Goal: Information Seeking & Learning: Find specific fact

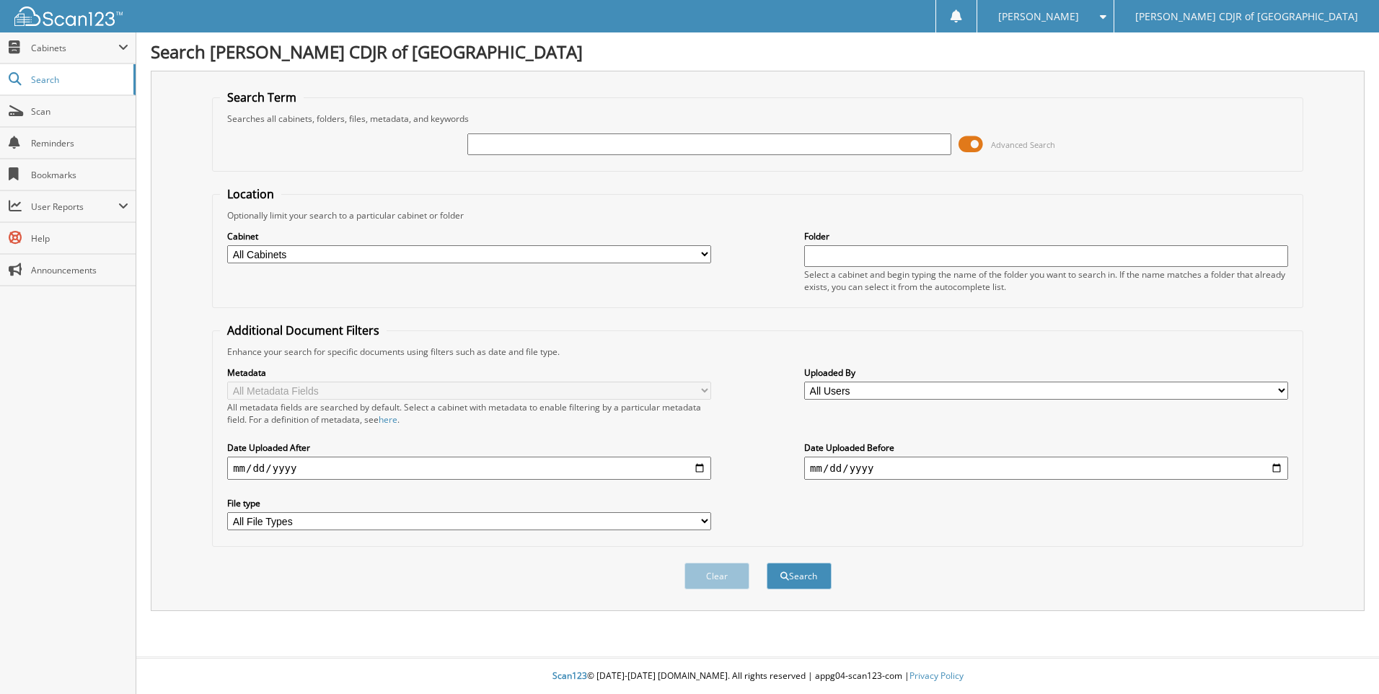
click at [481, 142] on input "text" at bounding box center [709, 144] width 484 height 22
type input "64277"
click at [767, 563] on button "Search" at bounding box center [799, 576] width 65 height 27
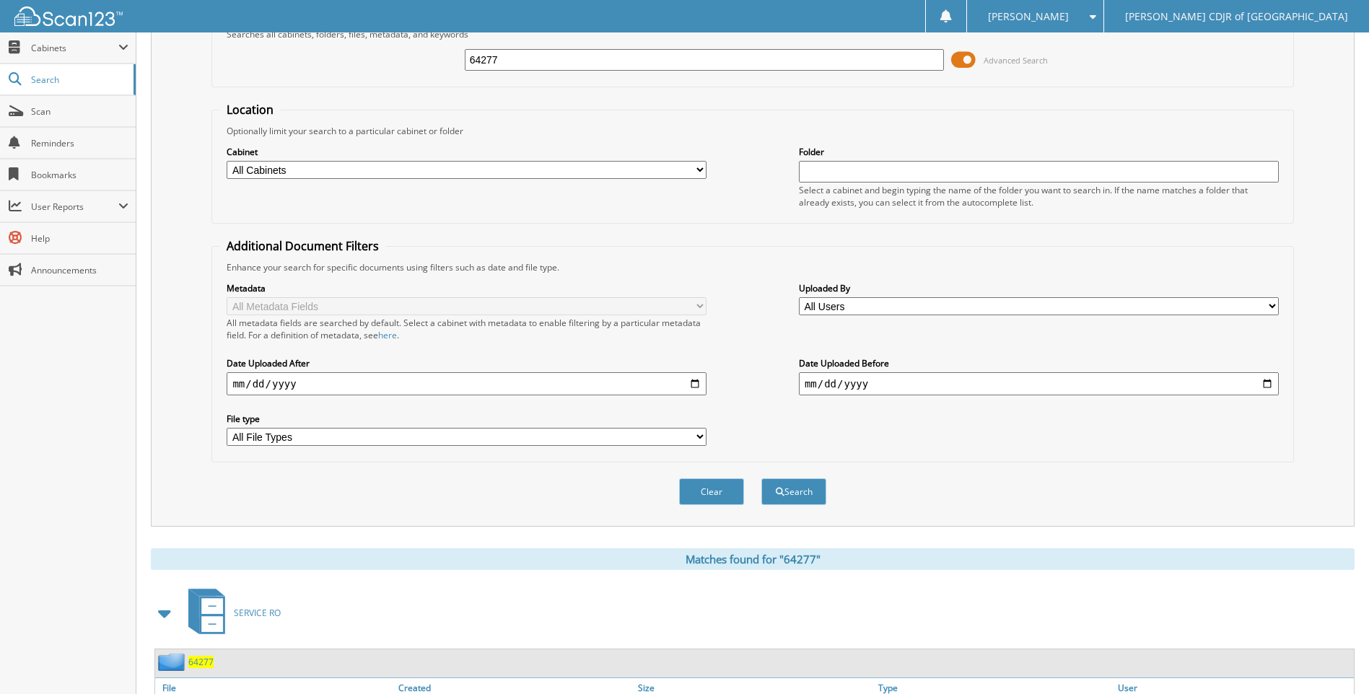
scroll to position [169, 0]
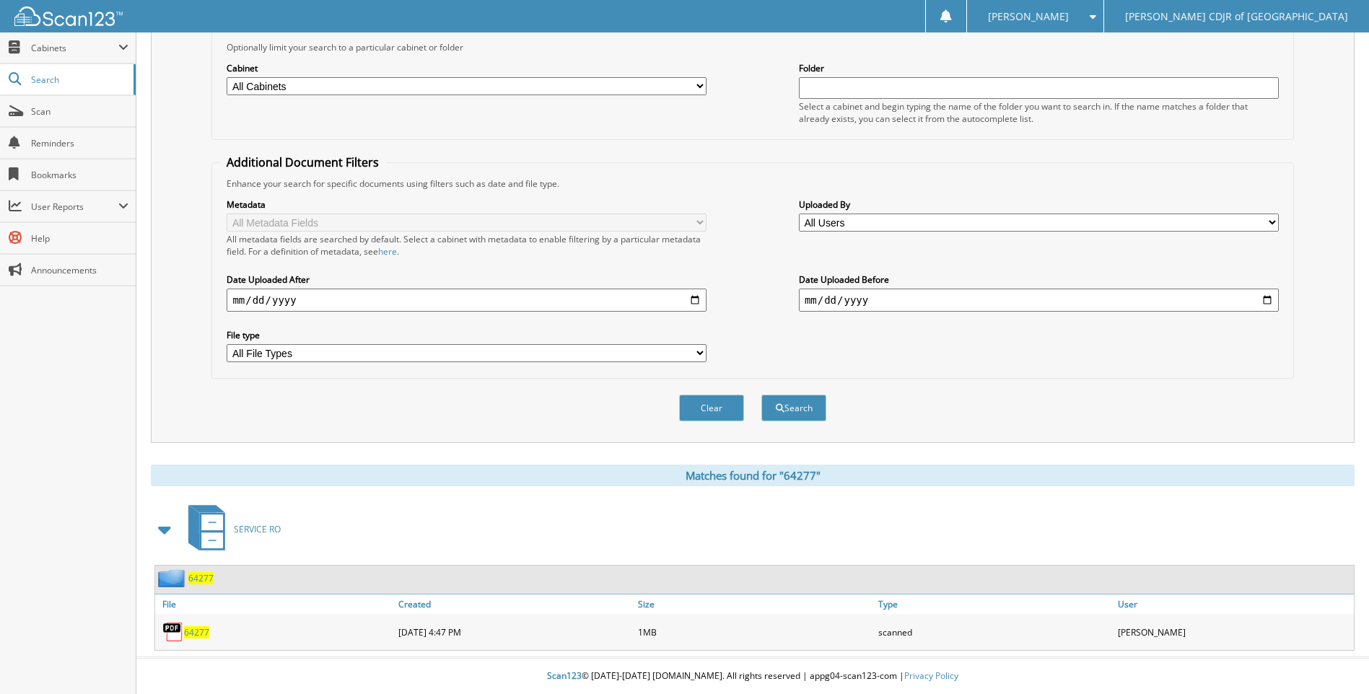
click at [199, 635] on span "64277" at bounding box center [196, 632] width 25 height 12
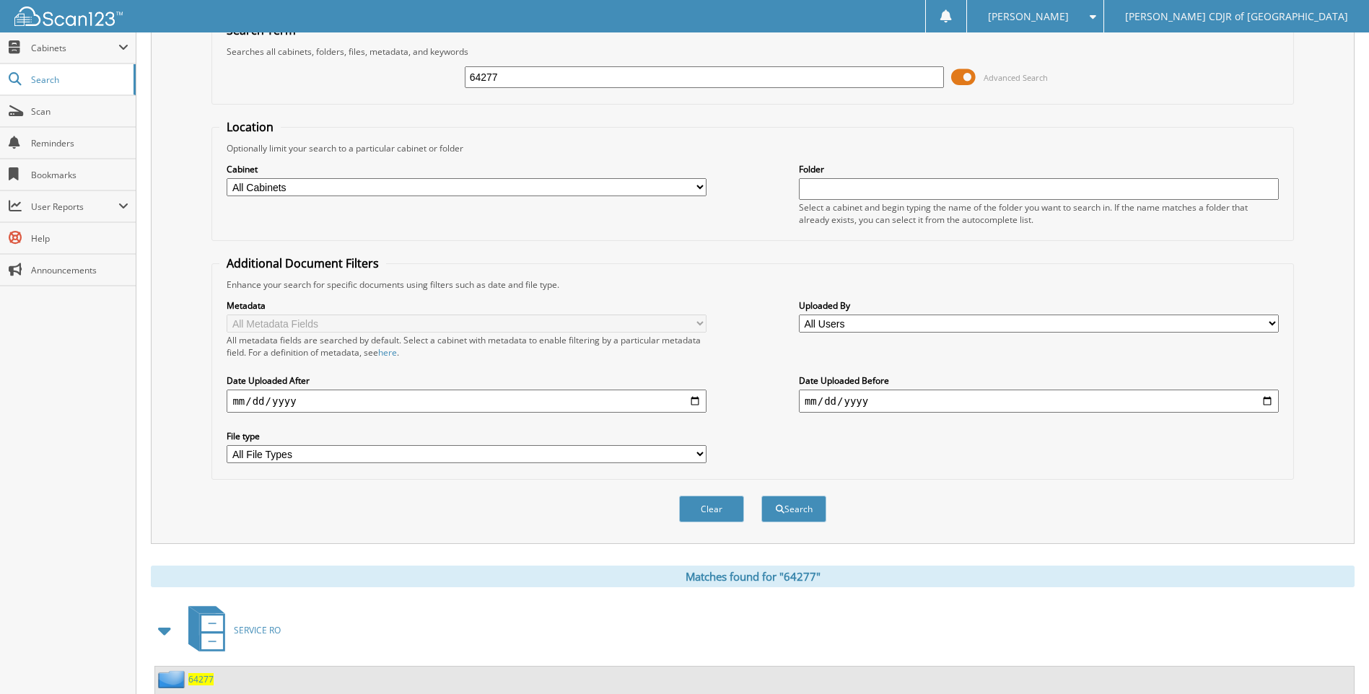
scroll to position [0, 0]
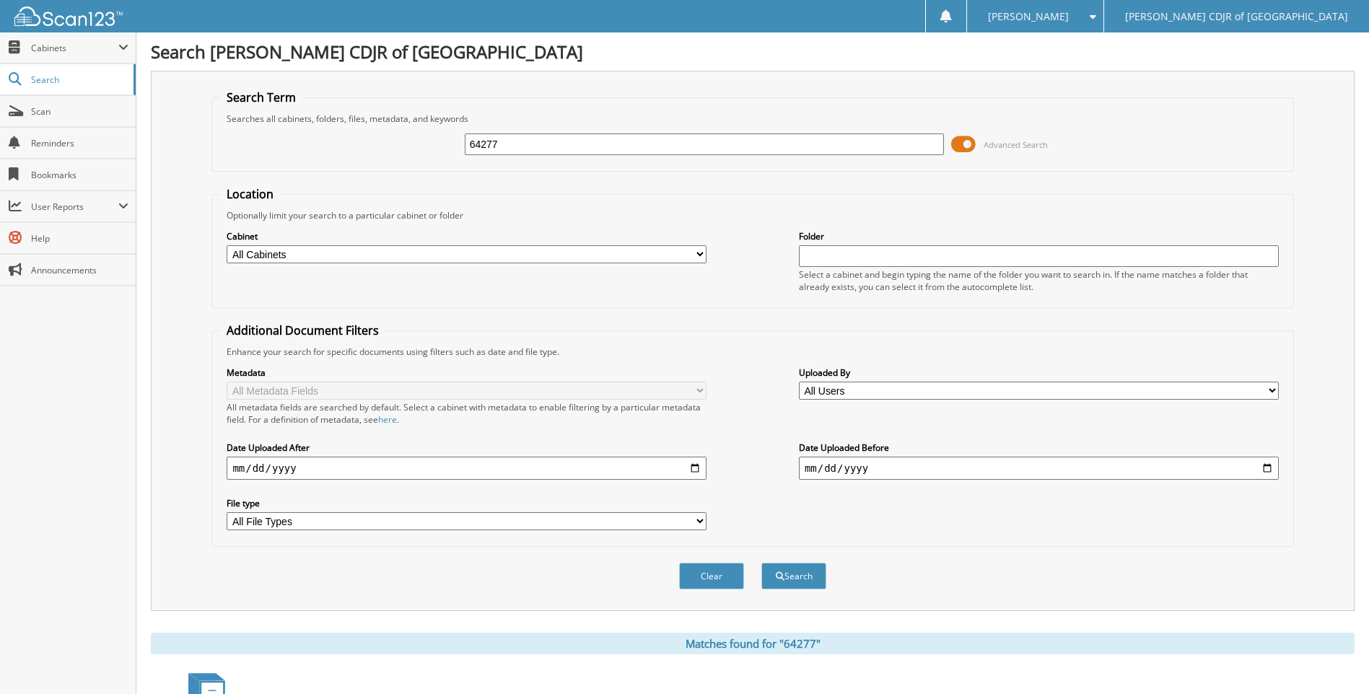
click at [510, 149] on input "64277" at bounding box center [705, 144] width 480 height 22
type input "6"
type input "64682"
click at [761, 563] on button "Search" at bounding box center [793, 576] width 65 height 27
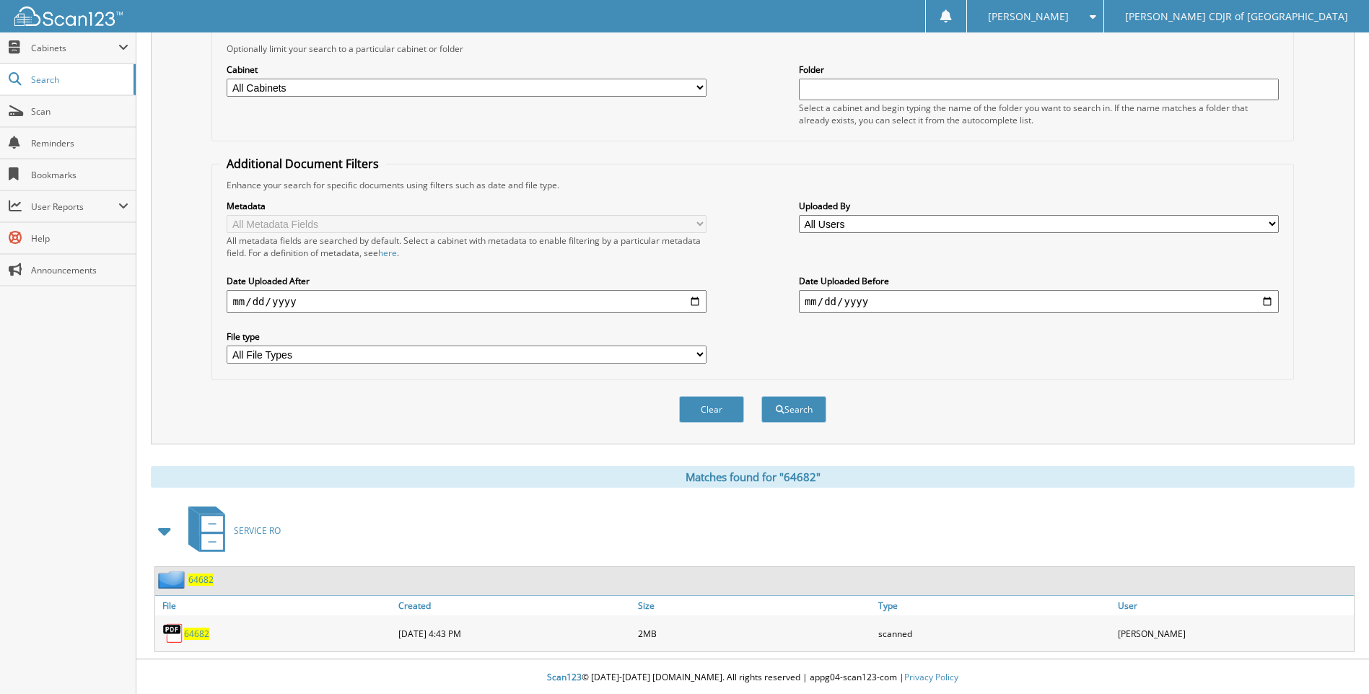
scroll to position [169, 0]
click at [196, 631] on span "64682" at bounding box center [196, 632] width 25 height 12
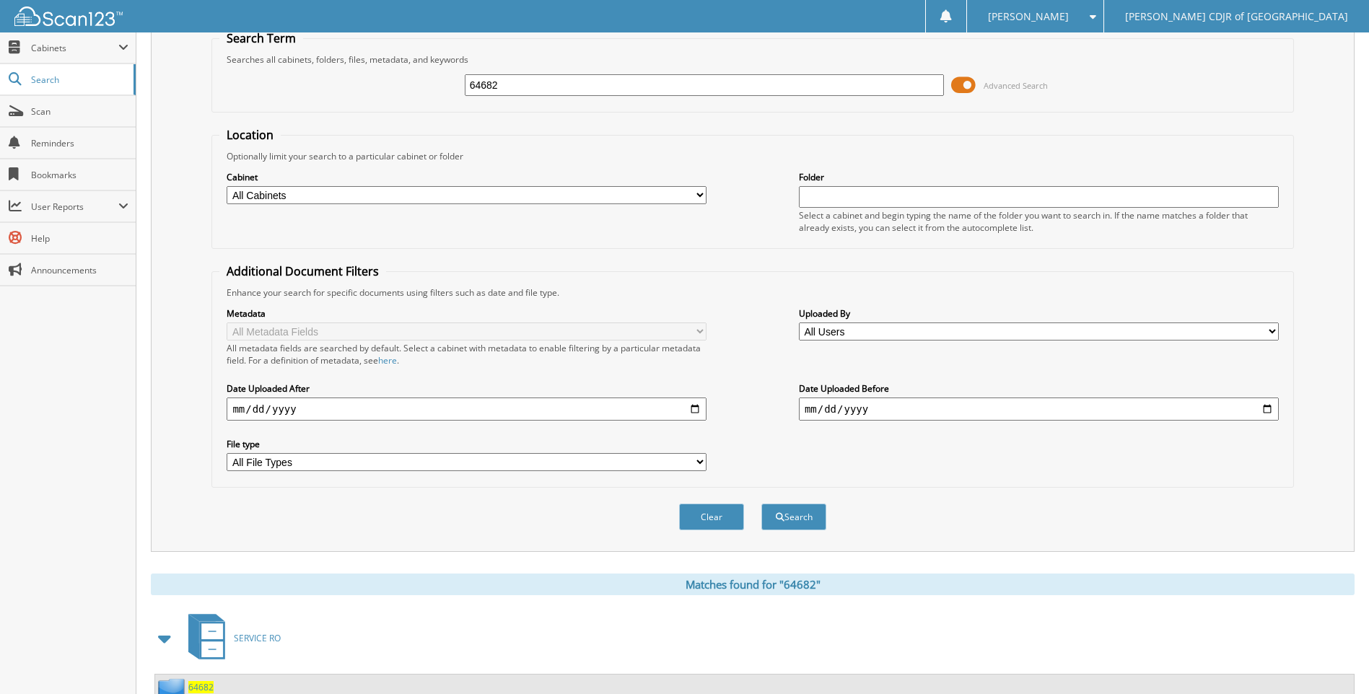
scroll to position [0, 0]
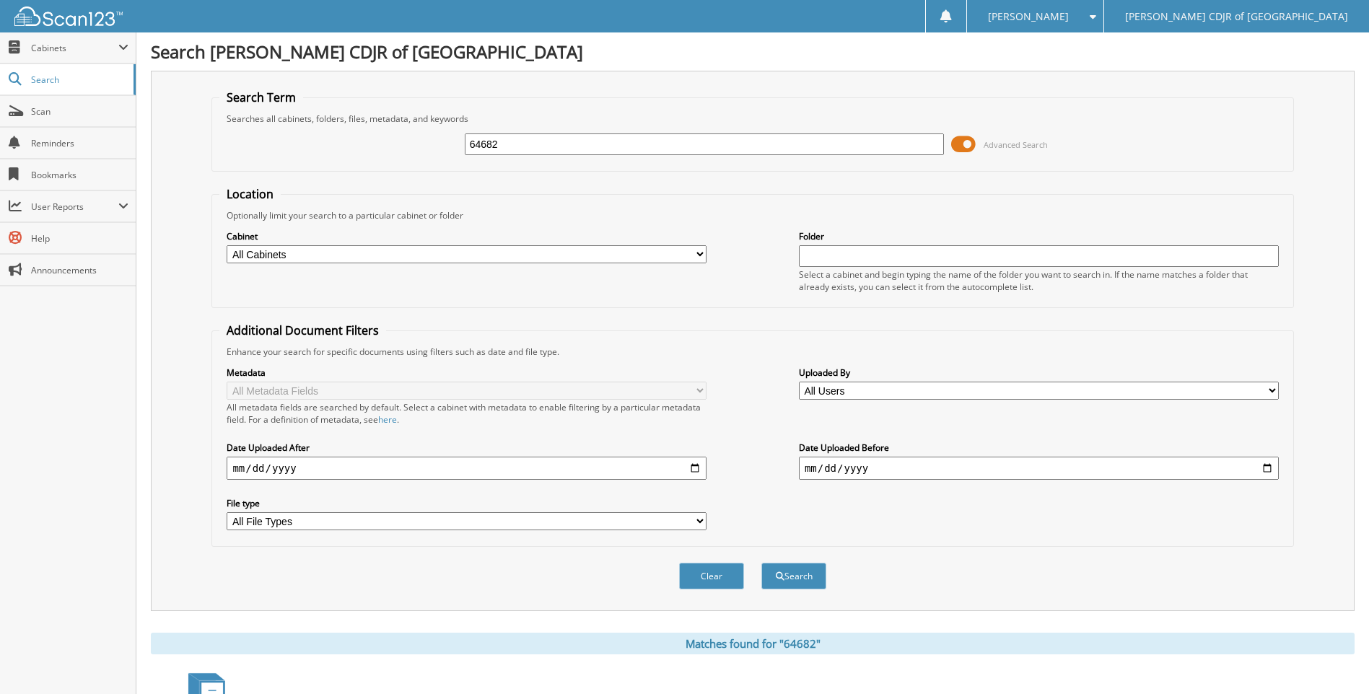
click at [513, 147] on input "64682" at bounding box center [705, 144] width 480 height 22
type input "6"
type input "65264"
click at [761, 563] on button "Search" at bounding box center [793, 576] width 65 height 27
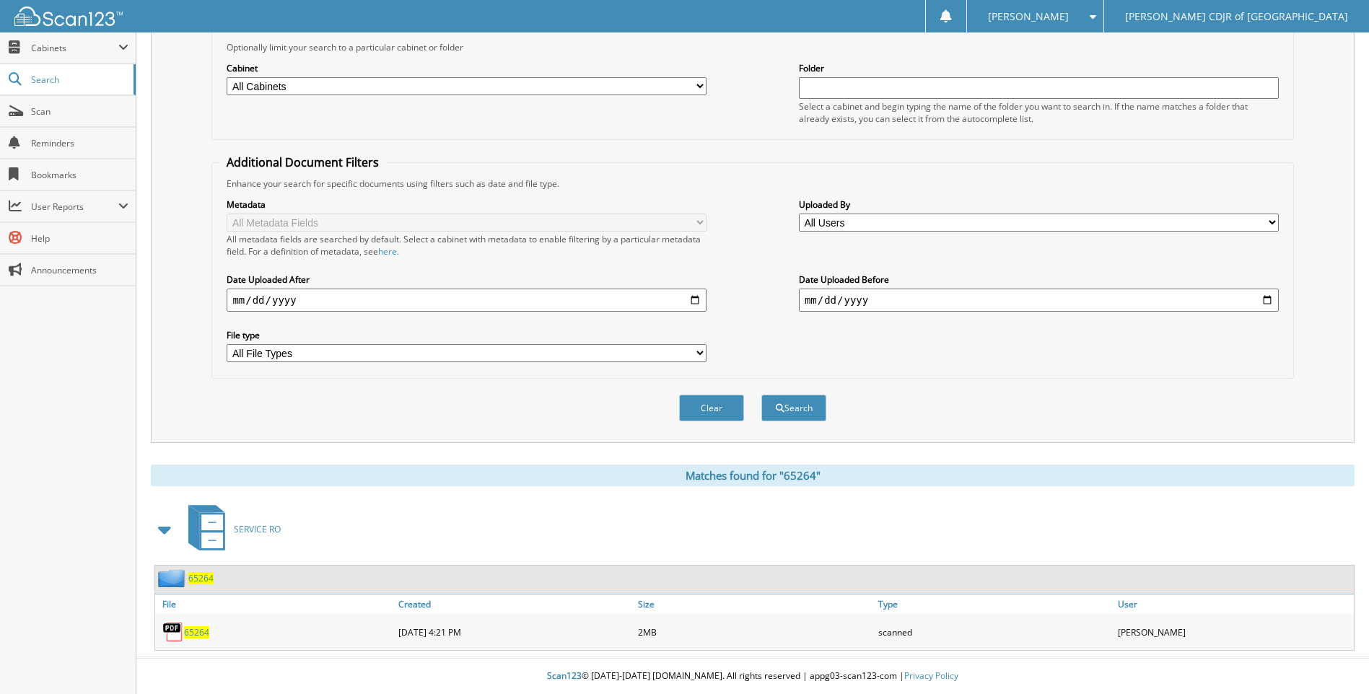
scroll to position [169, 0]
click at [203, 636] on span "65264" at bounding box center [196, 632] width 25 height 12
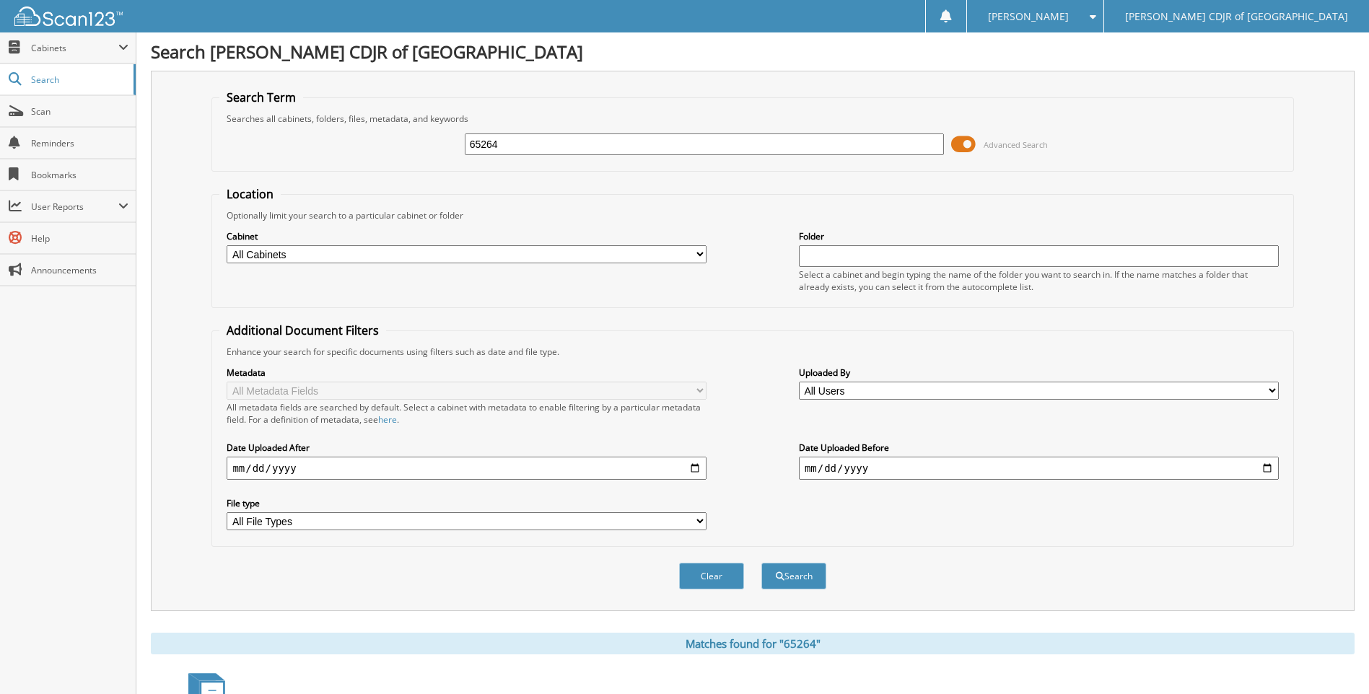
click at [524, 142] on input "65264" at bounding box center [705, 144] width 480 height 22
type input "6"
type input "65514"
click at [761, 563] on button "Search" at bounding box center [793, 576] width 65 height 27
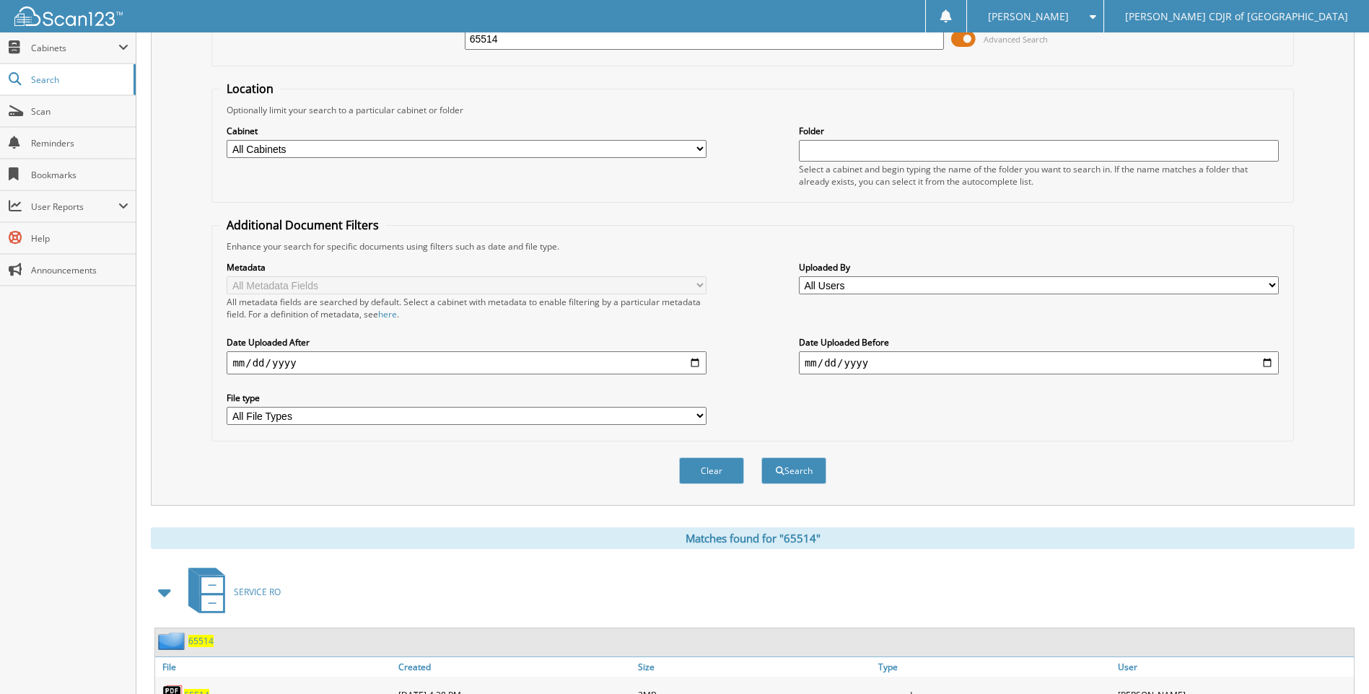
scroll to position [169, 0]
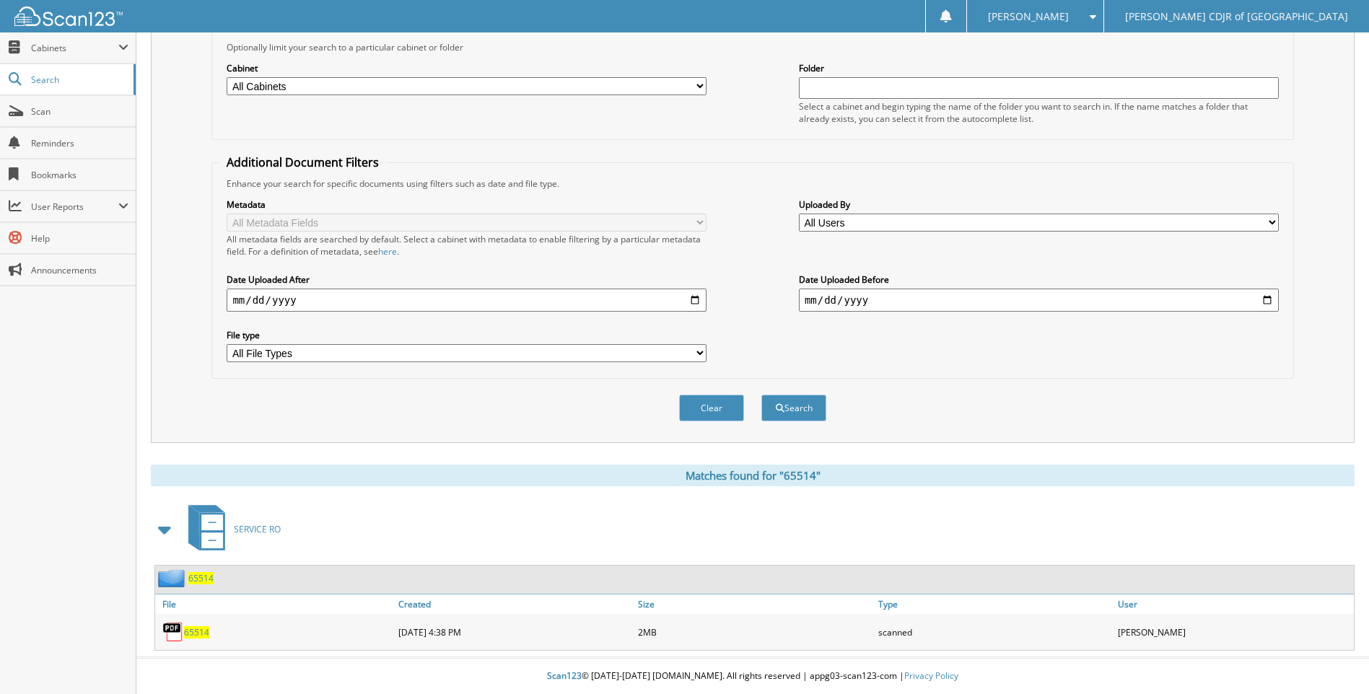
click at [196, 630] on span "65514" at bounding box center [196, 632] width 25 height 12
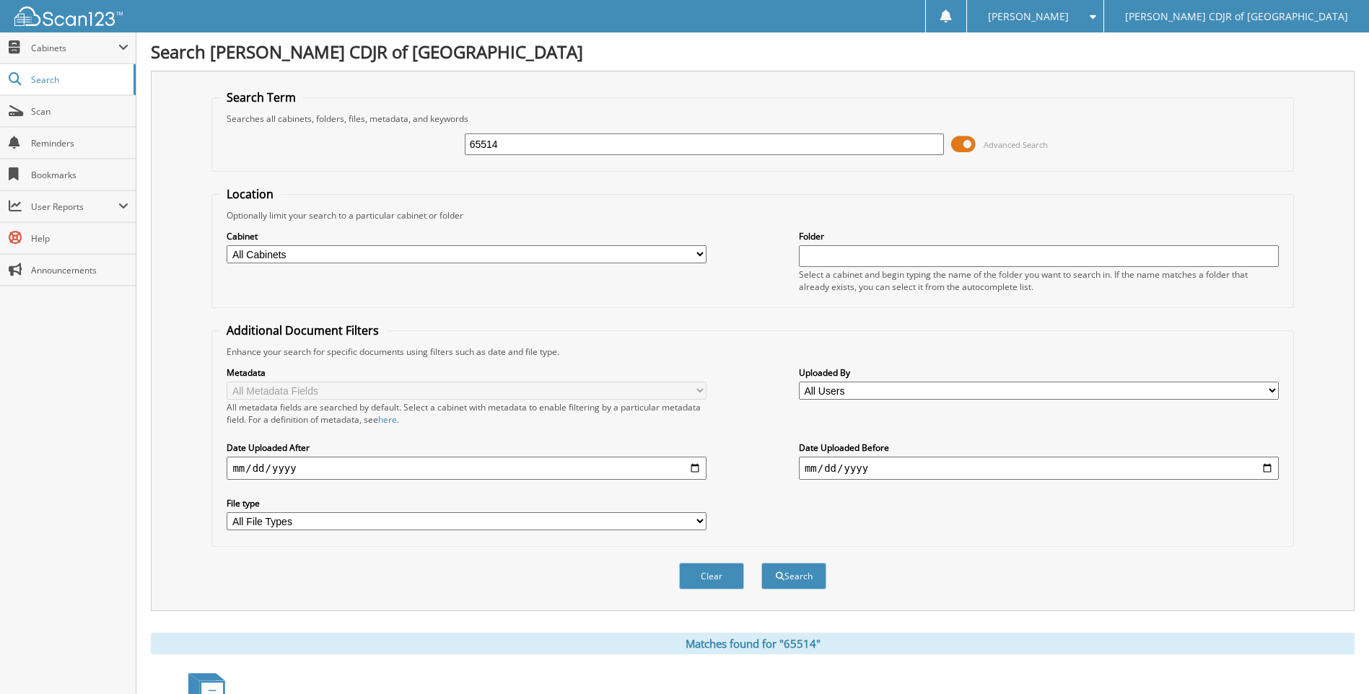
click at [674, 133] on div "65514" at bounding box center [705, 144] width 480 height 25
click at [666, 144] on input "65514" at bounding box center [705, 144] width 480 height 22
type input "6"
type input "65572"
click at [761, 563] on button "Search" at bounding box center [793, 576] width 65 height 27
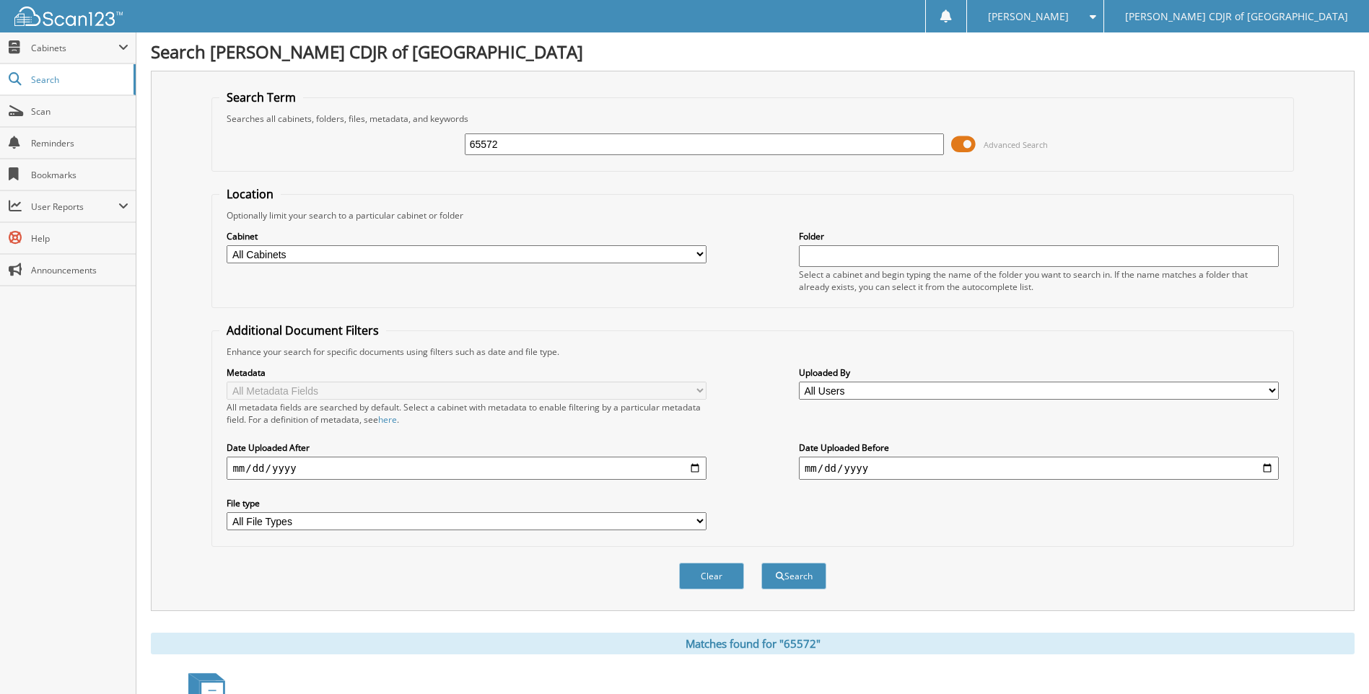
scroll to position [205, 0]
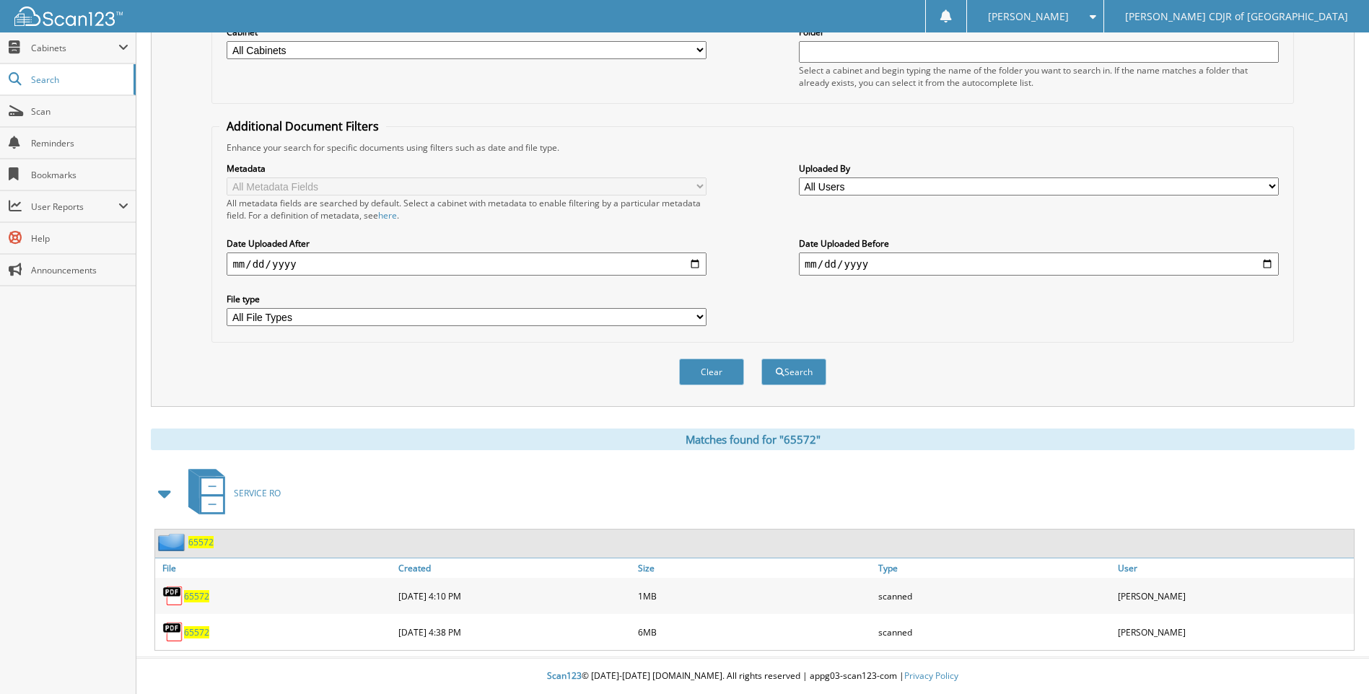
click at [200, 599] on span "65572" at bounding box center [196, 596] width 25 height 12
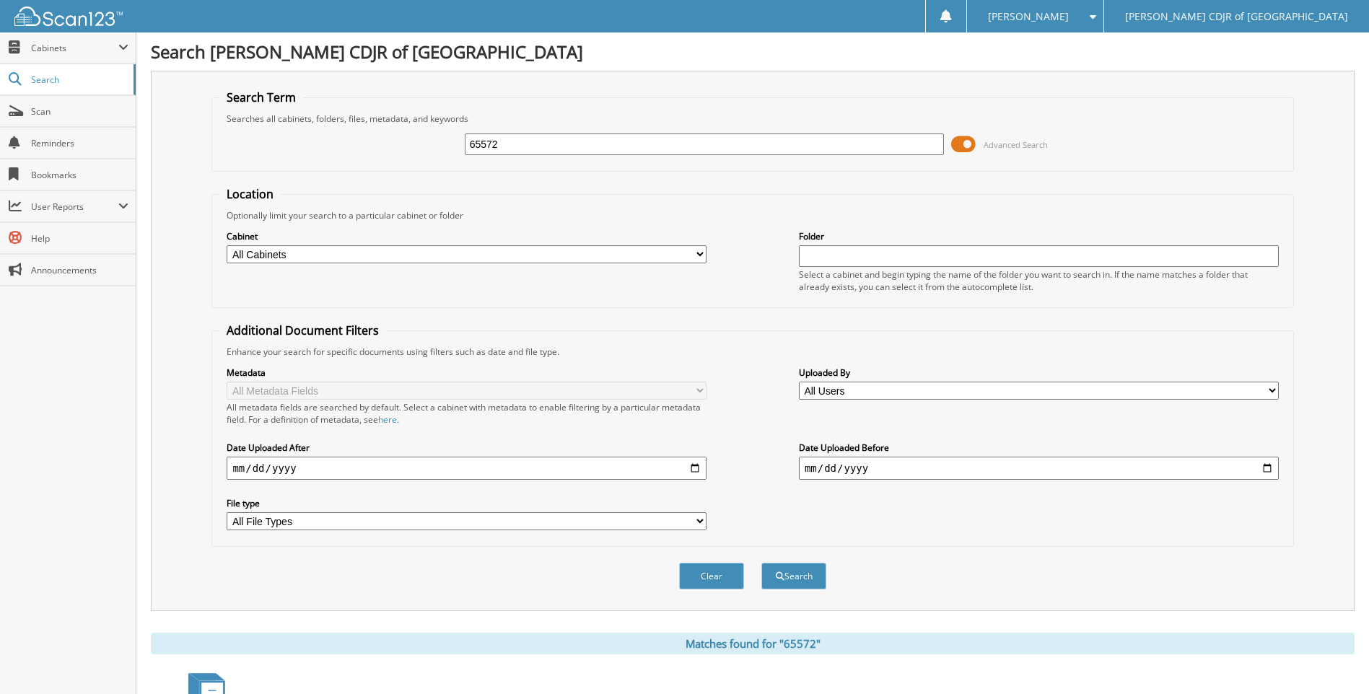
click at [597, 147] on input "65572" at bounding box center [705, 144] width 480 height 22
type input "6"
type input "65627"
click at [761, 563] on button "Search" at bounding box center [793, 576] width 65 height 27
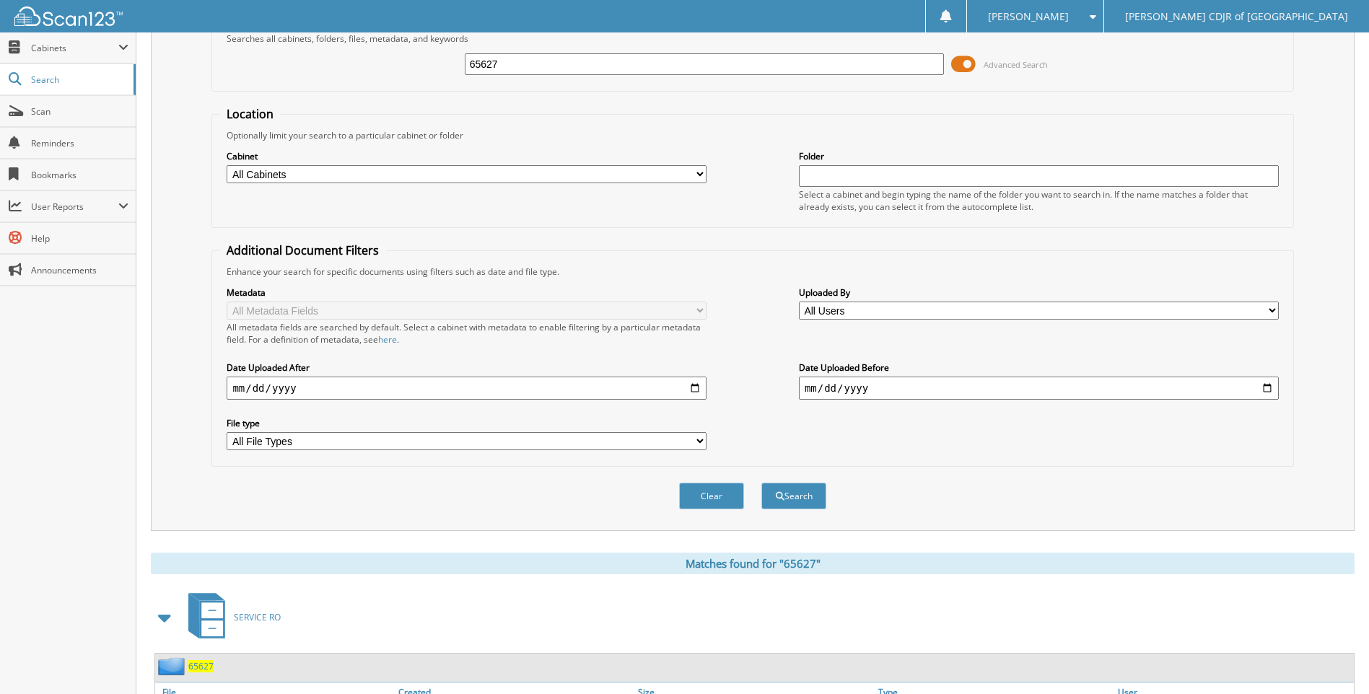
scroll to position [169, 0]
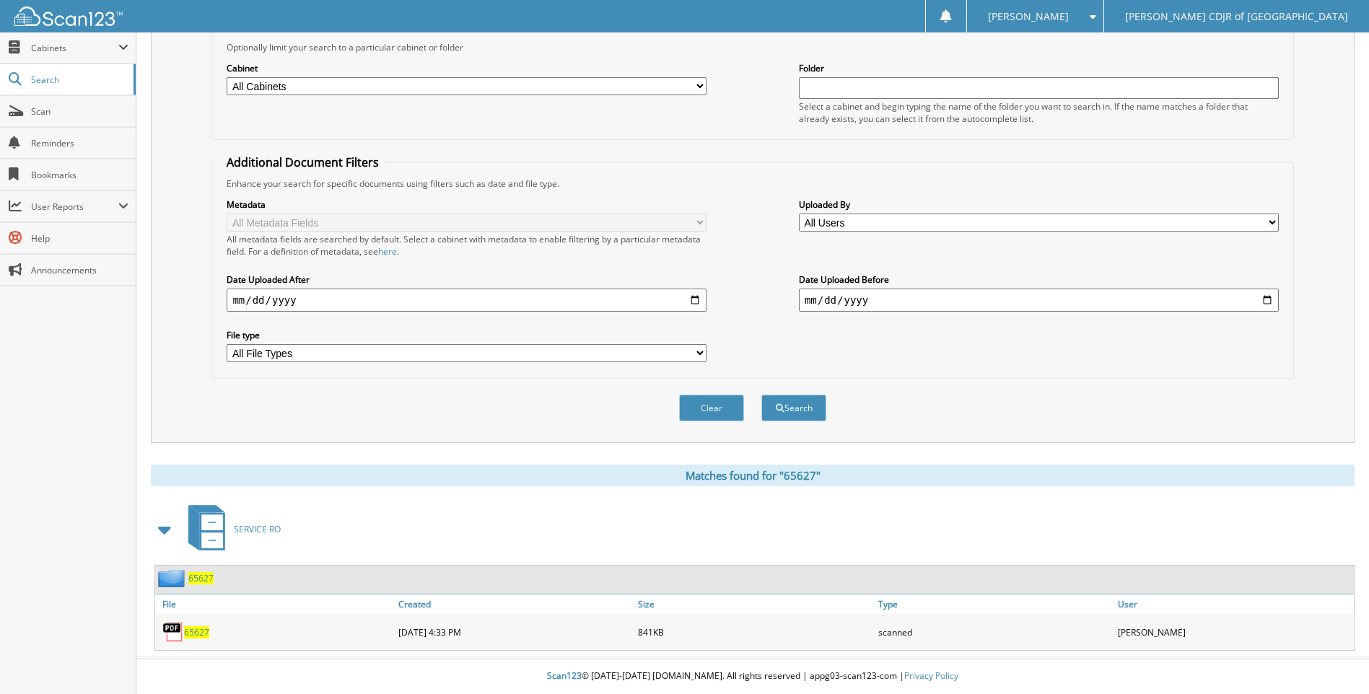
click at [197, 631] on span "65627" at bounding box center [196, 632] width 25 height 12
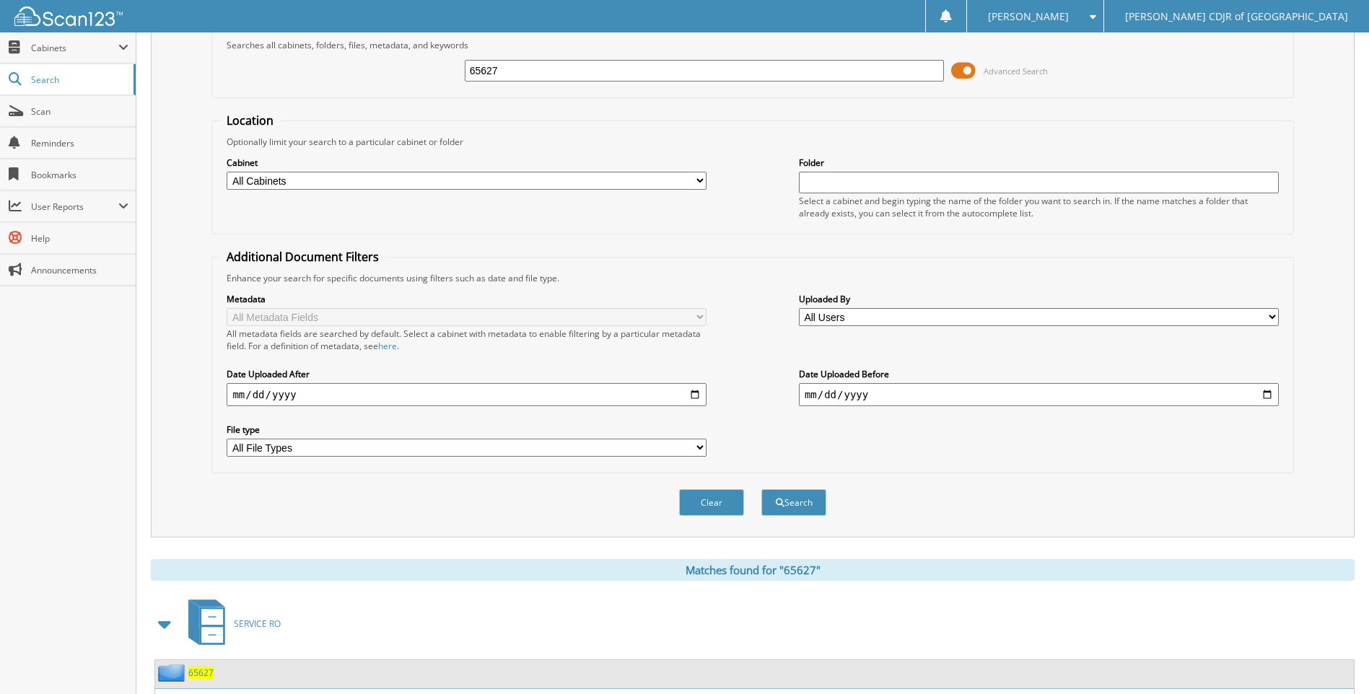
scroll to position [0, 0]
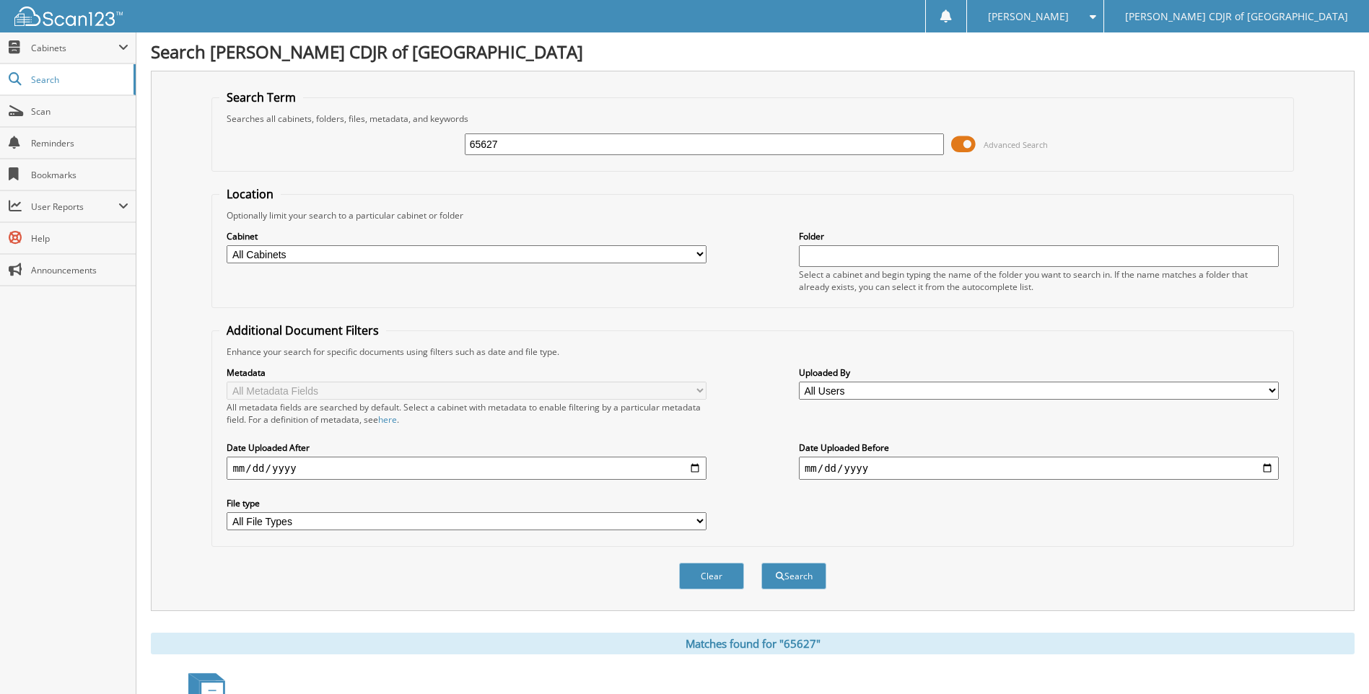
click at [513, 144] on input "65627" at bounding box center [705, 144] width 480 height 22
type input "6"
type input "65654"
click at [761, 563] on button "Search" at bounding box center [793, 576] width 65 height 27
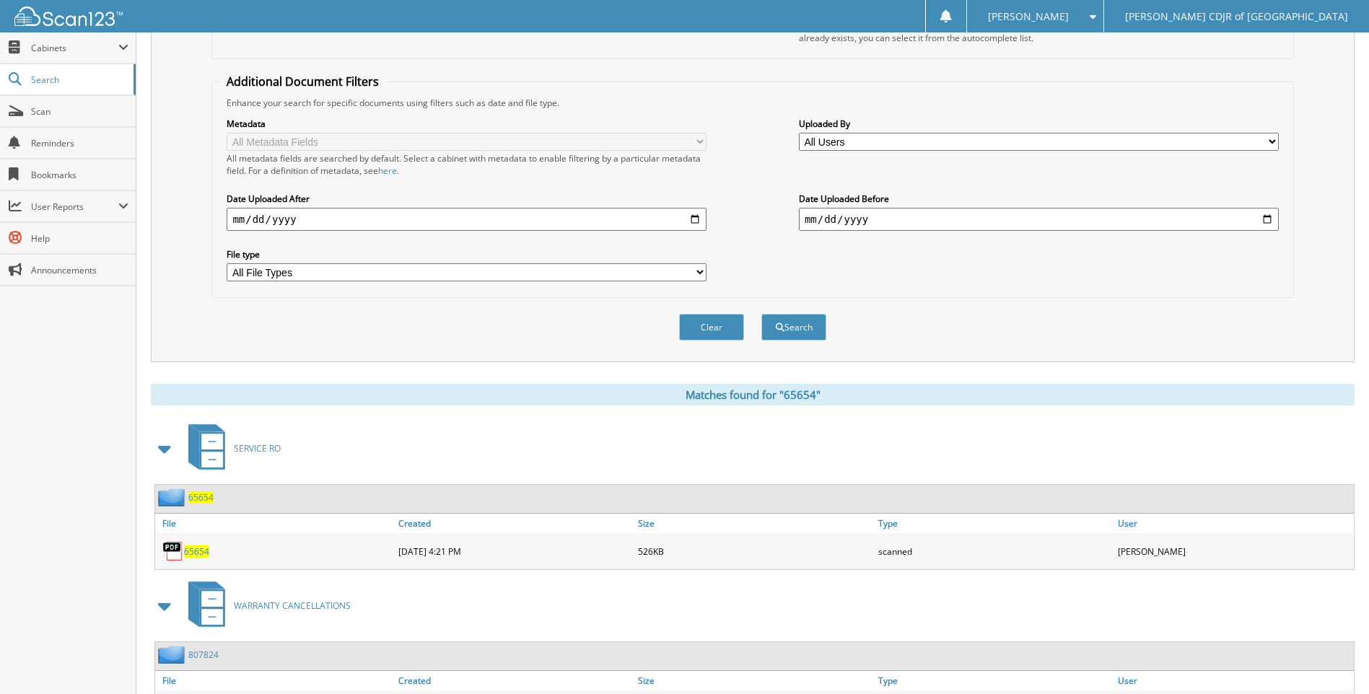
scroll to position [350, 0]
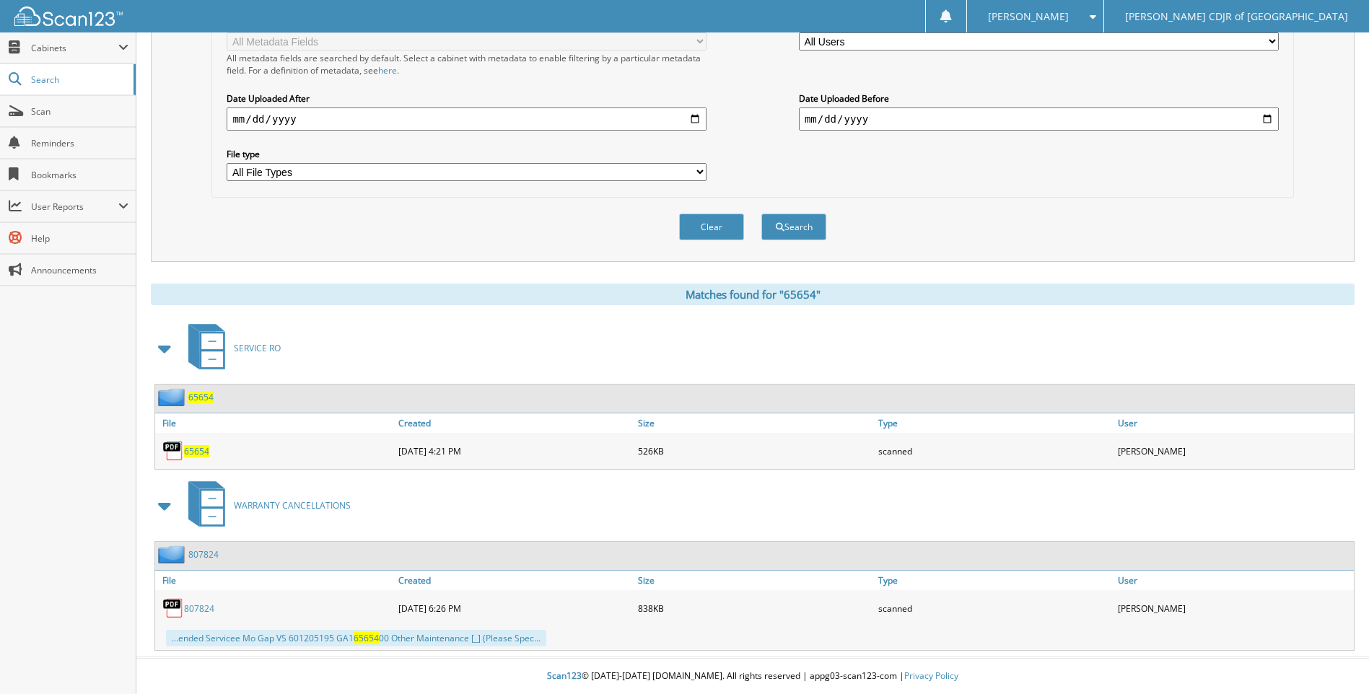
click at [196, 447] on span "65654" at bounding box center [196, 451] width 25 height 12
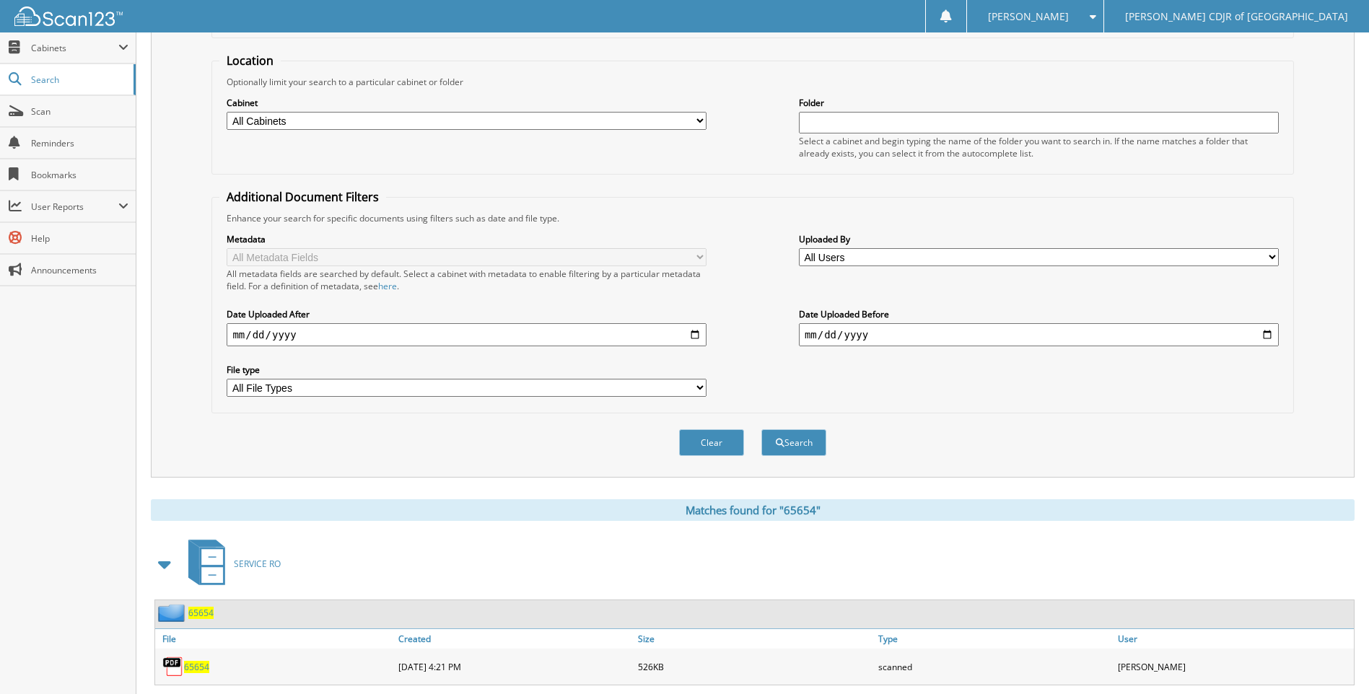
scroll to position [0, 0]
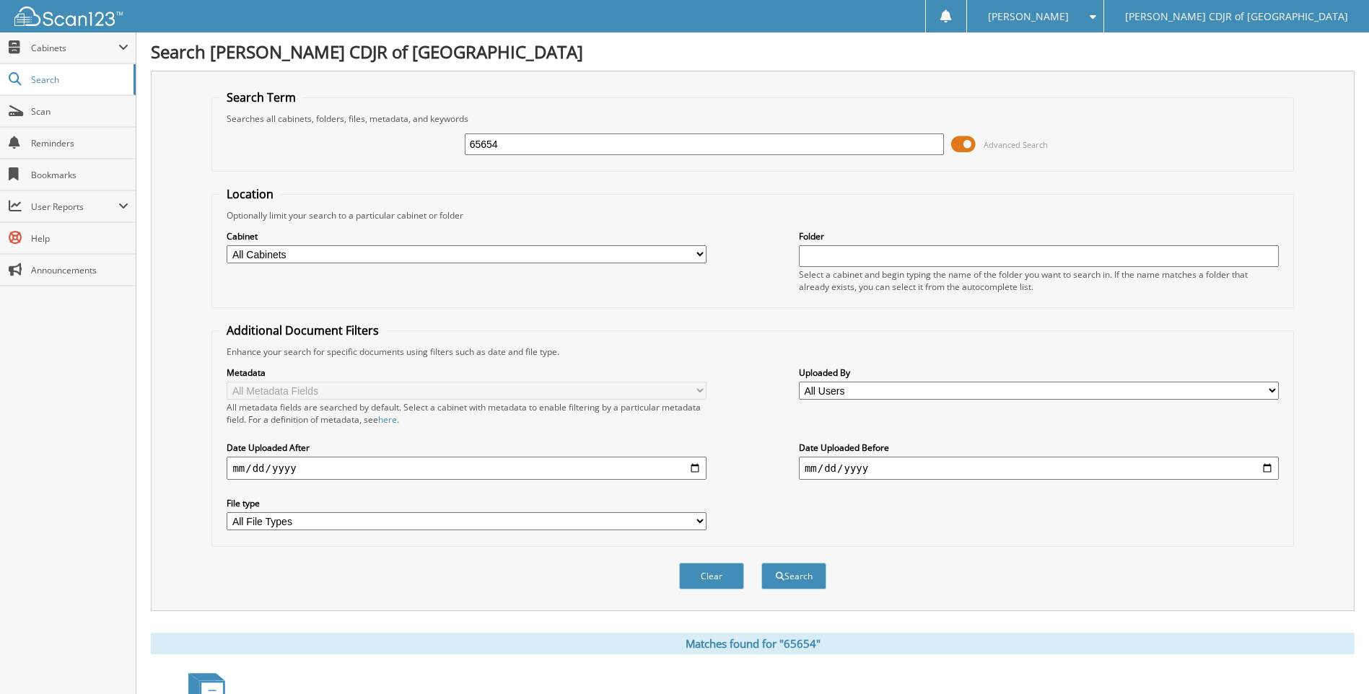
click at [599, 144] on input "65654" at bounding box center [705, 144] width 480 height 22
type input "6"
type input "65658"
click at [761, 563] on button "Search" at bounding box center [793, 576] width 65 height 27
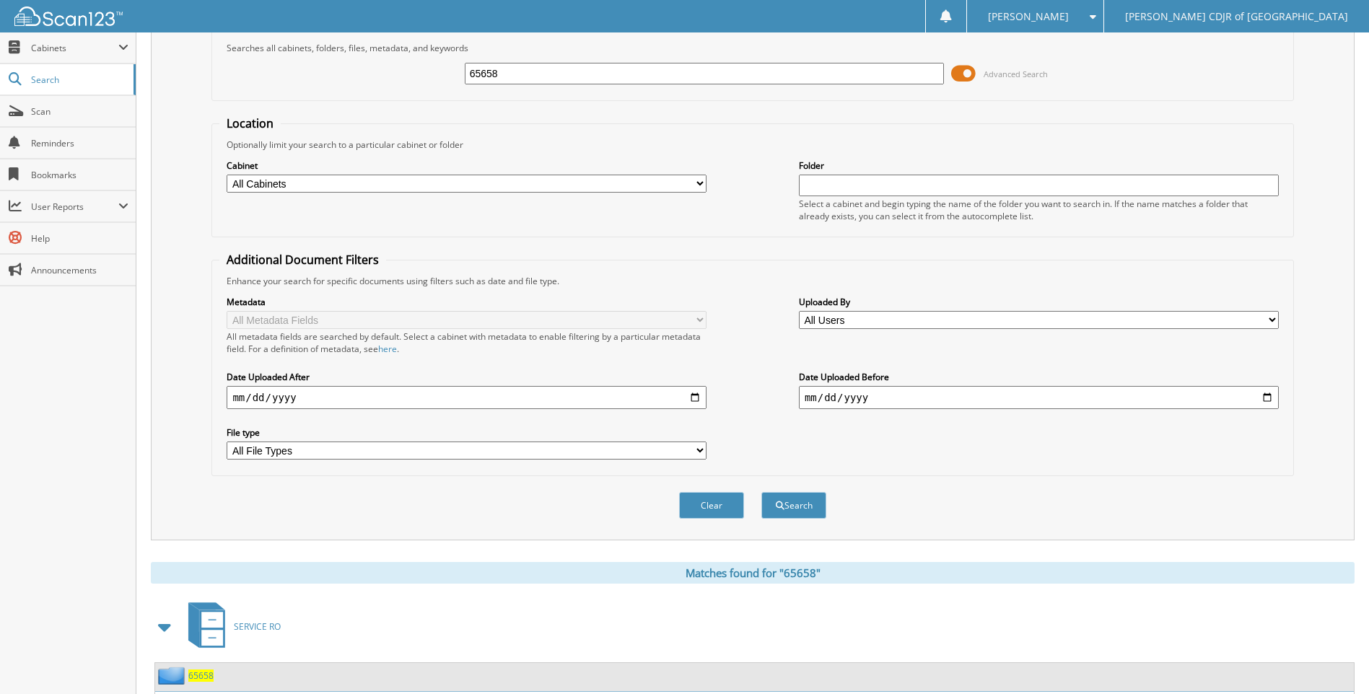
scroll to position [169, 0]
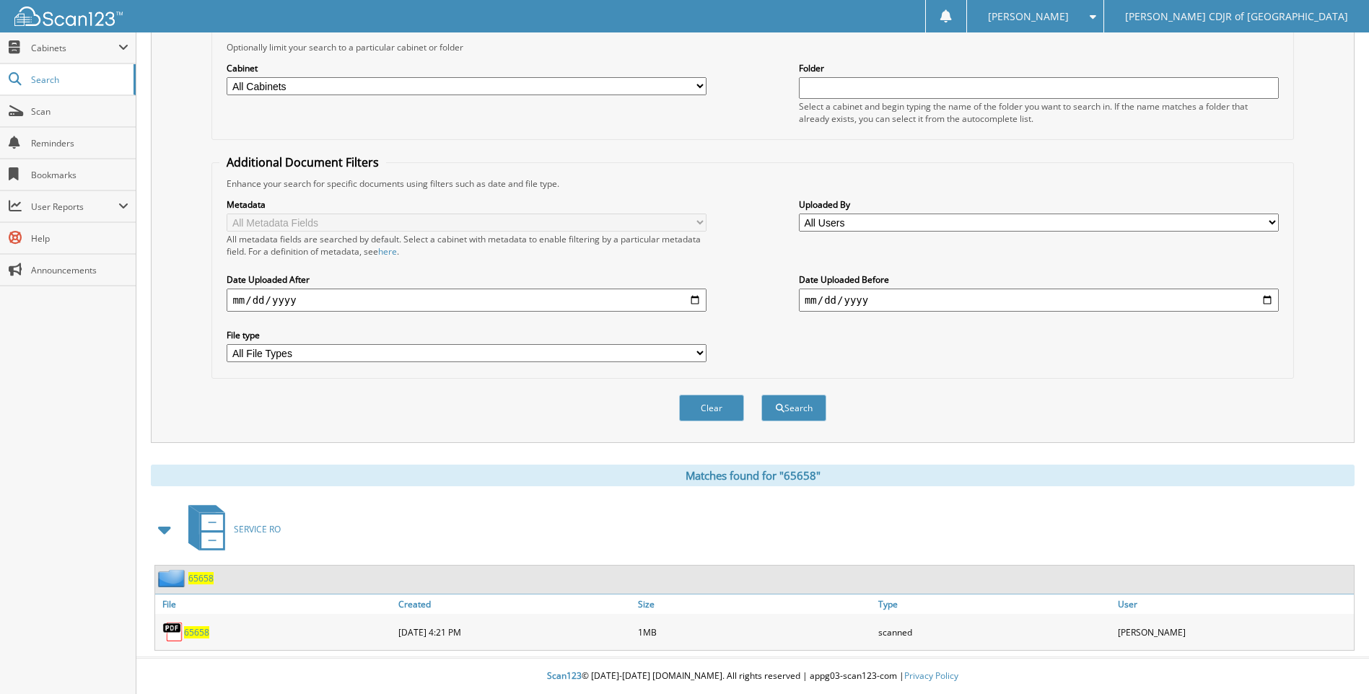
click at [201, 632] on span "65658" at bounding box center [196, 632] width 25 height 12
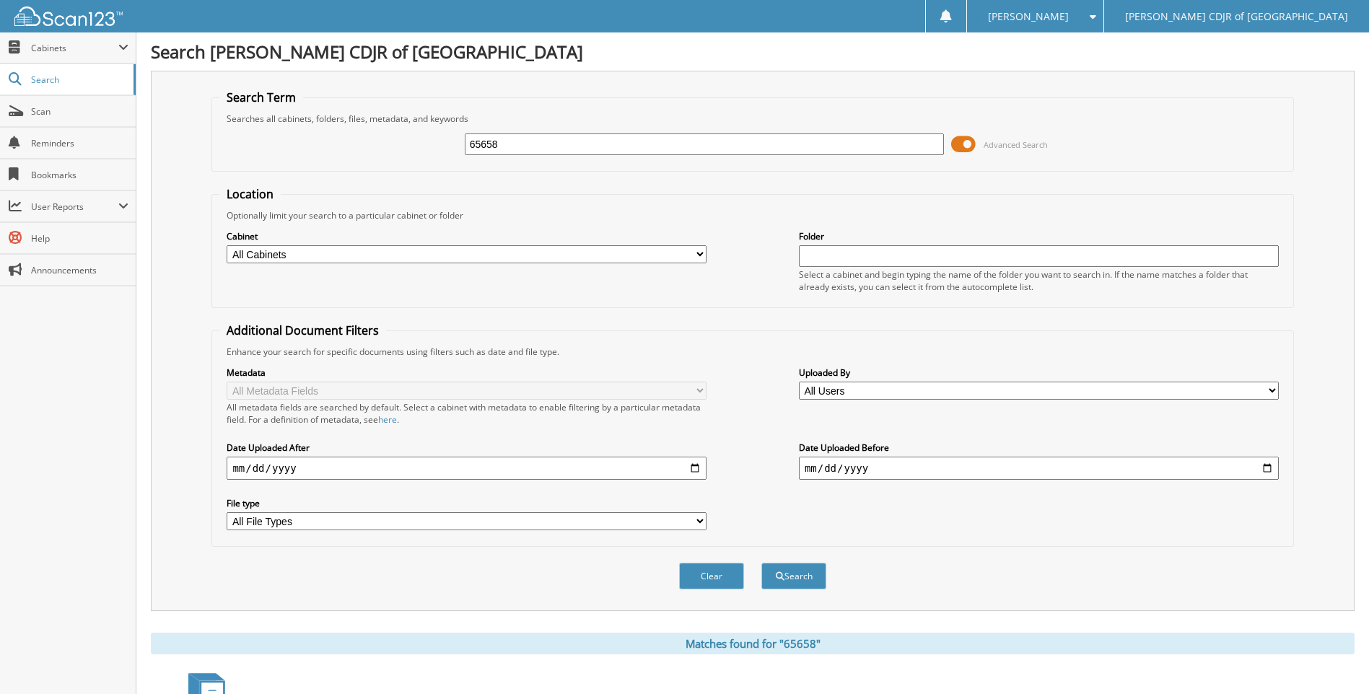
click at [514, 150] on input "65658" at bounding box center [705, 144] width 480 height 22
type input "6"
type input "65712"
click at [761, 563] on button "Search" at bounding box center [793, 576] width 65 height 27
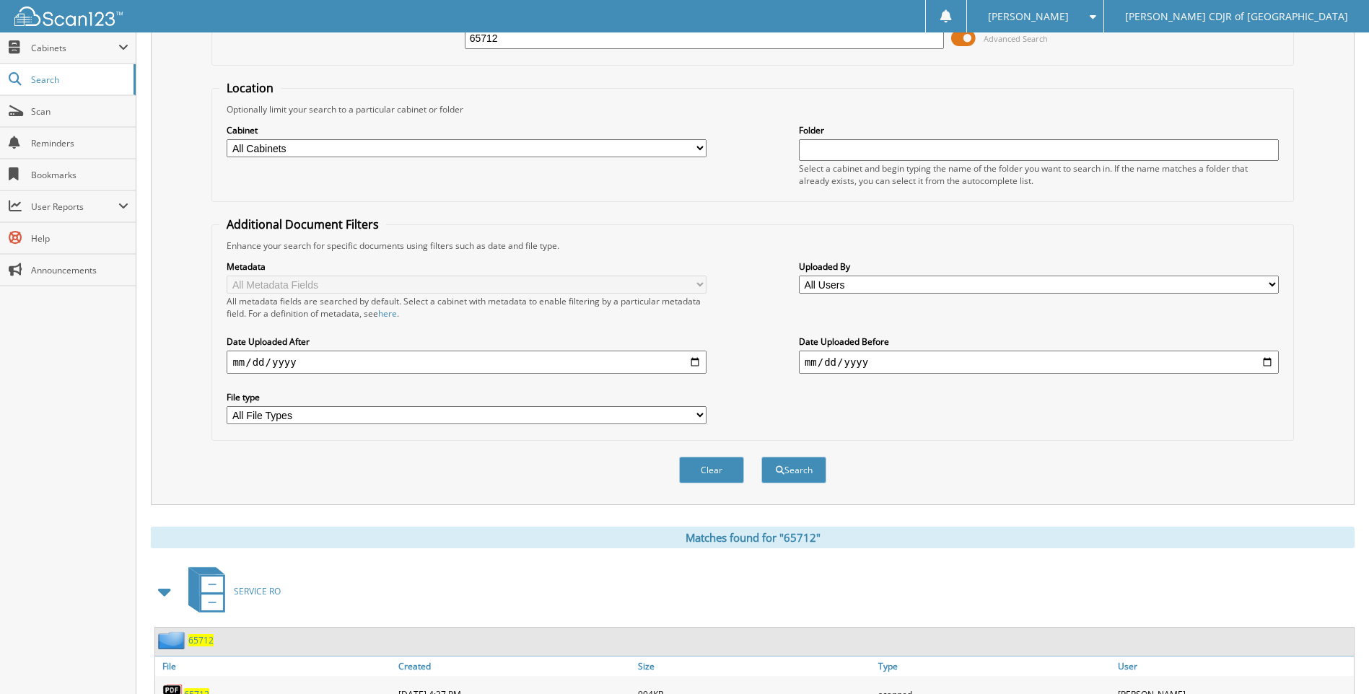
scroll to position [169, 0]
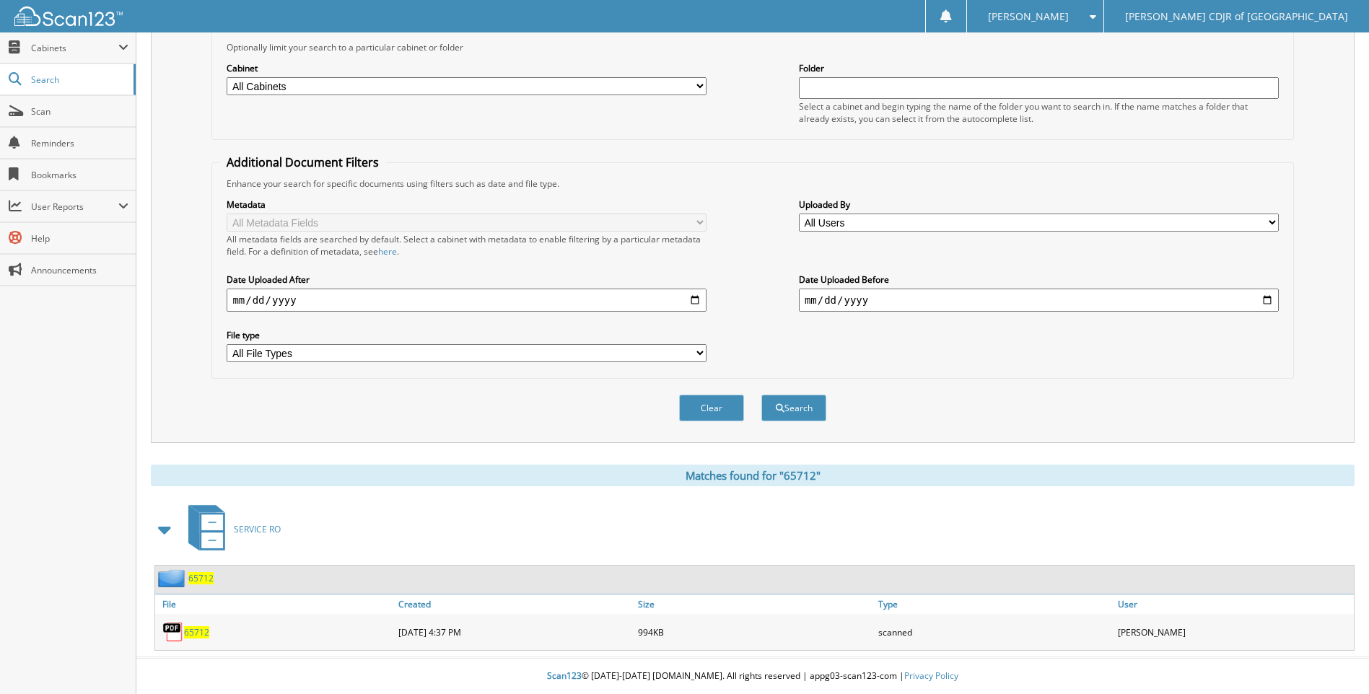
click at [203, 633] on span "65712" at bounding box center [196, 632] width 25 height 12
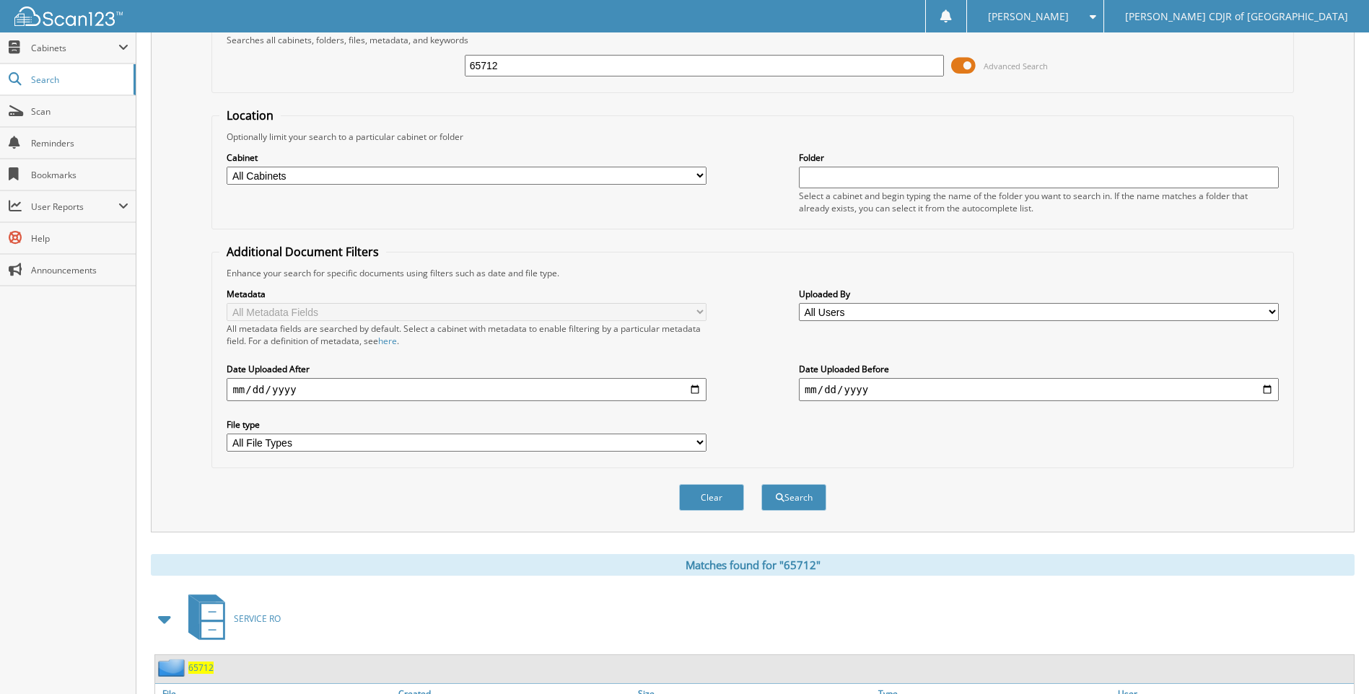
scroll to position [0, 0]
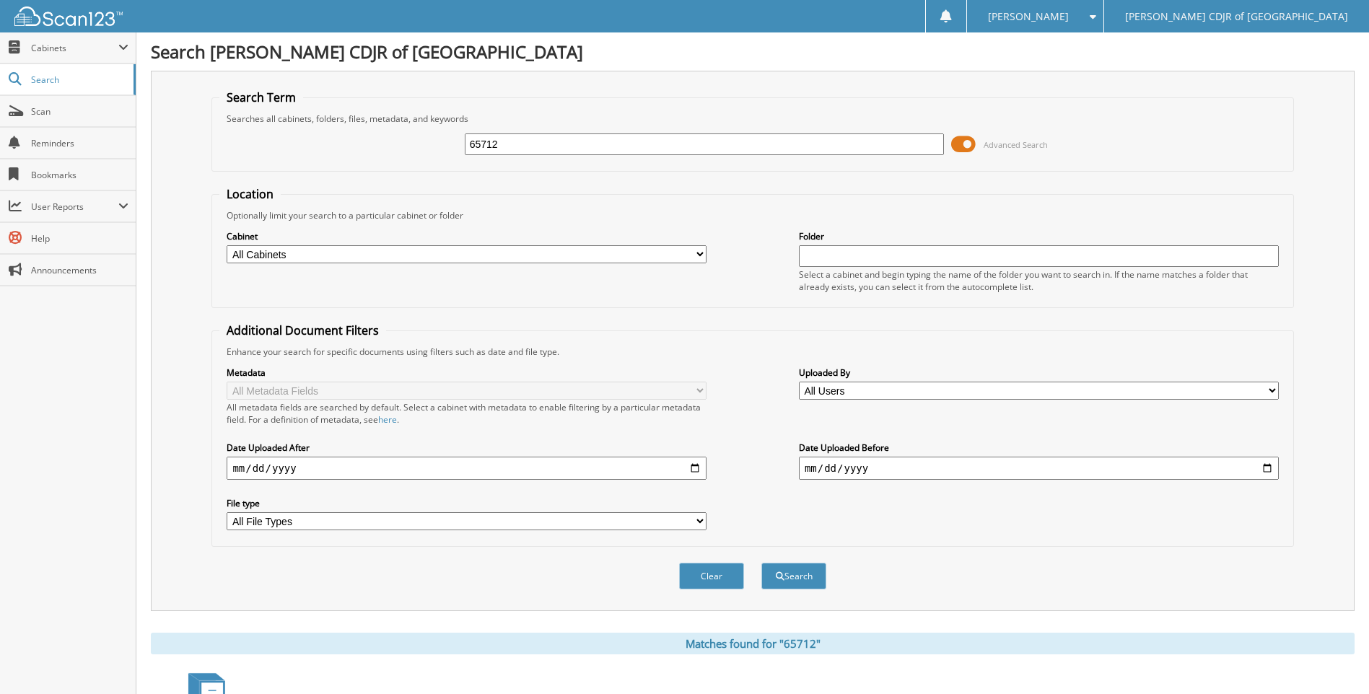
click at [514, 138] on input "65712" at bounding box center [705, 144] width 480 height 22
type input "6"
type input "65714"
click at [761, 563] on button "Search" at bounding box center [793, 576] width 65 height 27
click at [400, 377] on label "Metadata" at bounding box center [467, 372] width 480 height 12
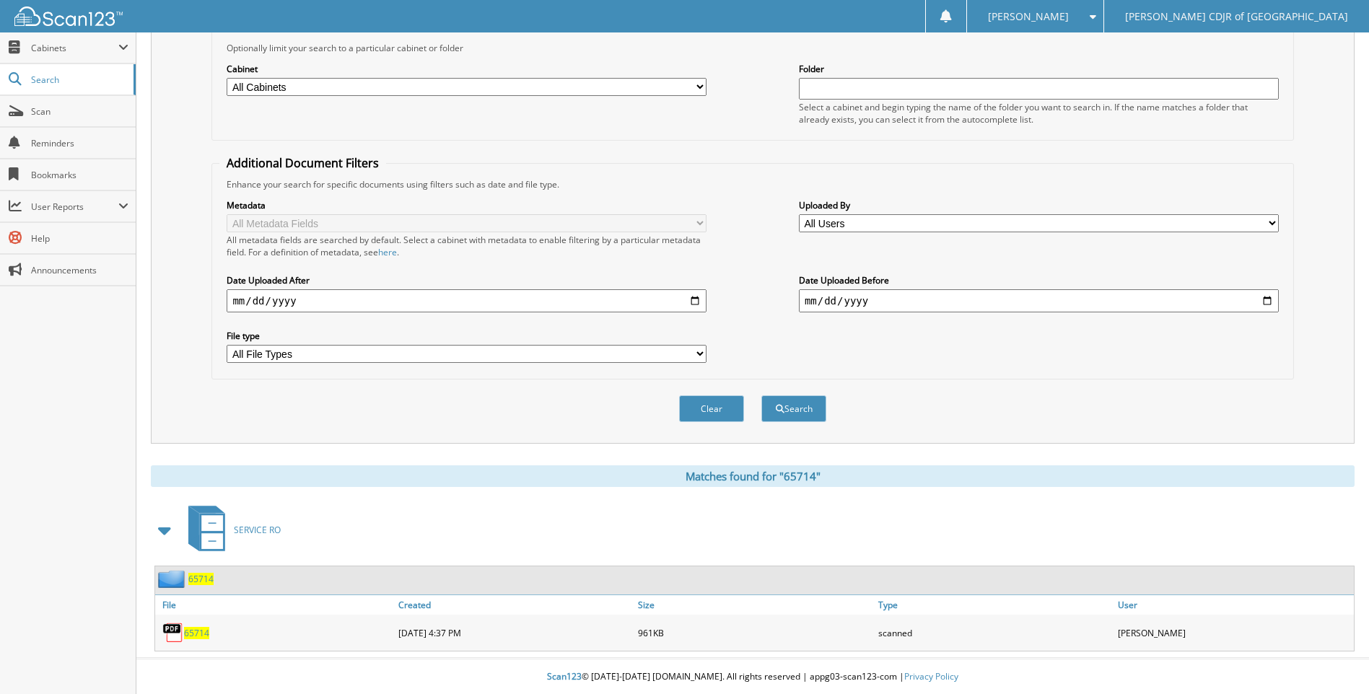
scroll to position [169, 0]
click at [199, 630] on span "65714" at bounding box center [196, 632] width 25 height 12
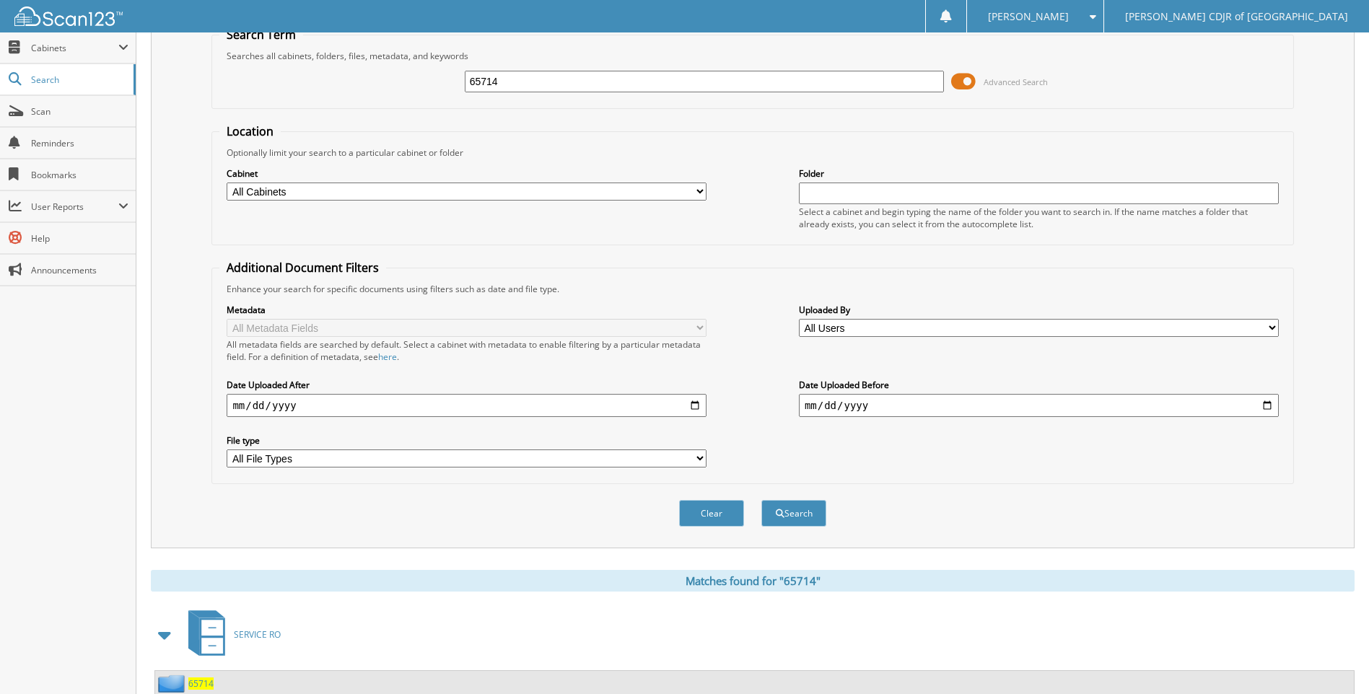
scroll to position [0, 0]
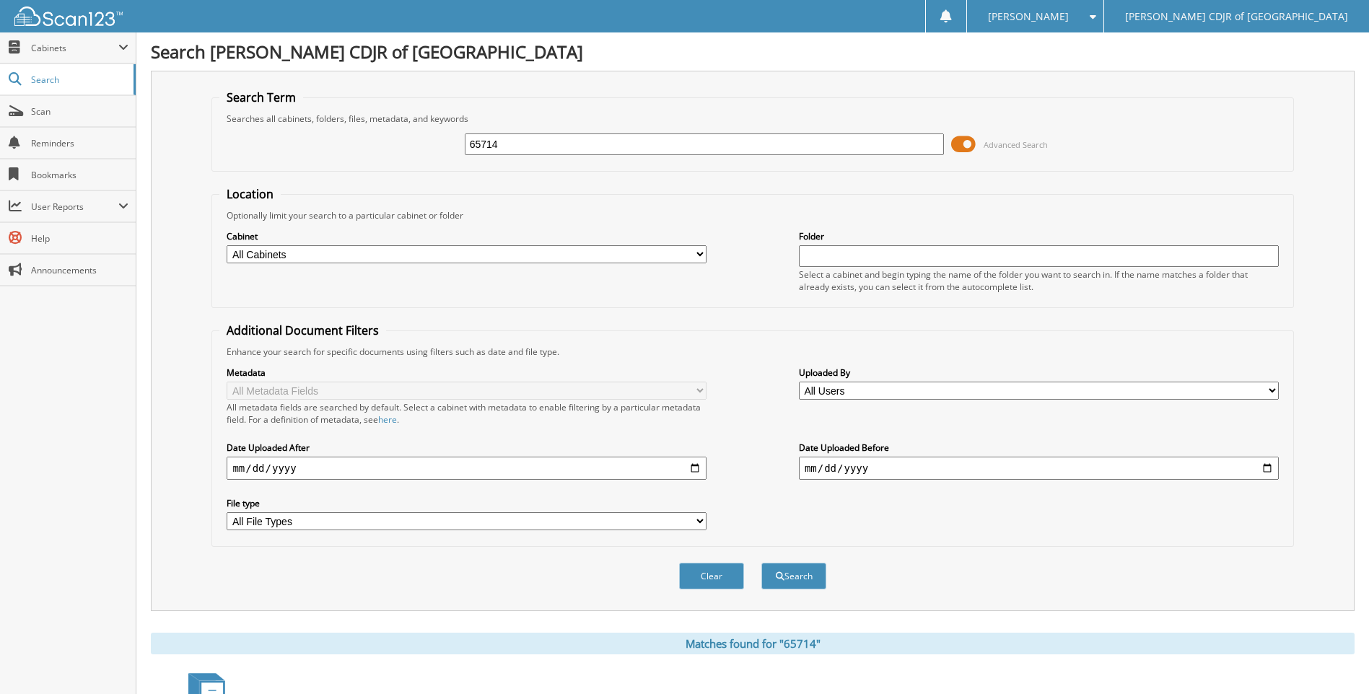
click at [571, 149] on input "65714" at bounding box center [705, 144] width 480 height 22
type input "65728"
click at [761, 563] on button "Search" at bounding box center [793, 576] width 65 height 27
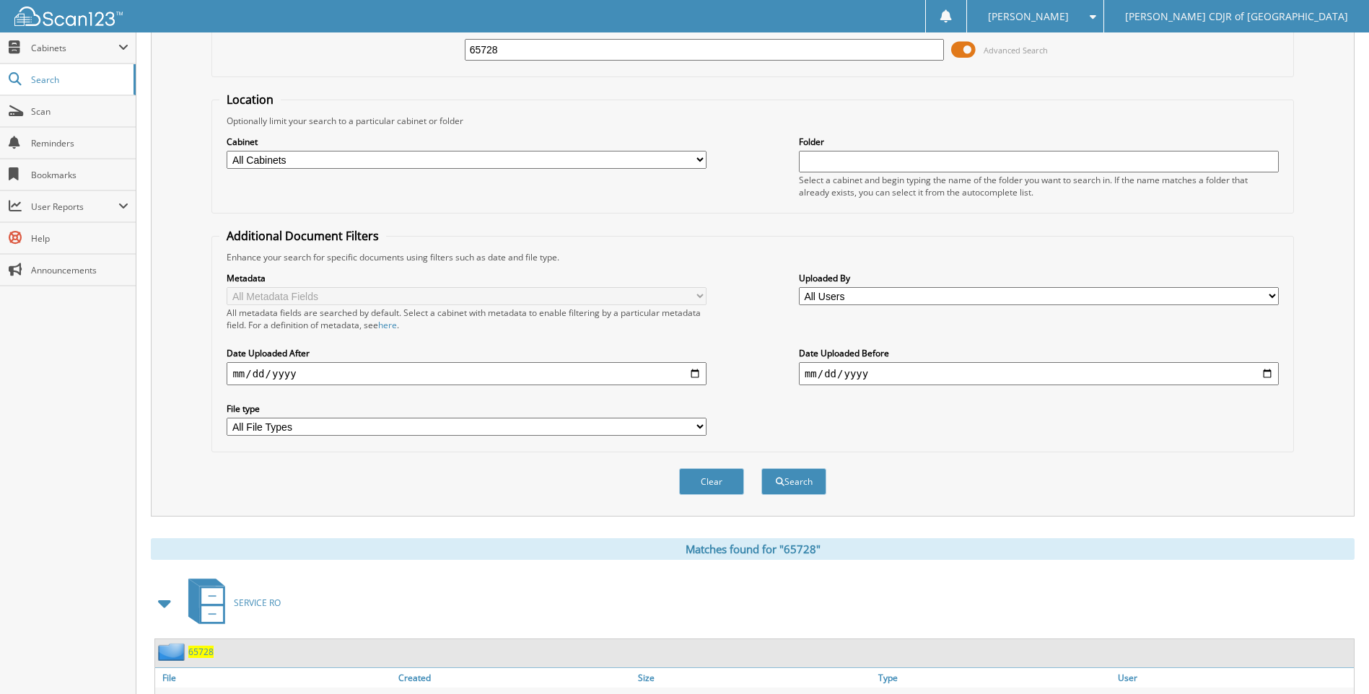
scroll to position [169, 0]
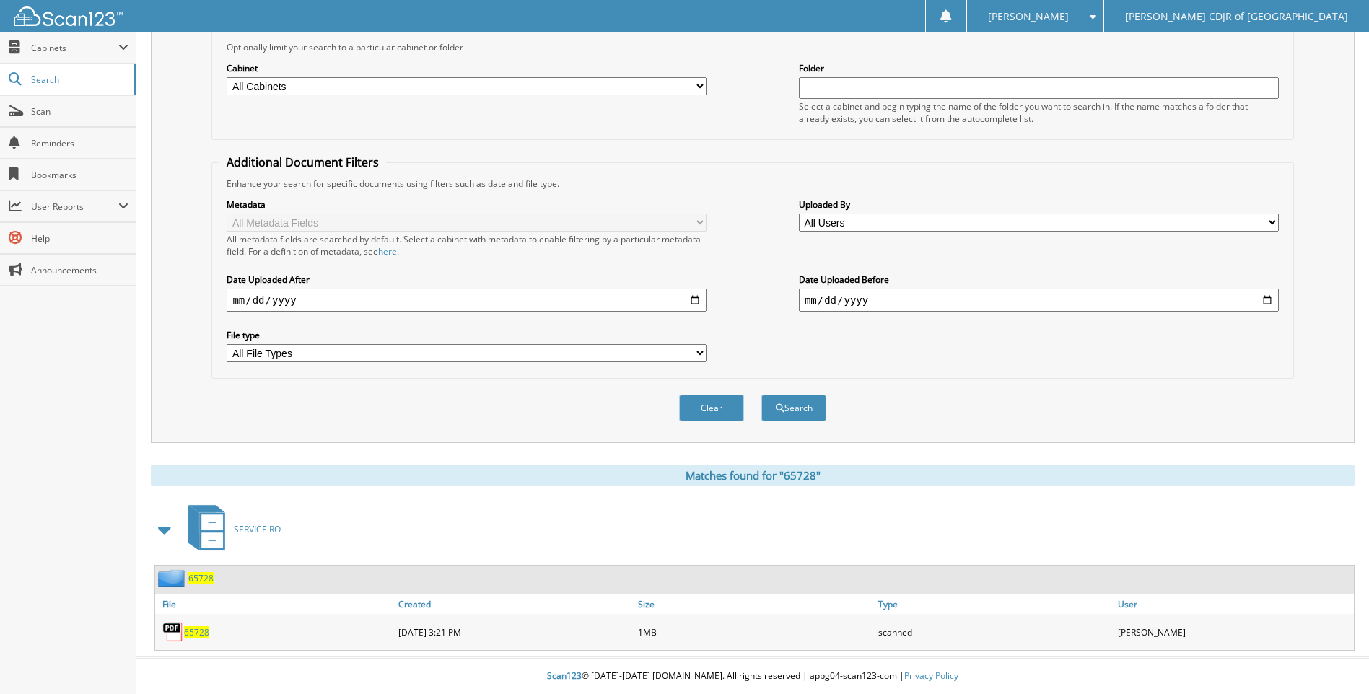
click at [208, 628] on span "65728" at bounding box center [196, 632] width 25 height 12
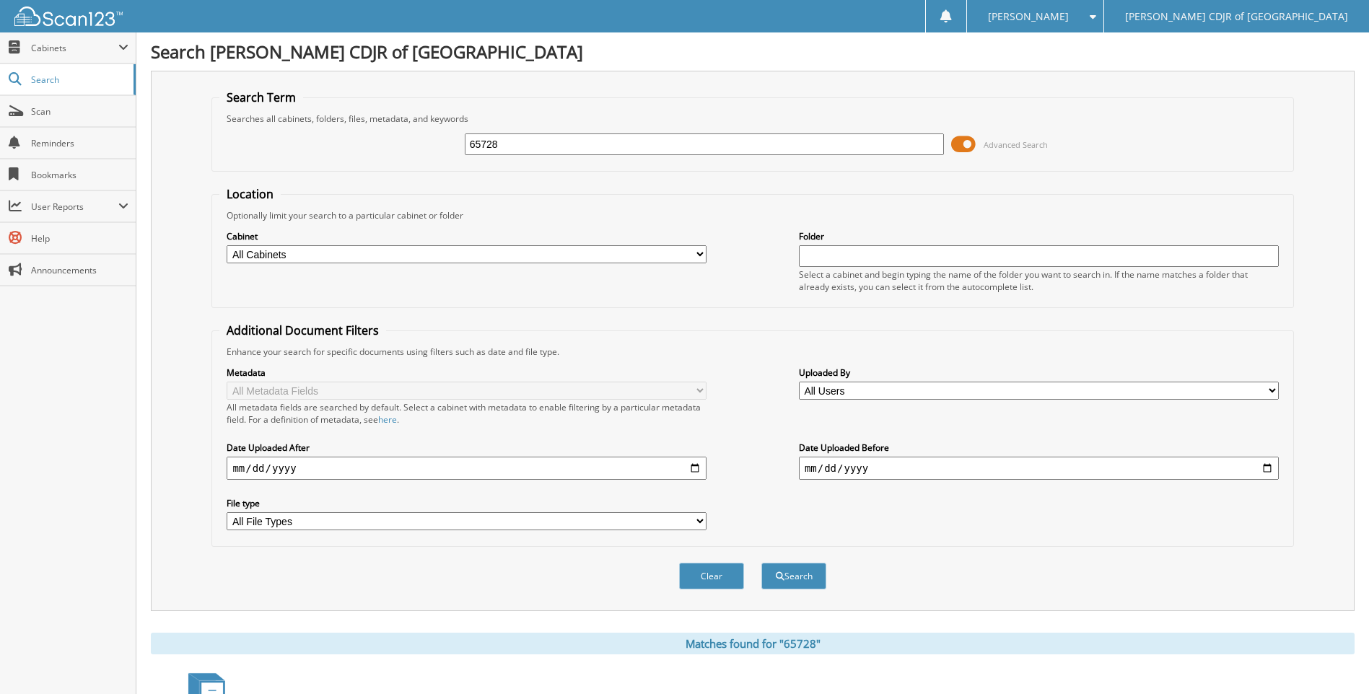
click at [509, 144] on input "65728" at bounding box center [705, 144] width 480 height 22
type input "6"
type input "65763"
click at [761, 563] on button "Search" at bounding box center [793, 576] width 65 height 27
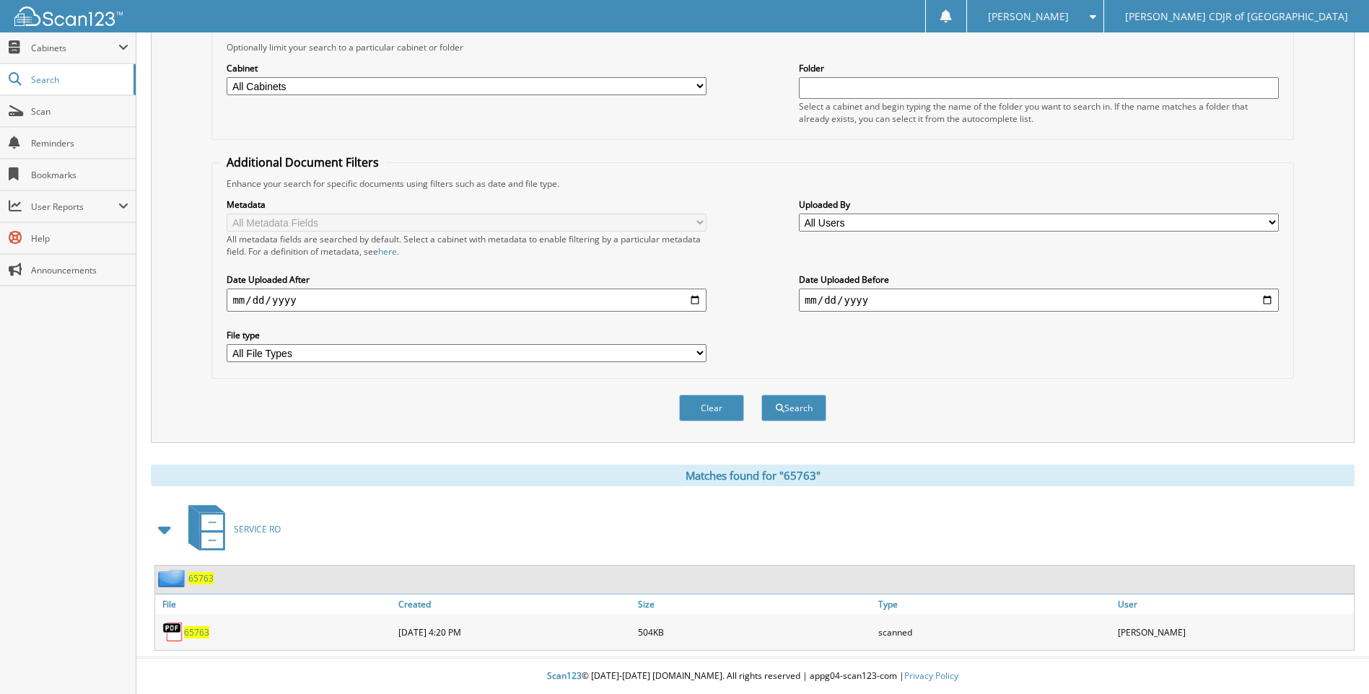
click at [199, 632] on span "65763" at bounding box center [196, 632] width 25 height 12
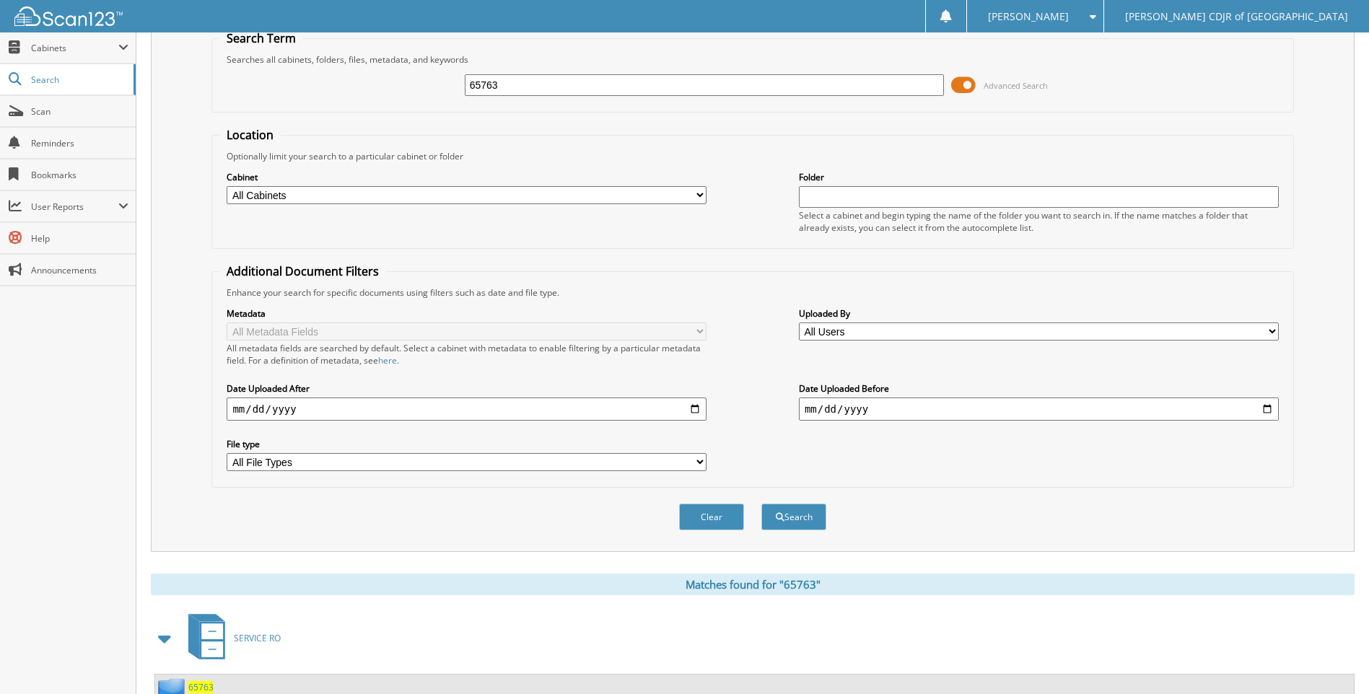
scroll to position [0, 0]
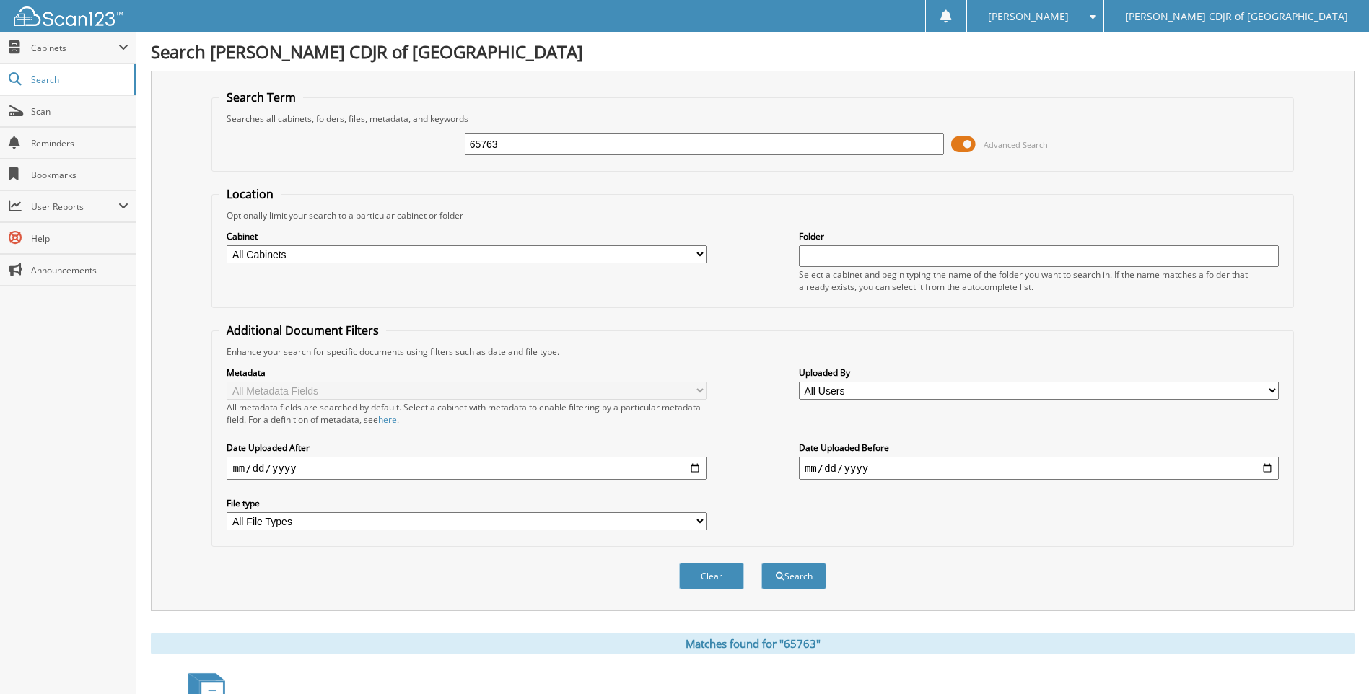
click at [506, 152] on input "65763" at bounding box center [705, 144] width 480 height 22
type input "6"
type input "65764"
click at [761, 563] on button "Search" at bounding box center [793, 576] width 65 height 27
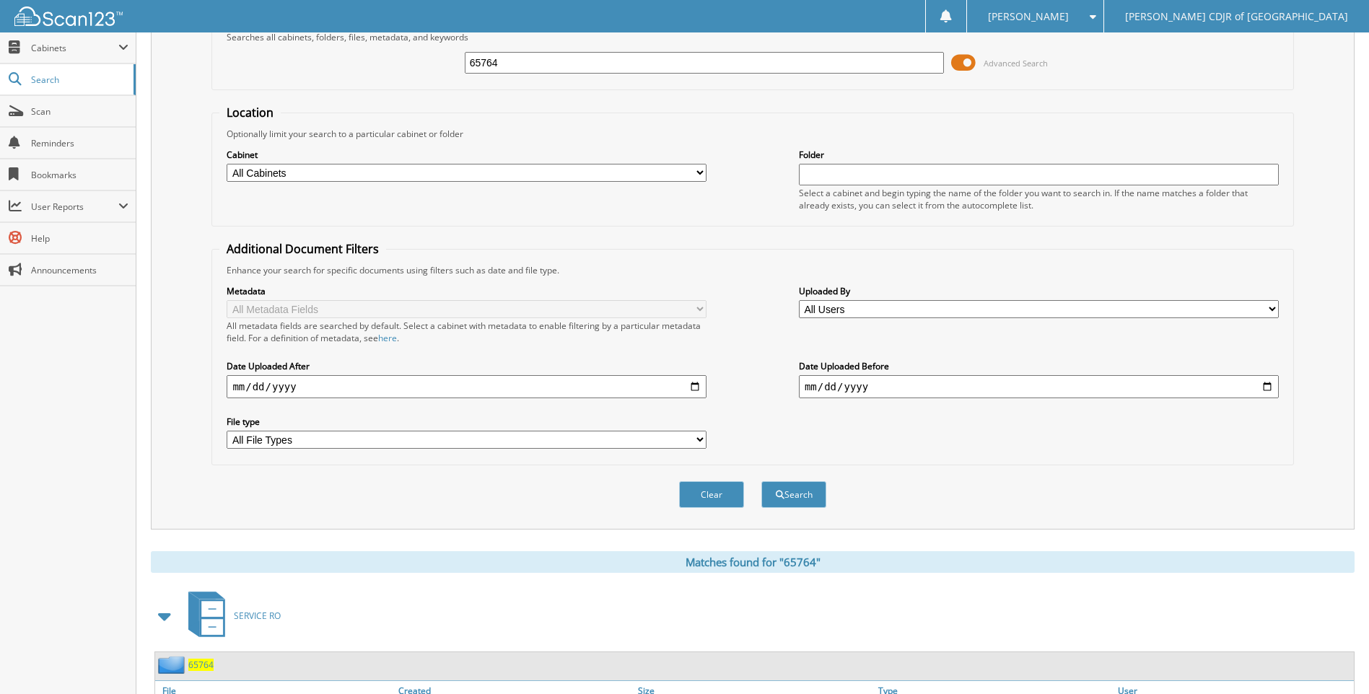
scroll to position [169, 0]
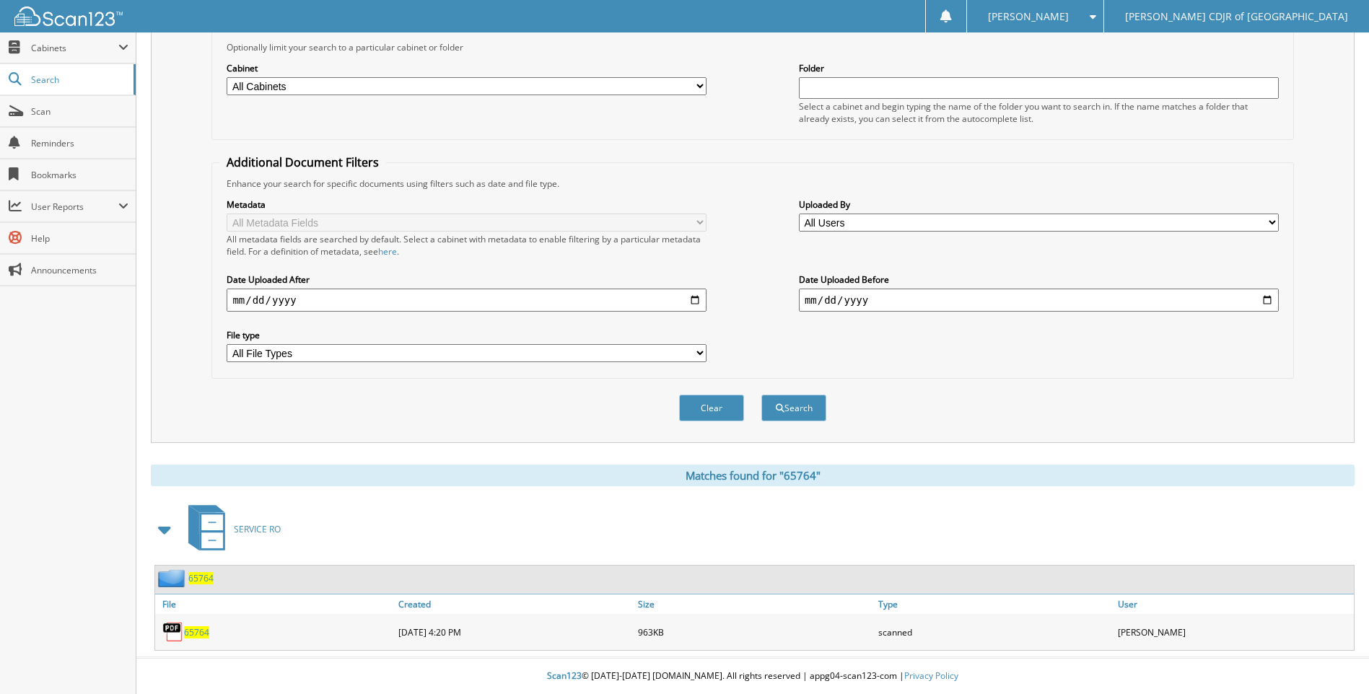
click at [195, 632] on span "65764" at bounding box center [196, 632] width 25 height 12
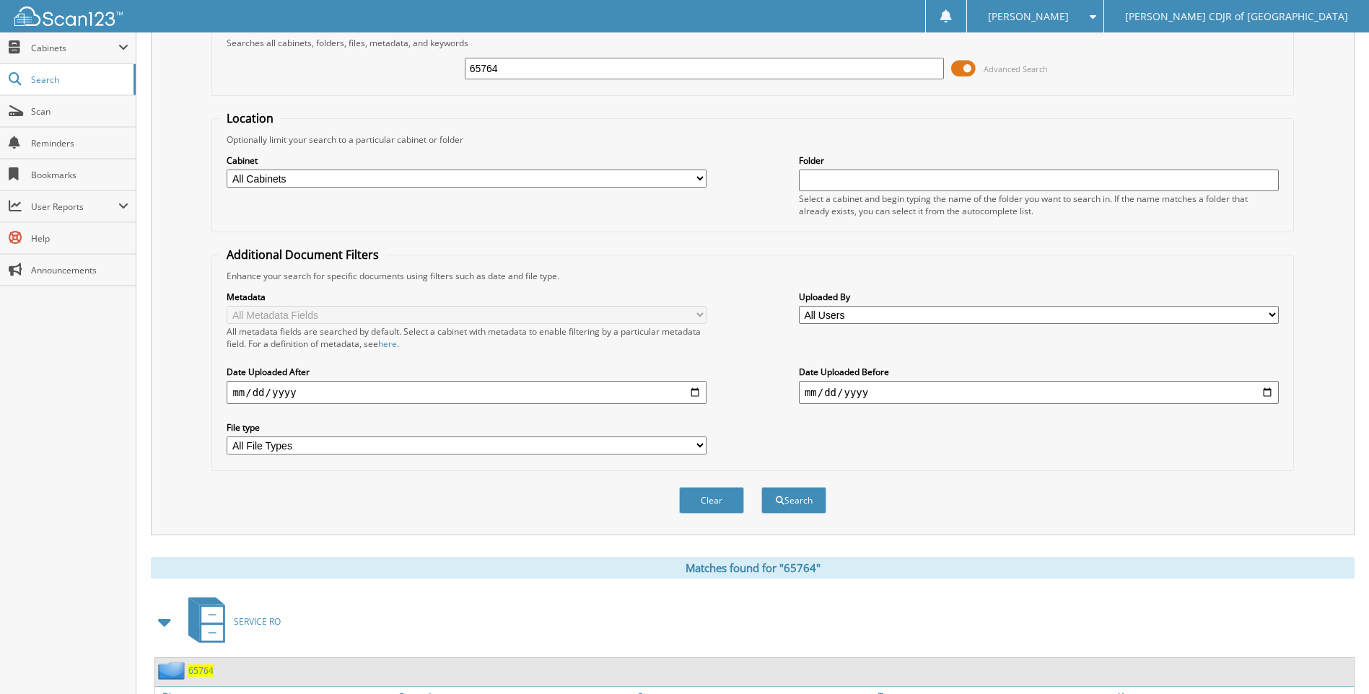
scroll to position [0, 0]
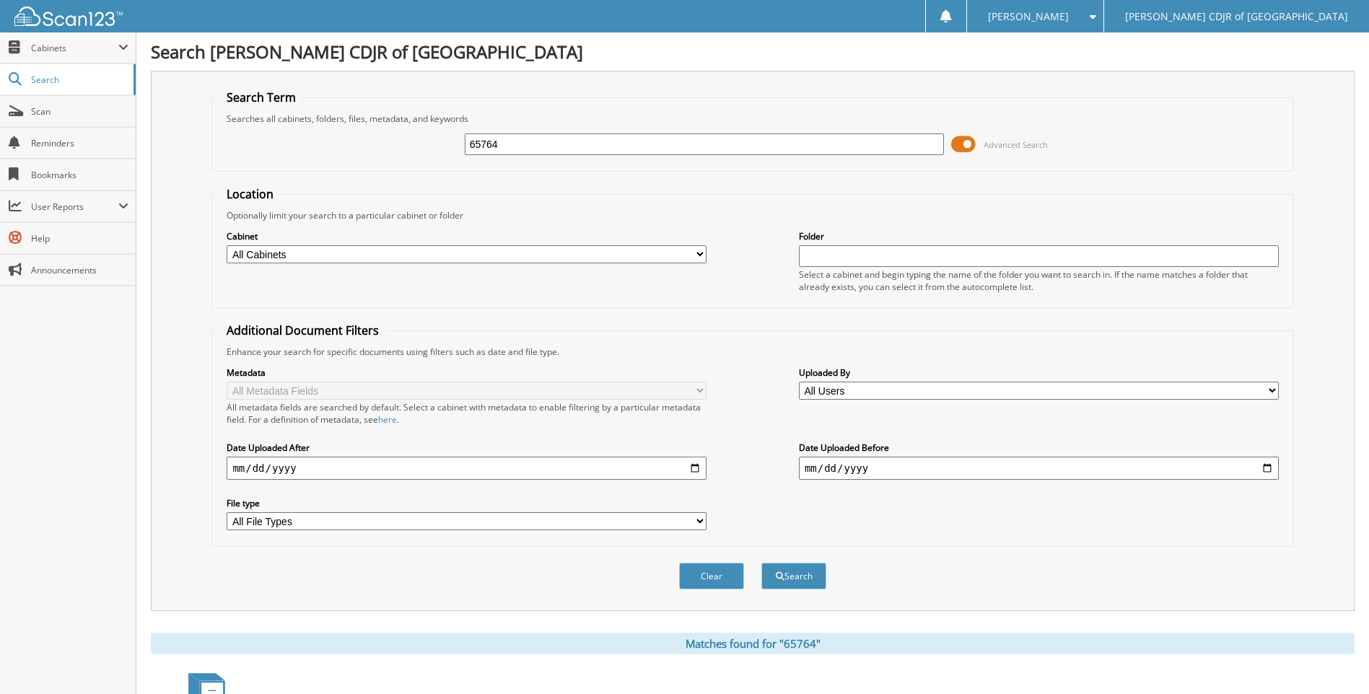
click at [501, 144] on input "65764" at bounding box center [705, 144] width 480 height 22
type input "6"
type input "65765"
click at [761, 563] on button "Search" at bounding box center [793, 576] width 65 height 27
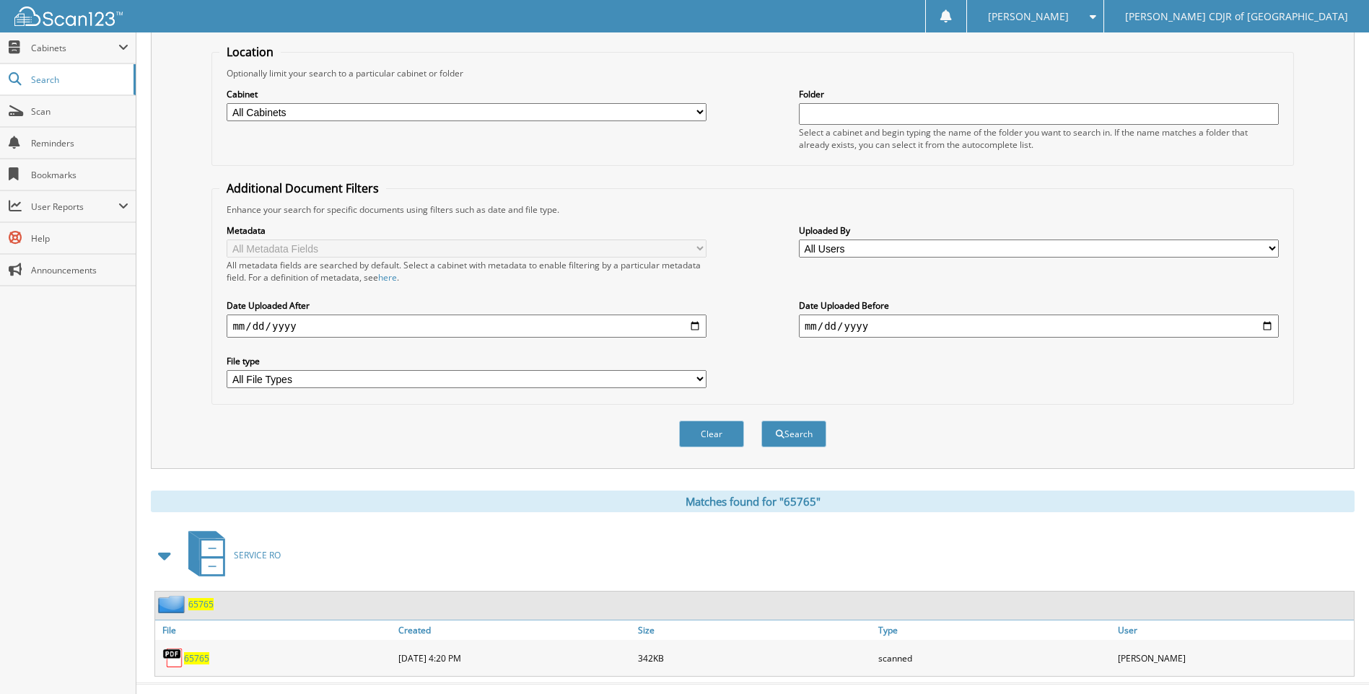
scroll to position [169, 0]
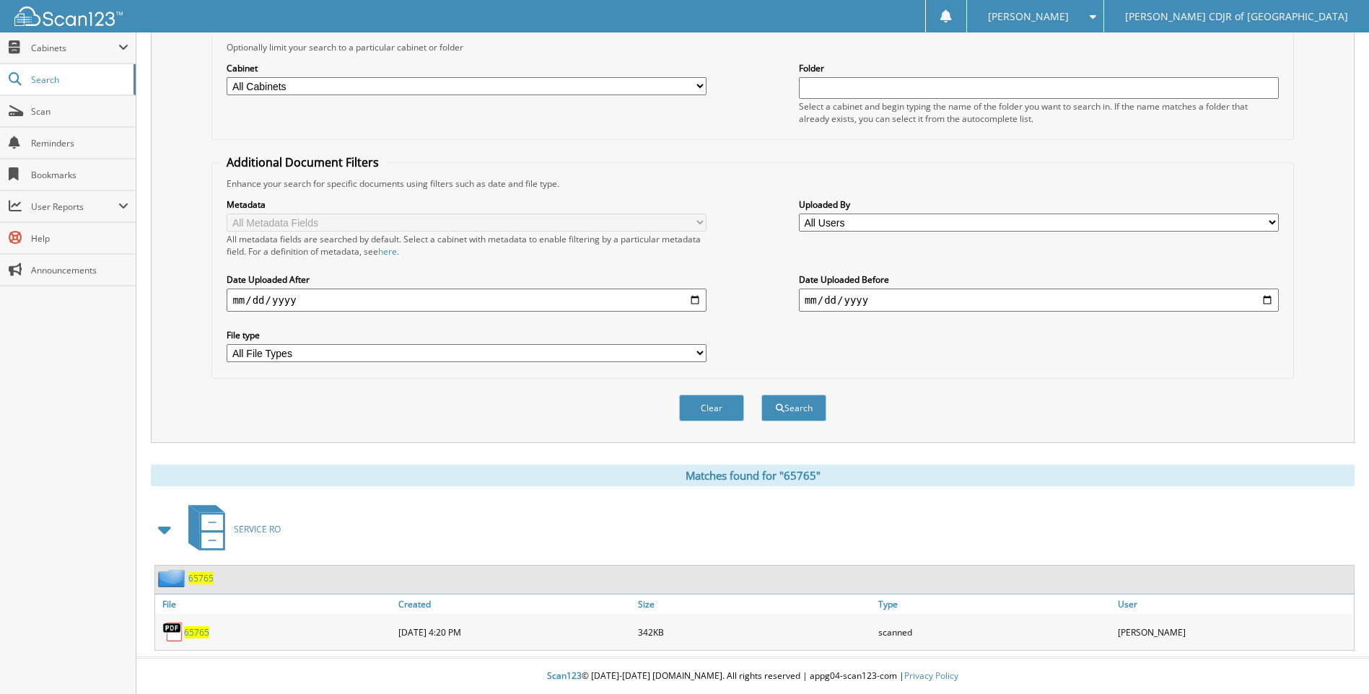
click at [195, 630] on span "65765" at bounding box center [196, 632] width 25 height 12
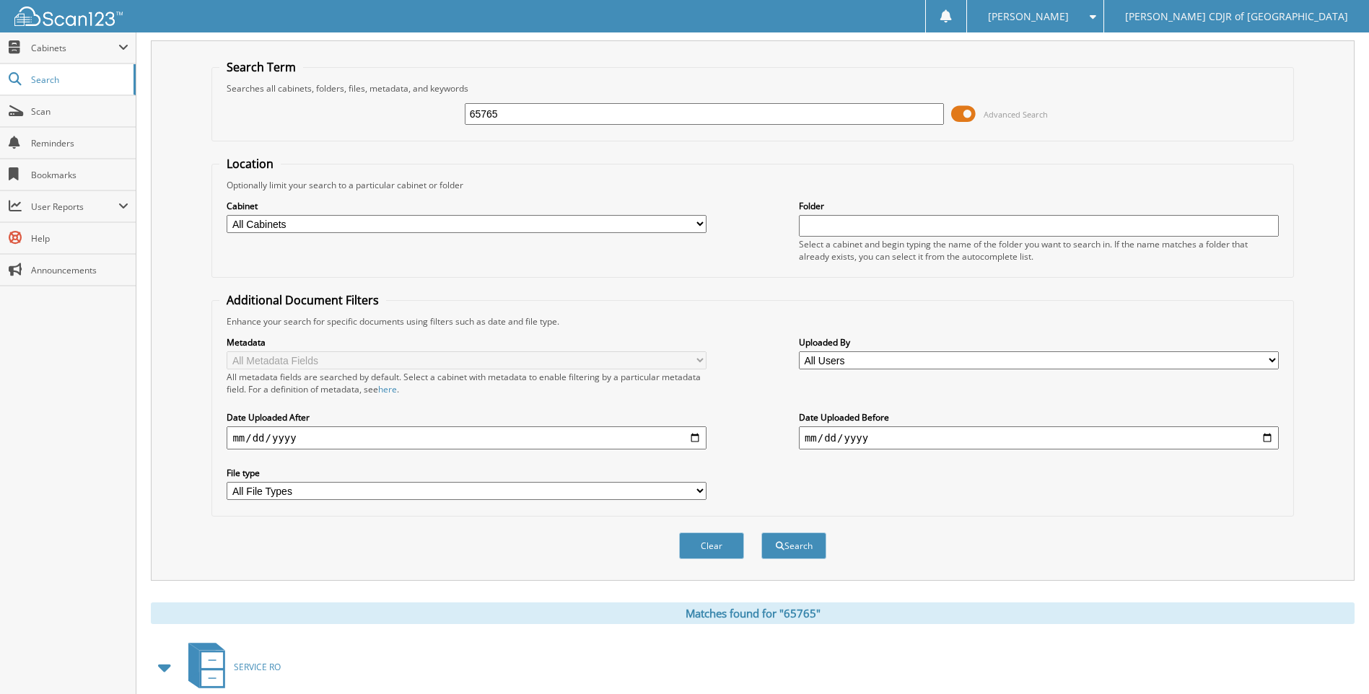
scroll to position [0, 0]
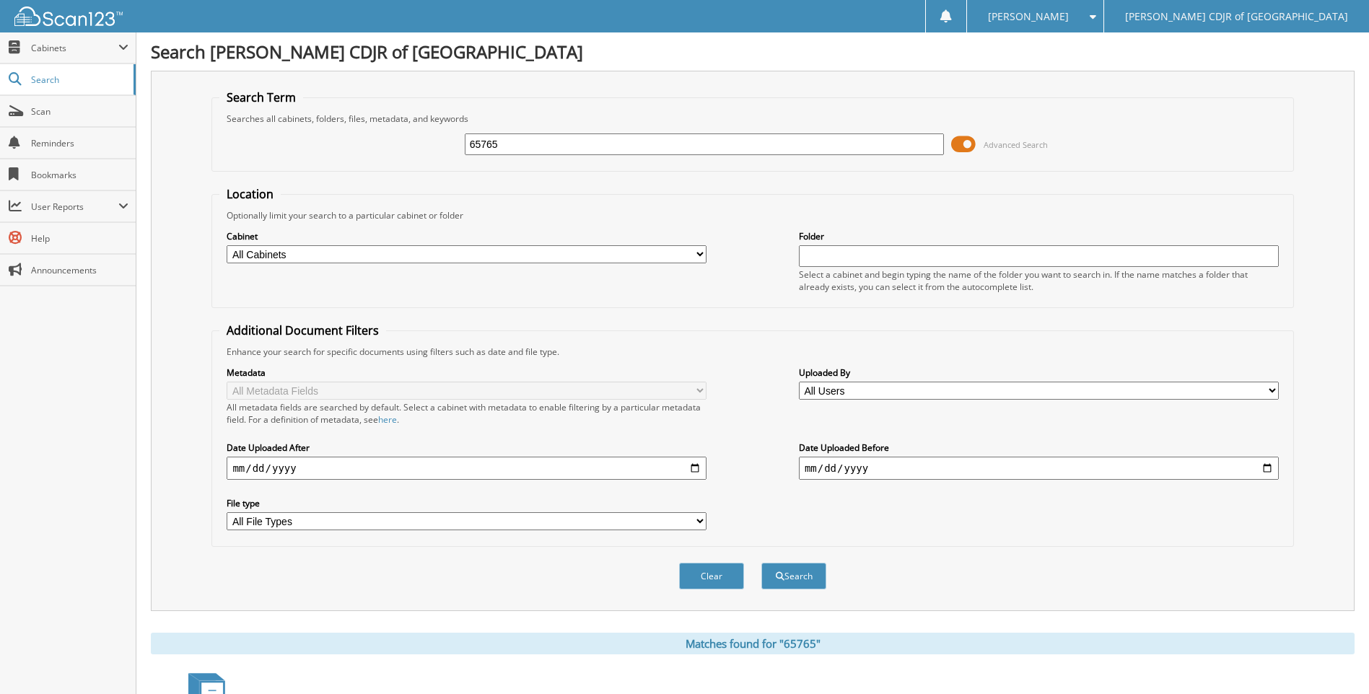
click at [576, 144] on input "65765" at bounding box center [705, 144] width 480 height 22
type input "6"
type input "65766"
click at [761, 563] on button "Search" at bounding box center [793, 576] width 65 height 27
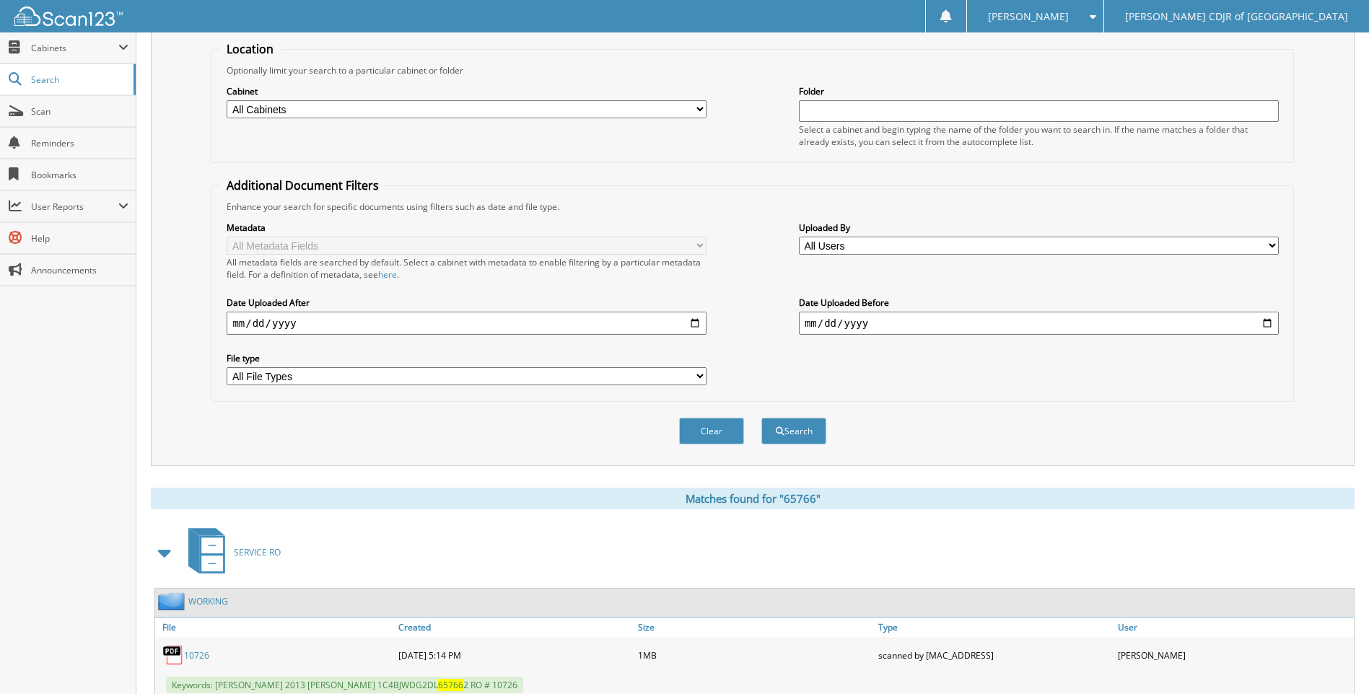
scroll to position [286, 0]
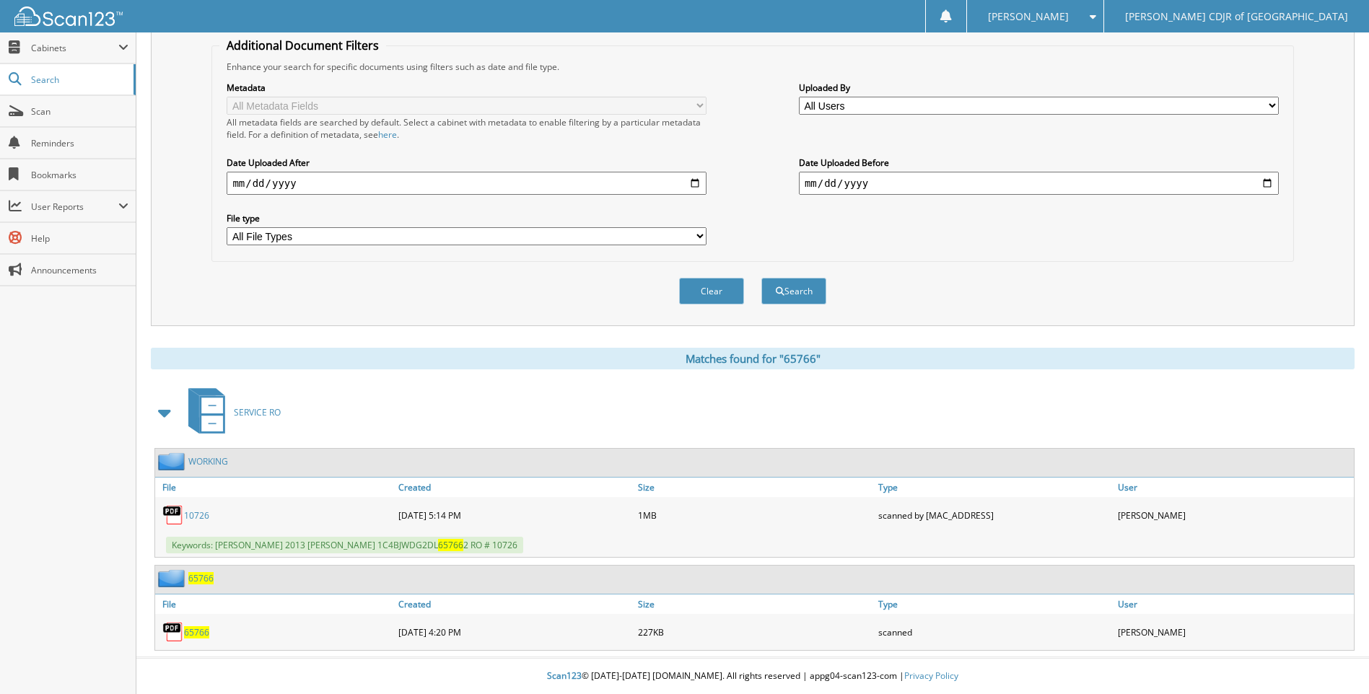
click at [196, 635] on span "65766" at bounding box center [196, 632] width 25 height 12
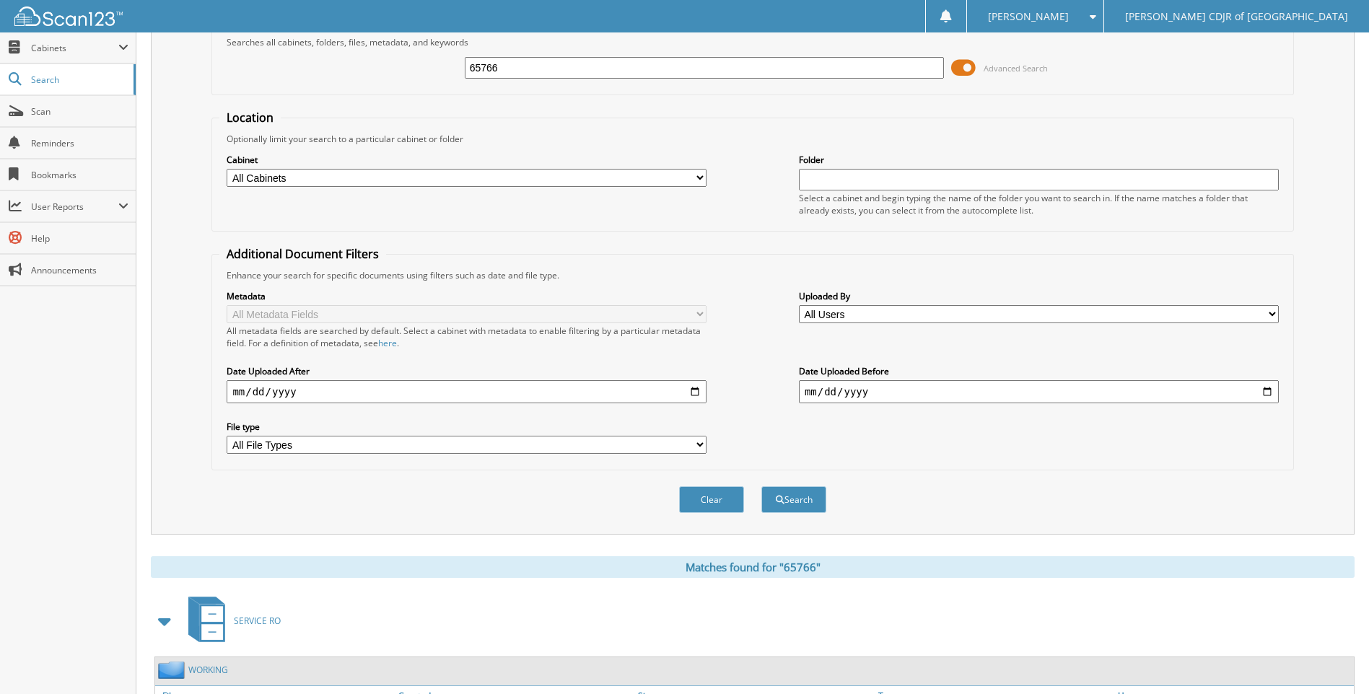
scroll to position [0, 0]
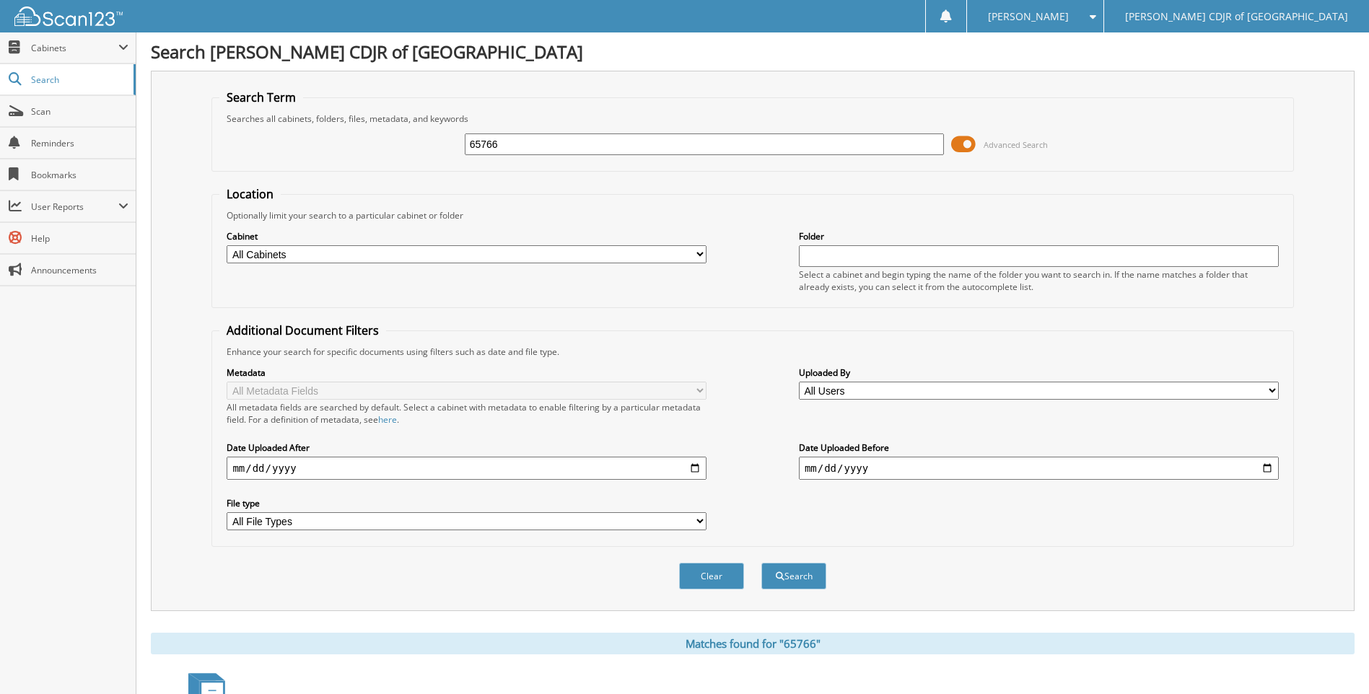
click at [537, 147] on input "65766" at bounding box center [705, 144] width 480 height 22
type input "65767"
click at [761, 563] on button "Search" at bounding box center [793, 576] width 65 height 27
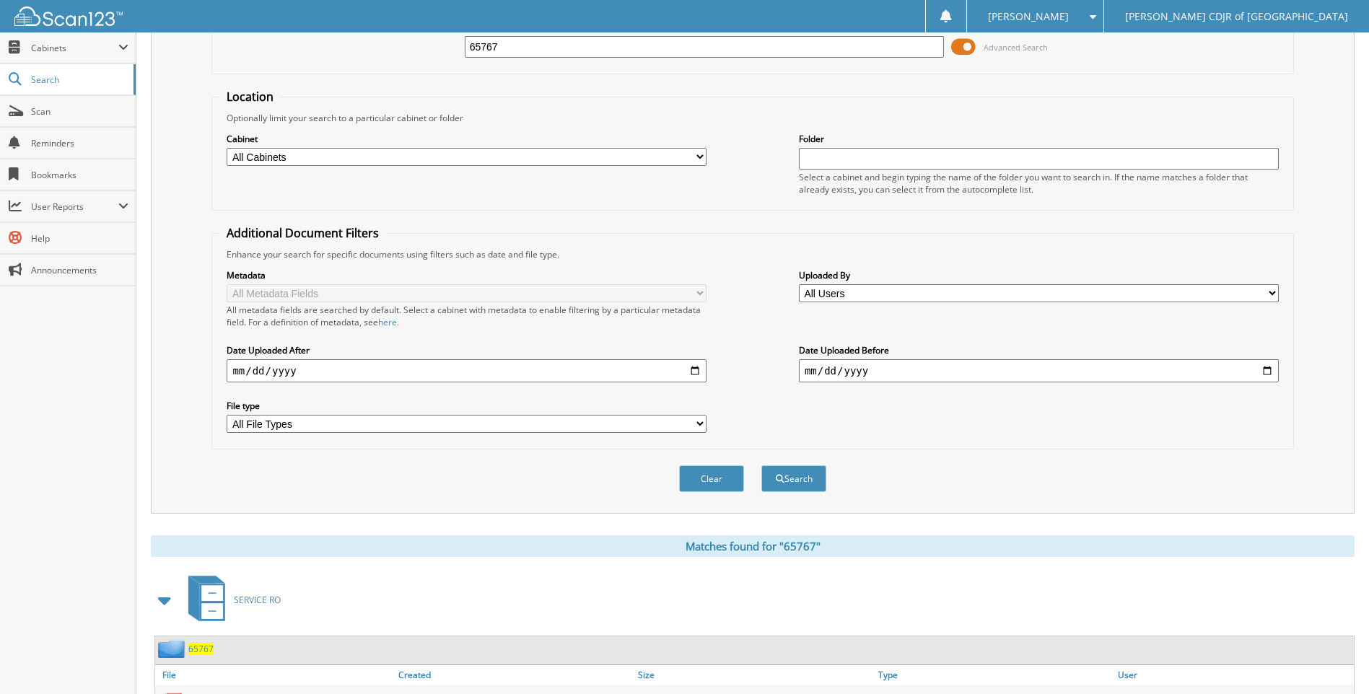
scroll to position [169, 0]
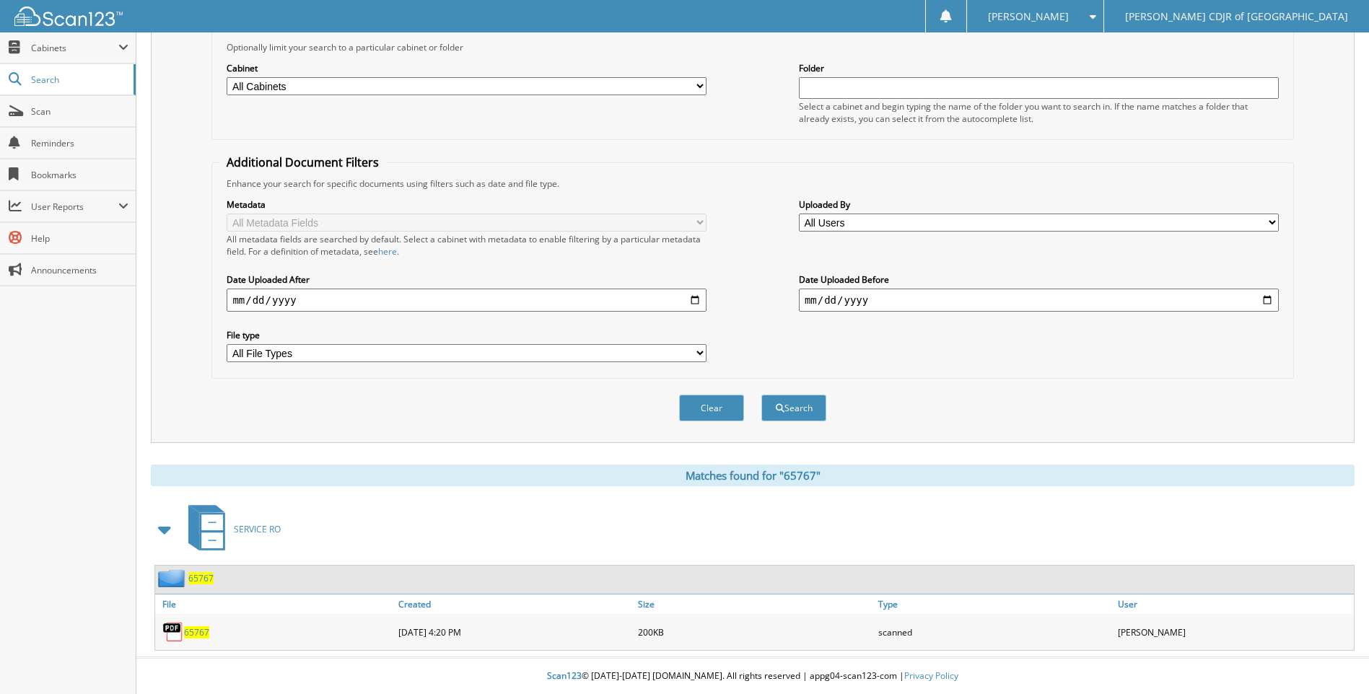
click at [199, 630] on span "65767" at bounding box center [196, 632] width 25 height 12
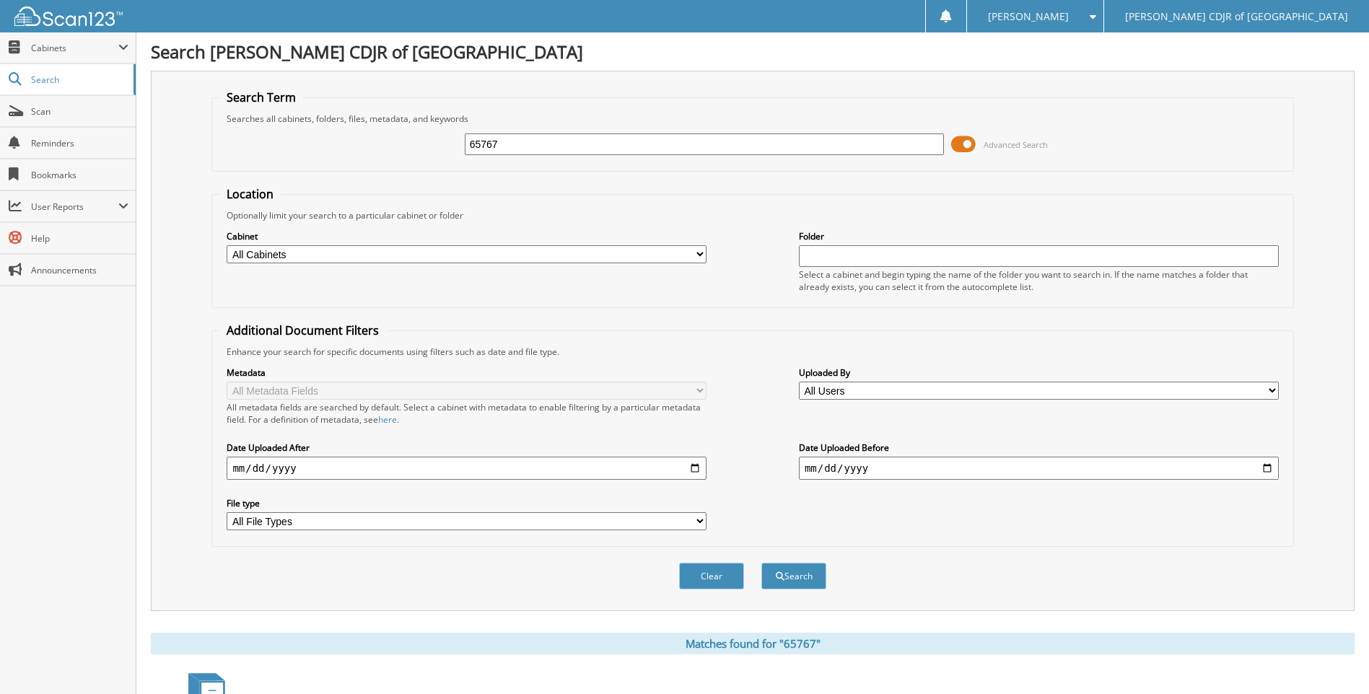
click at [545, 137] on input "65767" at bounding box center [705, 144] width 480 height 22
type input "65768"
click at [761, 563] on button "Search" at bounding box center [793, 576] width 65 height 27
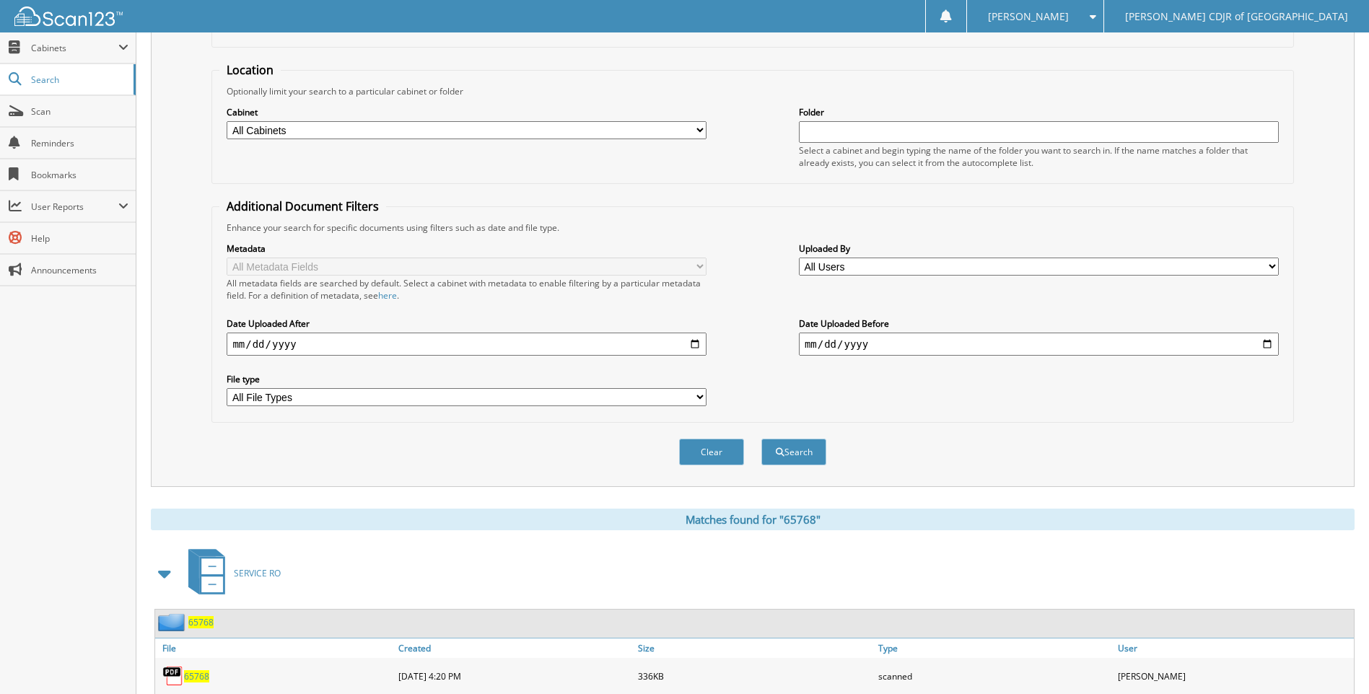
scroll to position [169, 0]
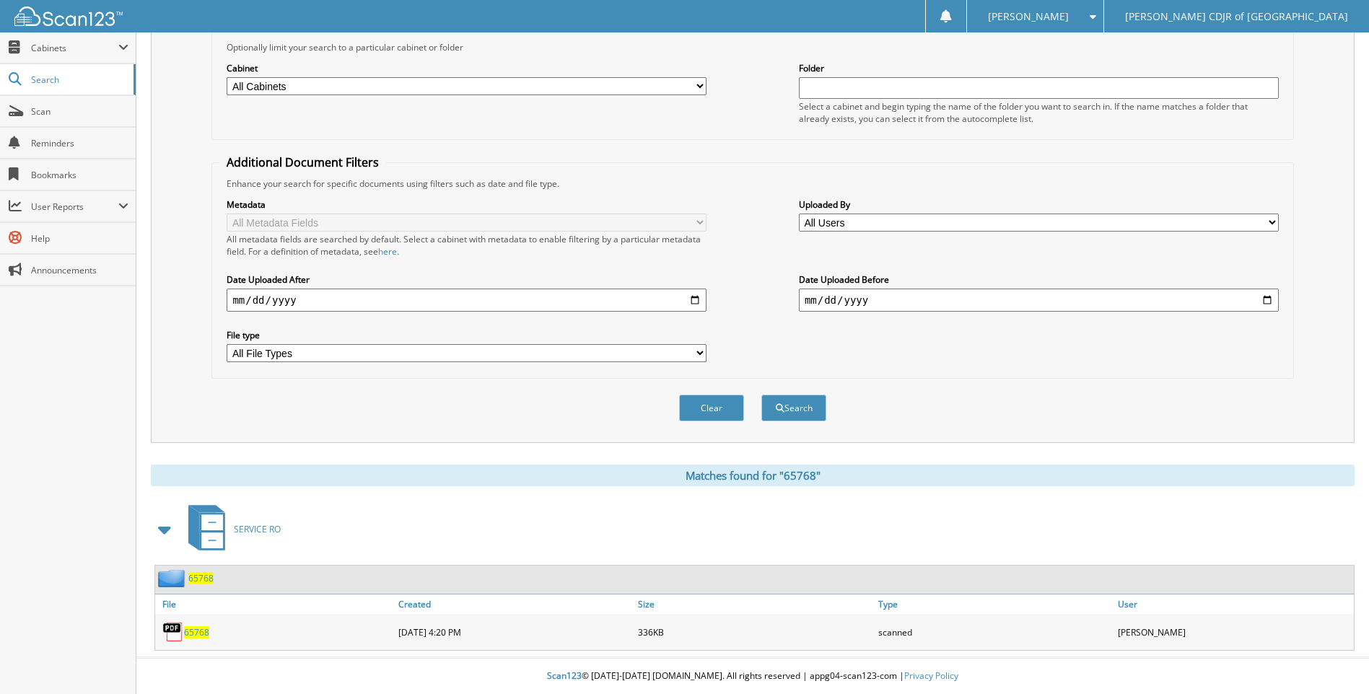
click at [205, 633] on span "65768" at bounding box center [196, 632] width 25 height 12
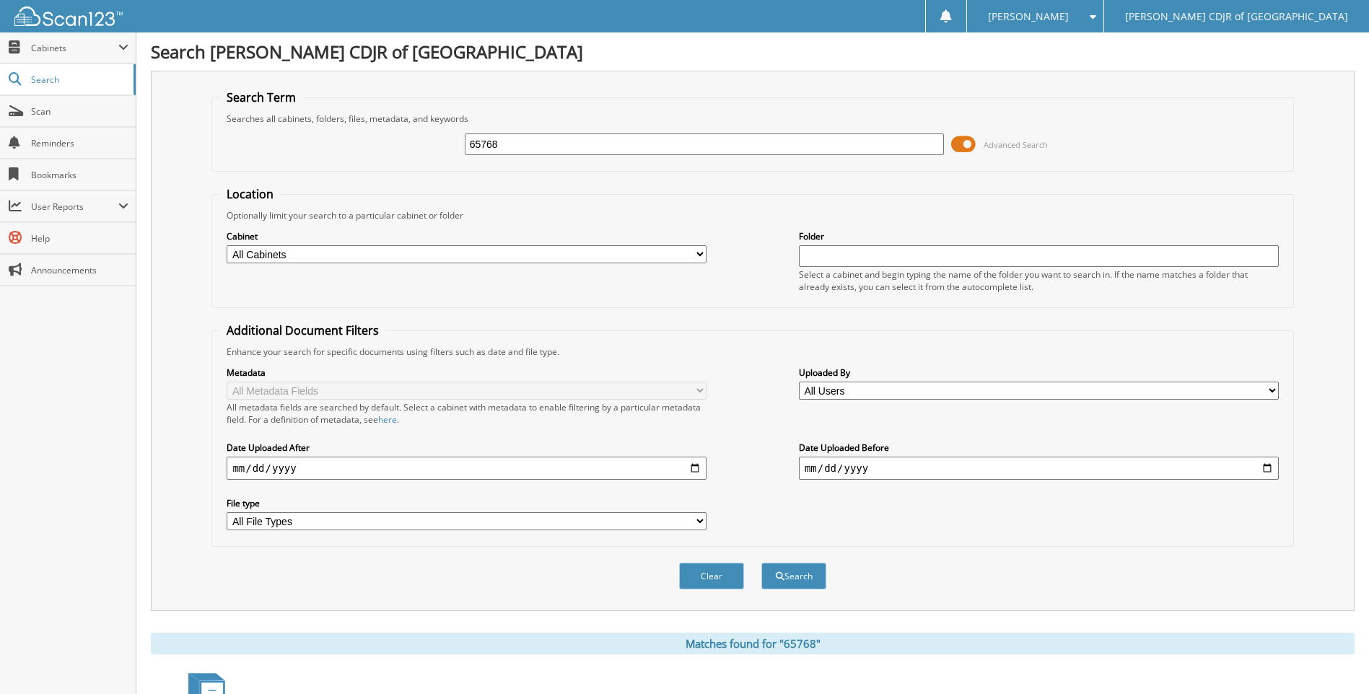
click at [537, 149] on input "65768" at bounding box center [705, 144] width 480 height 22
type input "65769"
click at [761, 563] on button "Search" at bounding box center [793, 576] width 65 height 27
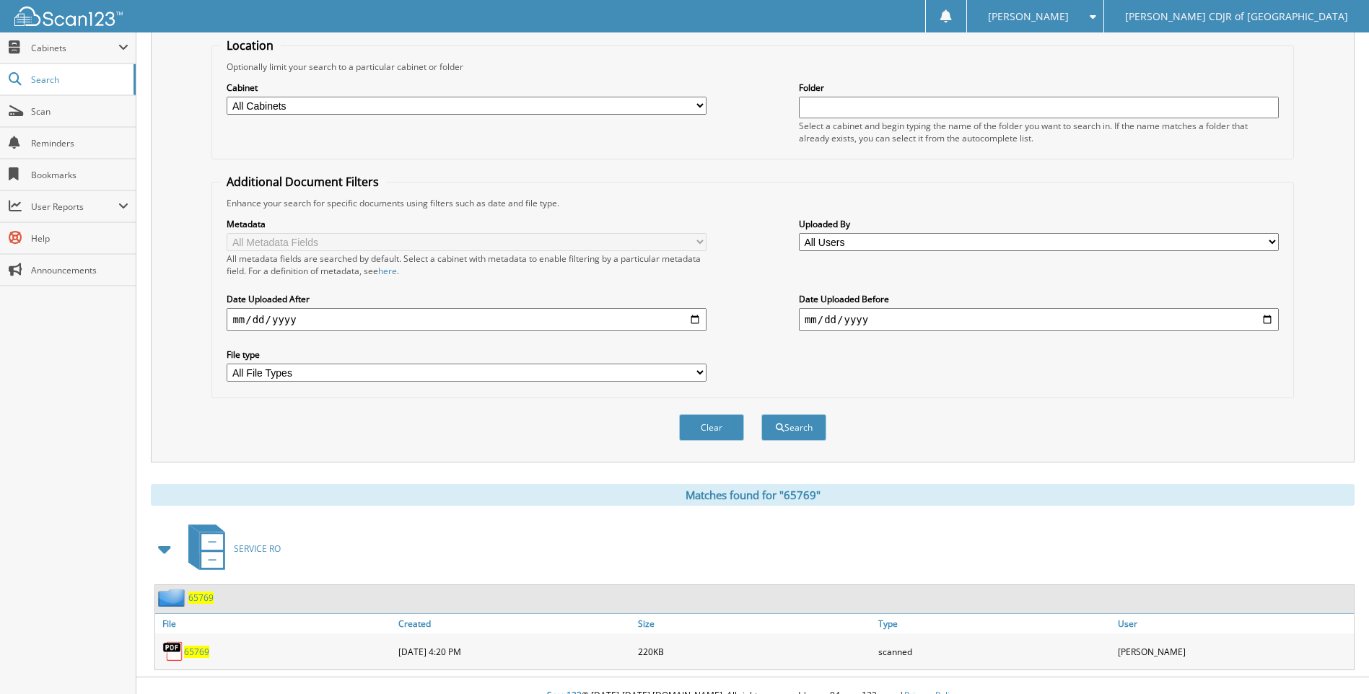
scroll to position [169, 0]
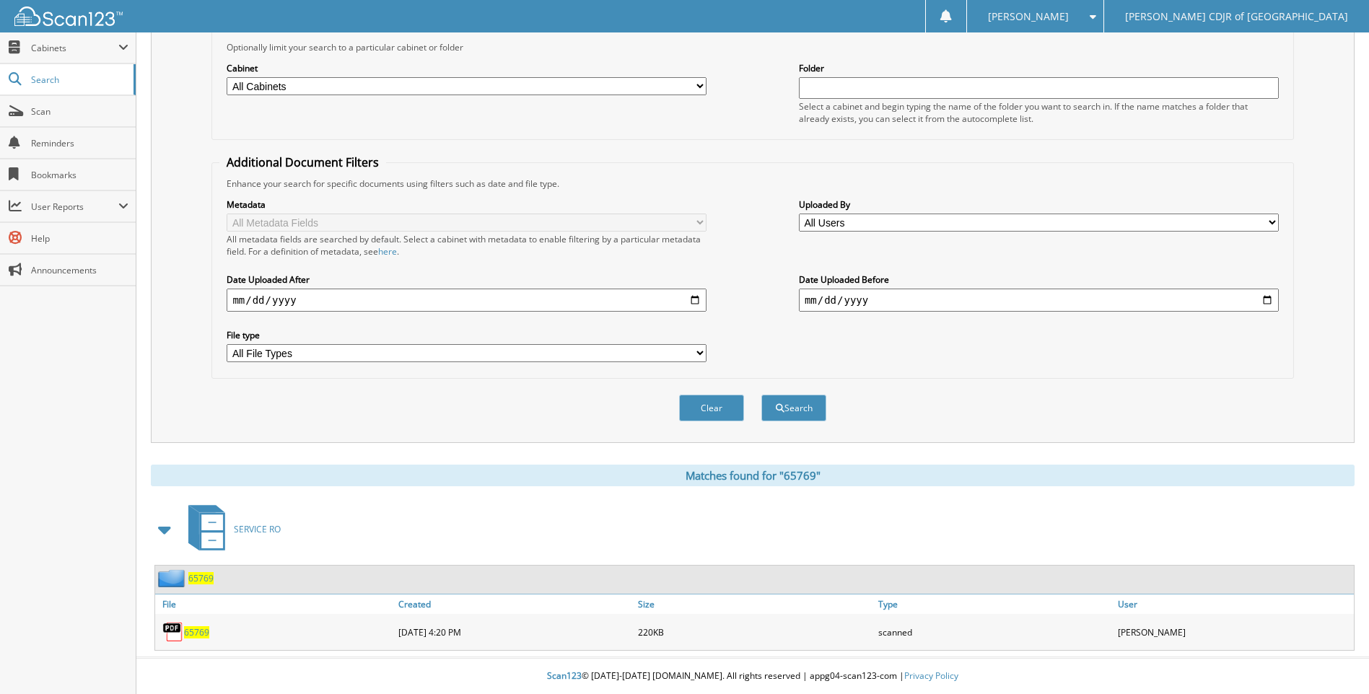
click at [203, 631] on span "65769" at bounding box center [196, 632] width 25 height 12
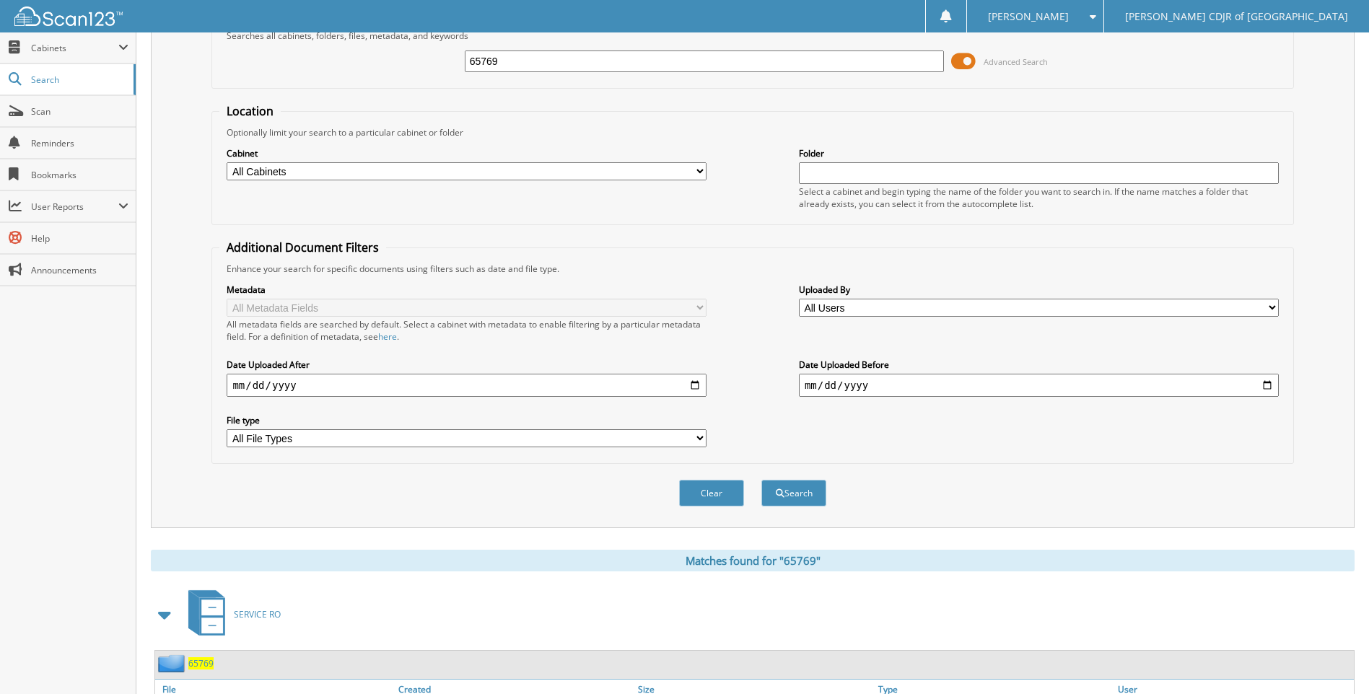
scroll to position [0, 0]
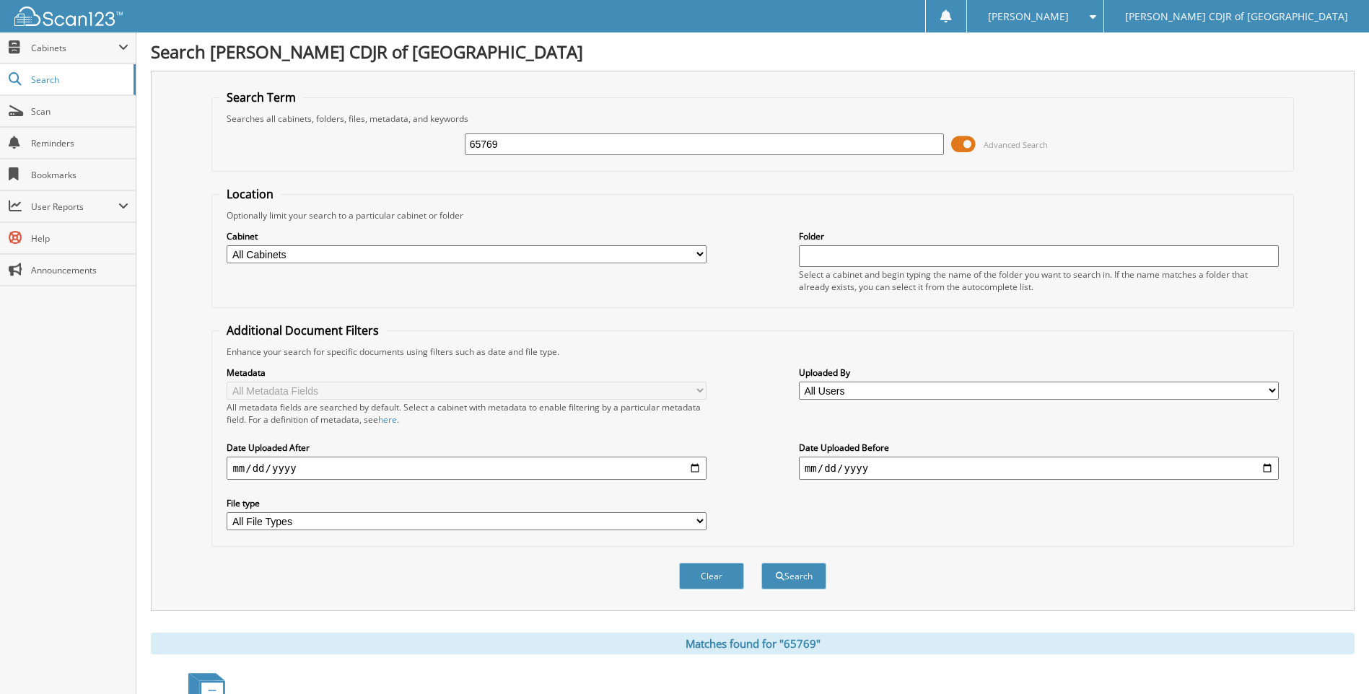
click at [522, 149] on input "65769" at bounding box center [705, 144] width 480 height 22
type input "65768"
click at [761, 563] on button "Search" at bounding box center [793, 576] width 65 height 27
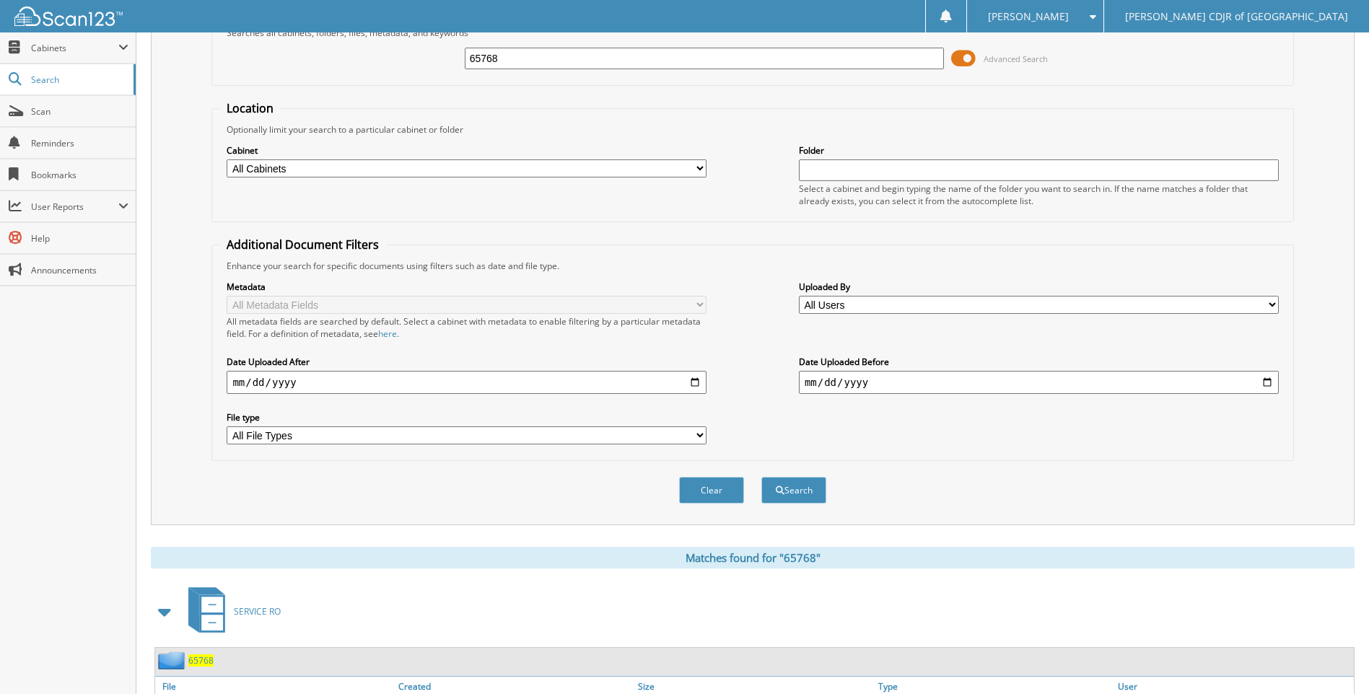
scroll to position [169, 0]
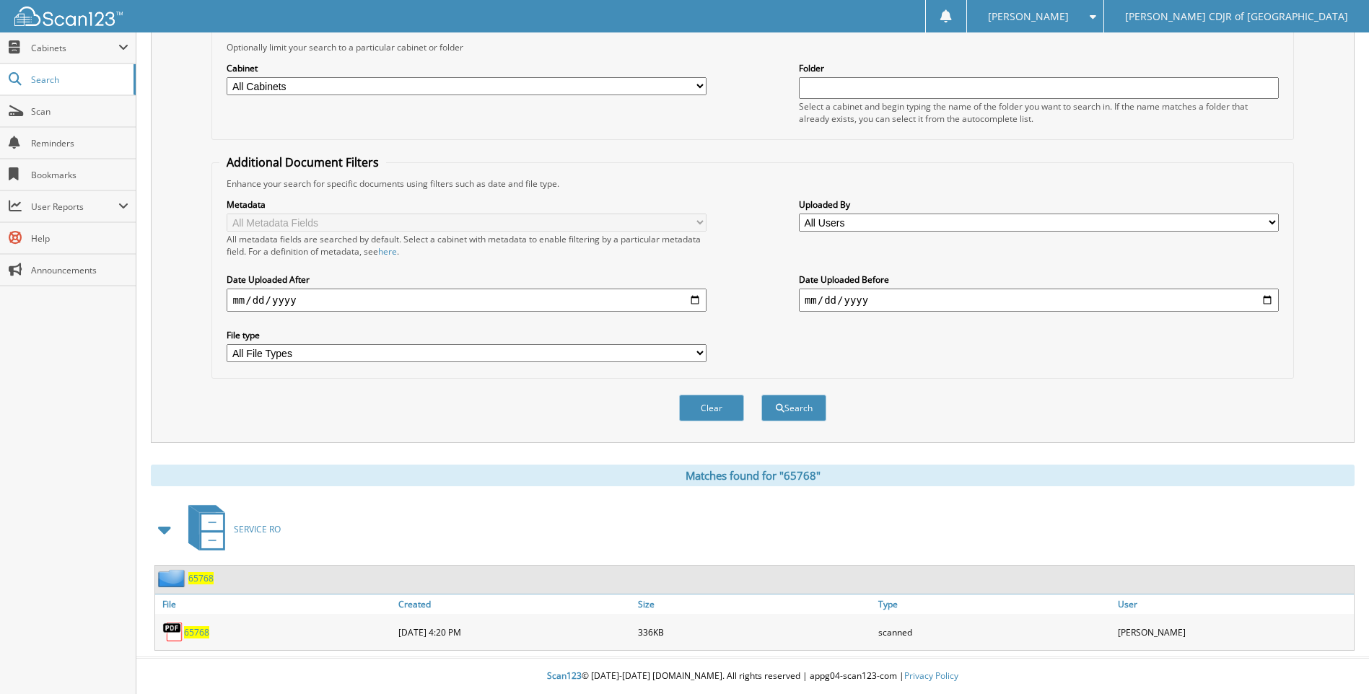
click at [190, 632] on span "65768" at bounding box center [196, 632] width 25 height 12
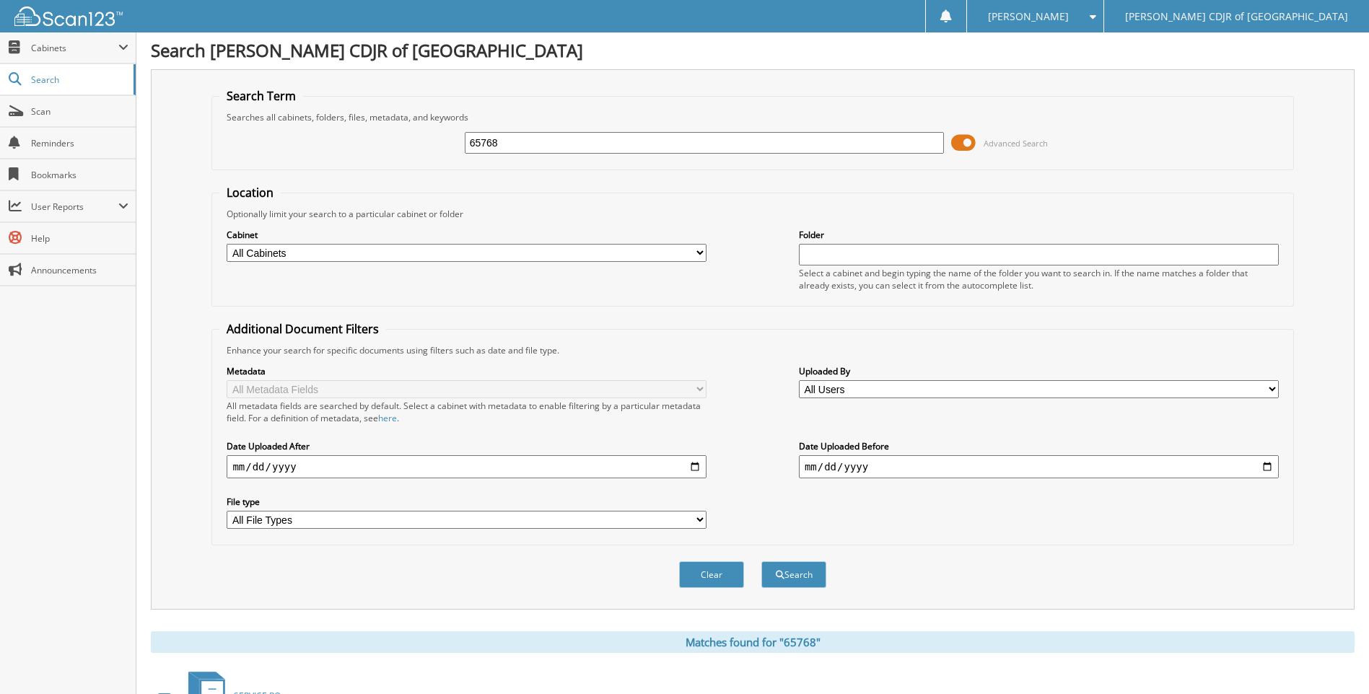
scroll to position [0, 0]
click at [510, 146] on input "65768" at bounding box center [705, 144] width 480 height 22
type input "65777"
click at [761, 563] on button "Search" at bounding box center [793, 576] width 65 height 27
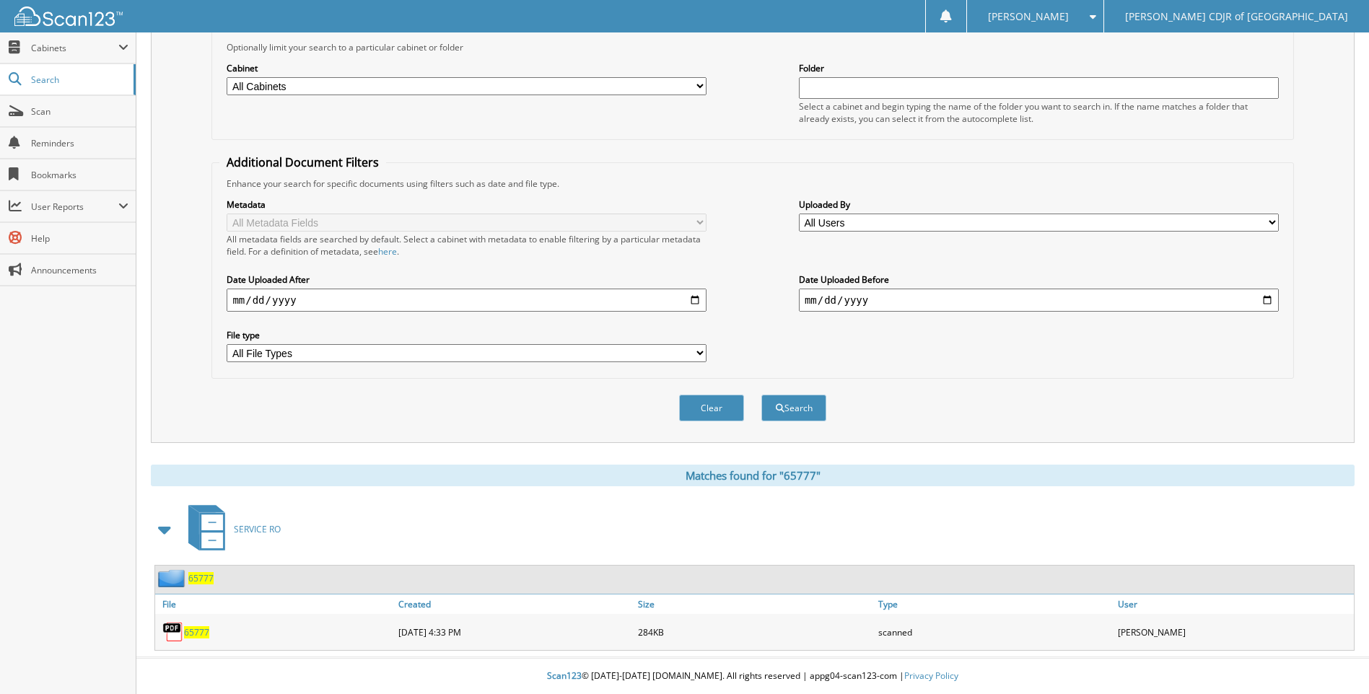
click at [206, 634] on span "65777" at bounding box center [196, 632] width 25 height 12
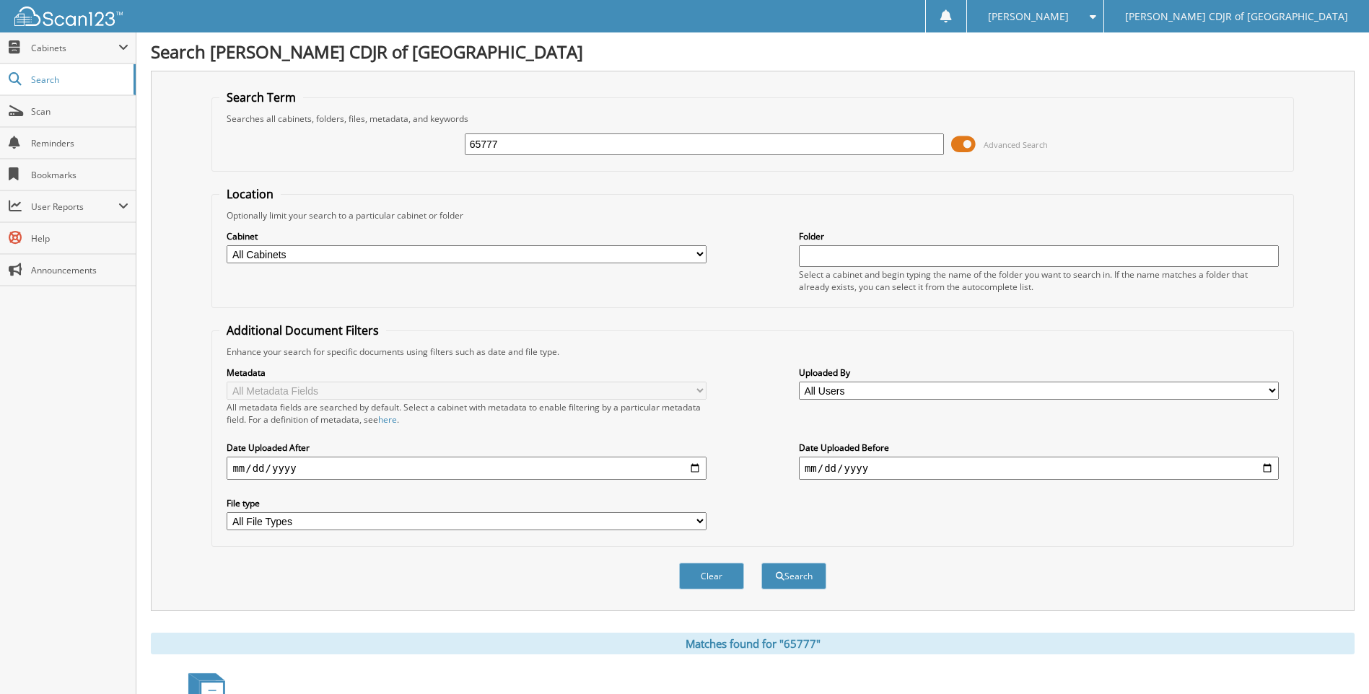
click at [517, 147] on input "65777" at bounding box center [705, 144] width 480 height 22
type input "65779"
click at [761, 563] on button "Search" at bounding box center [793, 576] width 65 height 27
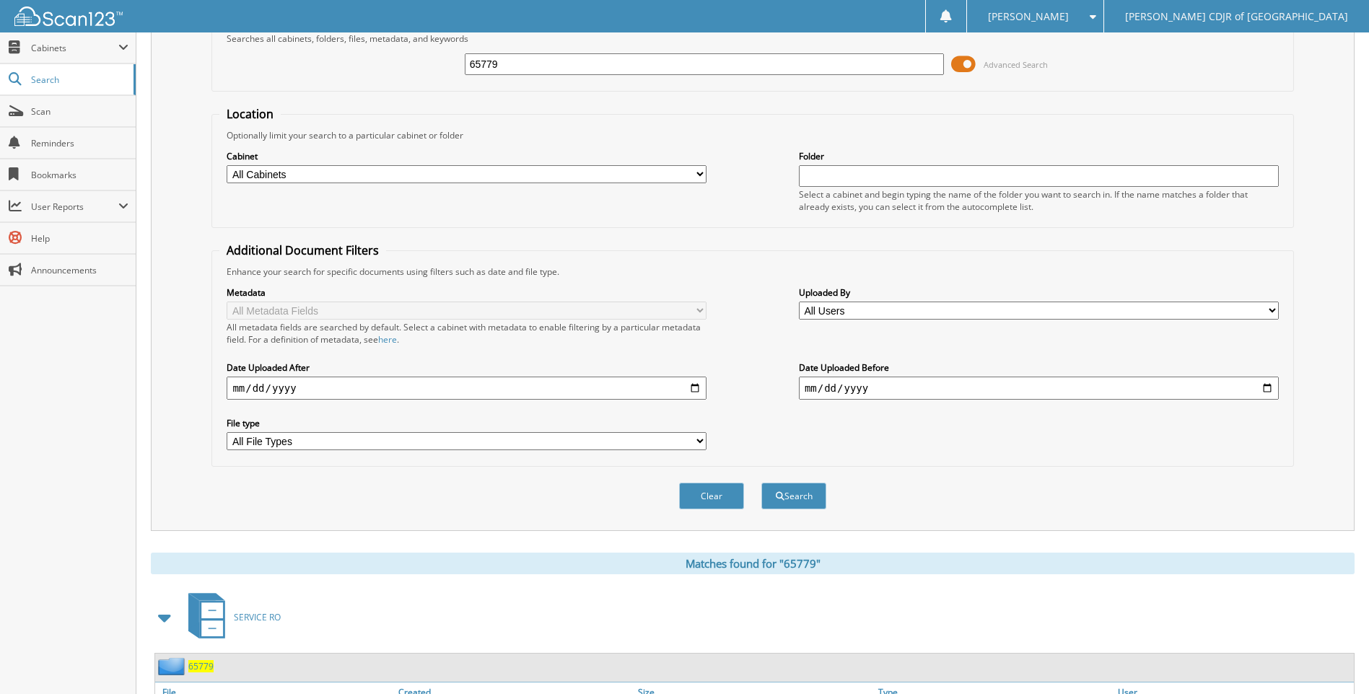
scroll to position [169, 0]
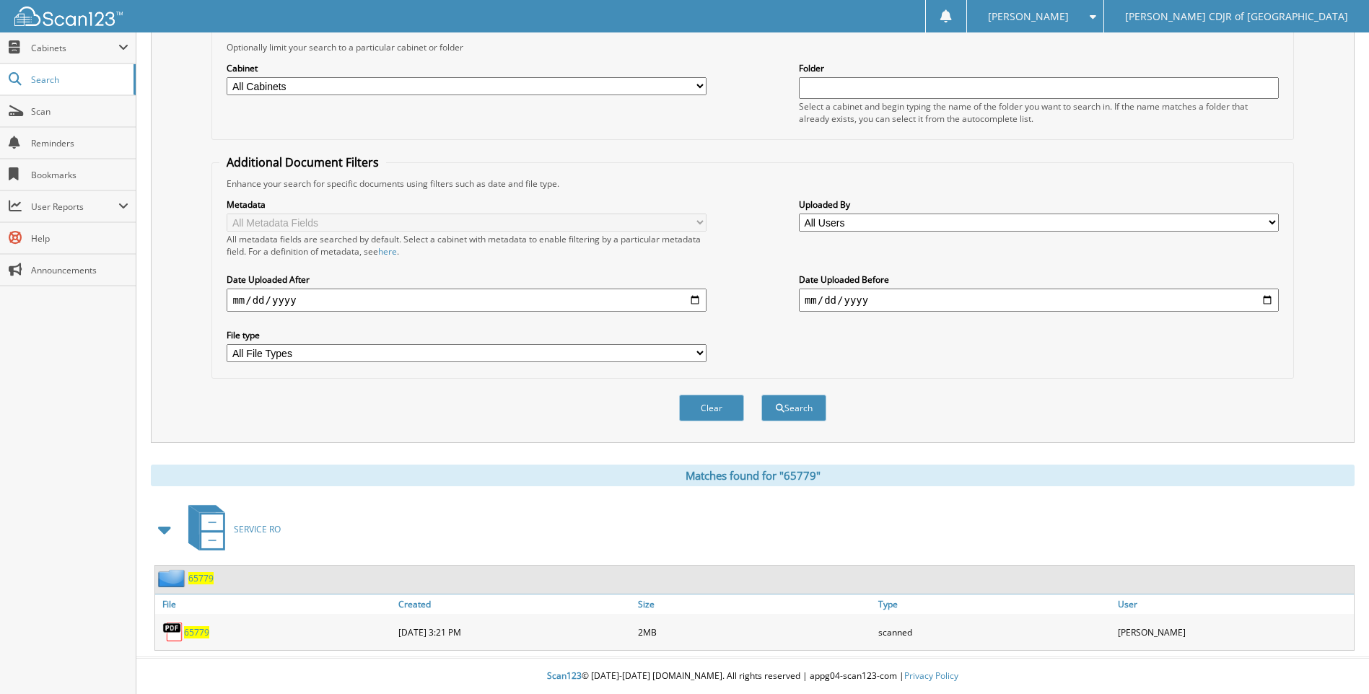
click at [201, 633] on span "65779" at bounding box center [196, 632] width 25 height 12
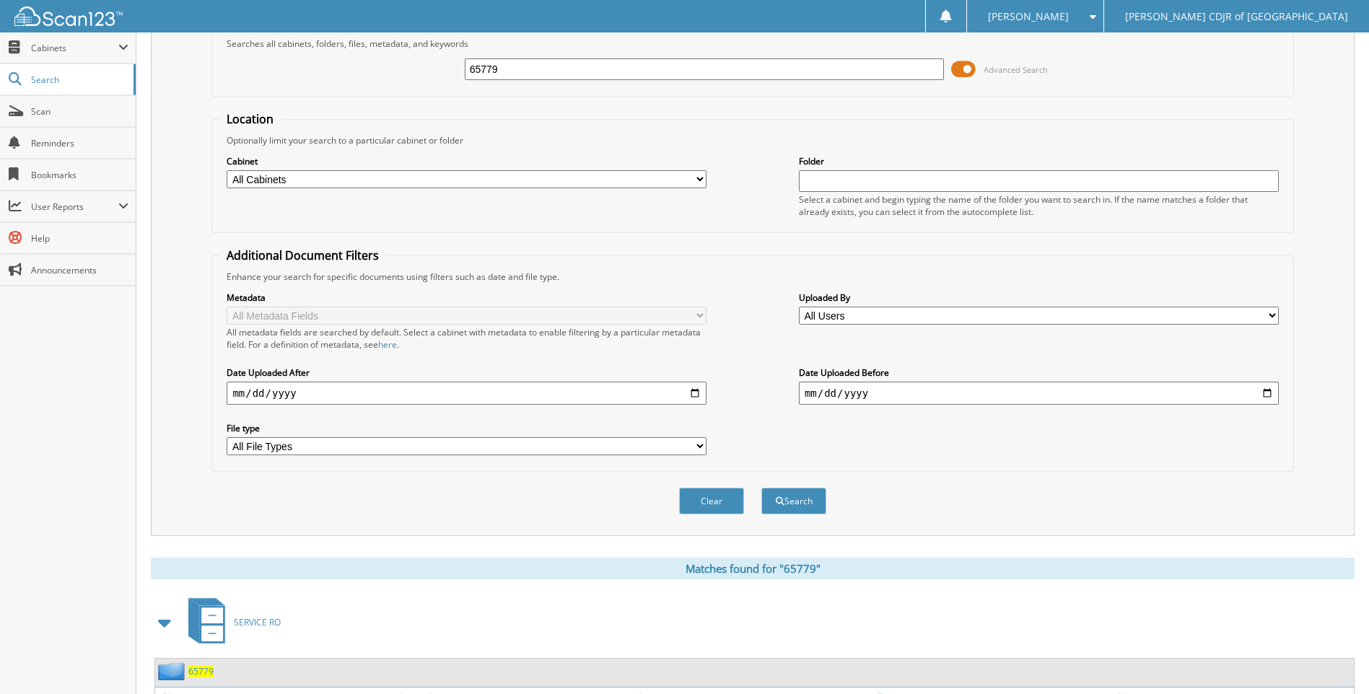
scroll to position [0, 0]
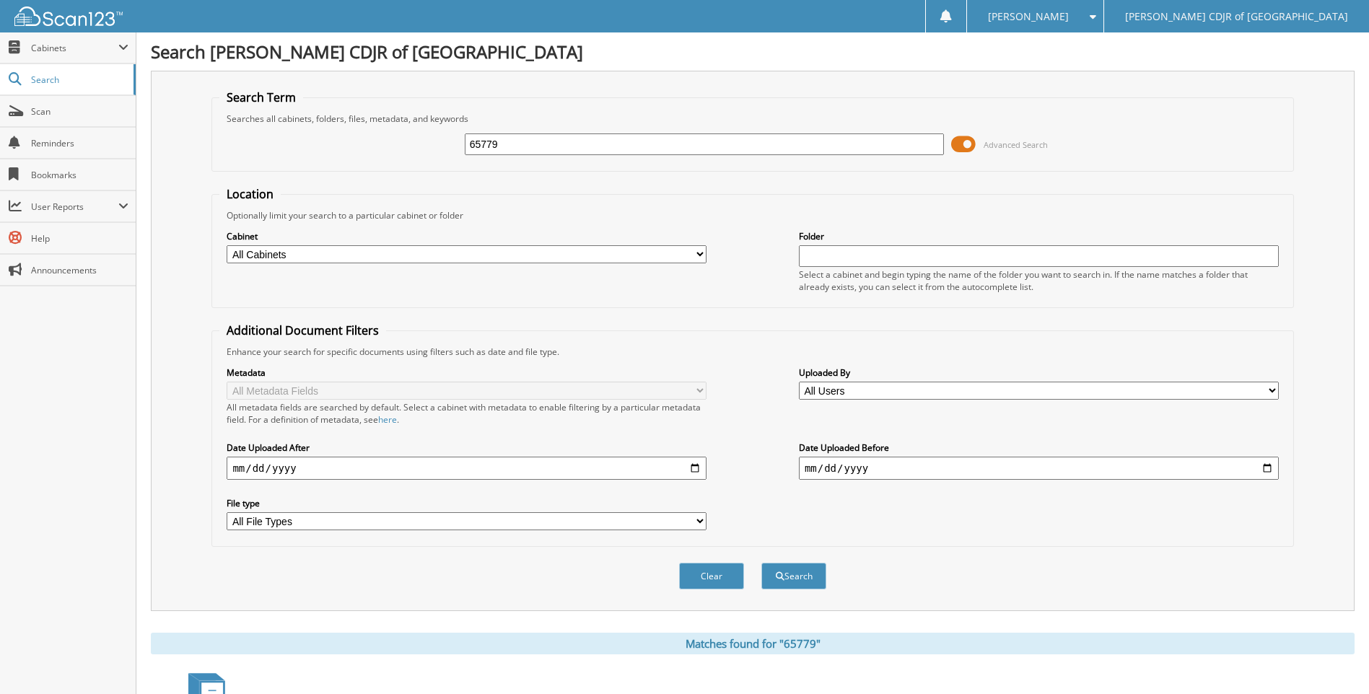
click at [520, 151] on input "65779" at bounding box center [705, 144] width 480 height 22
type input "65782"
click at [761, 563] on button "Search" at bounding box center [793, 576] width 65 height 27
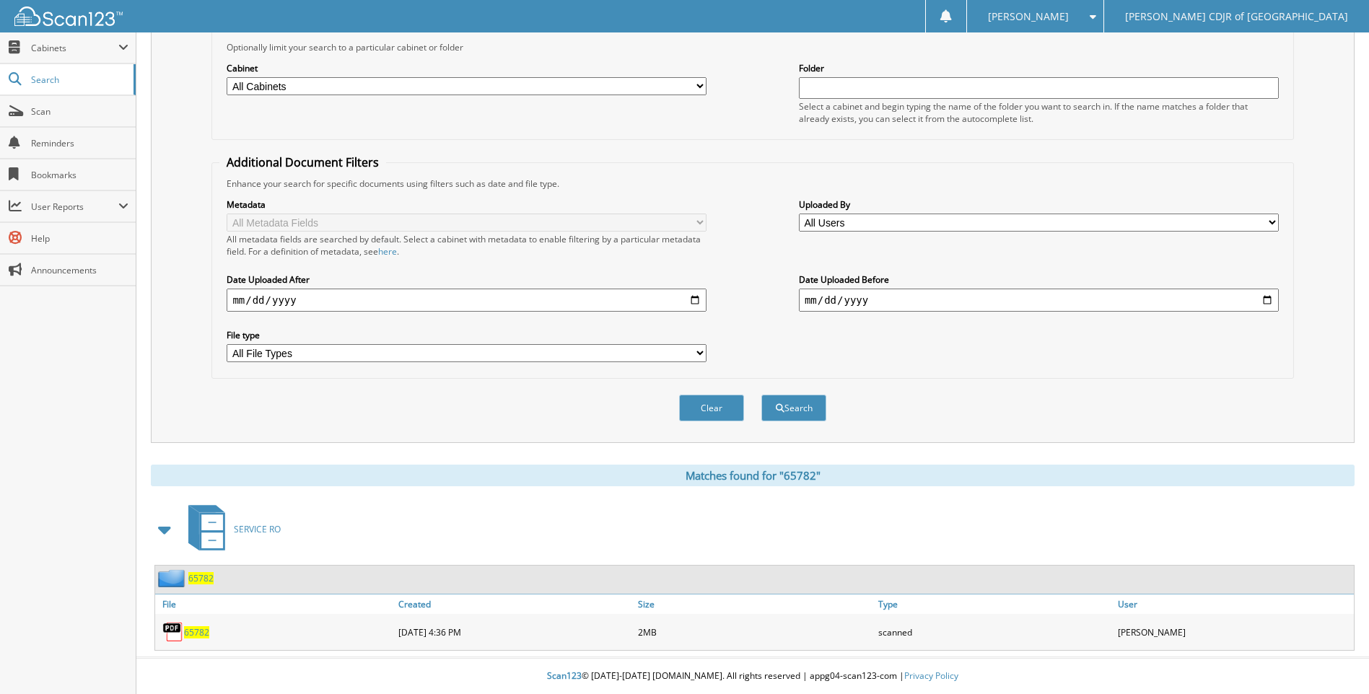
scroll to position [169, 0]
click at [205, 636] on span "65782" at bounding box center [196, 632] width 25 height 12
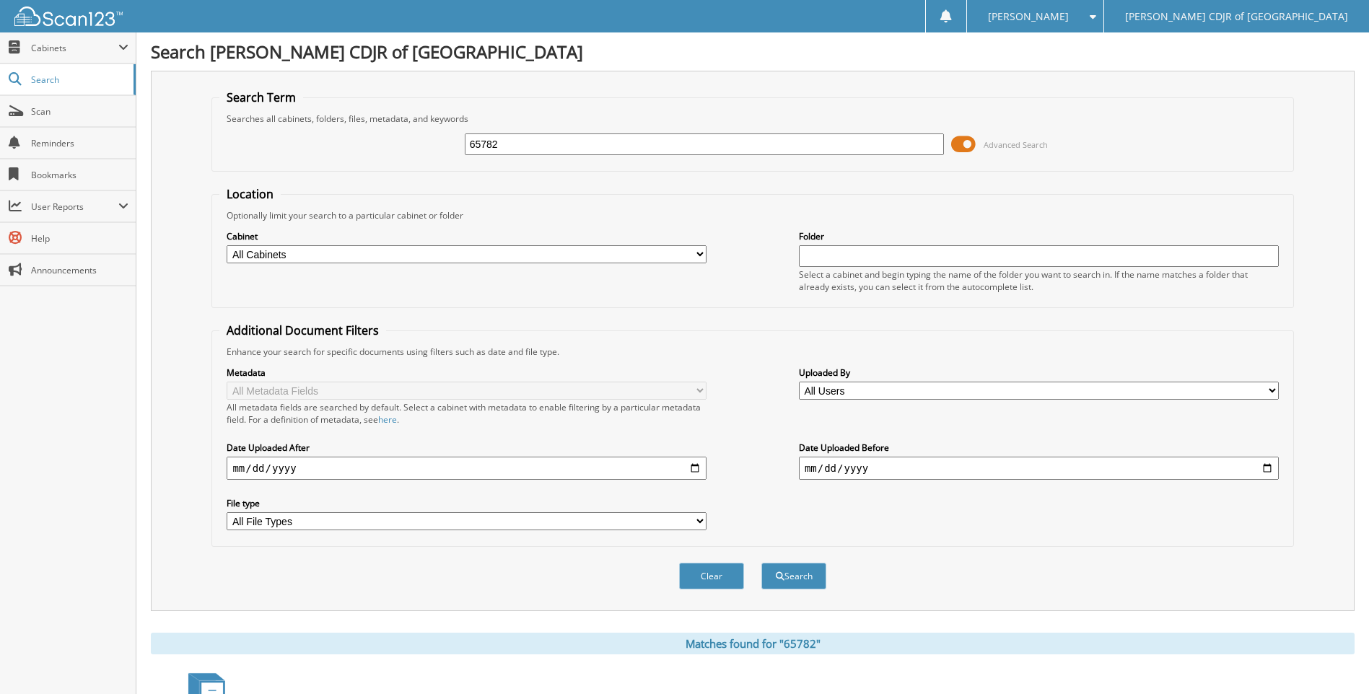
click at [631, 148] on input "65782" at bounding box center [705, 144] width 480 height 22
type input "65784"
click at [761, 563] on button "Search" at bounding box center [793, 576] width 65 height 27
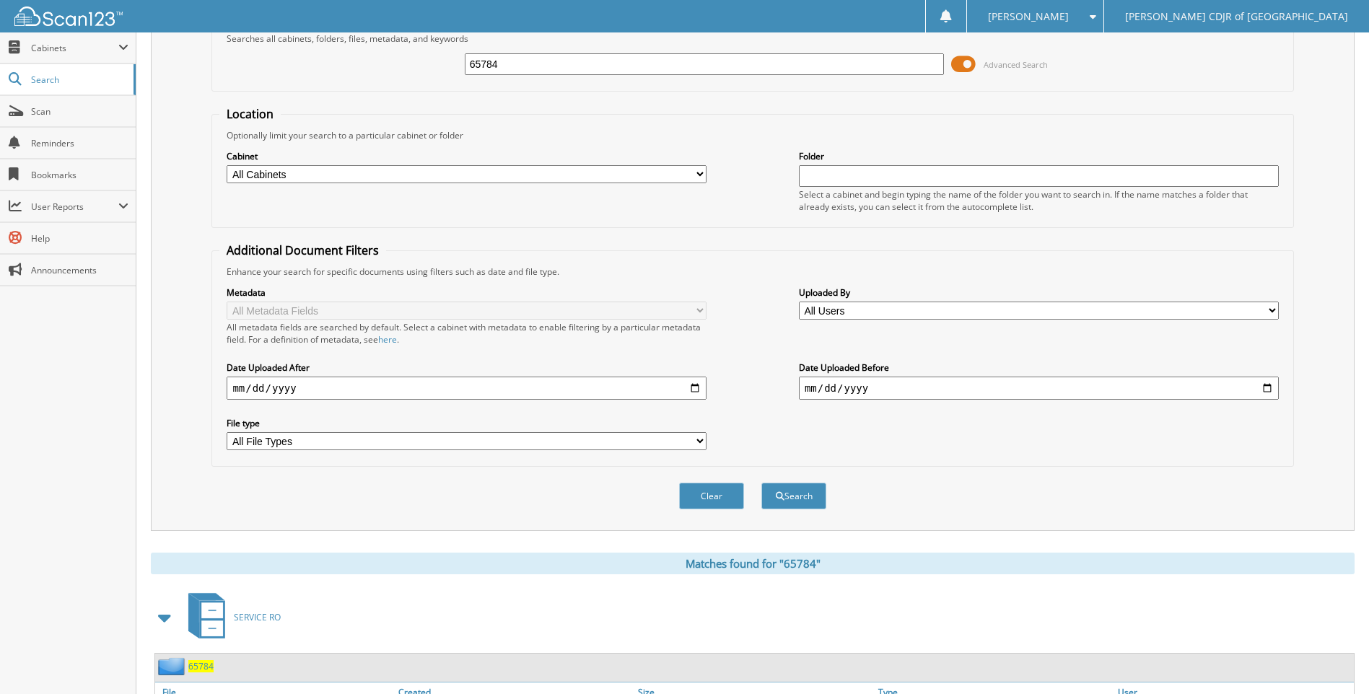
scroll to position [169, 0]
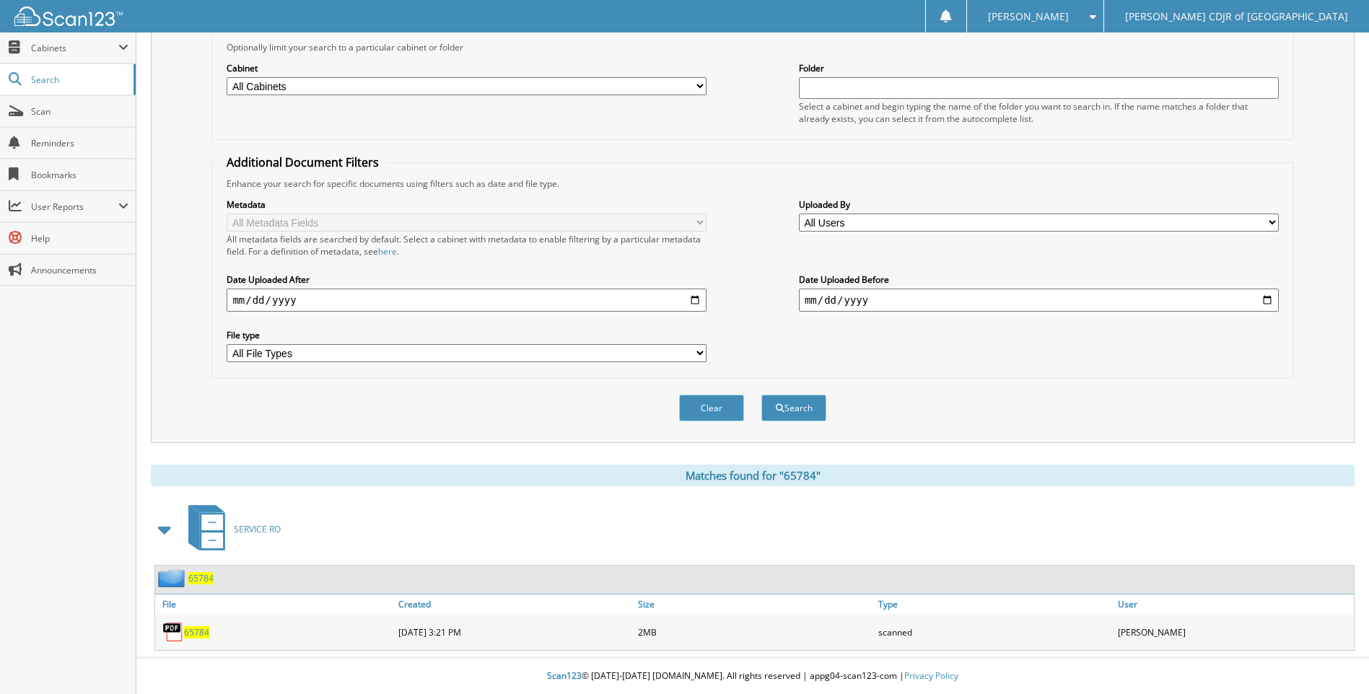
click at [203, 631] on span "65784" at bounding box center [196, 632] width 25 height 12
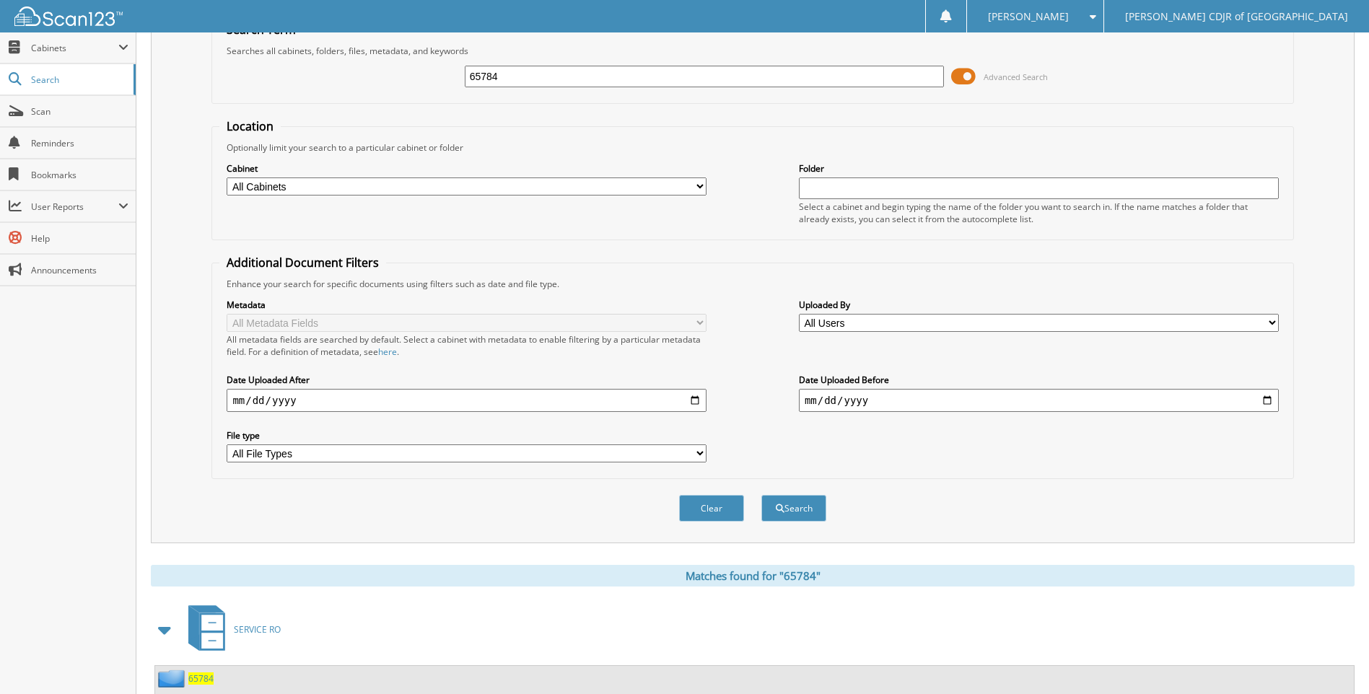
scroll to position [0, 0]
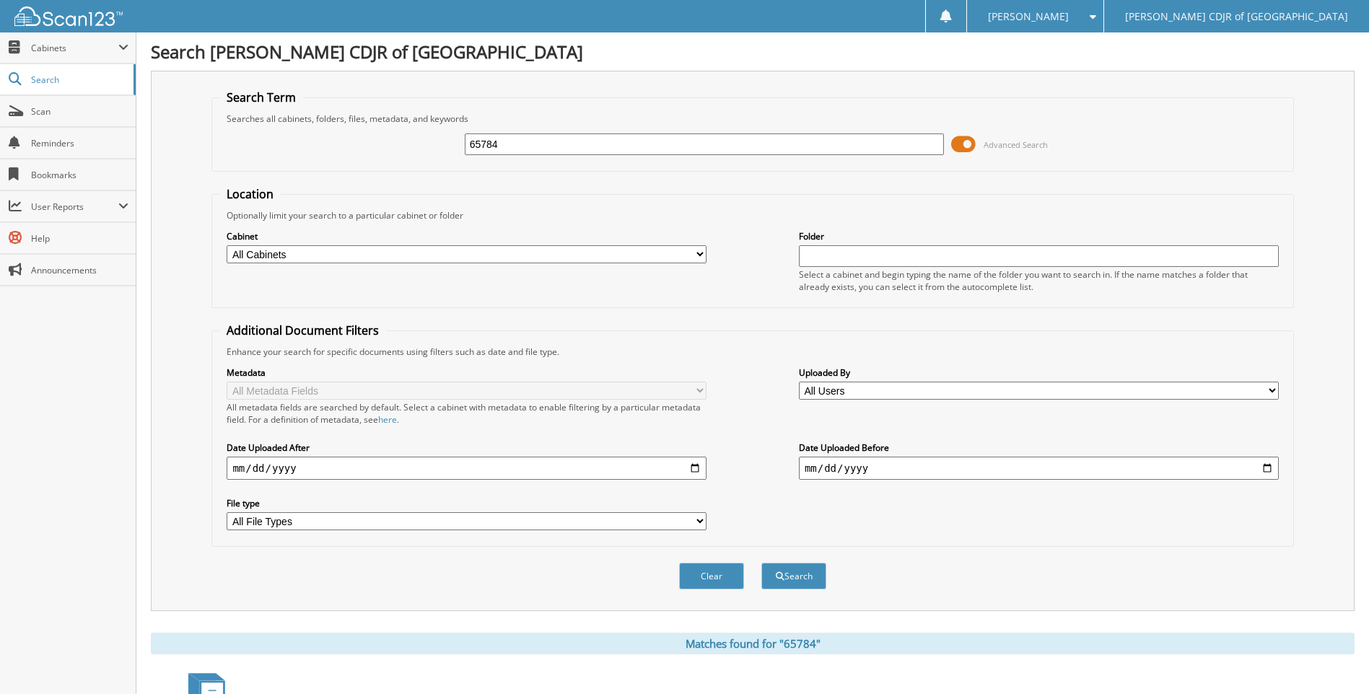
click at [524, 144] on input "65784" at bounding box center [705, 144] width 480 height 22
type input "6"
type input "65790"
click at [761, 563] on button "Search" at bounding box center [793, 576] width 65 height 27
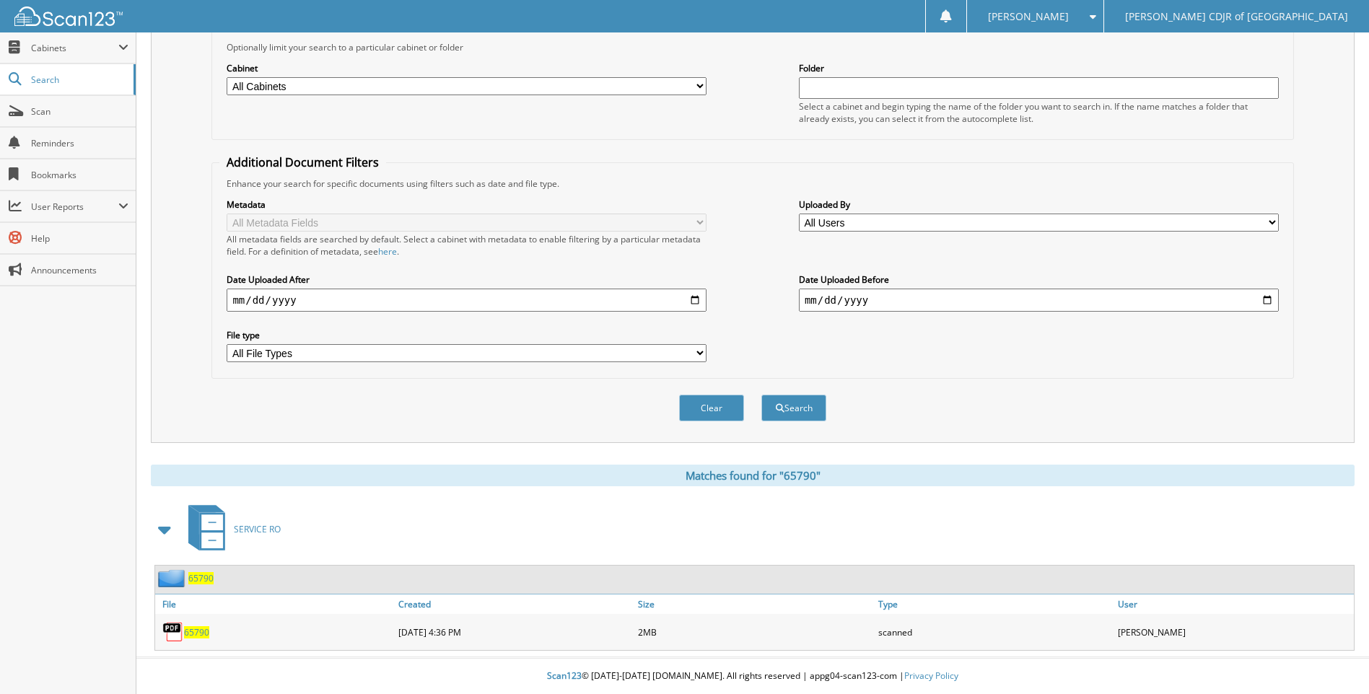
click at [198, 637] on span "65790" at bounding box center [196, 632] width 25 height 12
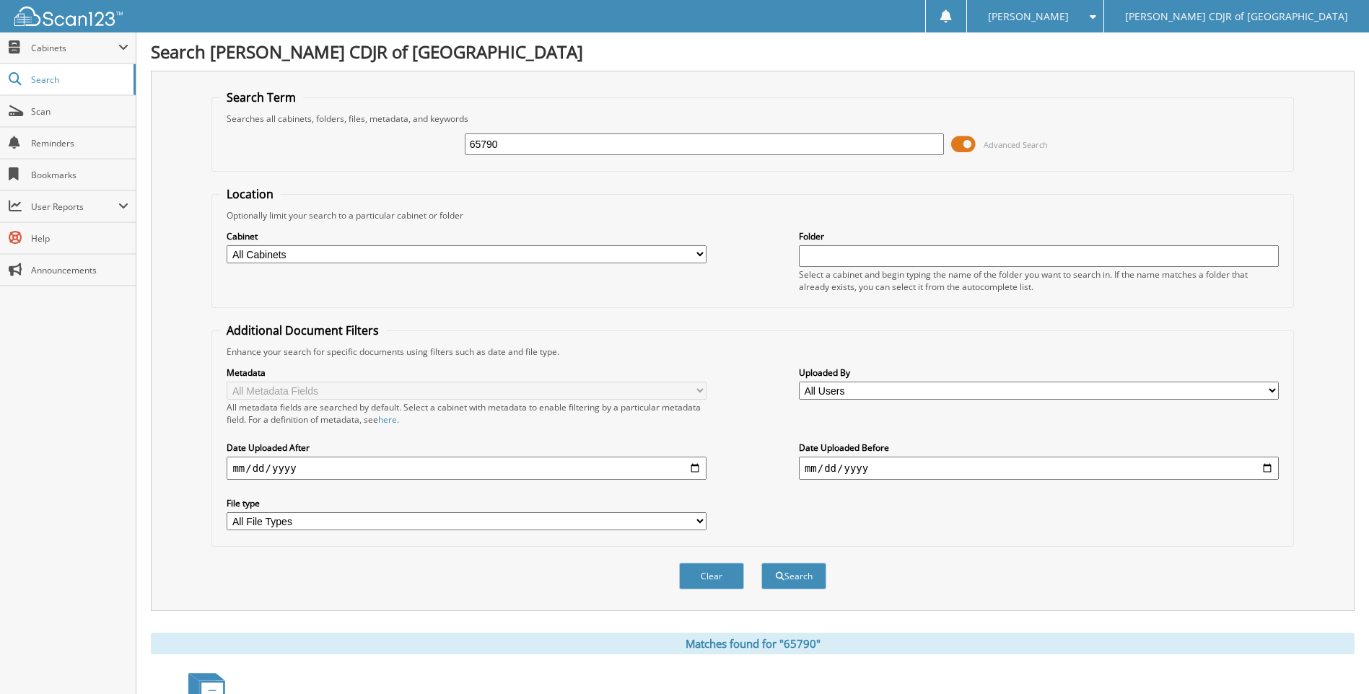
click at [540, 145] on input "65790" at bounding box center [705, 144] width 480 height 22
type input "6"
type input "95791"
click at [761, 563] on button "Search" at bounding box center [793, 576] width 65 height 27
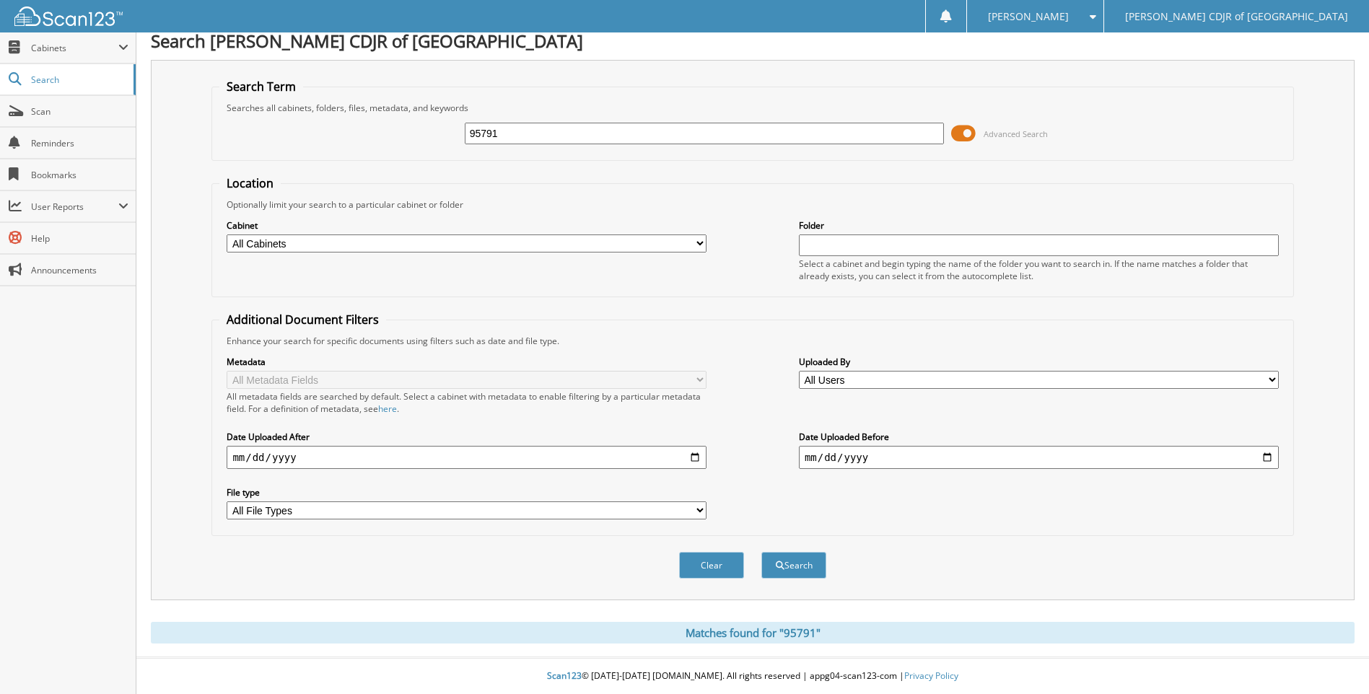
scroll to position [12, 0]
click at [476, 140] on input "95791" at bounding box center [705, 134] width 480 height 22
type input "65791"
click button "Search"
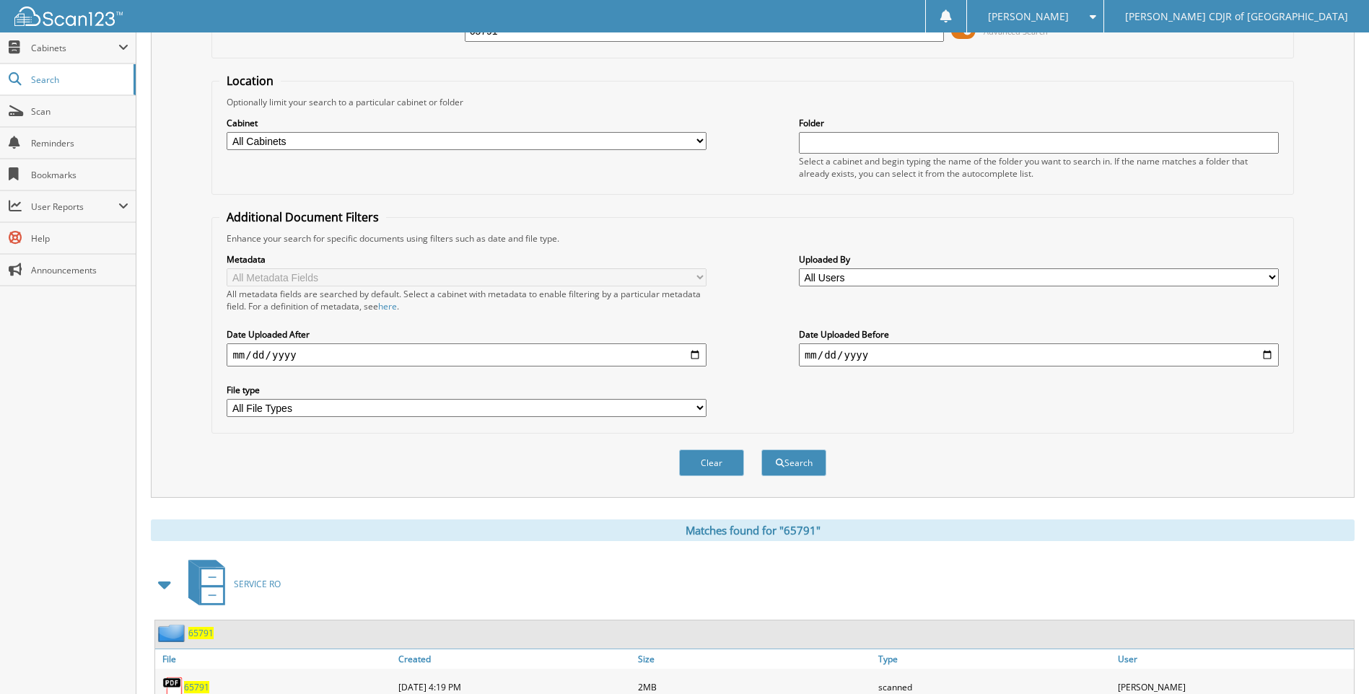
scroll to position [350, 0]
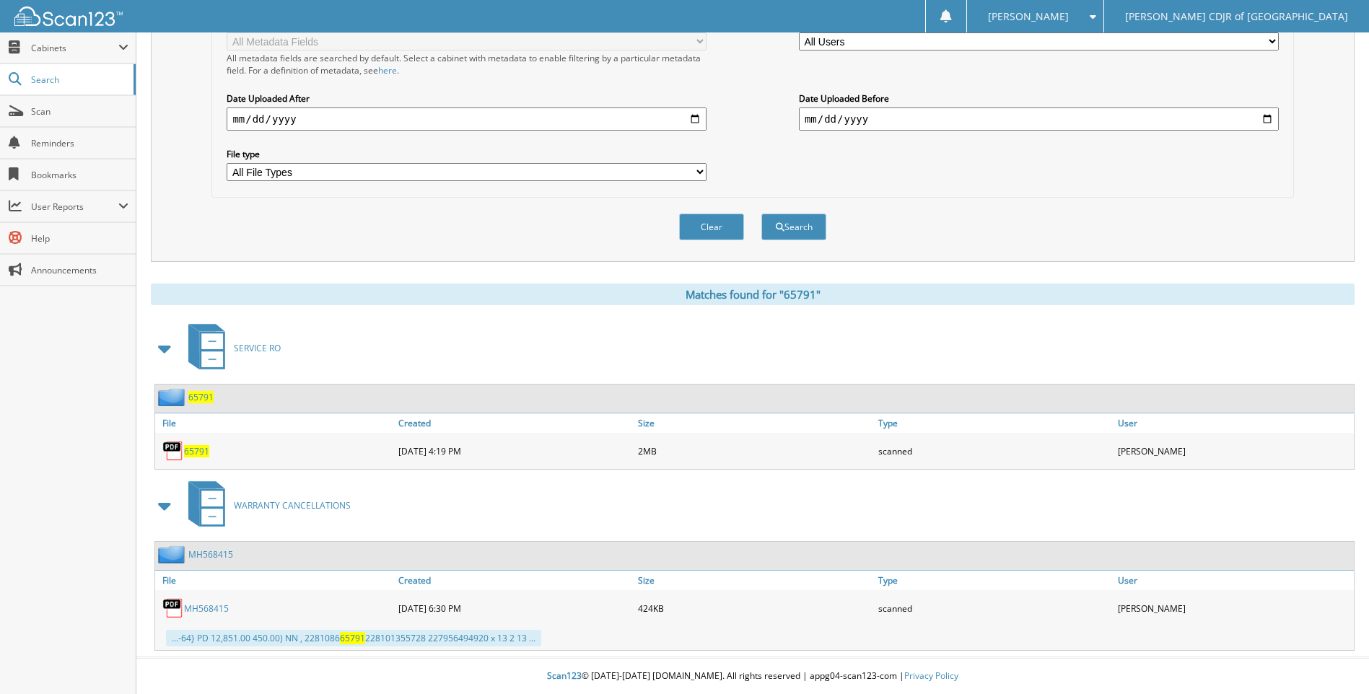
click at [194, 452] on span "65791" at bounding box center [196, 451] width 25 height 12
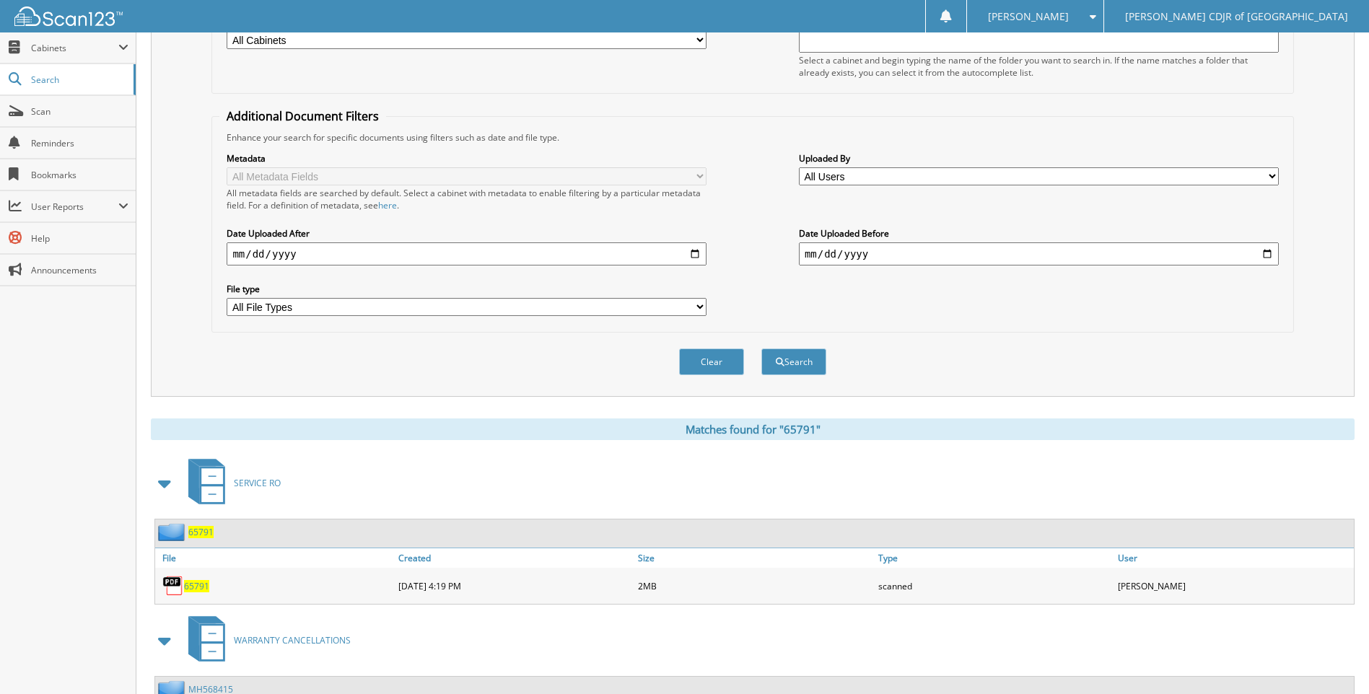
scroll to position [61, 0]
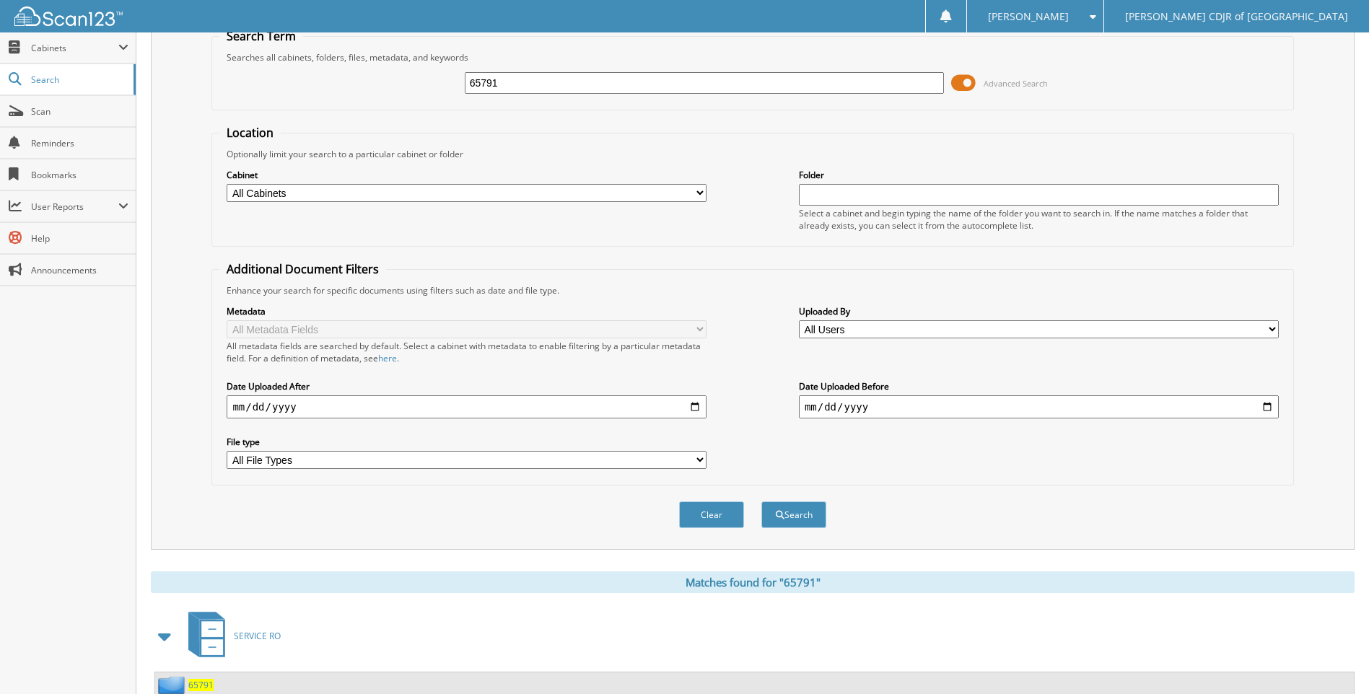
click at [554, 91] on input "65791" at bounding box center [705, 83] width 480 height 22
type input "6"
type input "65805"
click at [761, 501] on button "Search" at bounding box center [793, 514] width 65 height 27
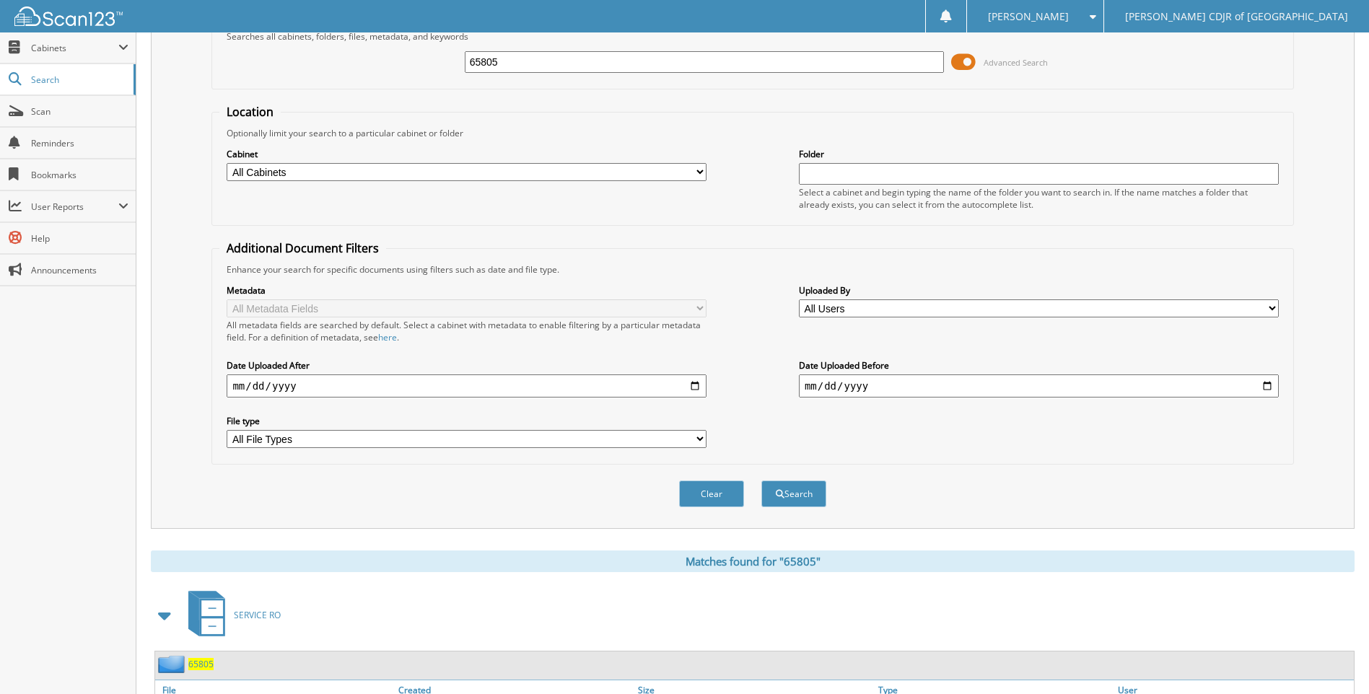
scroll to position [144, 0]
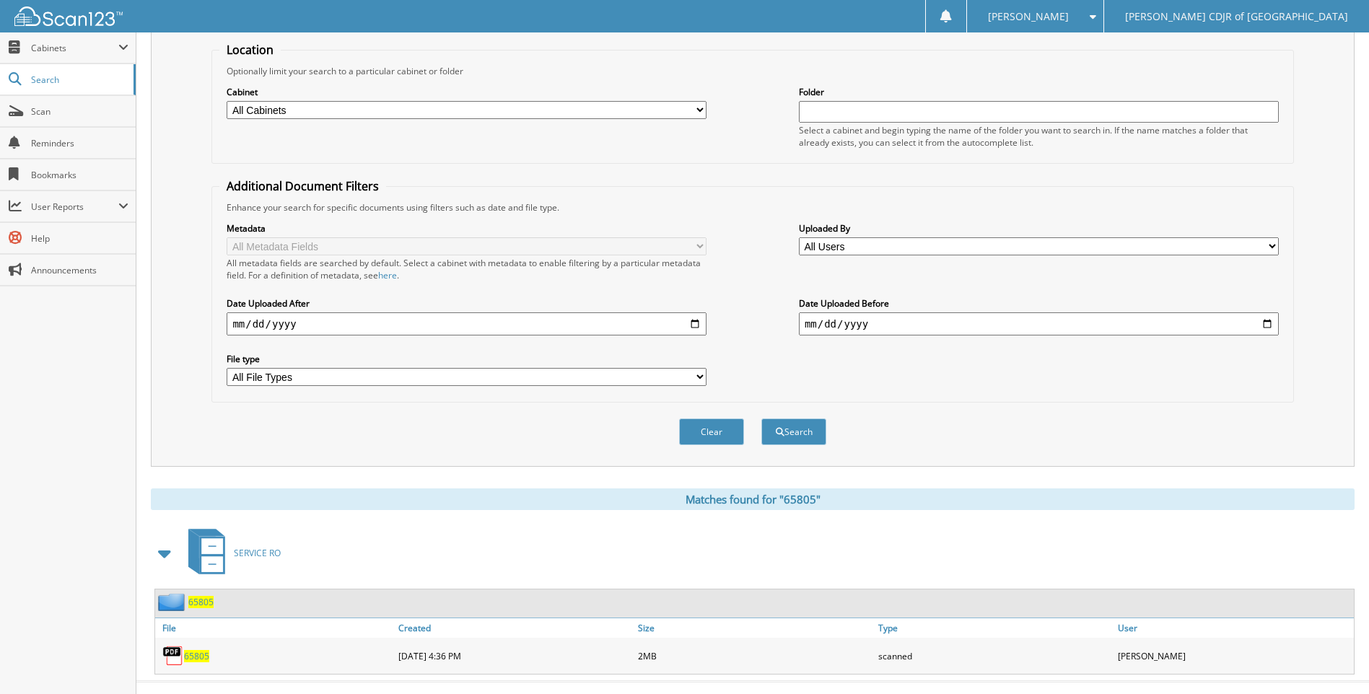
click at [194, 659] on span "65805" at bounding box center [196, 656] width 25 height 12
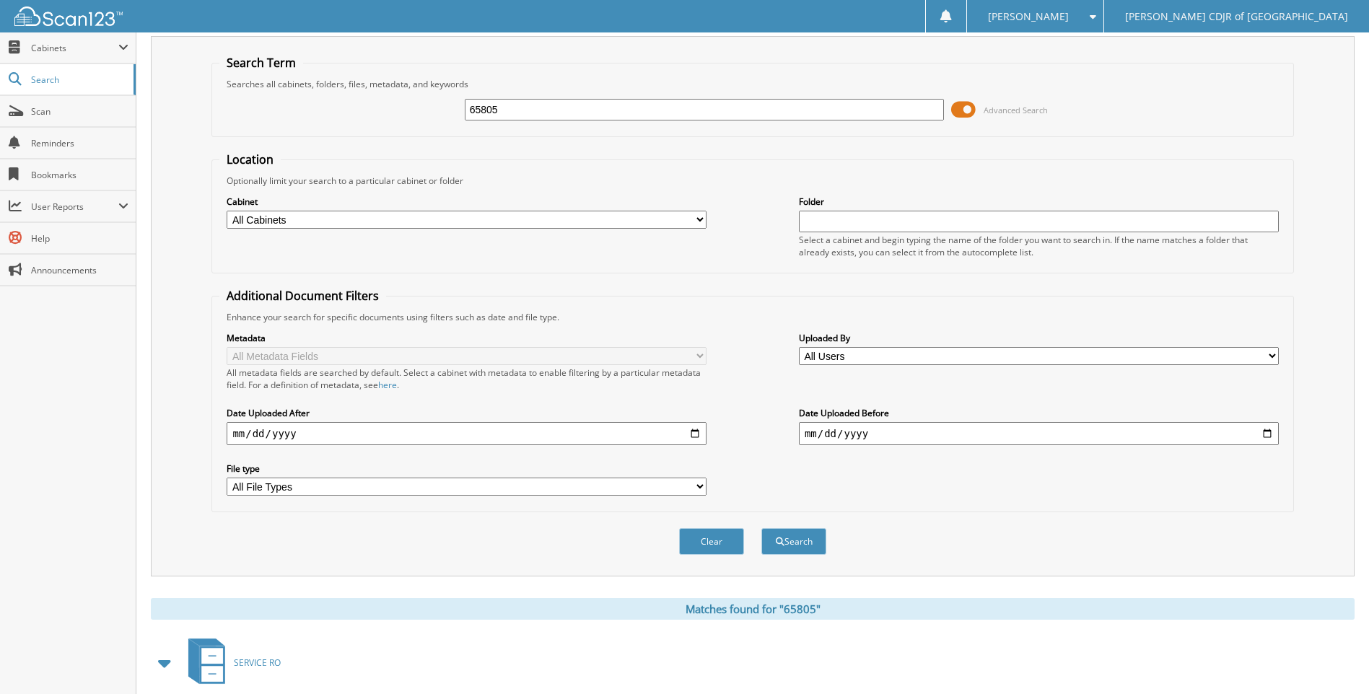
scroll to position [0, 0]
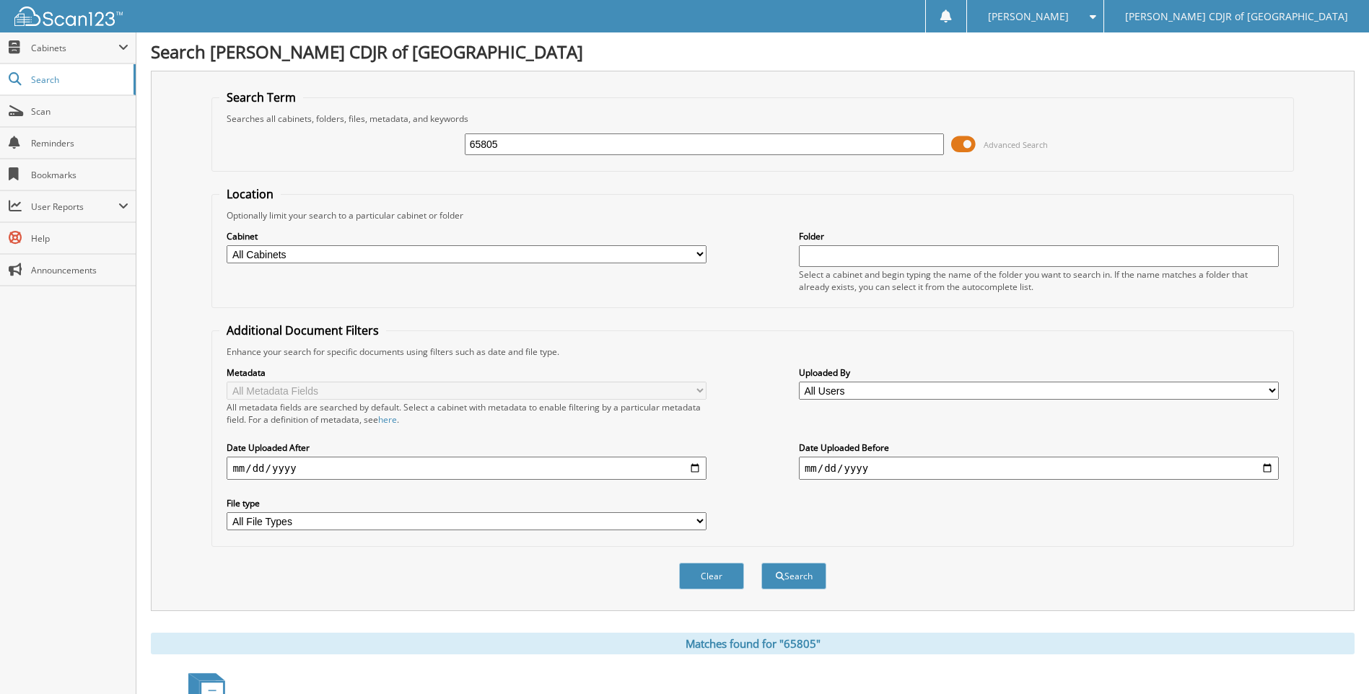
click at [534, 144] on input "65805" at bounding box center [705, 144] width 480 height 22
type input "65829"
click at [761, 563] on button "Search" at bounding box center [793, 576] width 65 height 27
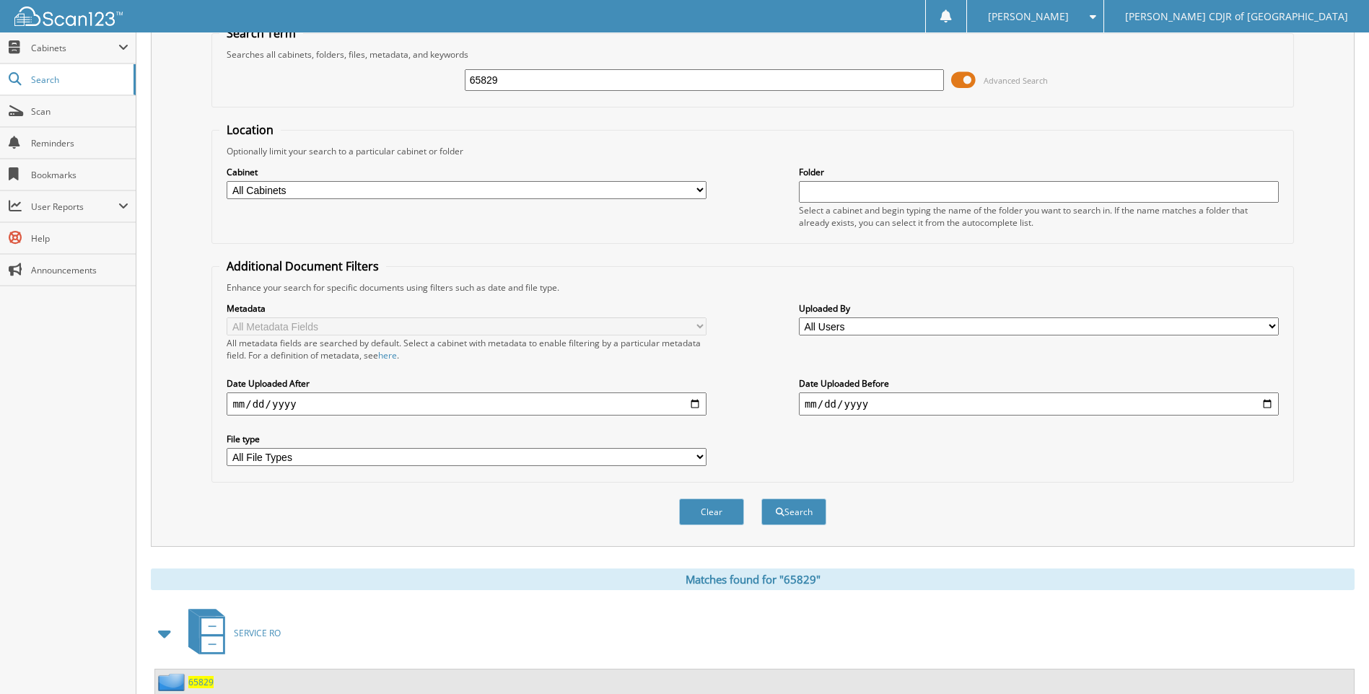
scroll to position [169, 0]
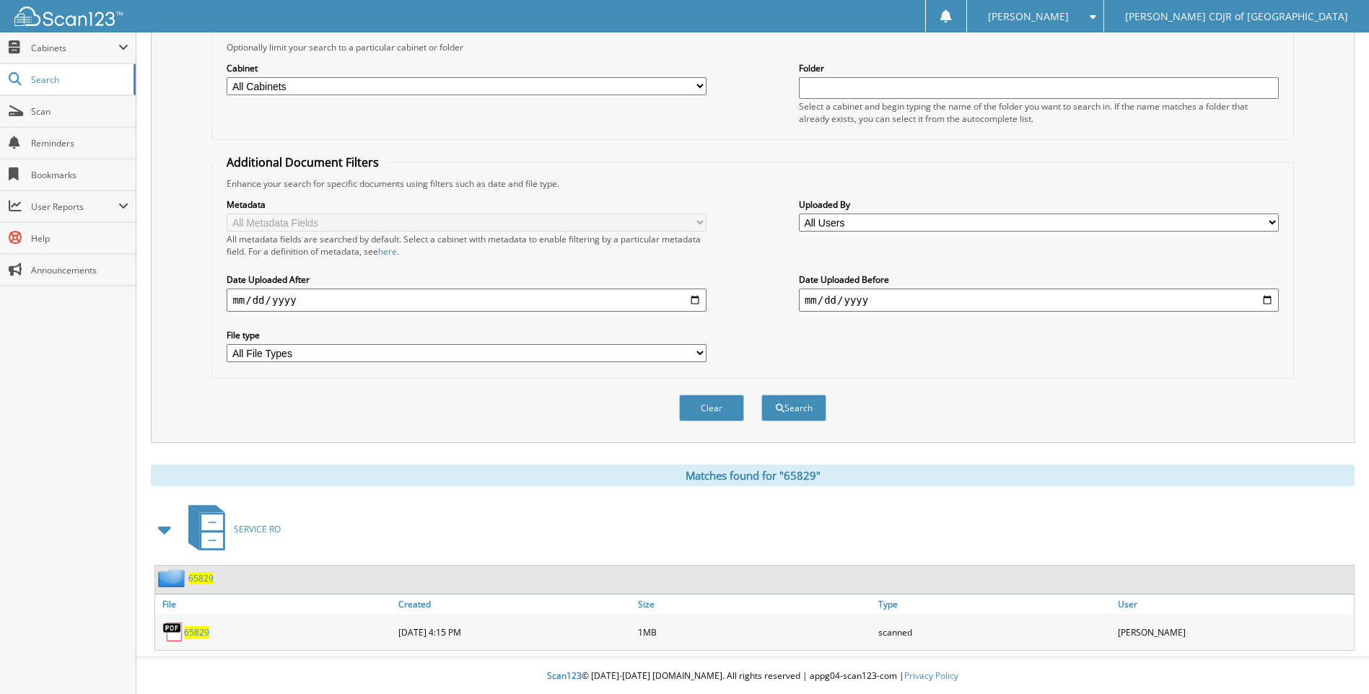
click at [195, 637] on span "65829" at bounding box center [196, 632] width 25 height 12
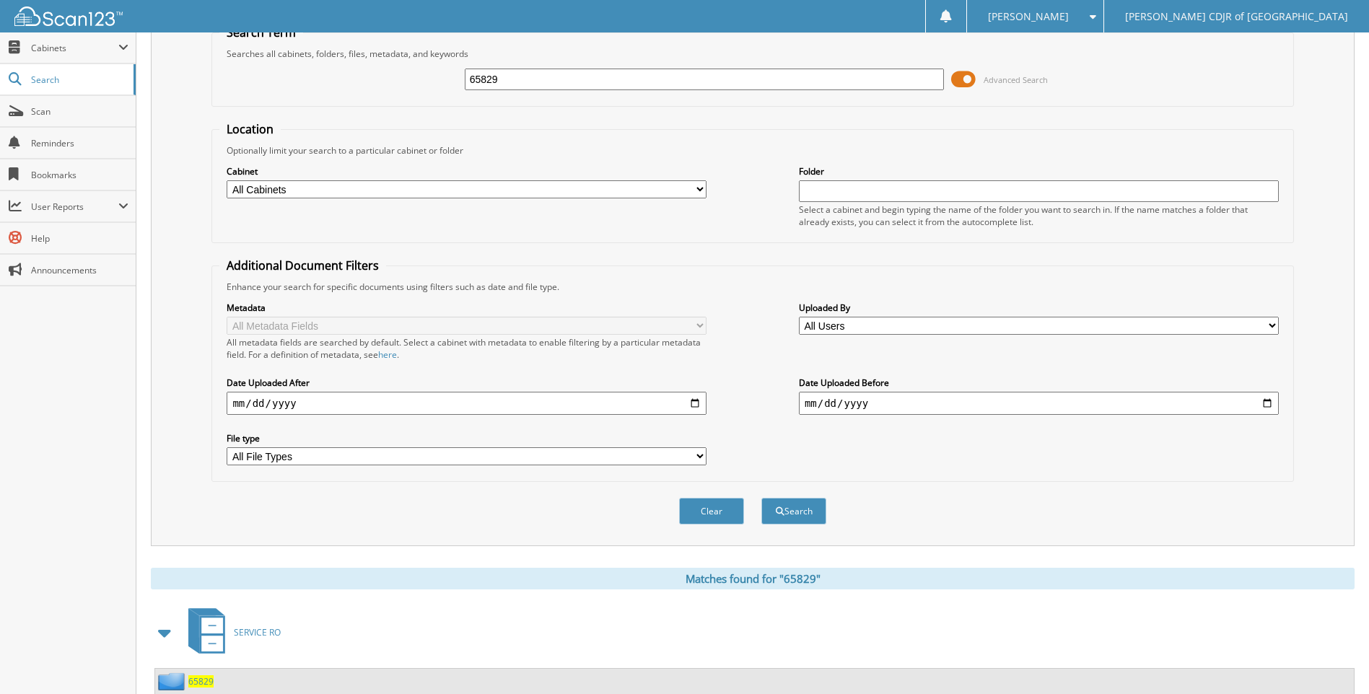
scroll to position [0, 0]
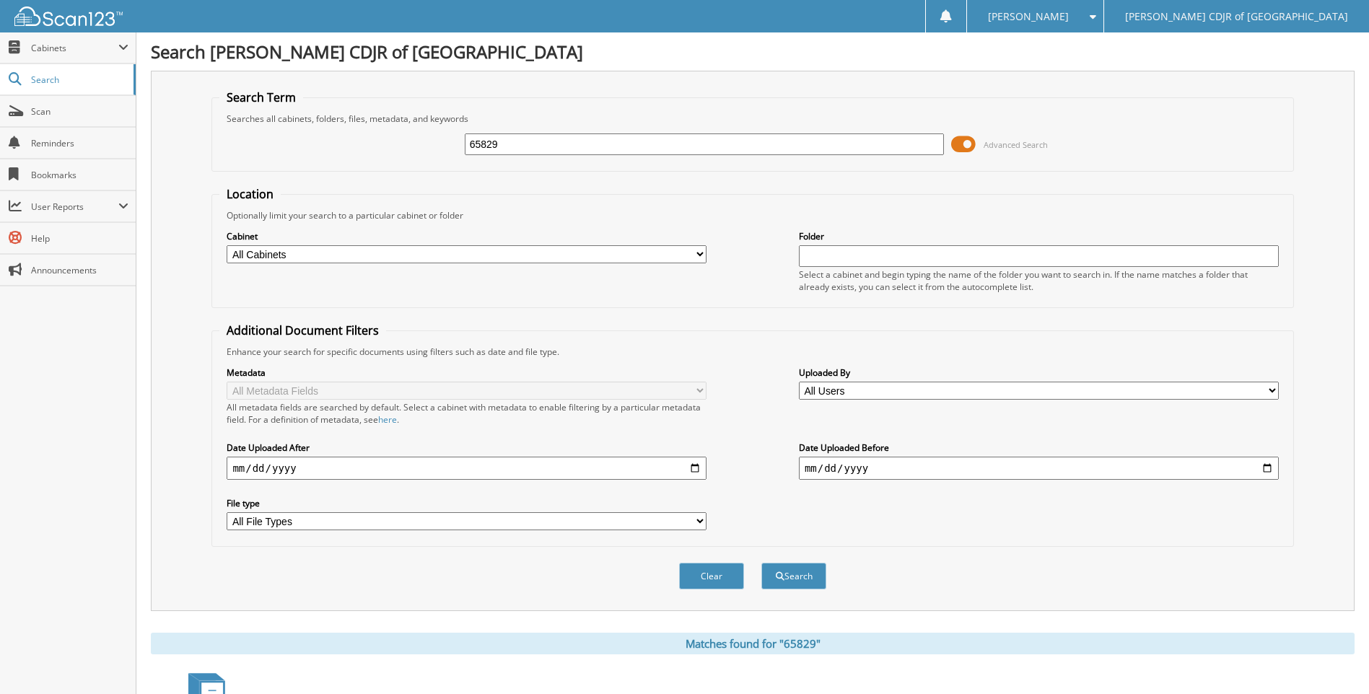
click at [500, 146] on input "65829" at bounding box center [705, 144] width 480 height 22
type input "6"
type input "65850"
click at [761, 563] on button "Search" at bounding box center [793, 576] width 65 height 27
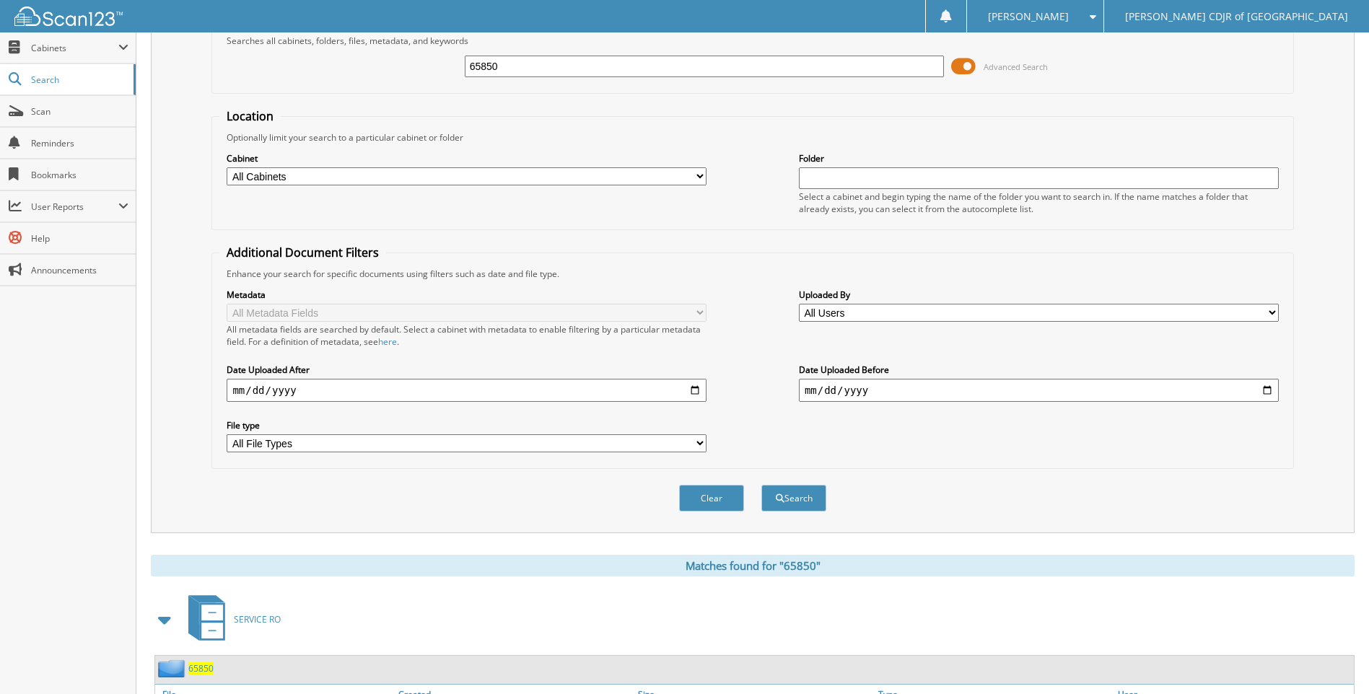
scroll to position [169, 0]
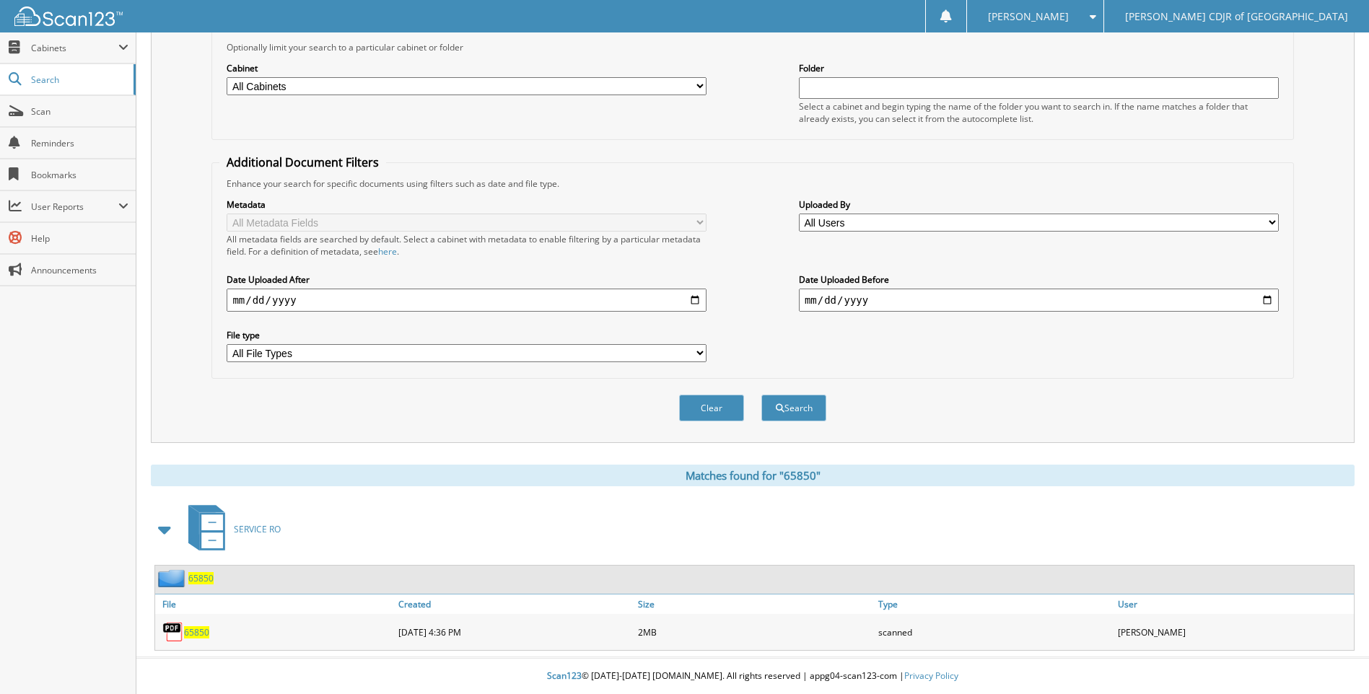
click at [192, 633] on span "65850" at bounding box center [196, 632] width 25 height 12
click at [199, 633] on span "65850" at bounding box center [196, 632] width 25 height 12
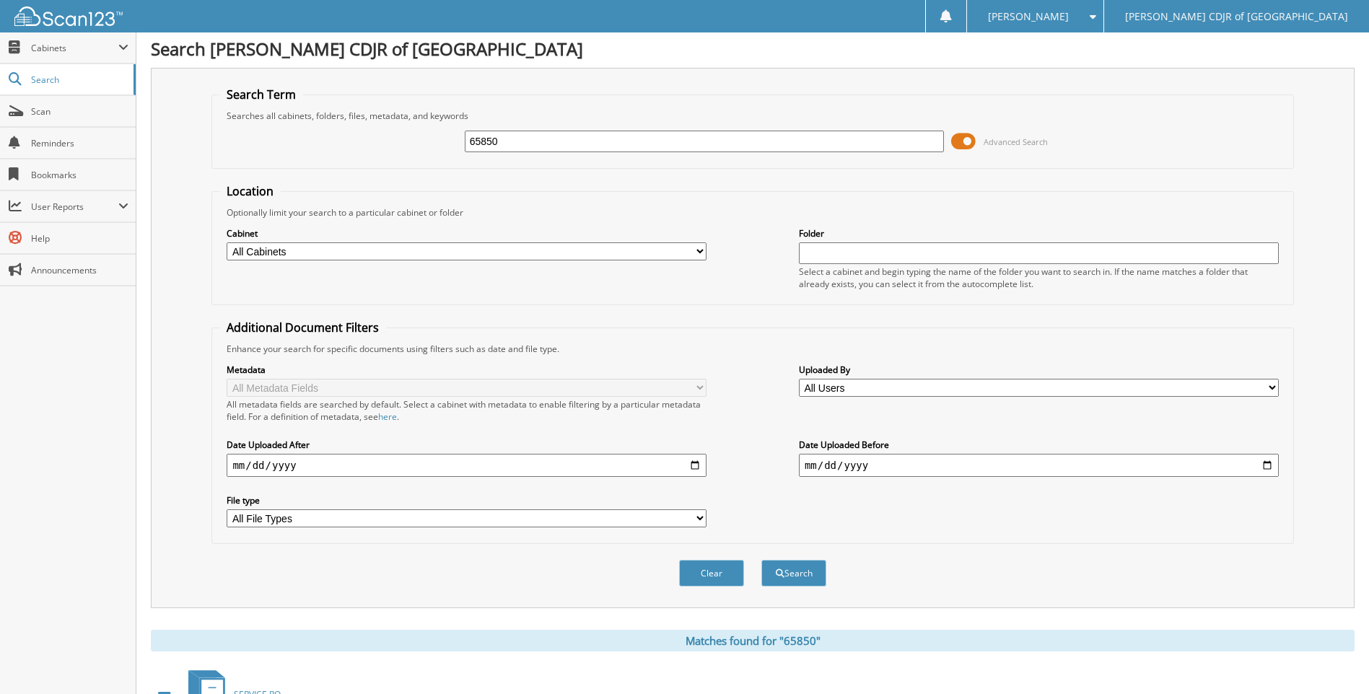
scroll to position [0, 0]
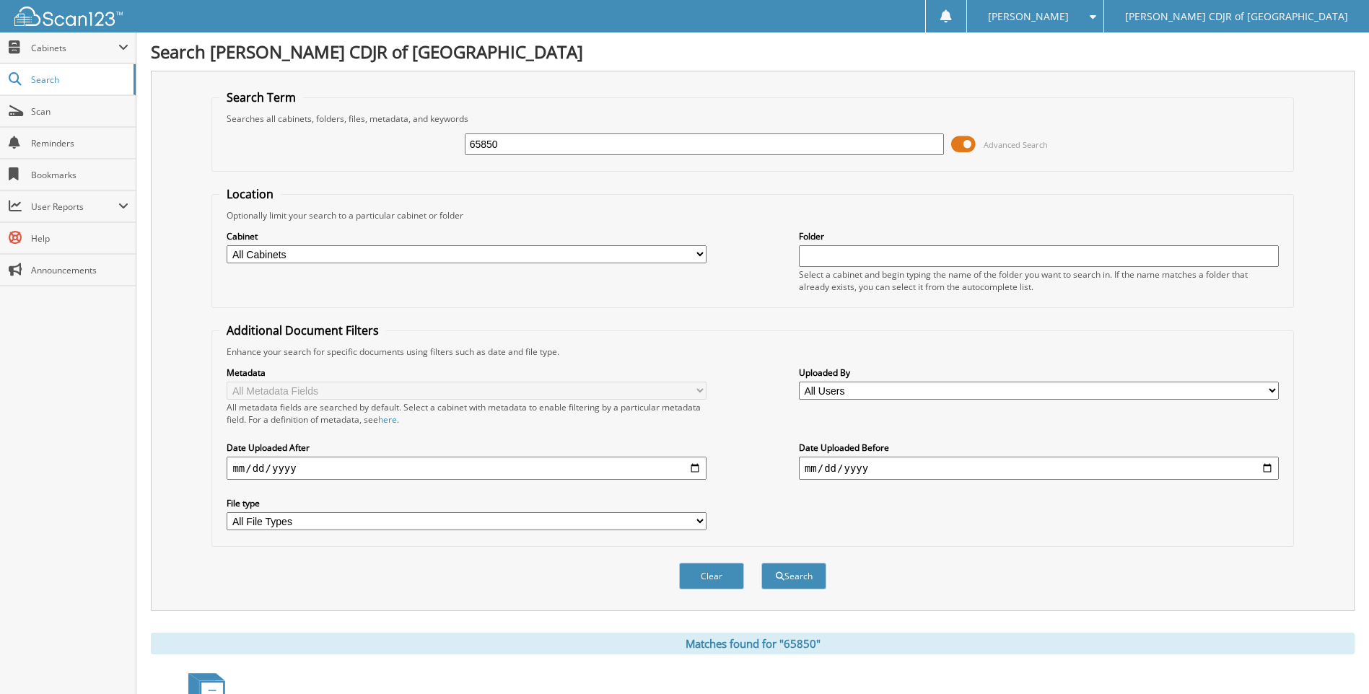
click at [509, 143] on input "65850" at bounding box center [705, 144] width 480 height 22
type input "65851"
click at [761, 563] on button "Search" at bounding box center [793, 576] width 65 height 27
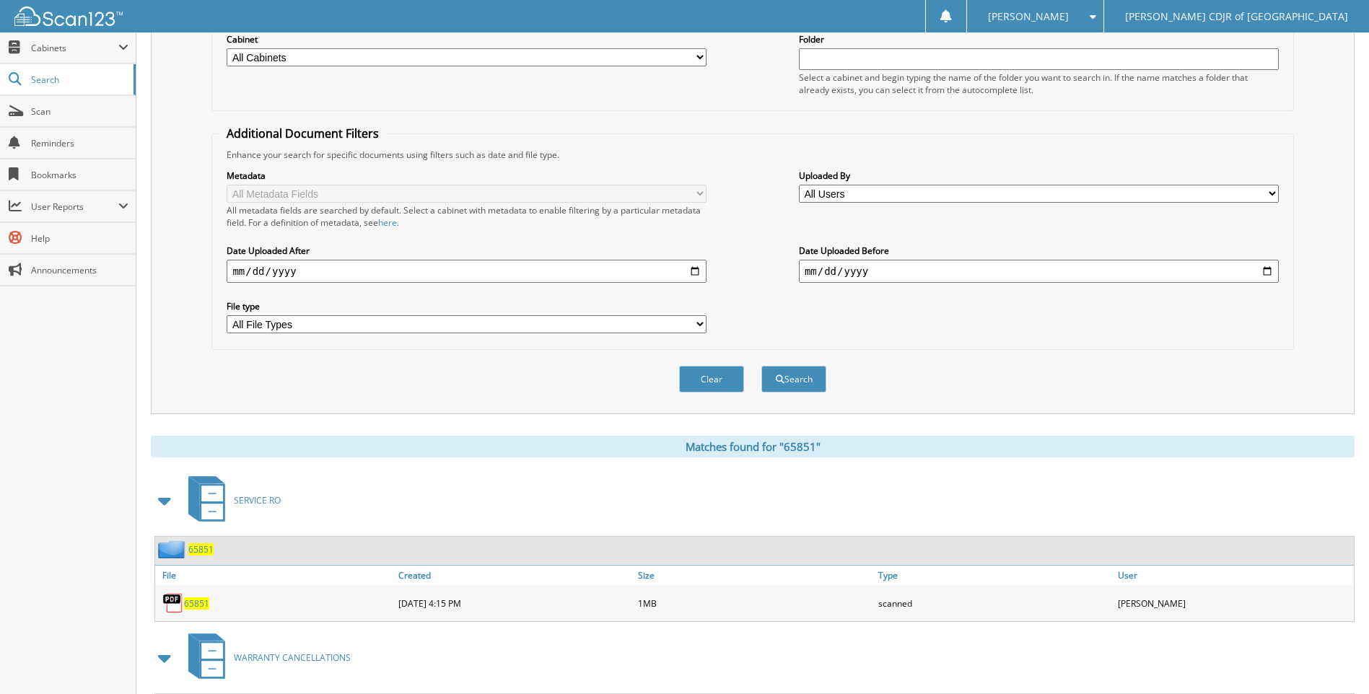
scroll to position [350, 0]
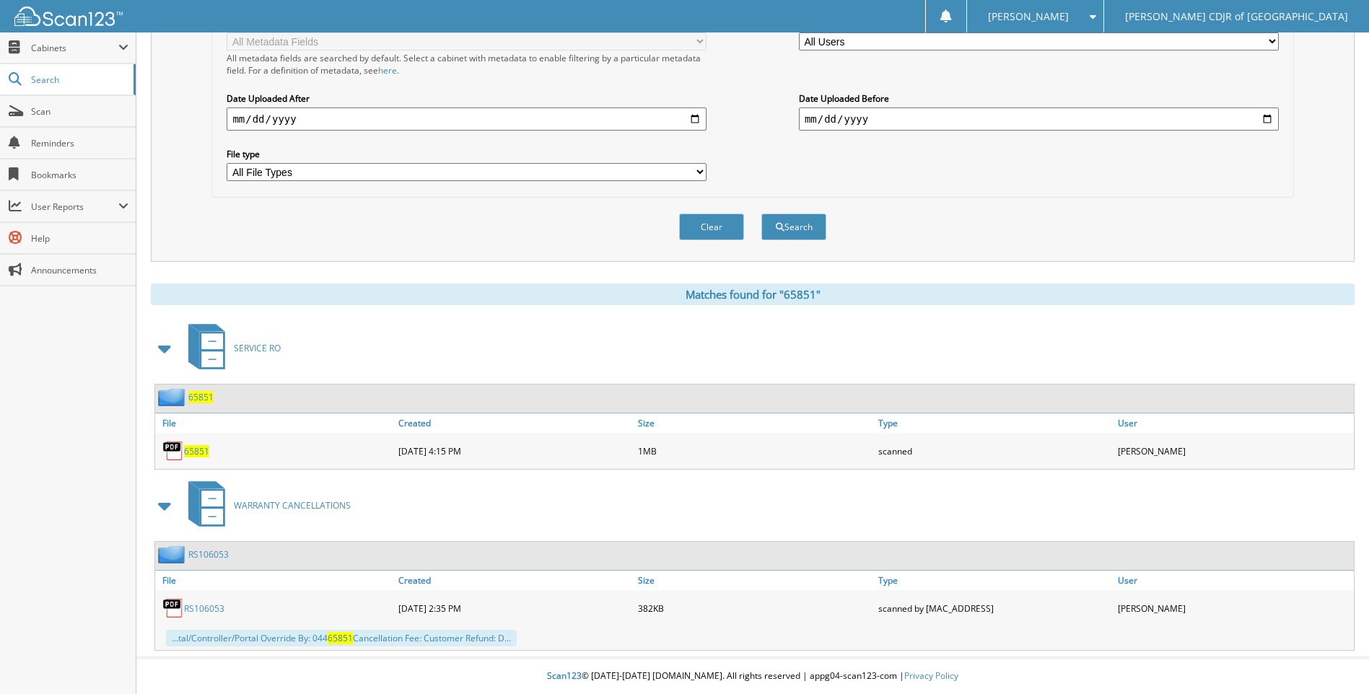
click at [196, 447] on span "65851" at bounding box center [196, 451] width 25 height 12
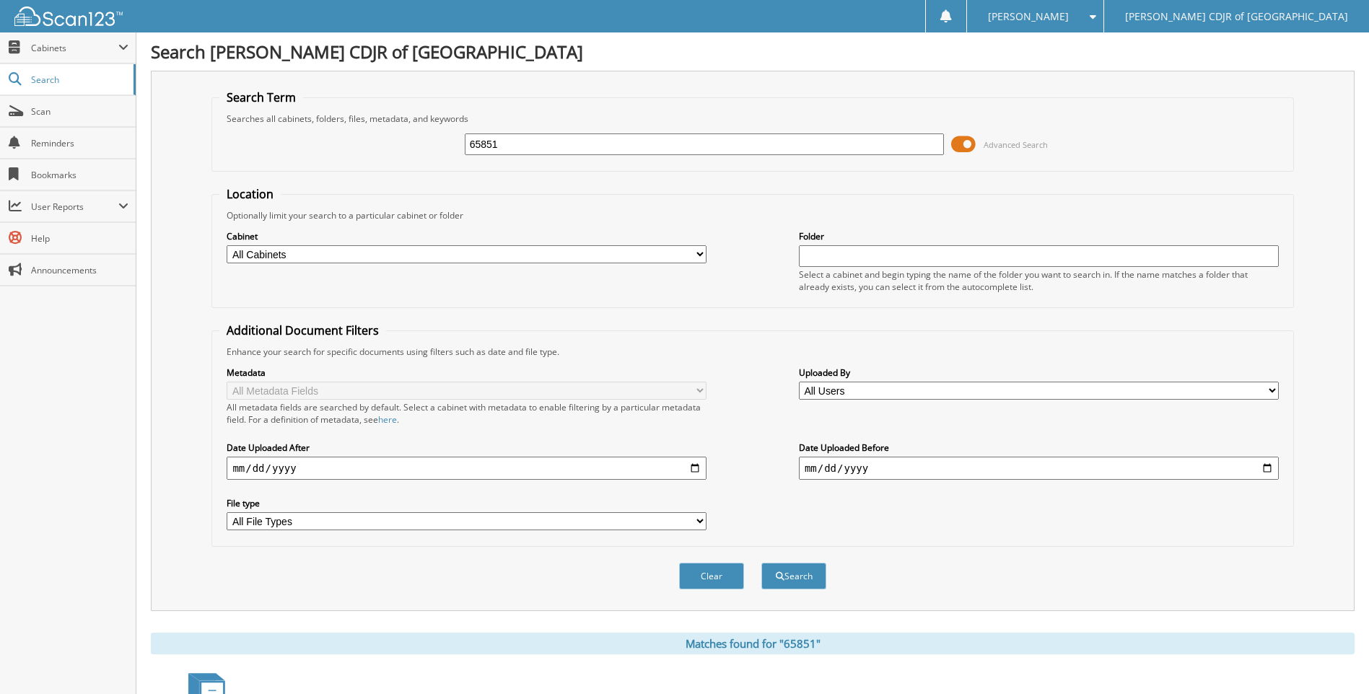
click at [545, 139] on input "65851" at bounding box center [705, 144] width 480 height 22
type input "65852"
click at [761, 563] on button "Search" at bounding box center [793, 576] width 65 height 27
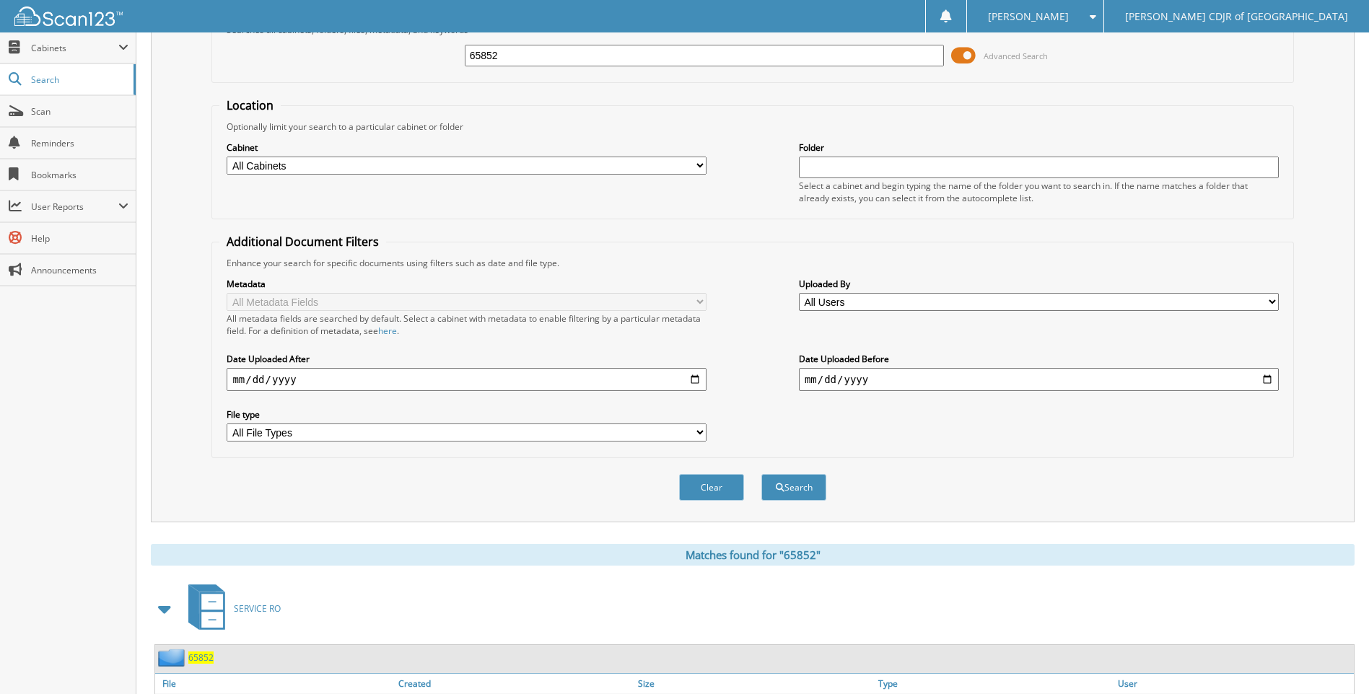
scroll to position [169, 0]
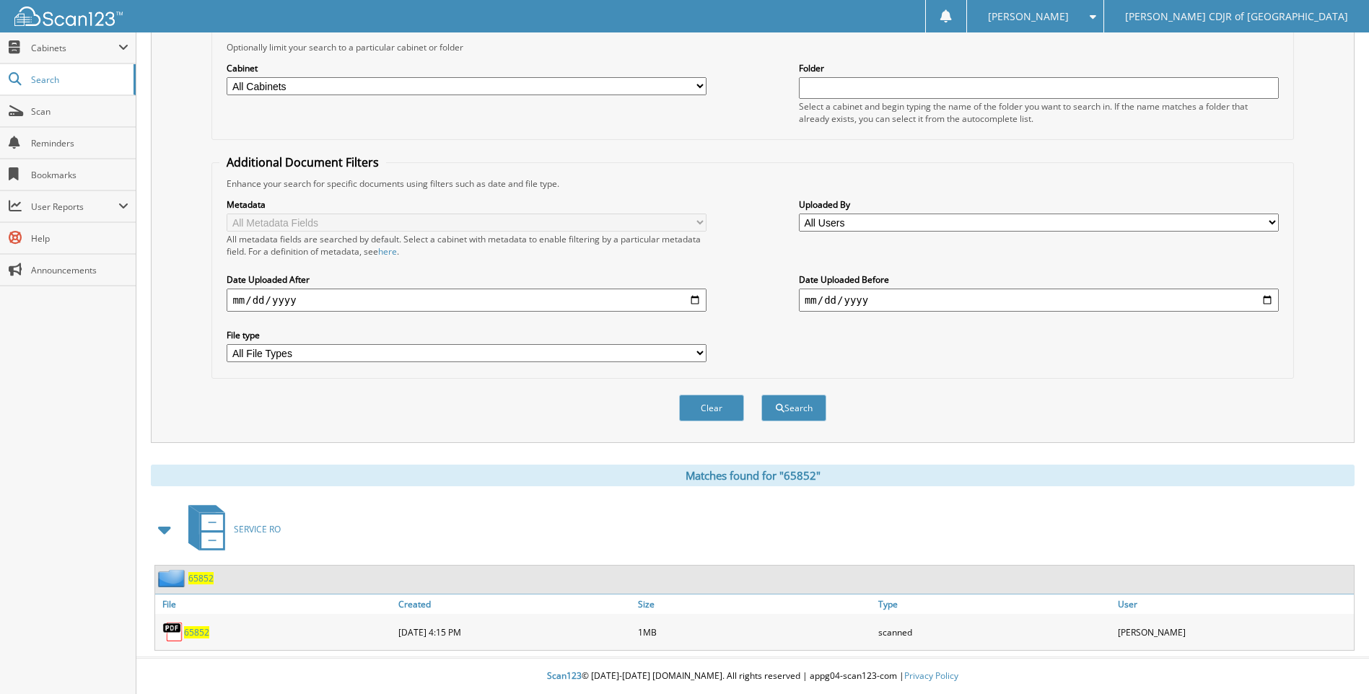
click at [196, 631] on span "65852" at bounding box center [196, 632] width 25 height 12
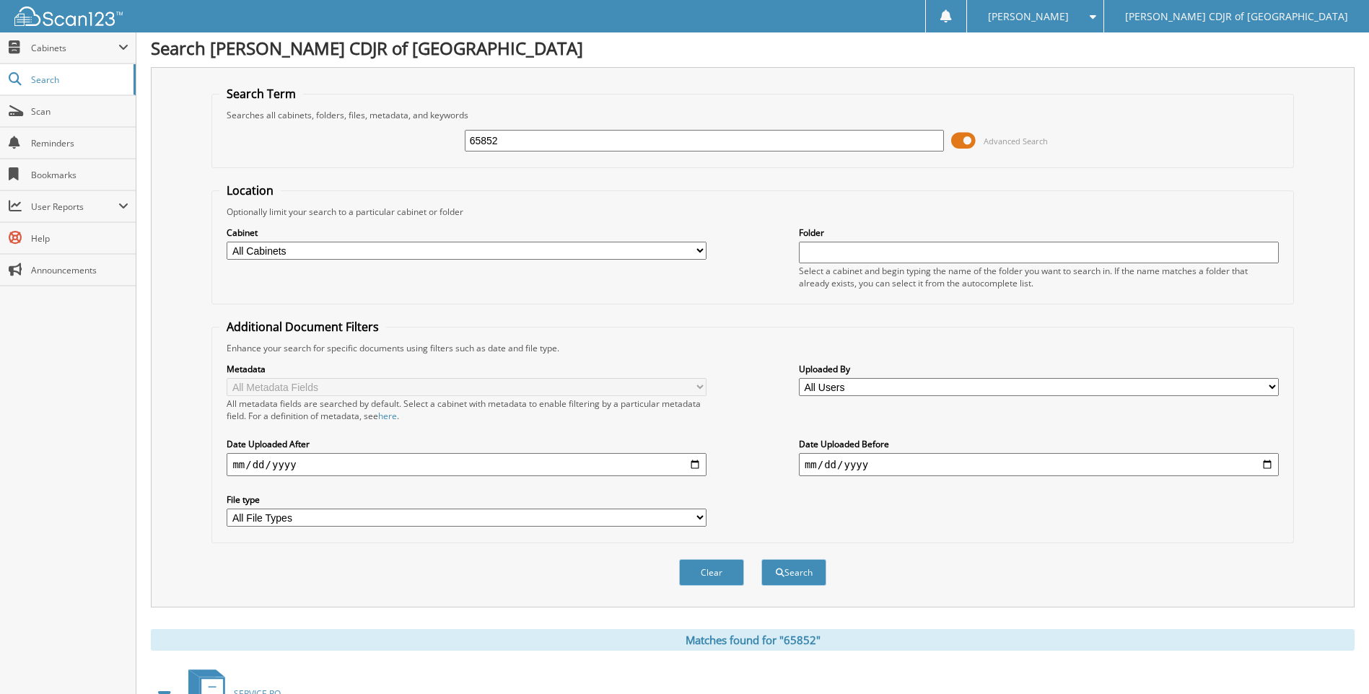
scroll to position [0, 0]
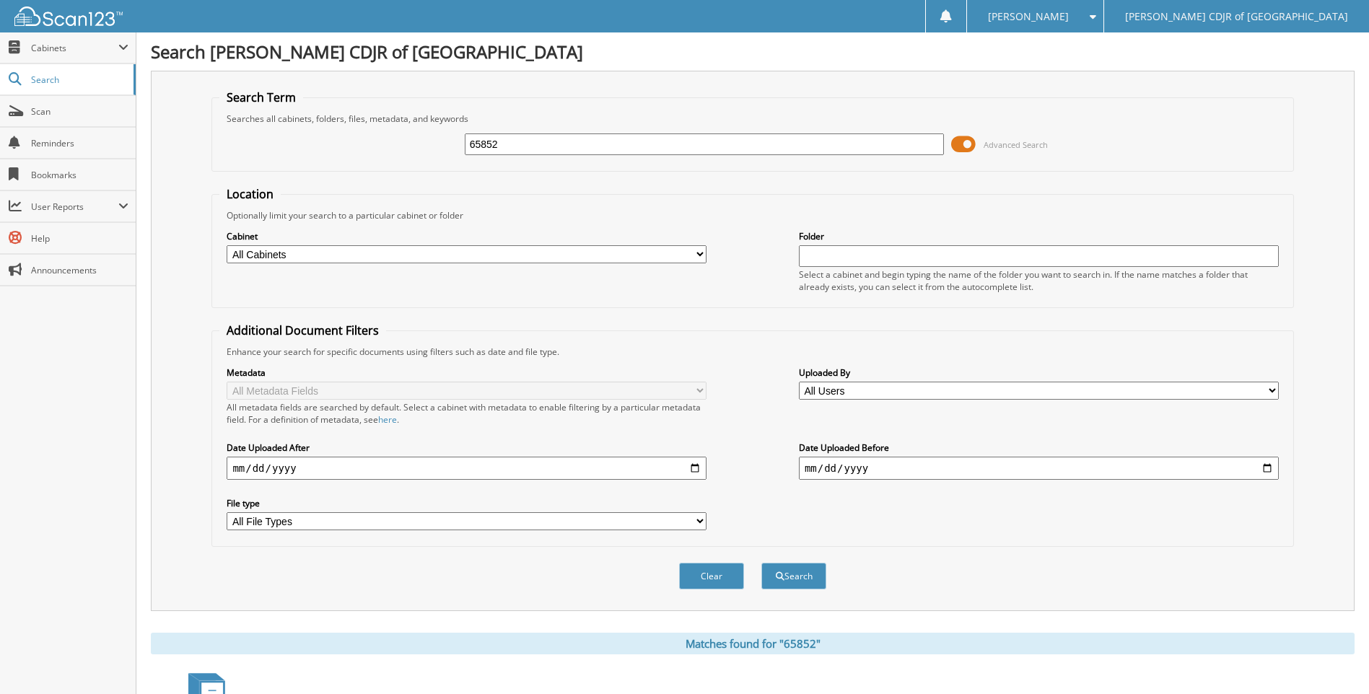
click at [568, 144] on input "65852" at bounding box center [705, 144] width 480 height 22
type input "65855"
click at [761, 563] on button "Search" at bounding box center [793, 576] width 65 height 27
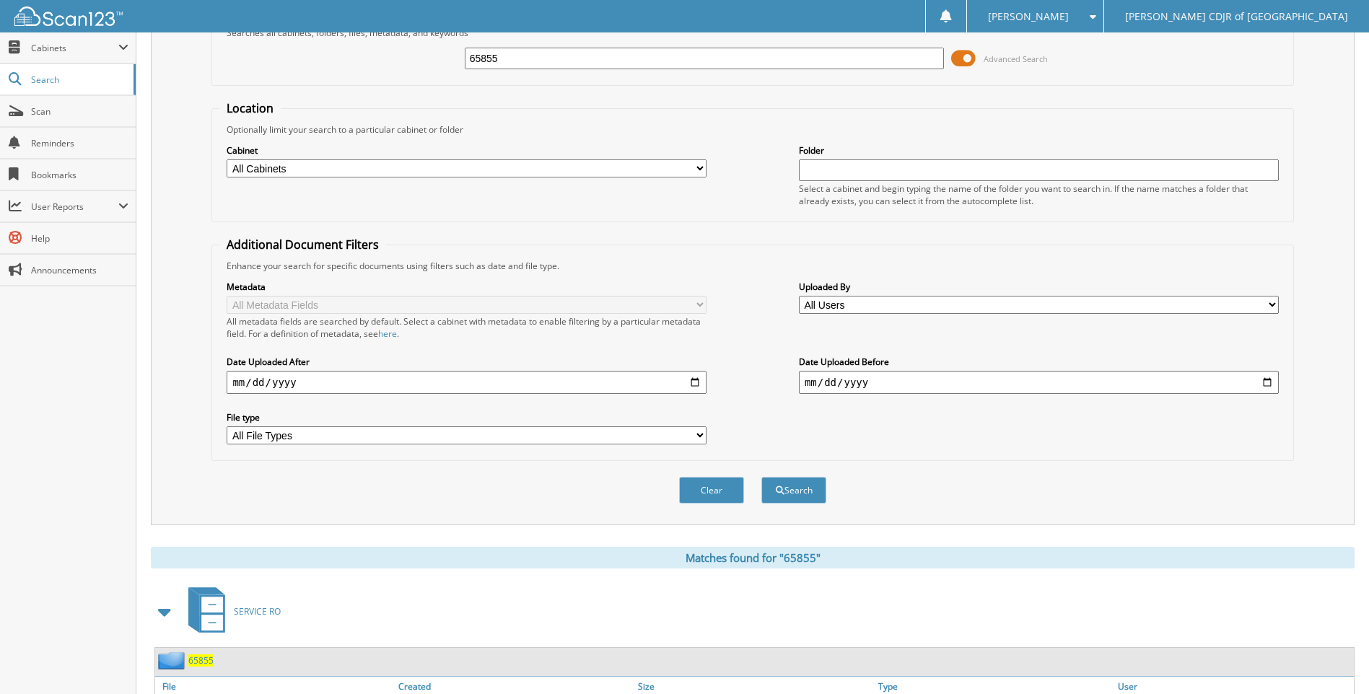
scroll to position [169, 0]
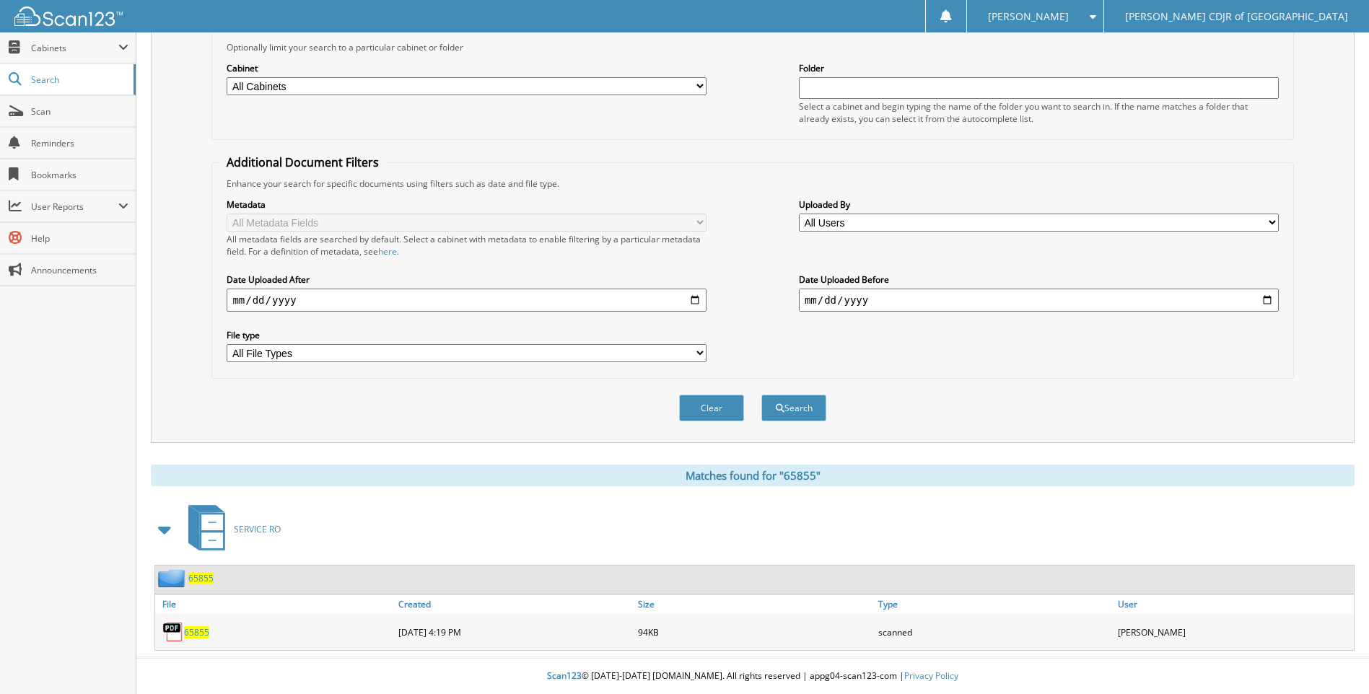
click at [194, 623] on div "65855" at bounding box center [275, 632] width 240 height 29
click at [198, 634] on span "65855" at bounding box center [196, 632] width 25 height 12
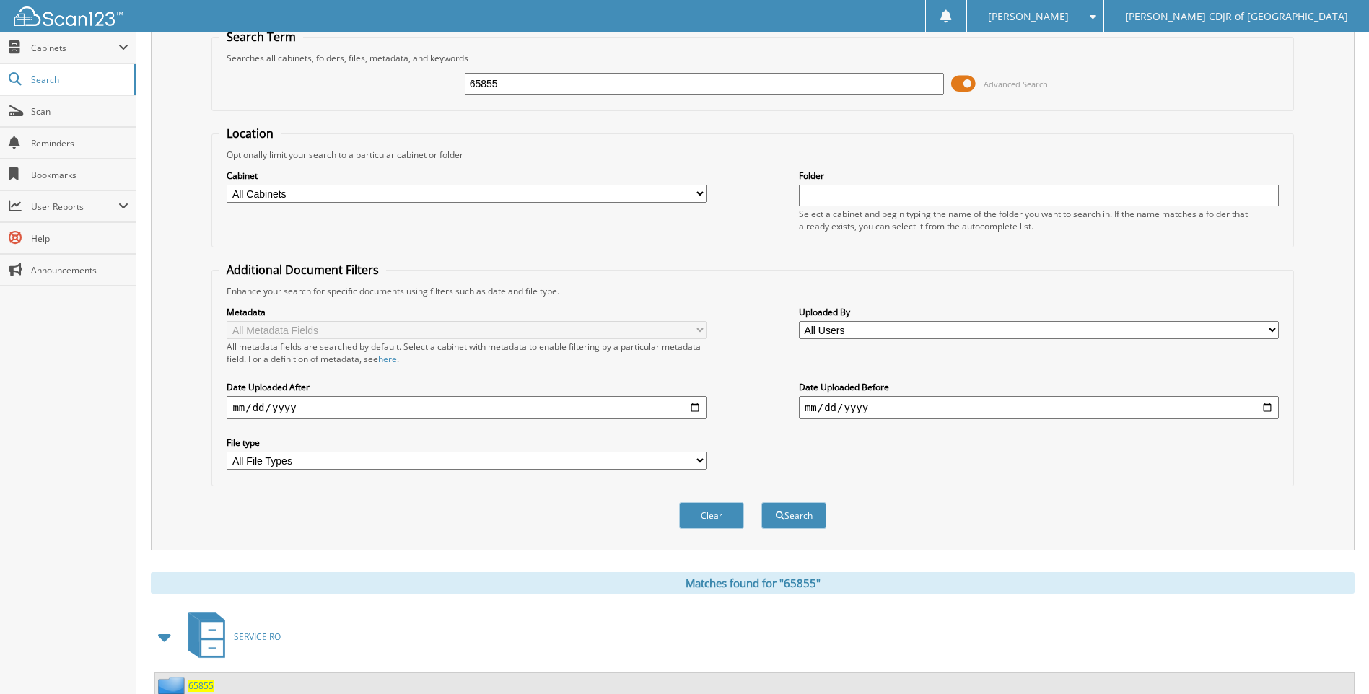
scroll to position [0, 0]
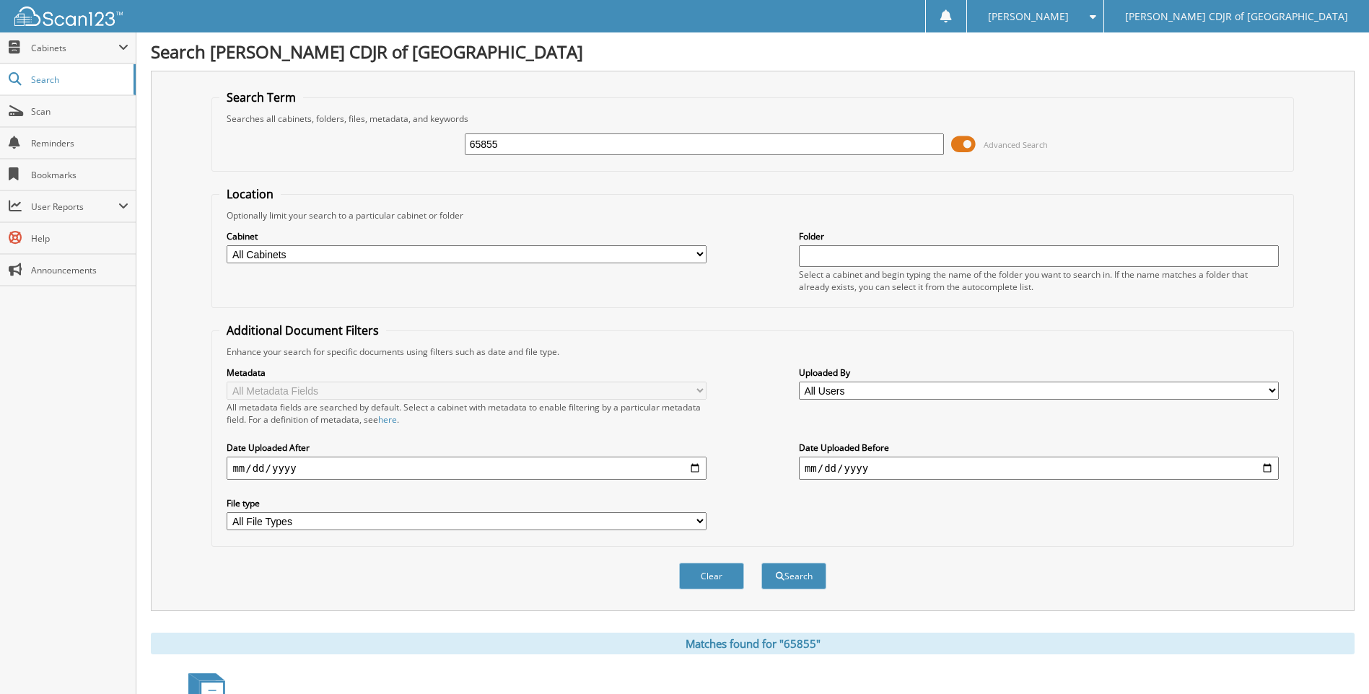
click at [592, 140] on input "65855" at bounding box center [705, 144] width 480 height 22
type input "65854"
click at [761, 563] on button "Search" at bounding box center [793, 576] width 65 height 27
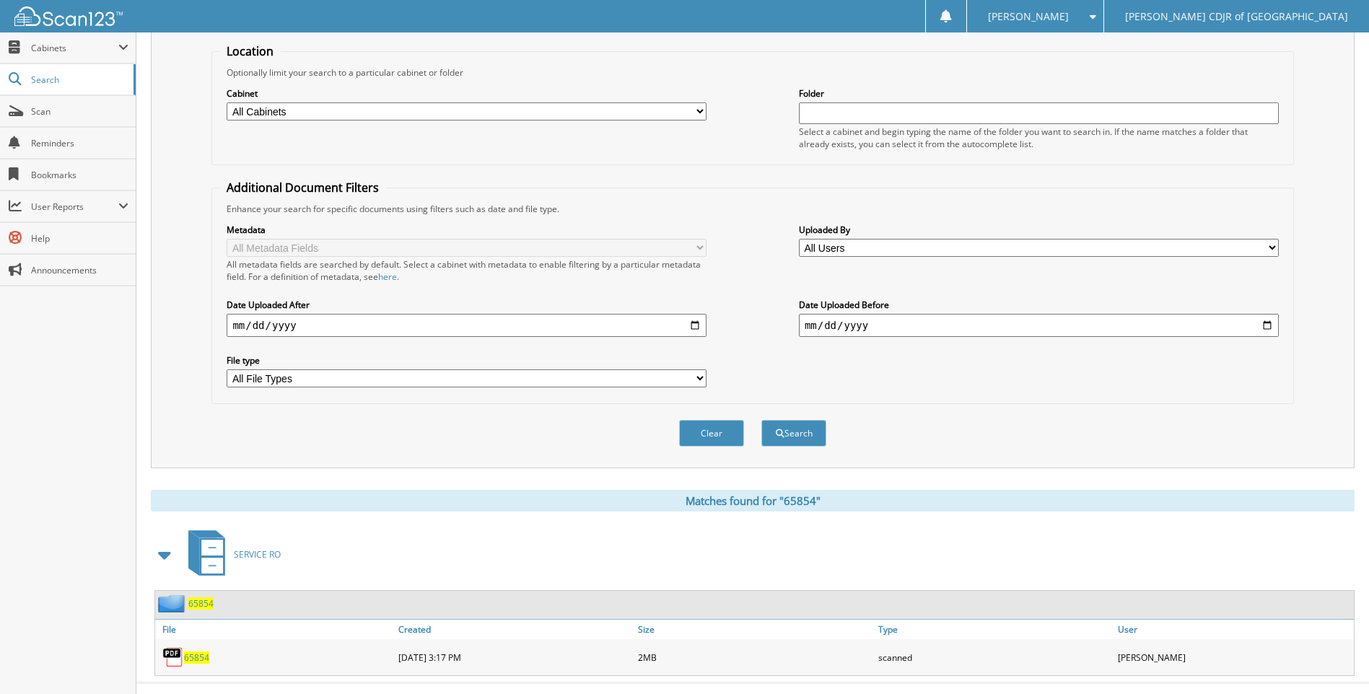
scroll to position [169, 0]
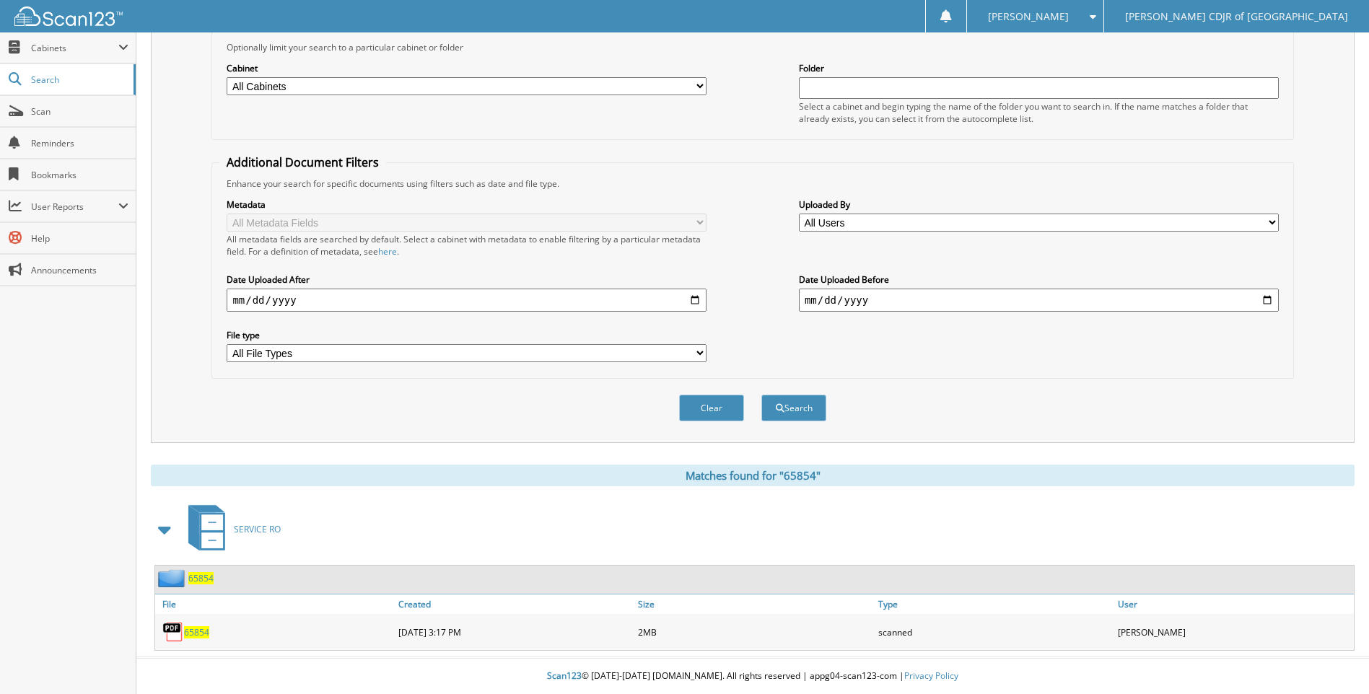
click at [206, 631] on span "65854" at bounding box center [196, 632] width 25 height 12
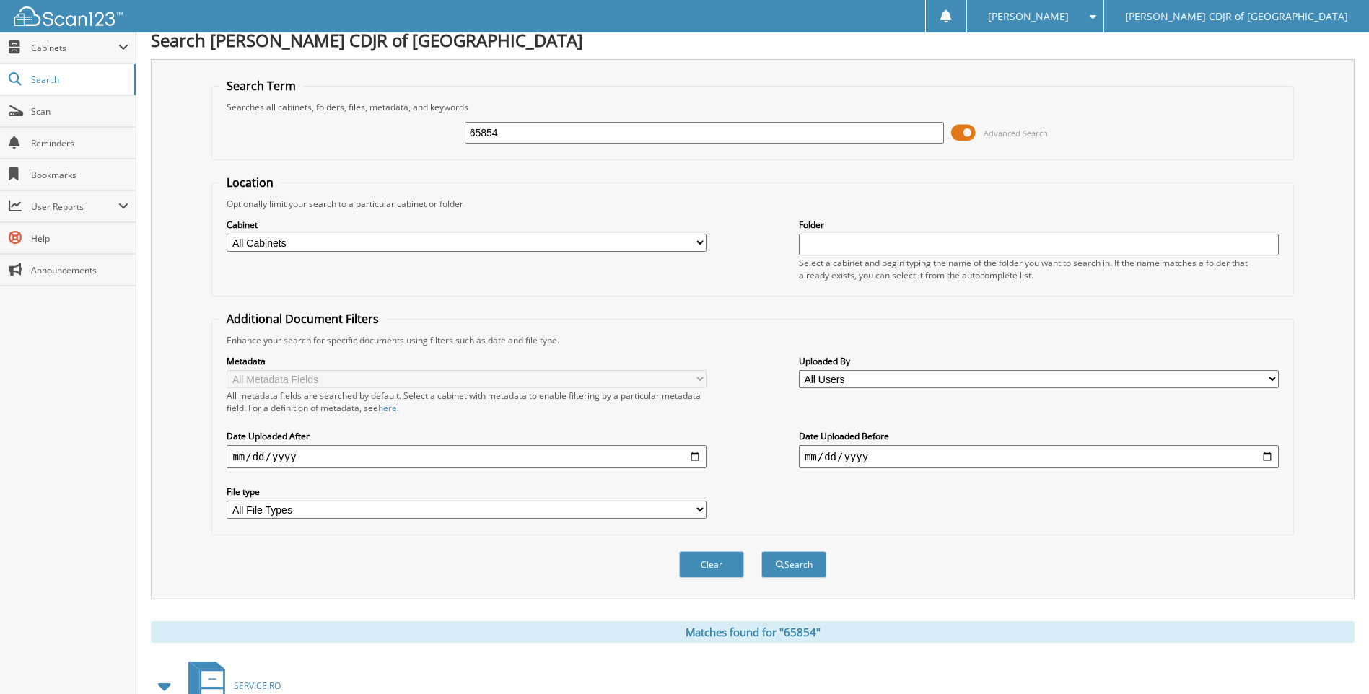
scroll to position [0, 0]
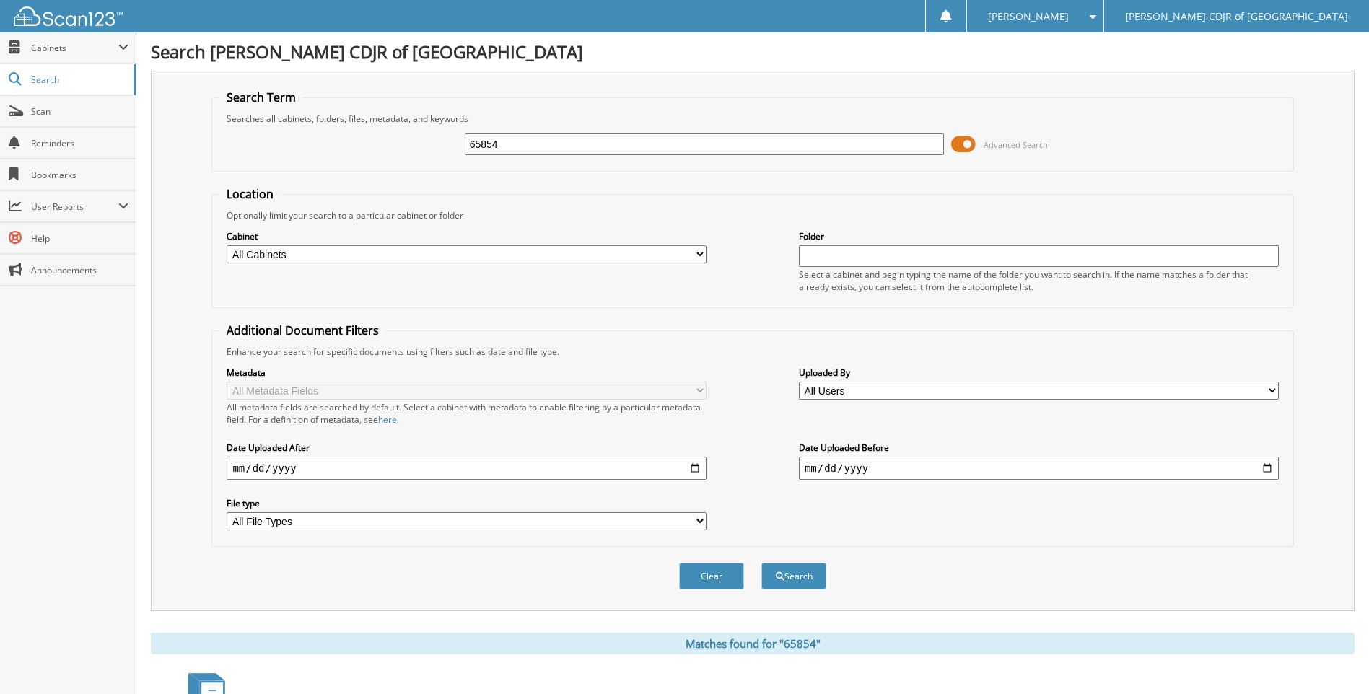
click at [670, 145] on input "65854" at bounding box center [705, 144] width 480 height 22
type input "65855"
click at [761, 563] on button "Search" at bounding box center [793, 576] width 65 height 27
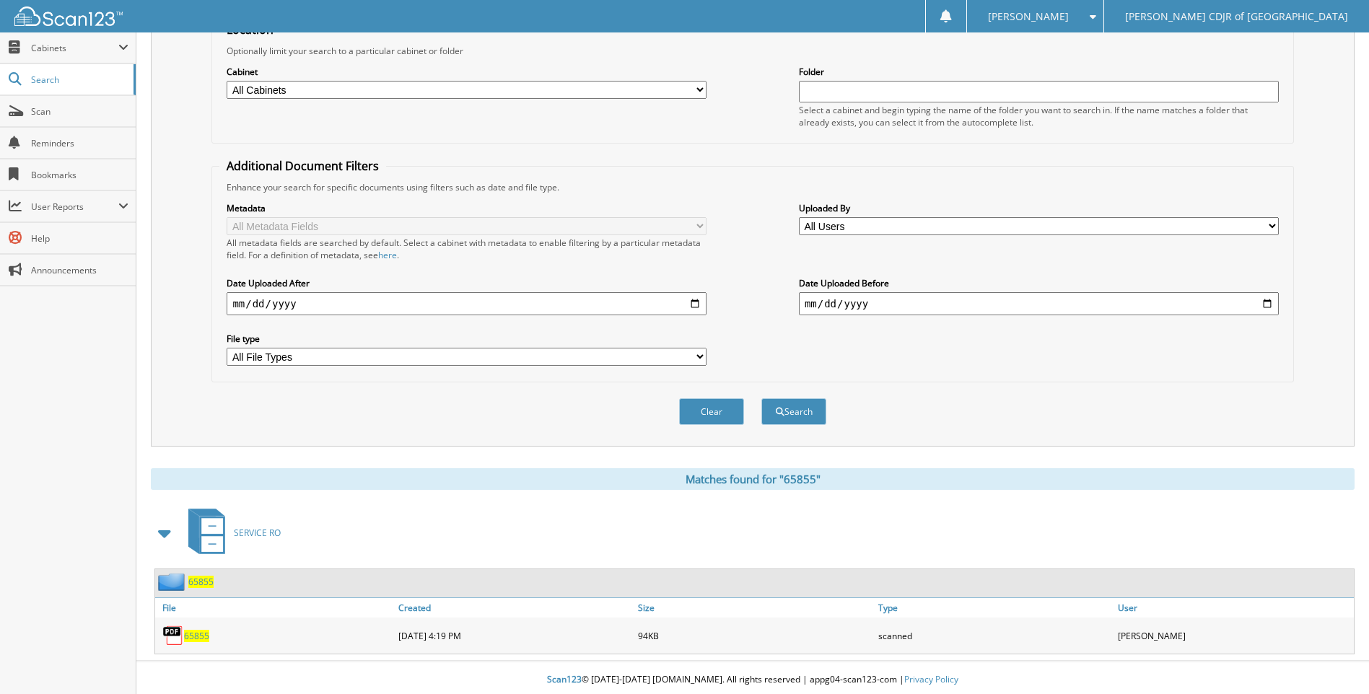
scroll to position [169, 0]
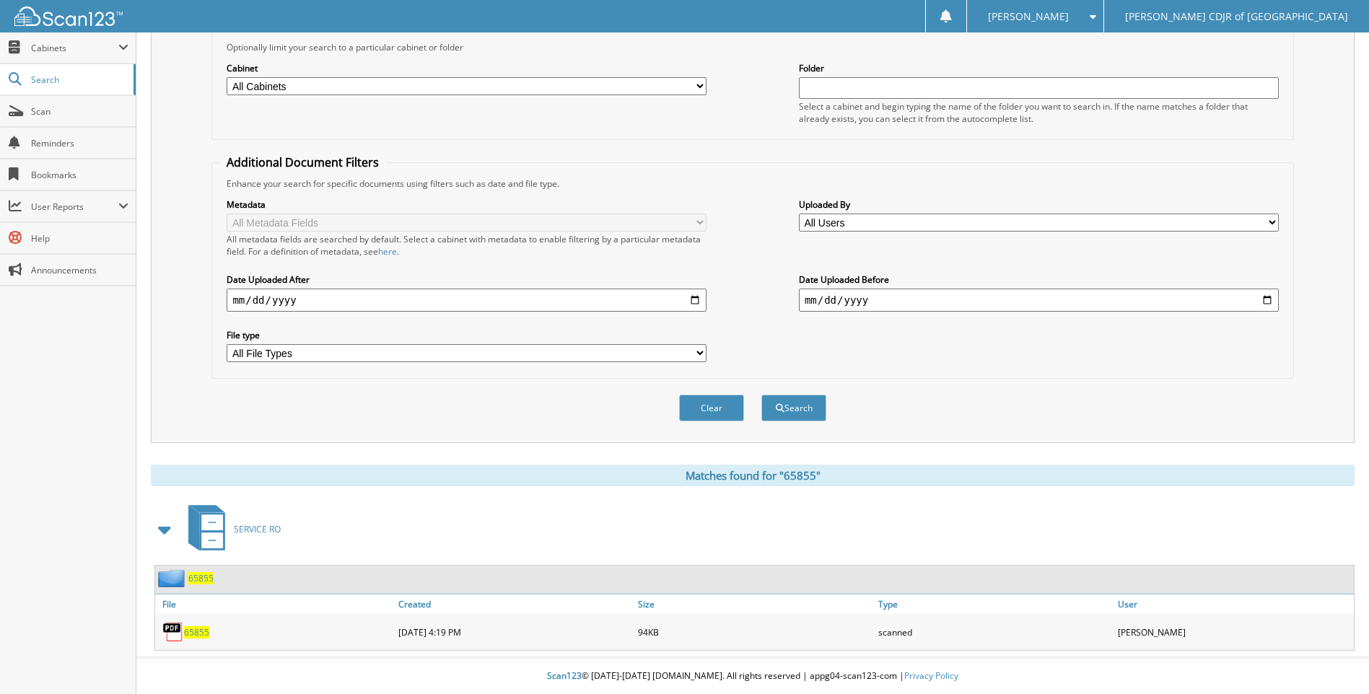
click at [199, 629] on span "65855" at bounding box center [196, 632] width 25 height 12
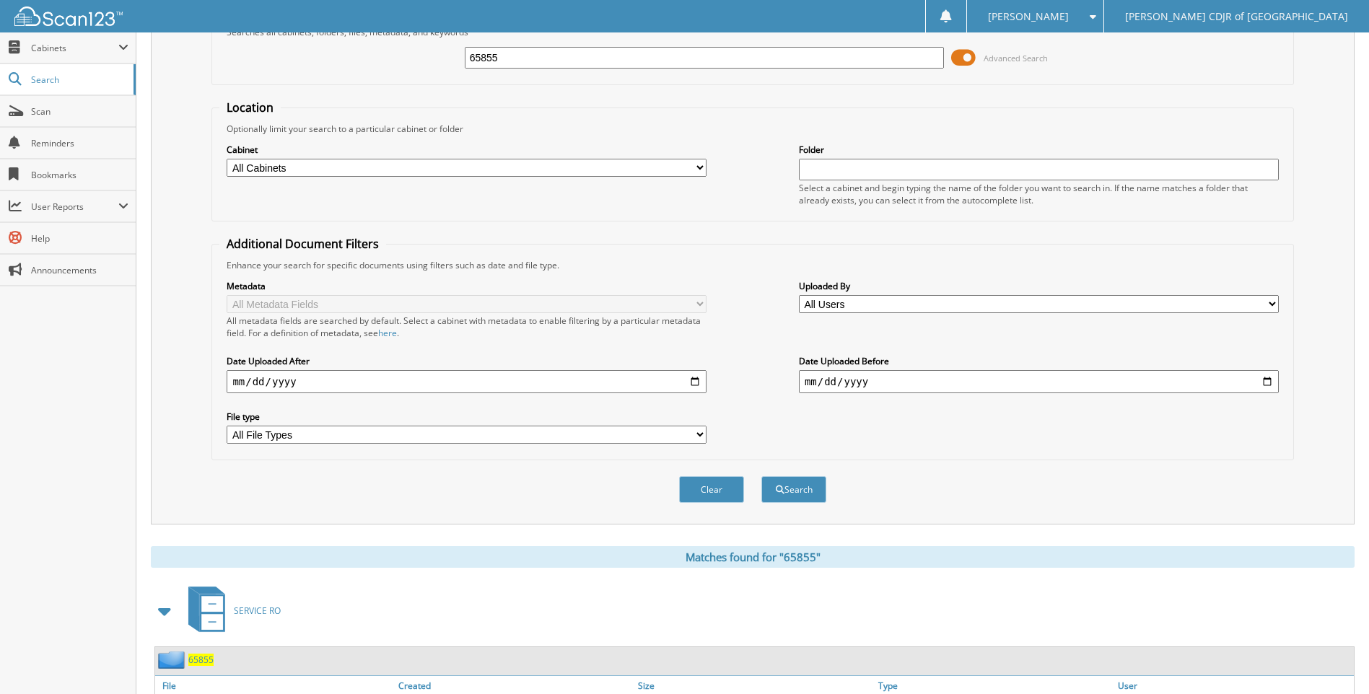
scroll to position [0, 0]
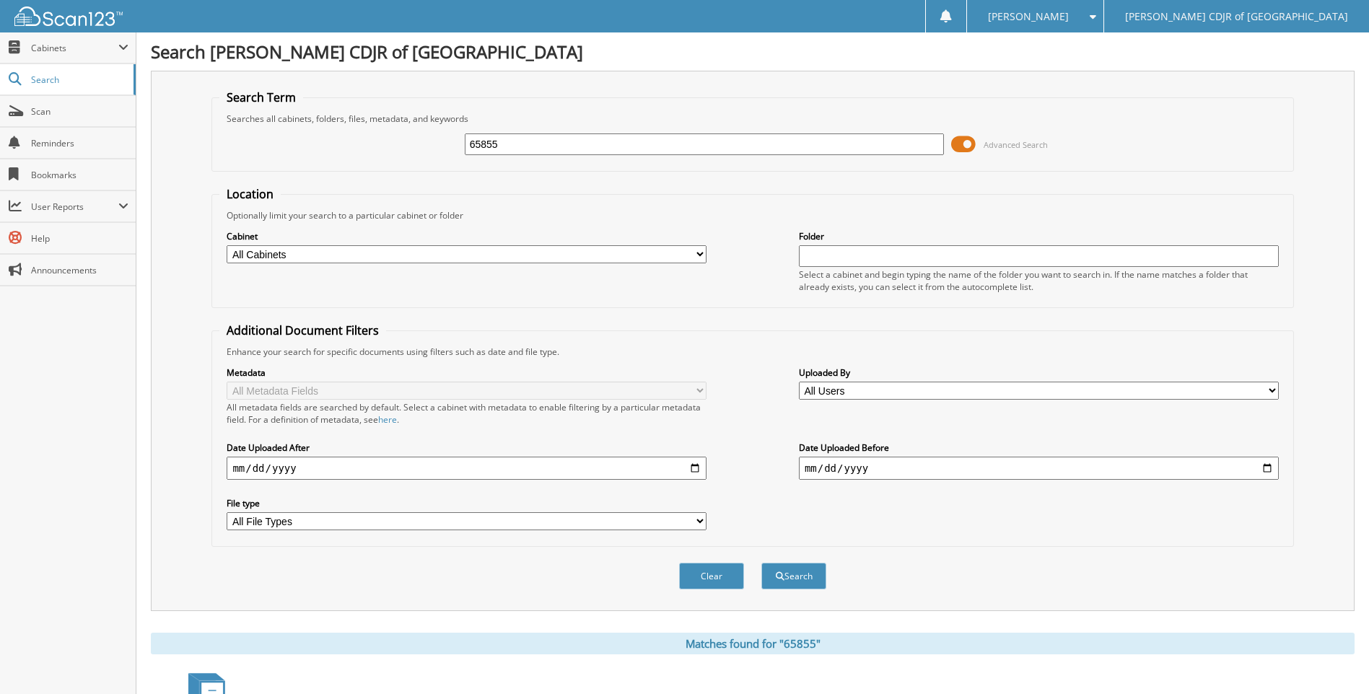
click at [503, 143] on input "65855" at bounding box center [705, 144] width 480 height 22
type input "65856"
click at [761, 563] on button "Search" at bounding box center [793, 576] width 65 height 27
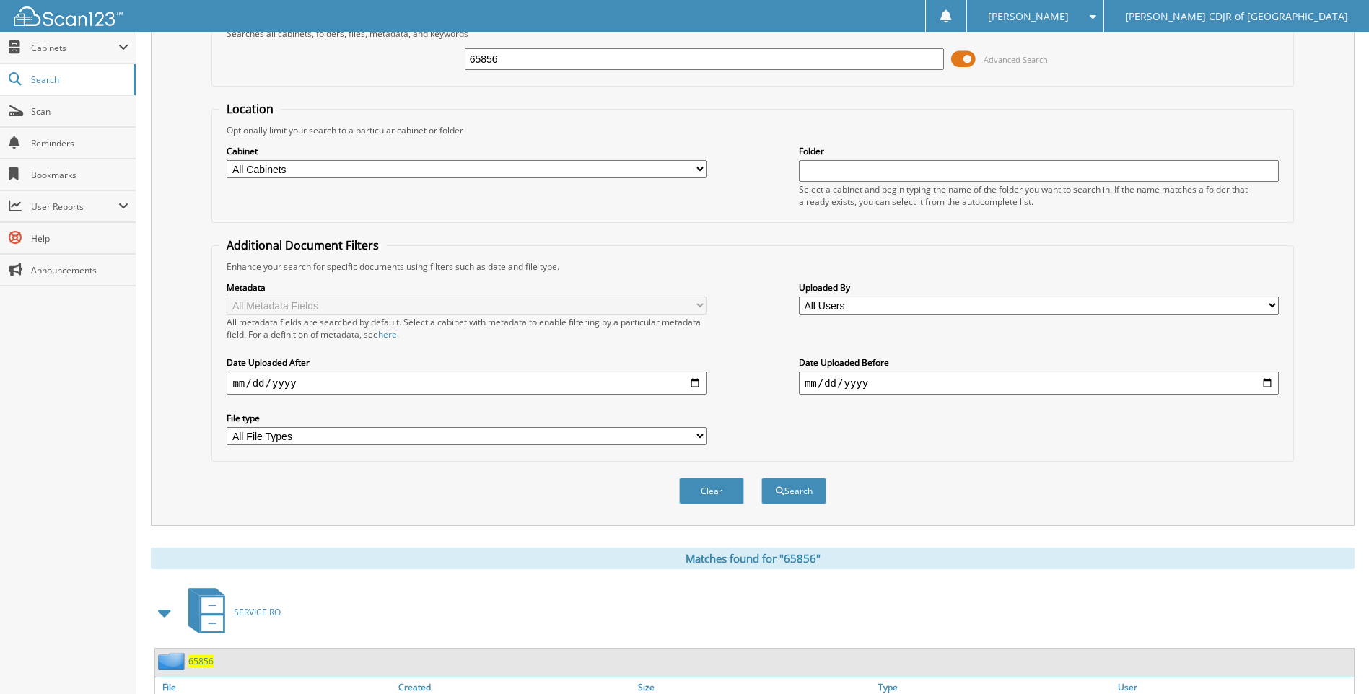
scroll to position [169, 0]
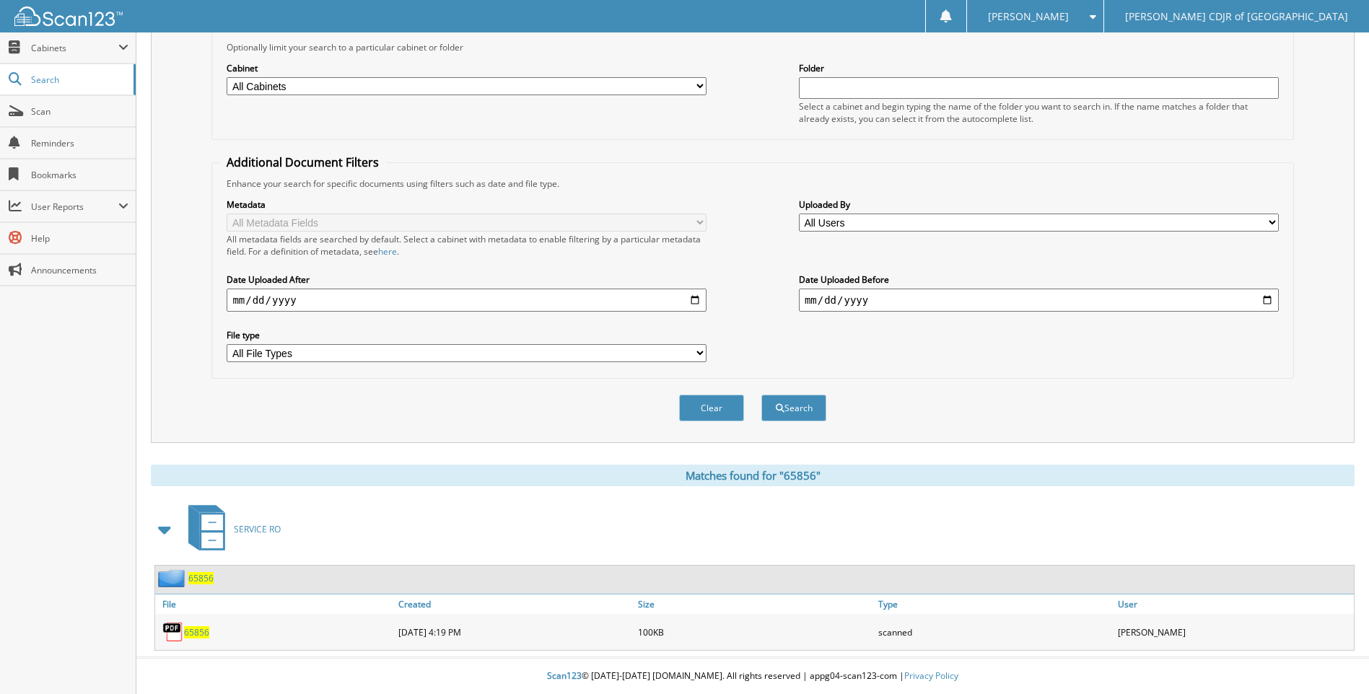
click at [201, 626] on link "65856" at bounding box center [196, 632] width 25 height 12
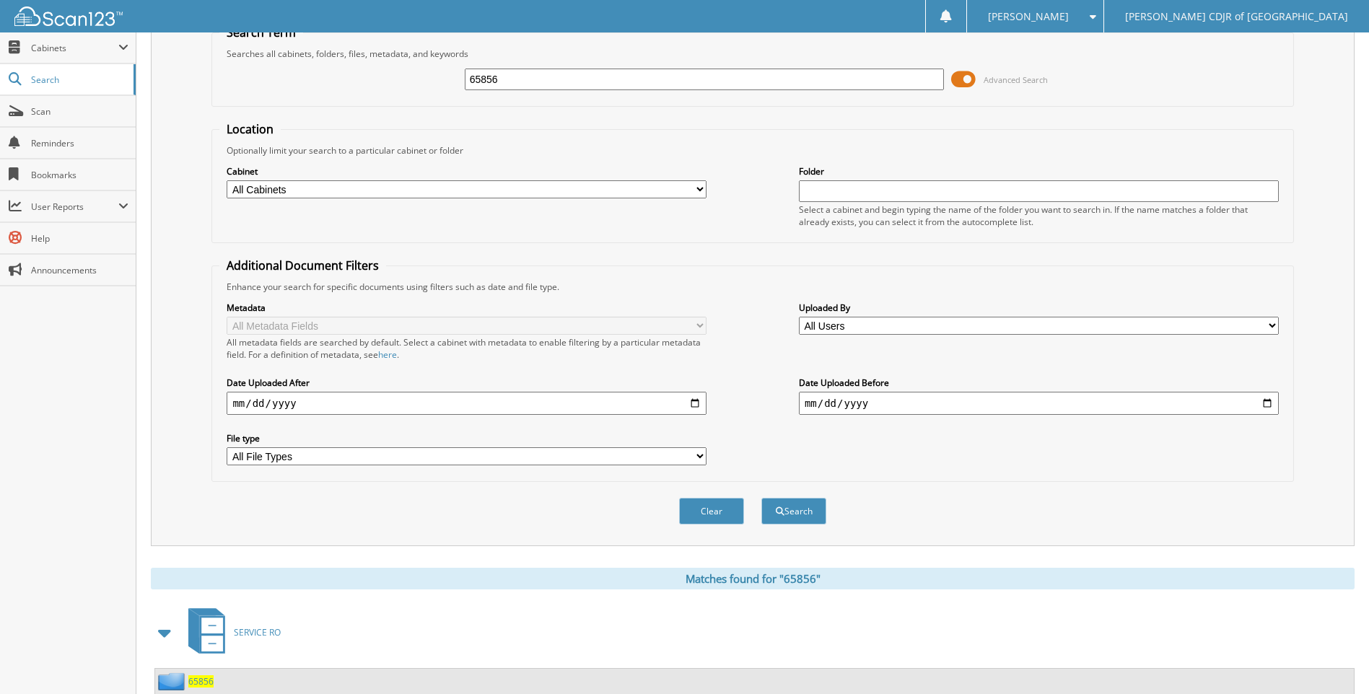
scroll to position [0, 0]
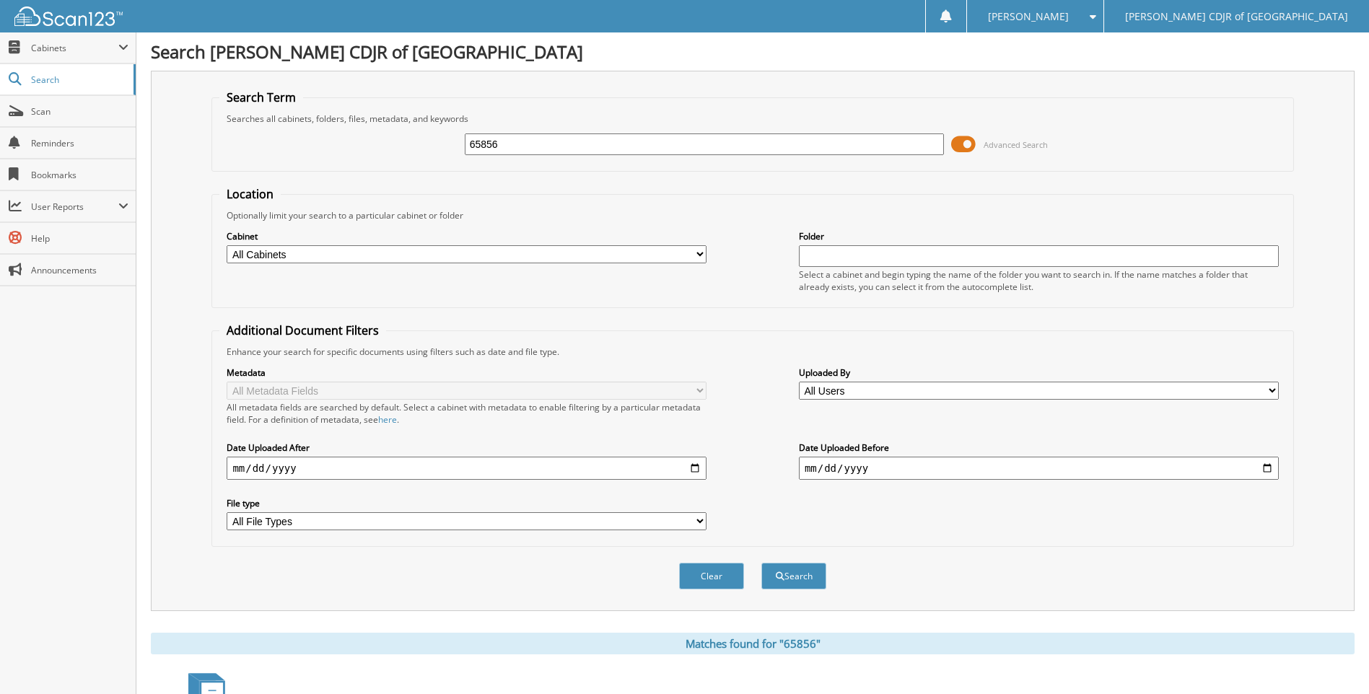
click at [699, 144] on input "65856" at bounding box center [705, 144] width 480 height 22
type input "65857"
click at [761, 563] on button "Search" at bounding box center [793, 576] width 65 height 27
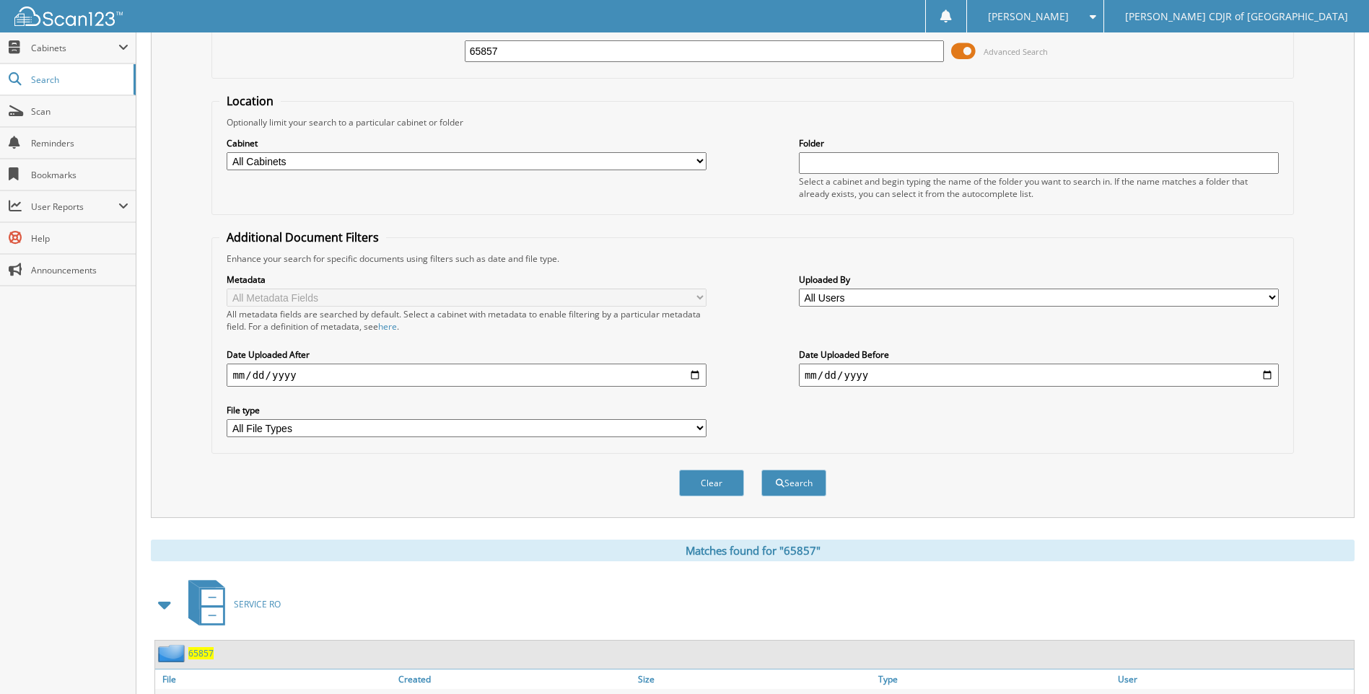
scroll to position [169, 0]
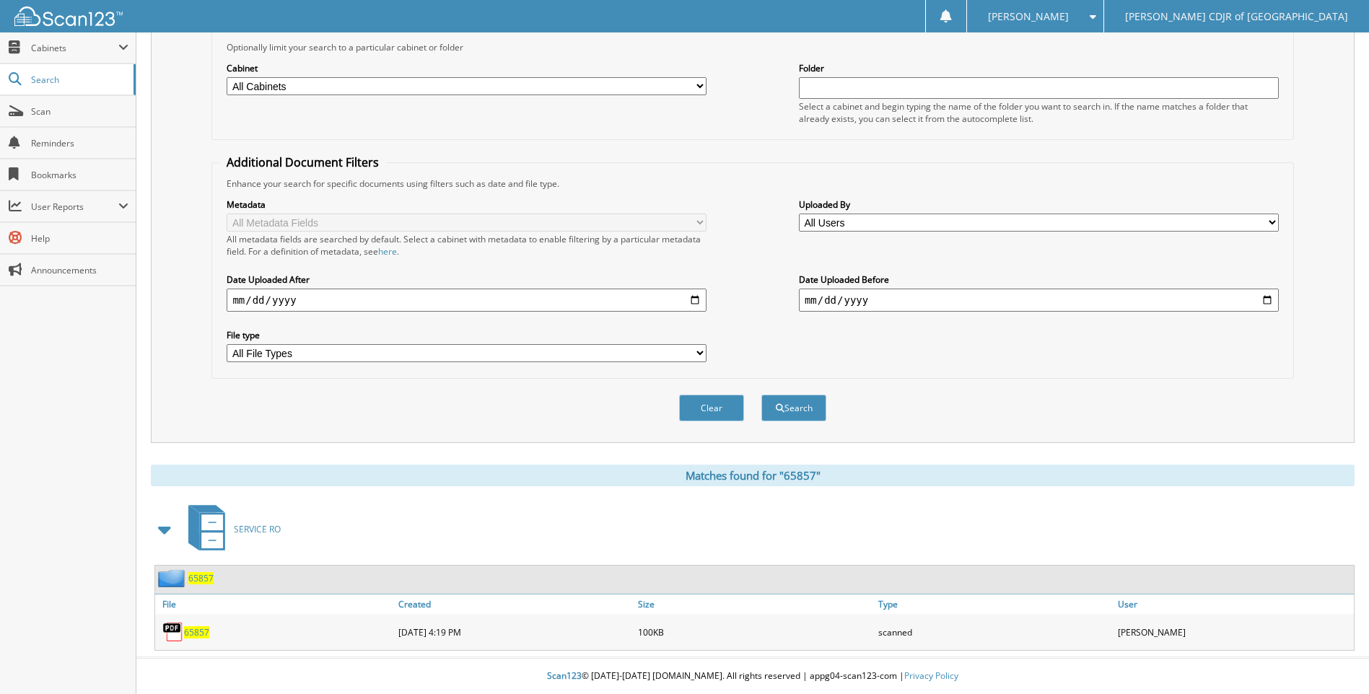
click at [196, 637] on span "65857" at bounding box center [196, 632] width 25 height 12
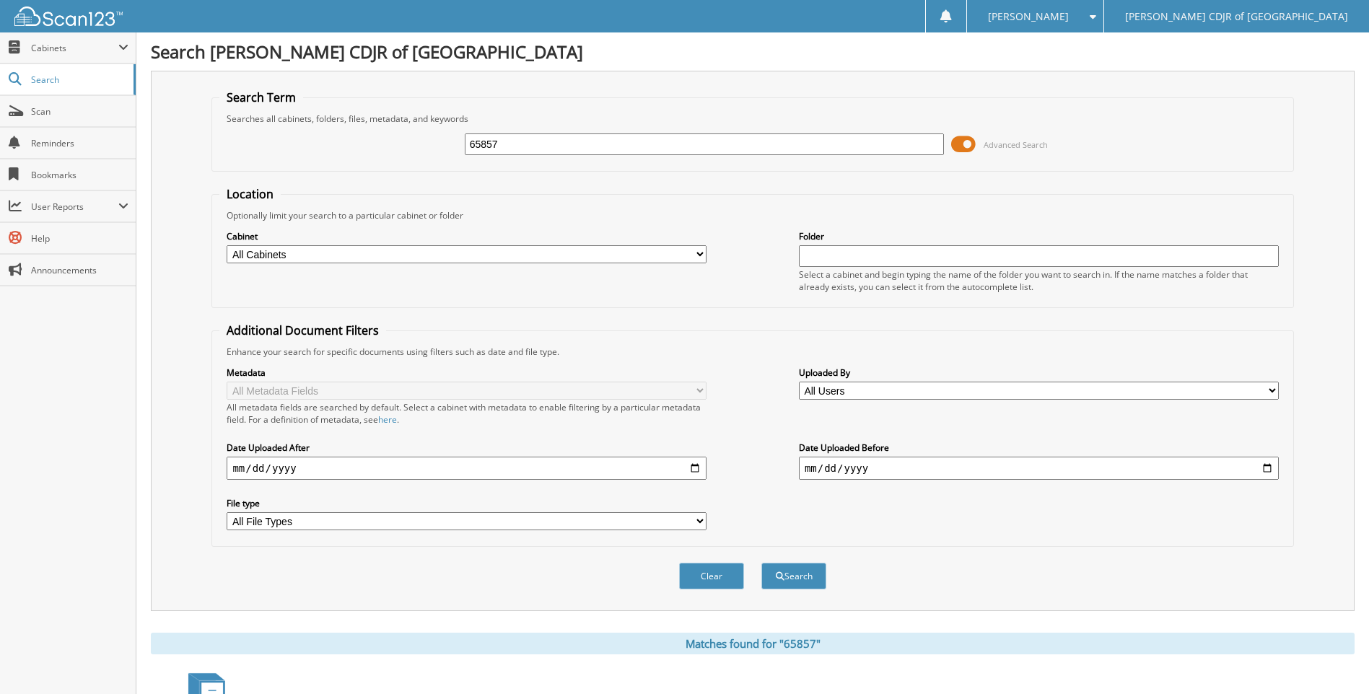
click at [549, 152] on input "65857" at bounding box center [705, 144] width 480 height 22
type input "65858"
click at [761, 563] on button "Search" at bounding box center [793, 576] width 65 height 27
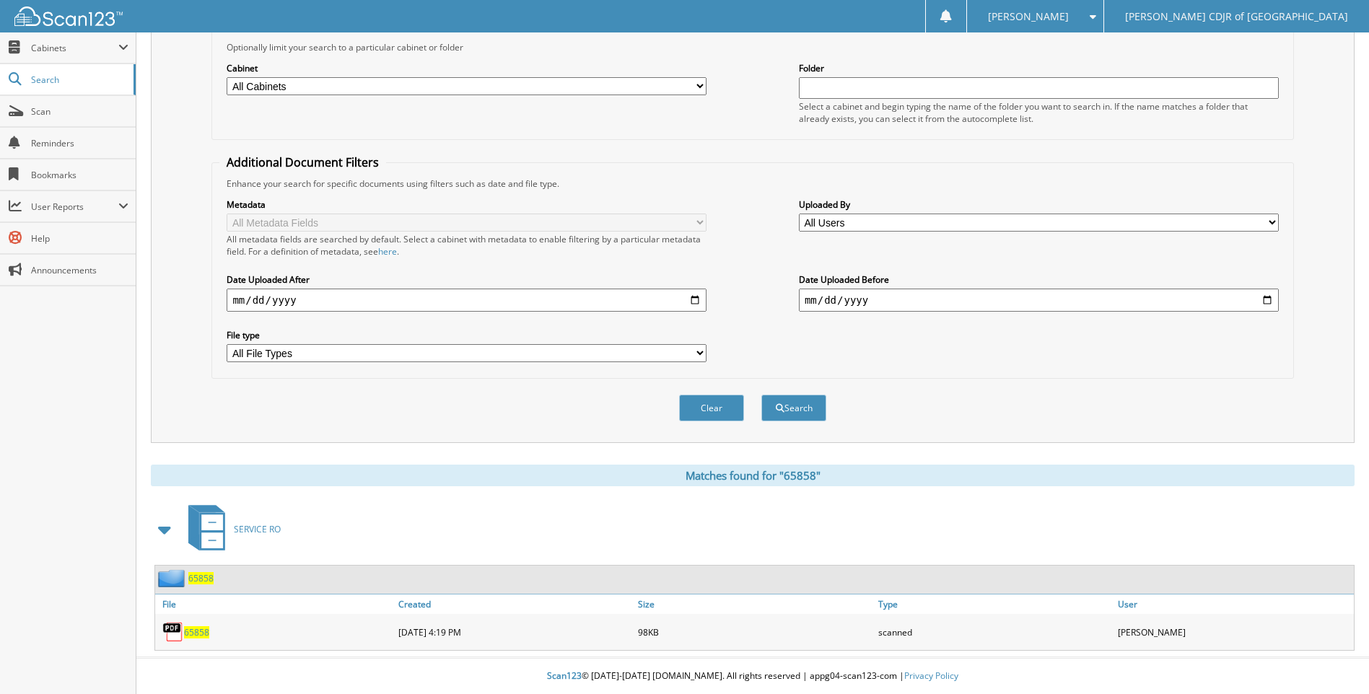
click at [196, 628] on span "65858" at bounding box center [196, 632] width 25 height 12
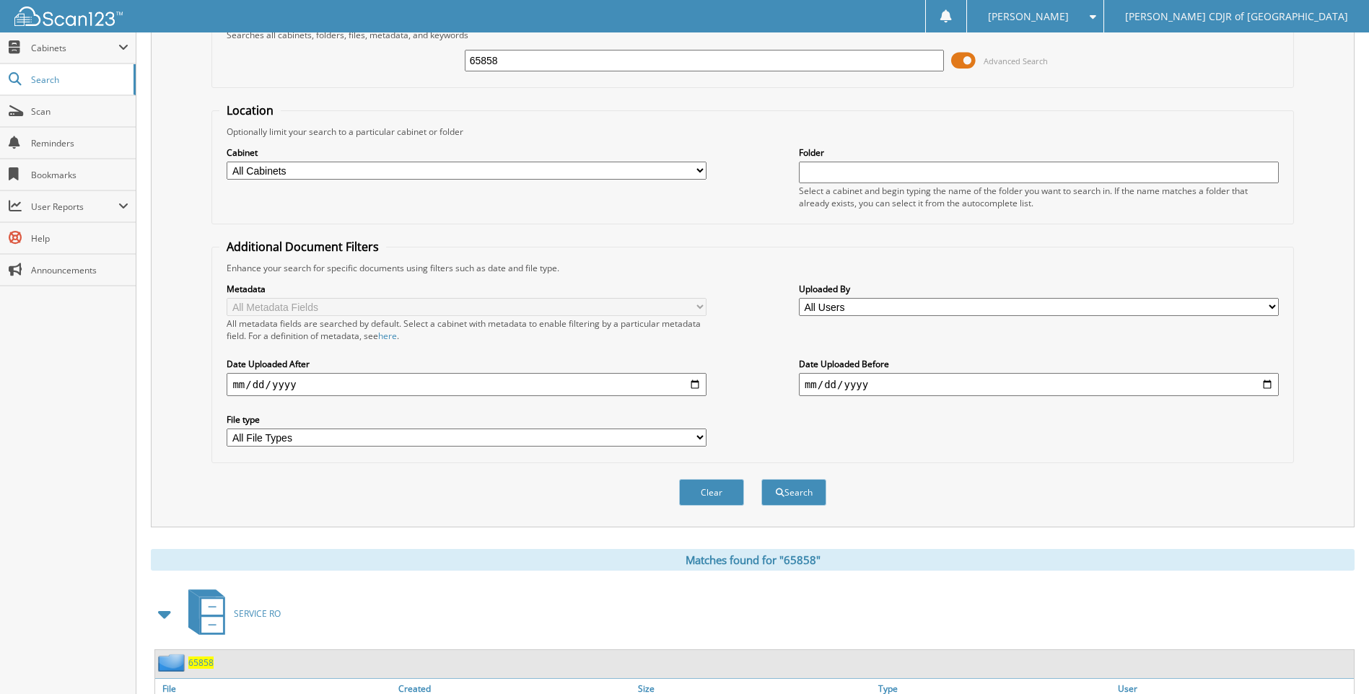
scroll to position [0, 0]
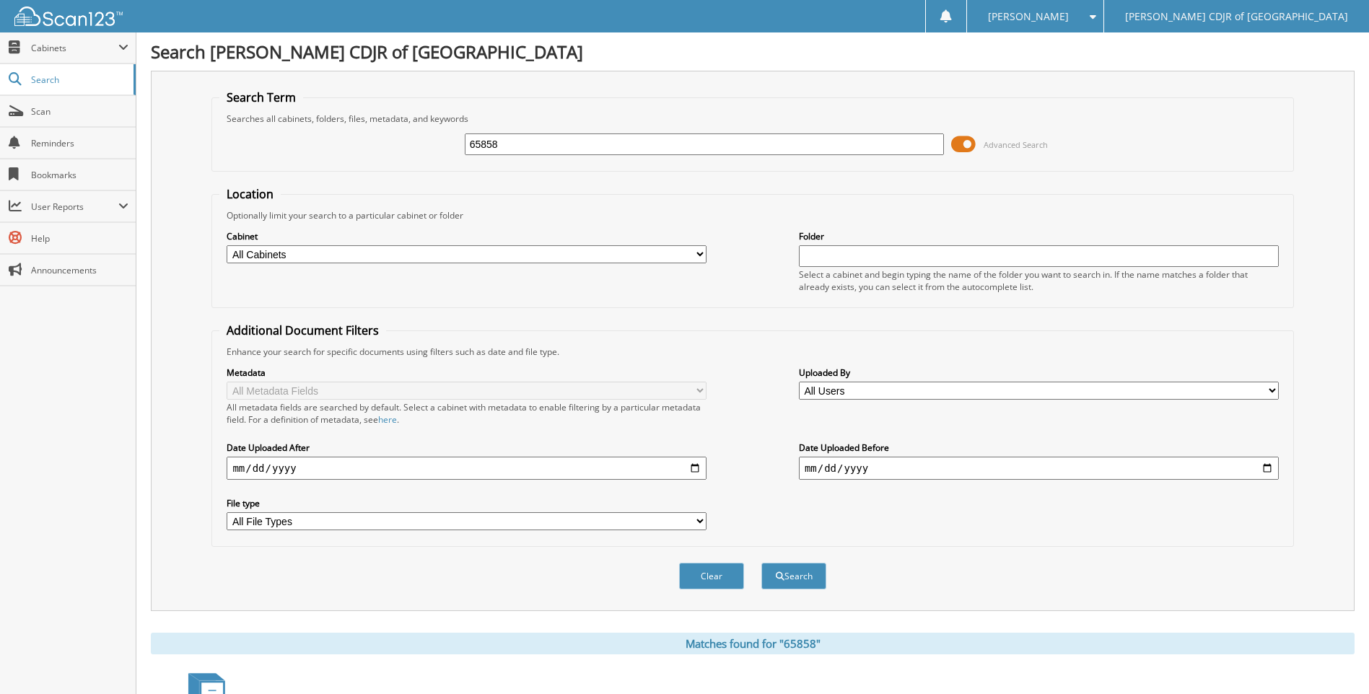
click at [545, 148] on input "65858" at bounding box center [705, 144] width 480 height 22
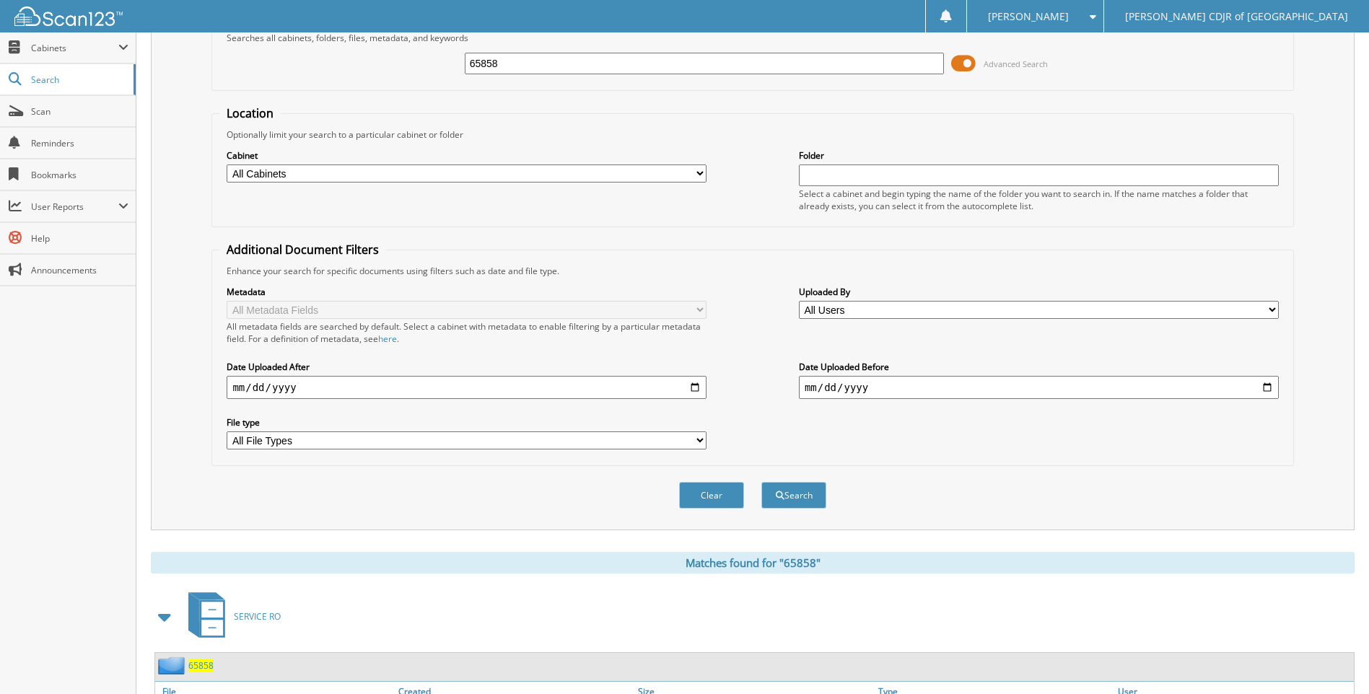
scroll to position [169, 0]
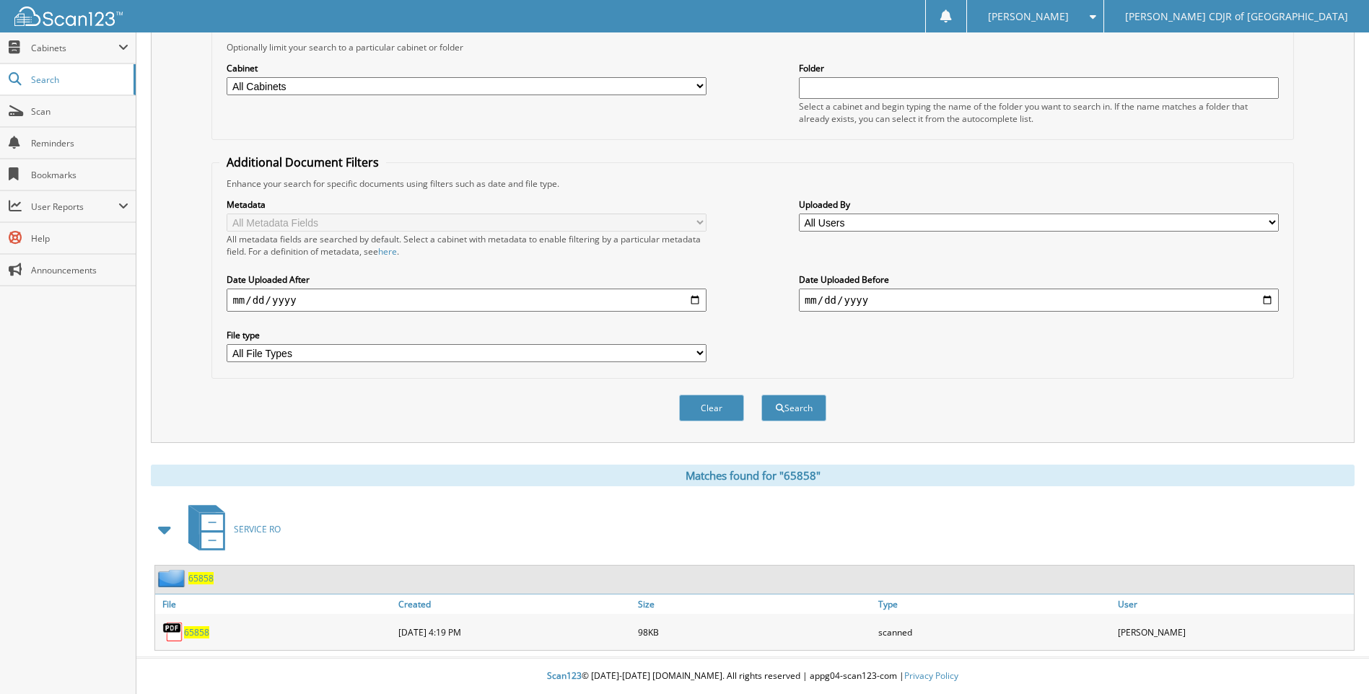
click at [206, 632] on span "65858" at bounding box center [196, 632] width 25 height 12
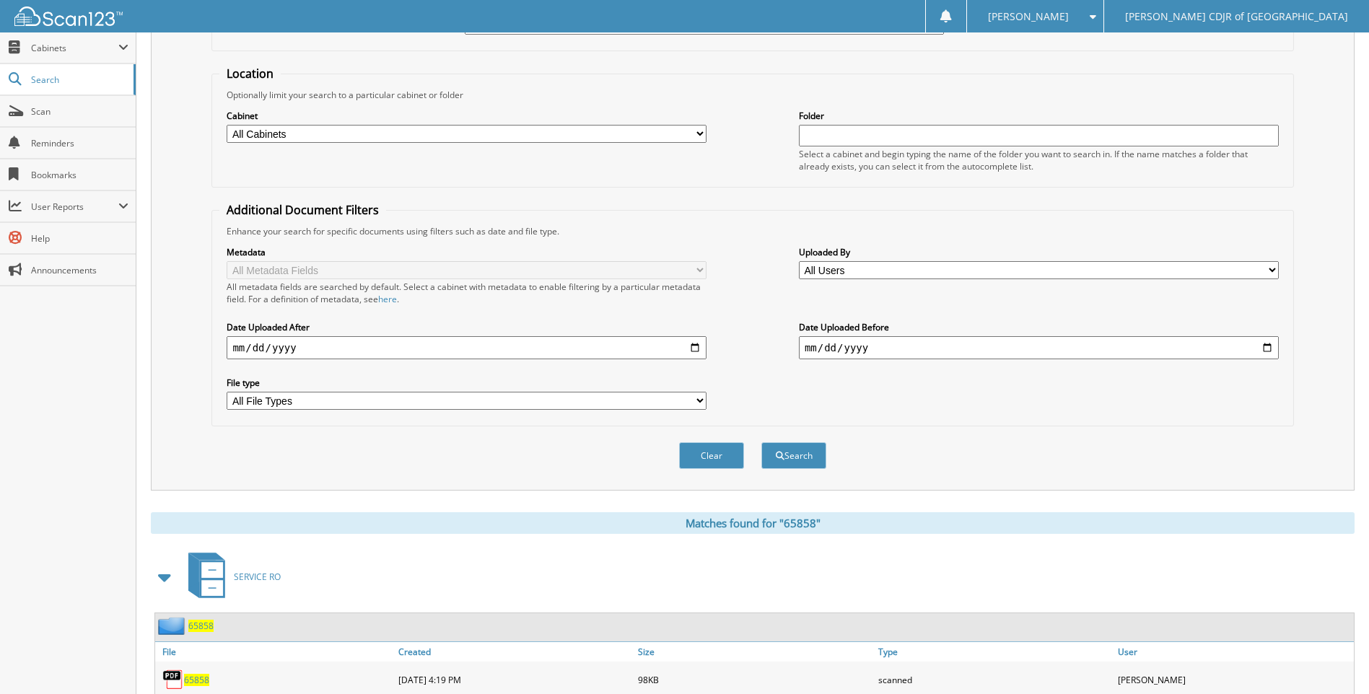
scroll to position [0, 0]
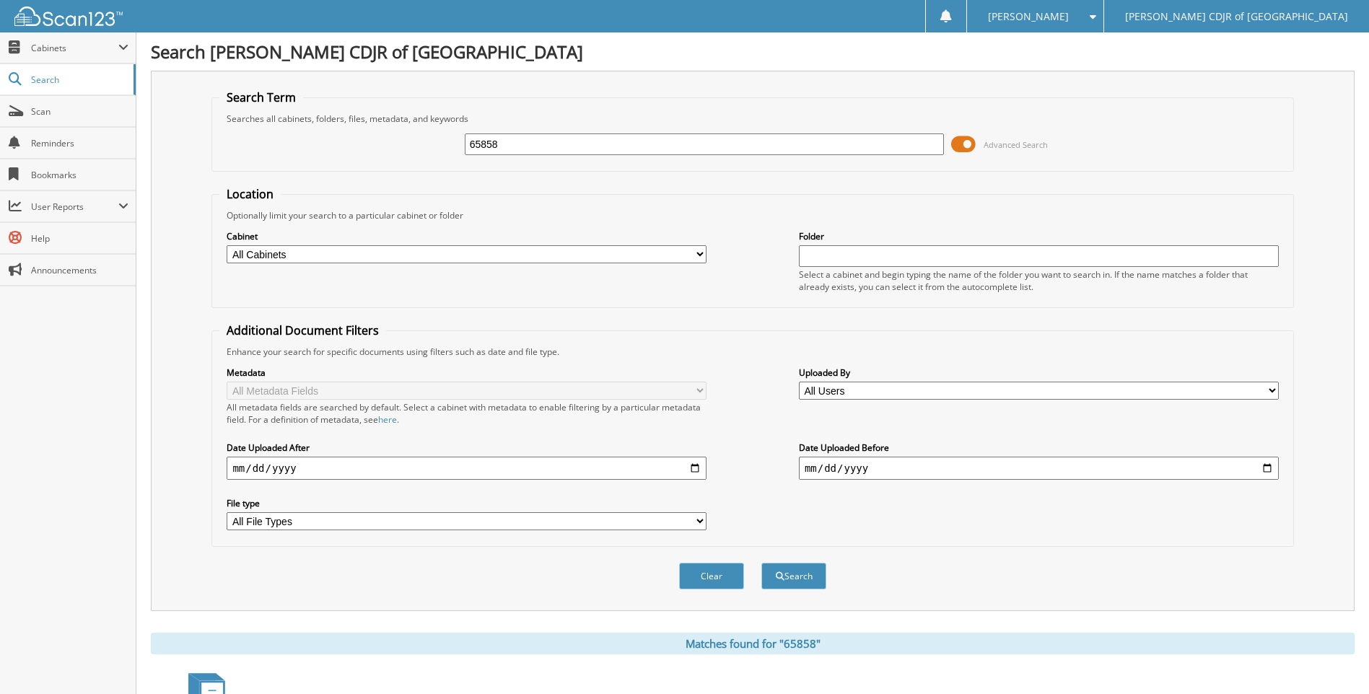
click at [574, 149] on input "65858" at bounding box center [705, 144] width 480 height 22
type input "6"
type input "65862"
click at [761, 563] on button "Search" at bounding box center [793, 576] width 65 height 27
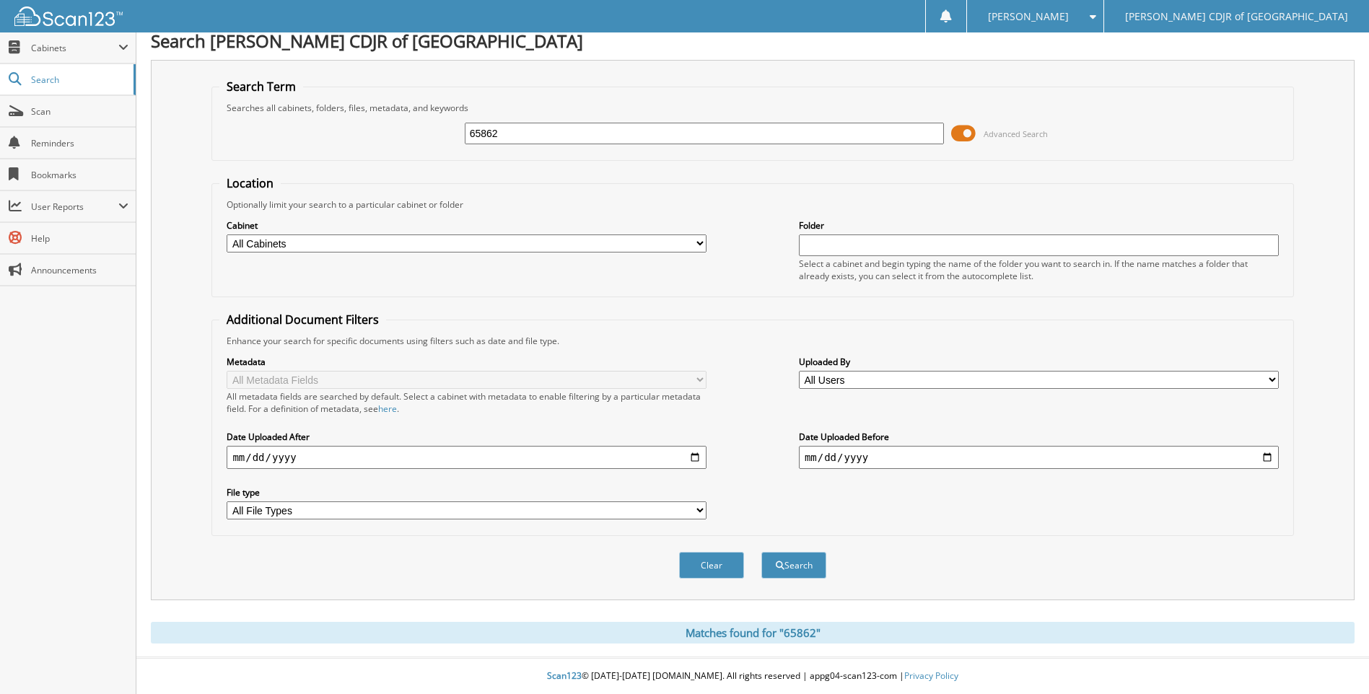
click at [588, 136] on input "65862" at bounding box center [705, 134] width 480 height 22
type input "65865"
click at [761, 552] on button "Search" at bounding box center [793, 565] width 65 height 27
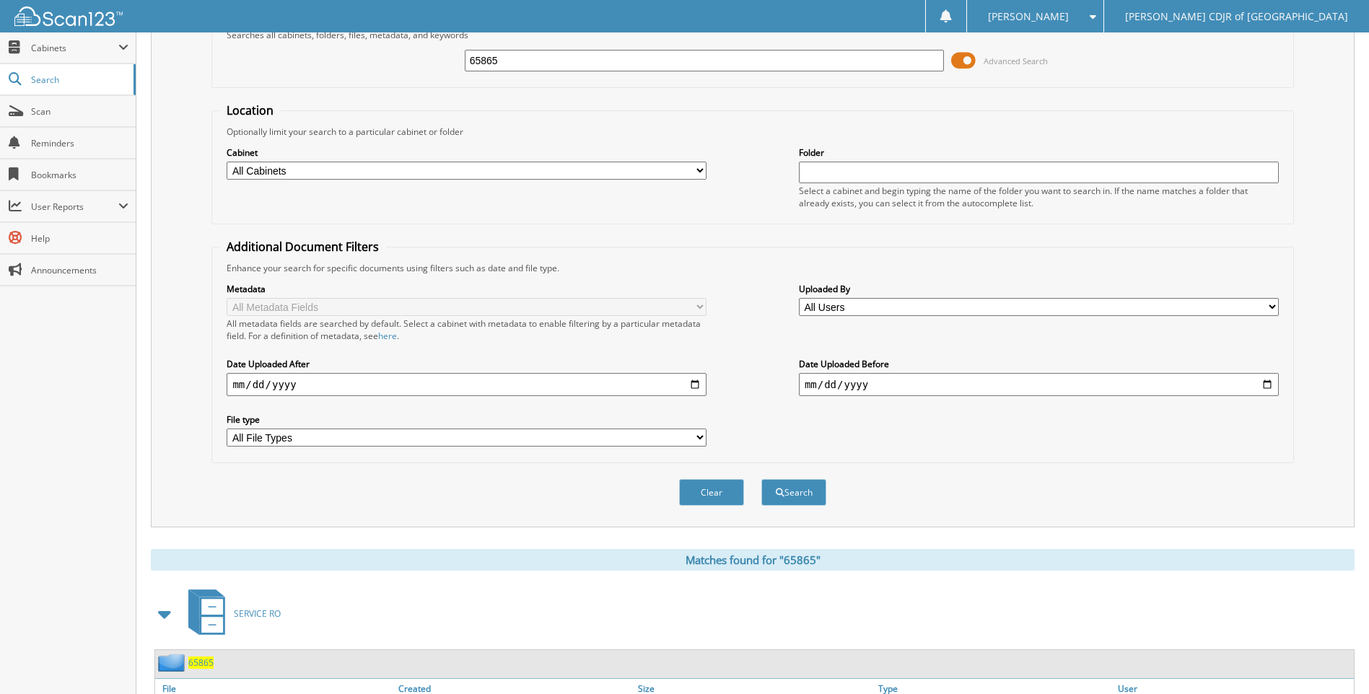
scroll to position [169, 0]
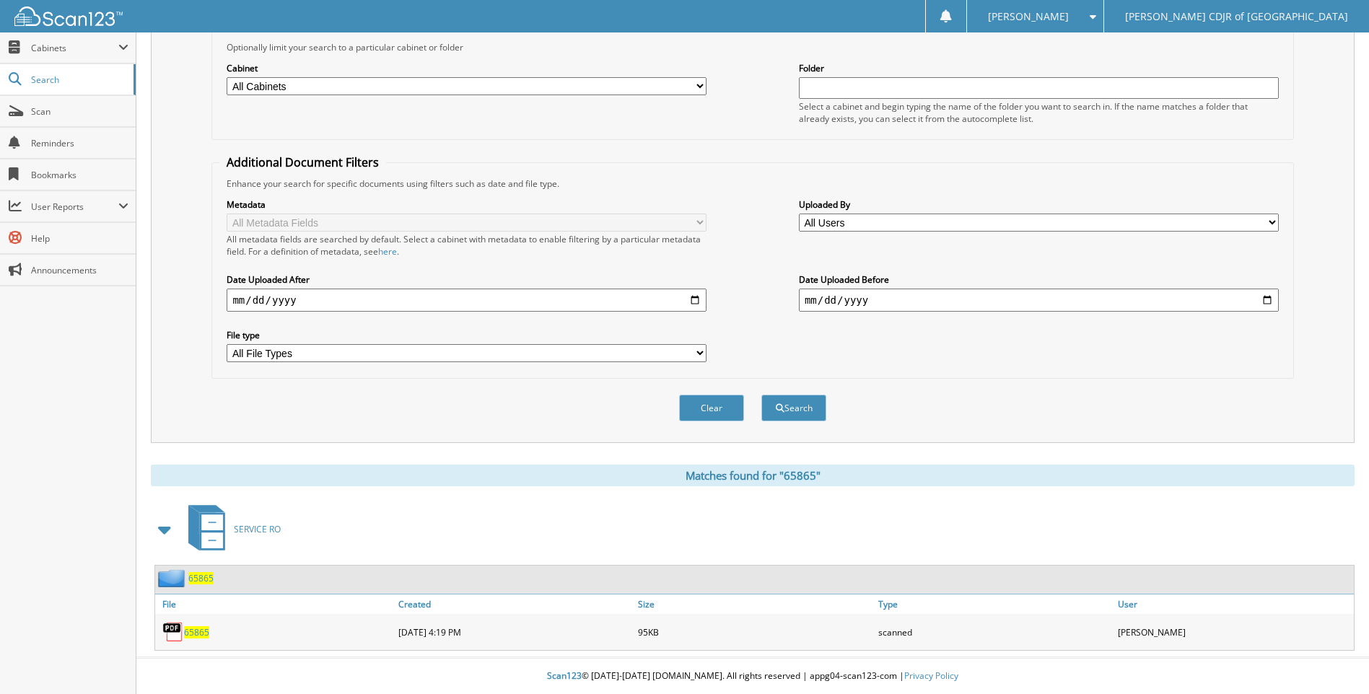
click at [203, 629] on span "65865" at bounding box center [196, 632] width 25 height 12
click at [196, 632] on span "65865" at bounding box center [196, 632] width 25 height 12
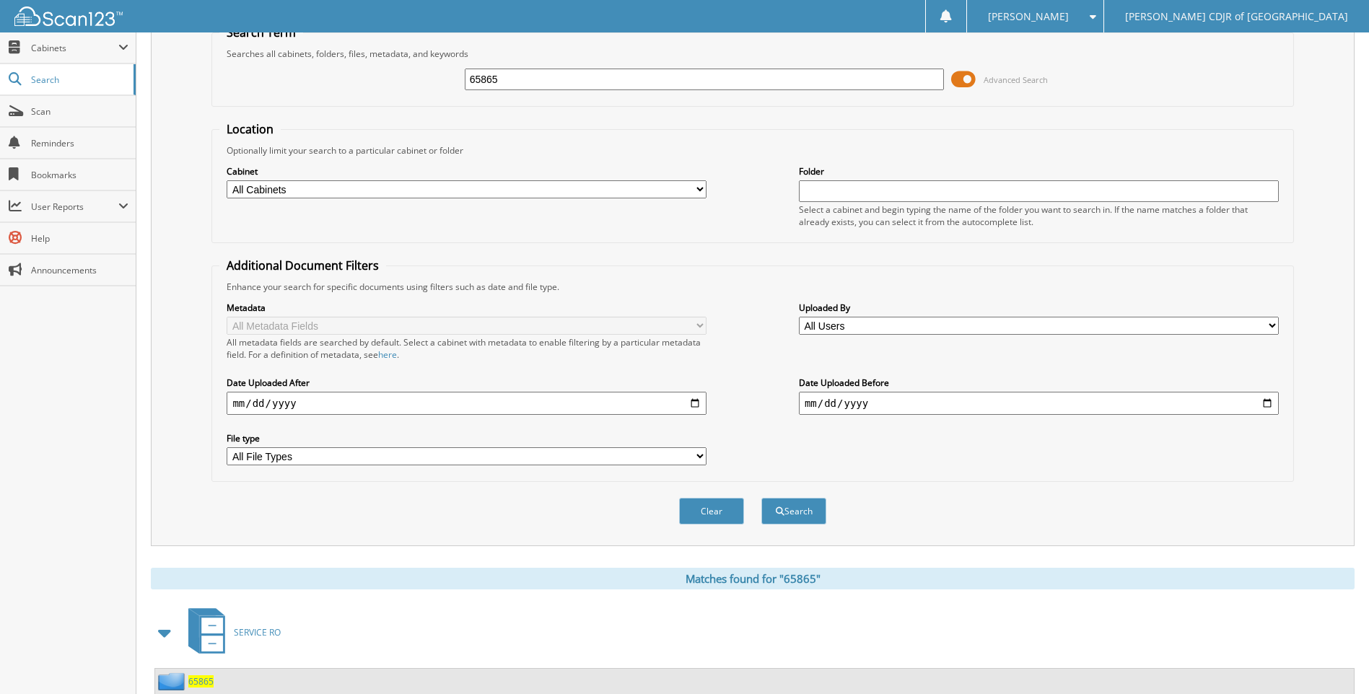
scroll to position [0, 0]
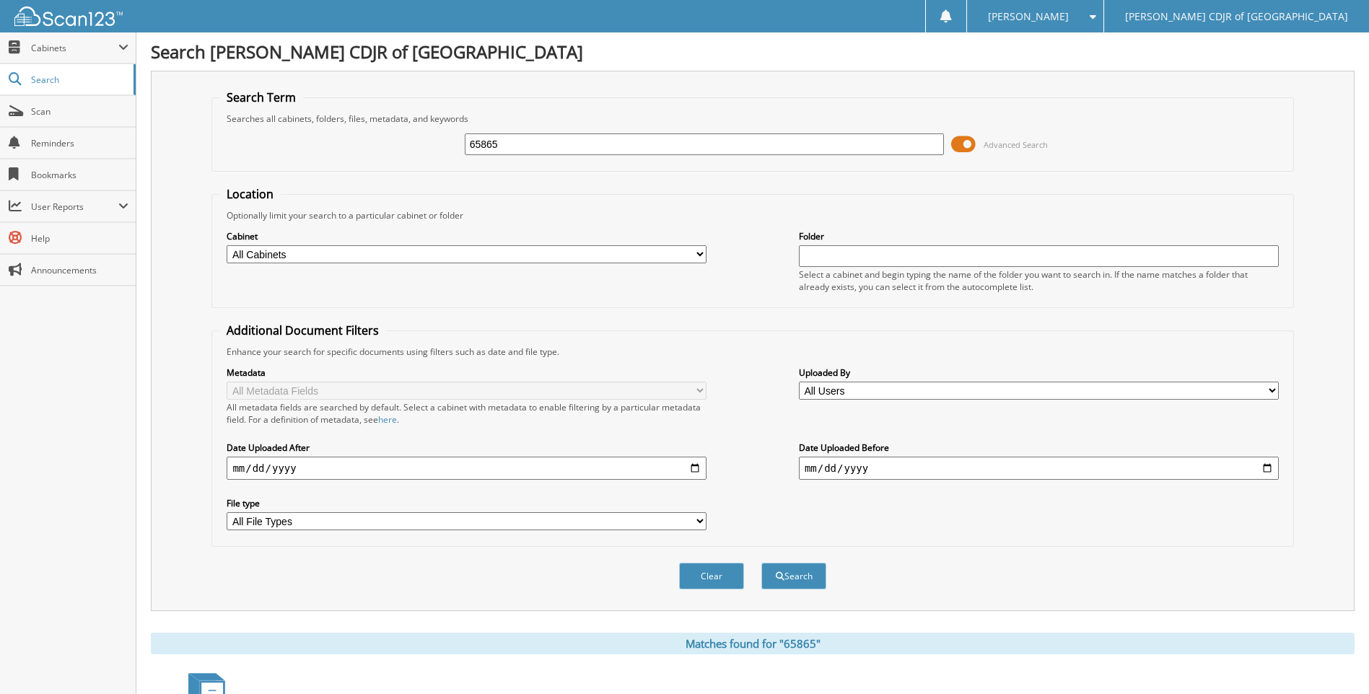
click at [588, 139] on input "65865" at bounding box center [705, 144] width 480 height 22
type input "6"
type input "65880"
click at [761, 563] on button "Search" at bounding box center [793, 576] width 65 height 27
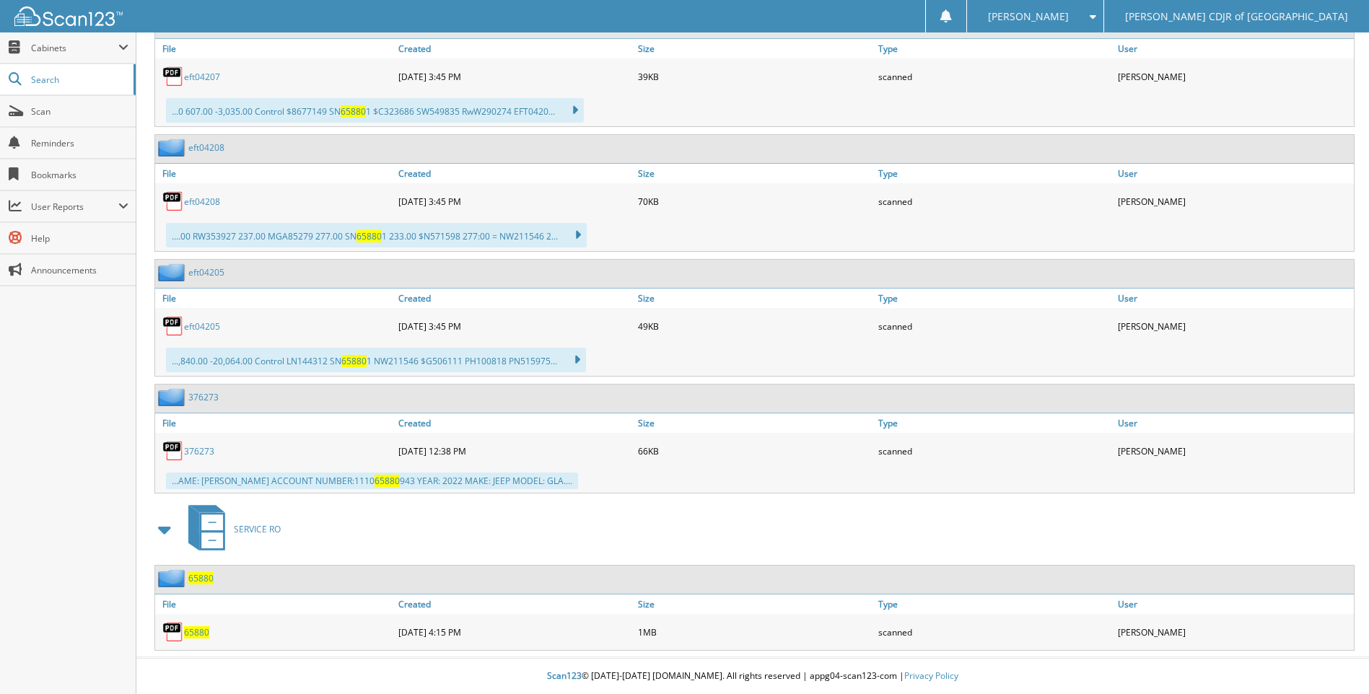
click at [193, 636] on span "65880" at bounding box center [196, 632] width 25 height 12
click at [202, 632] on span "65880" at bounding box center [196, 632] width 25 height 12
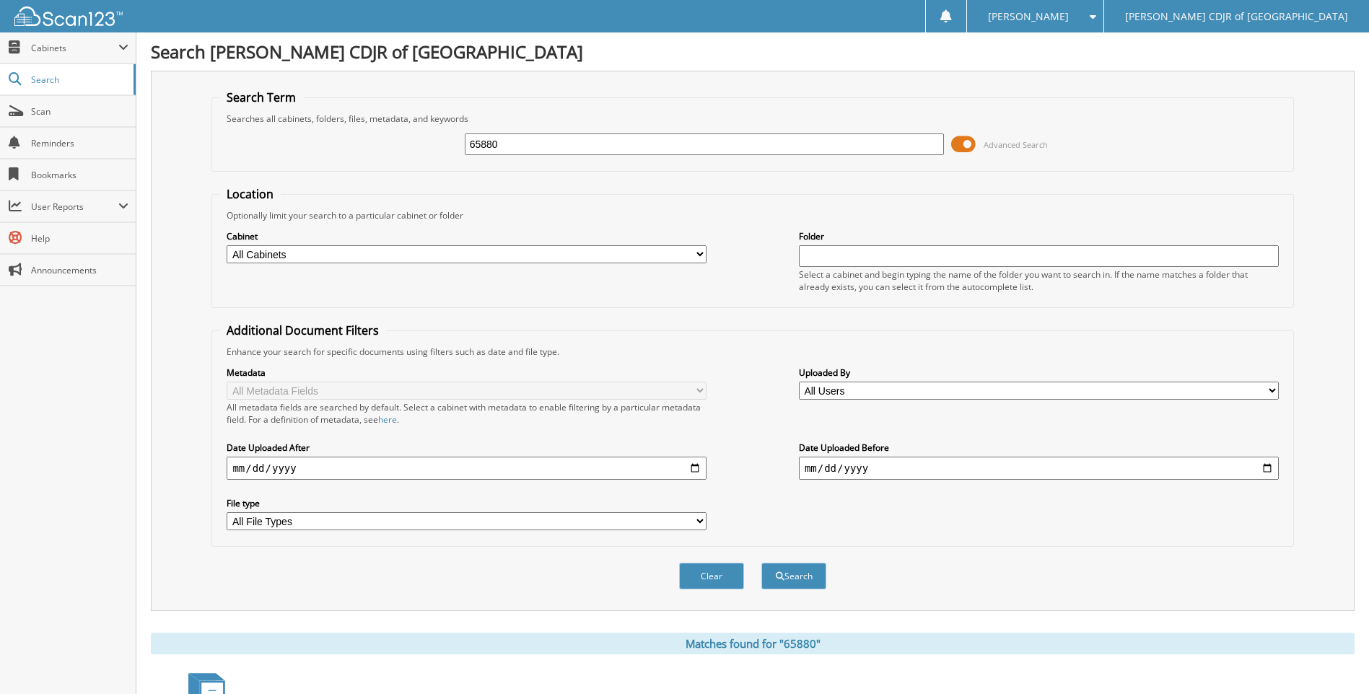
click at [531, 139] on input "65880" at bounding box center [705, 144] width 480 height 22
type input "65881"
click at [761, 563] on button "Search" at bounding box center [793, 576] width 65 height 27
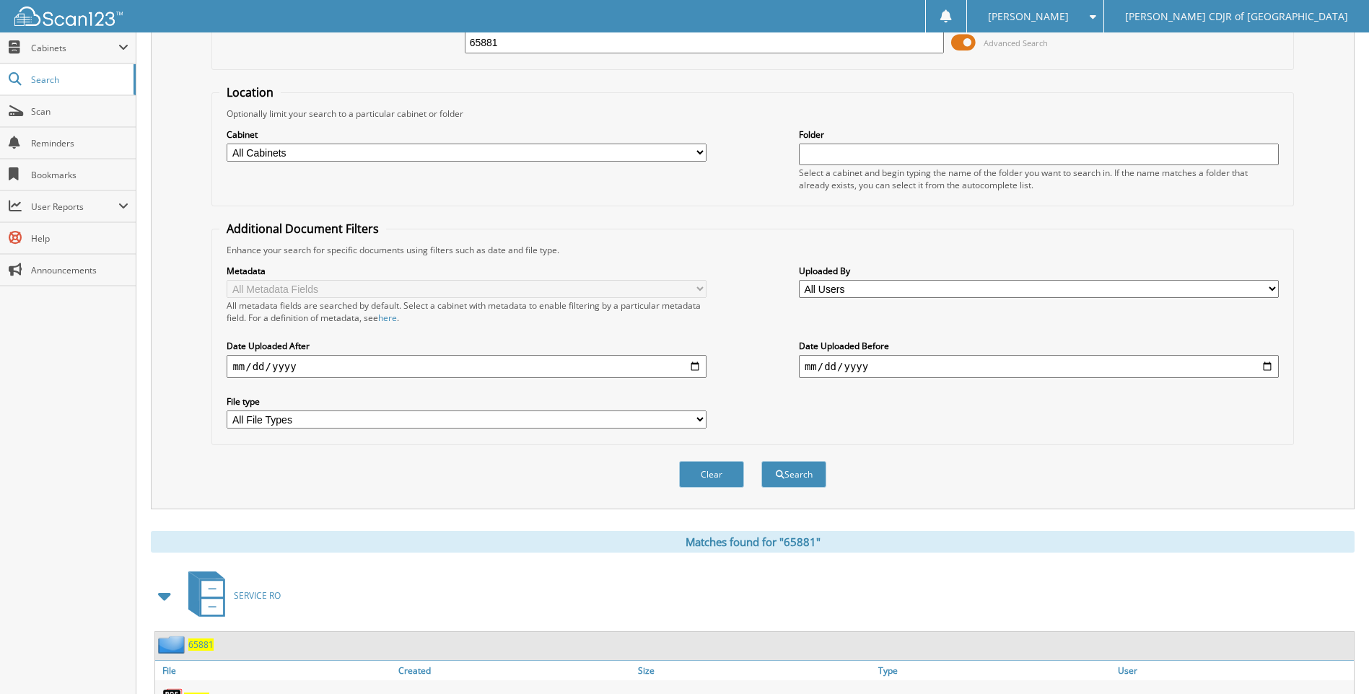
scroll to position [169, 0]
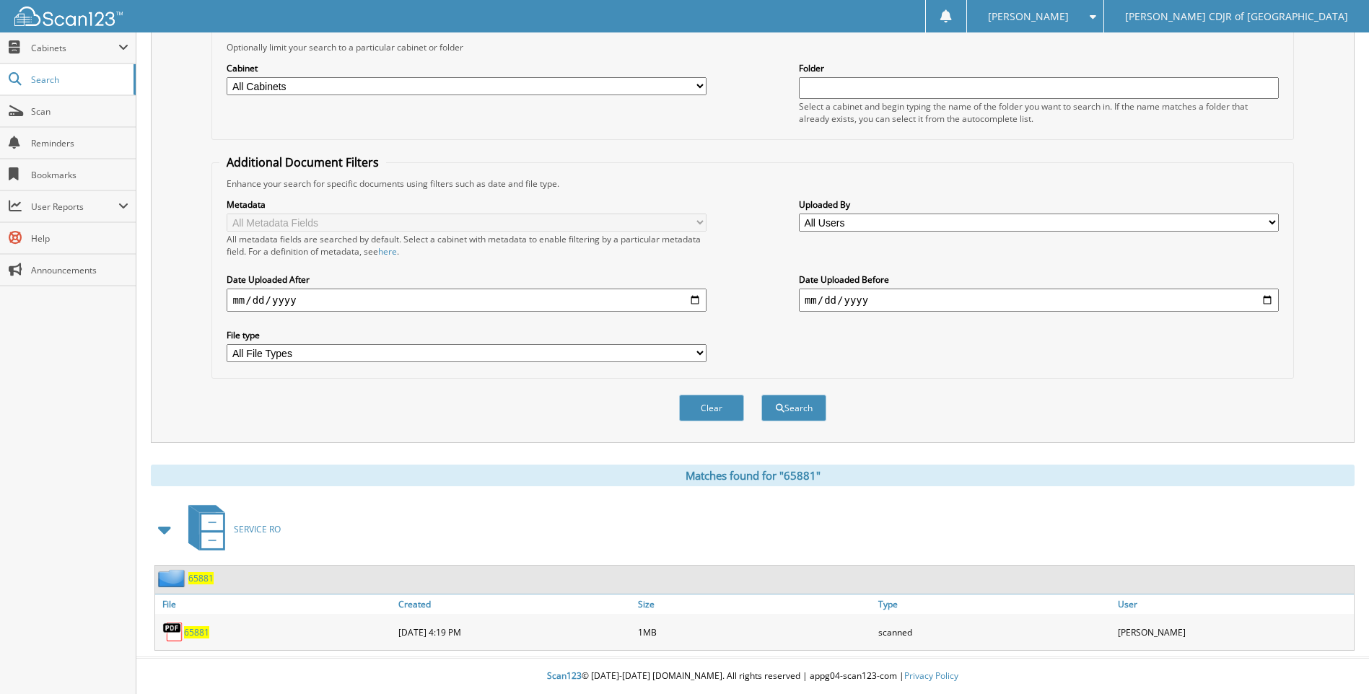
click at [195, 629] on span "65881" at bounding box center [196, 632] width 25 height 12
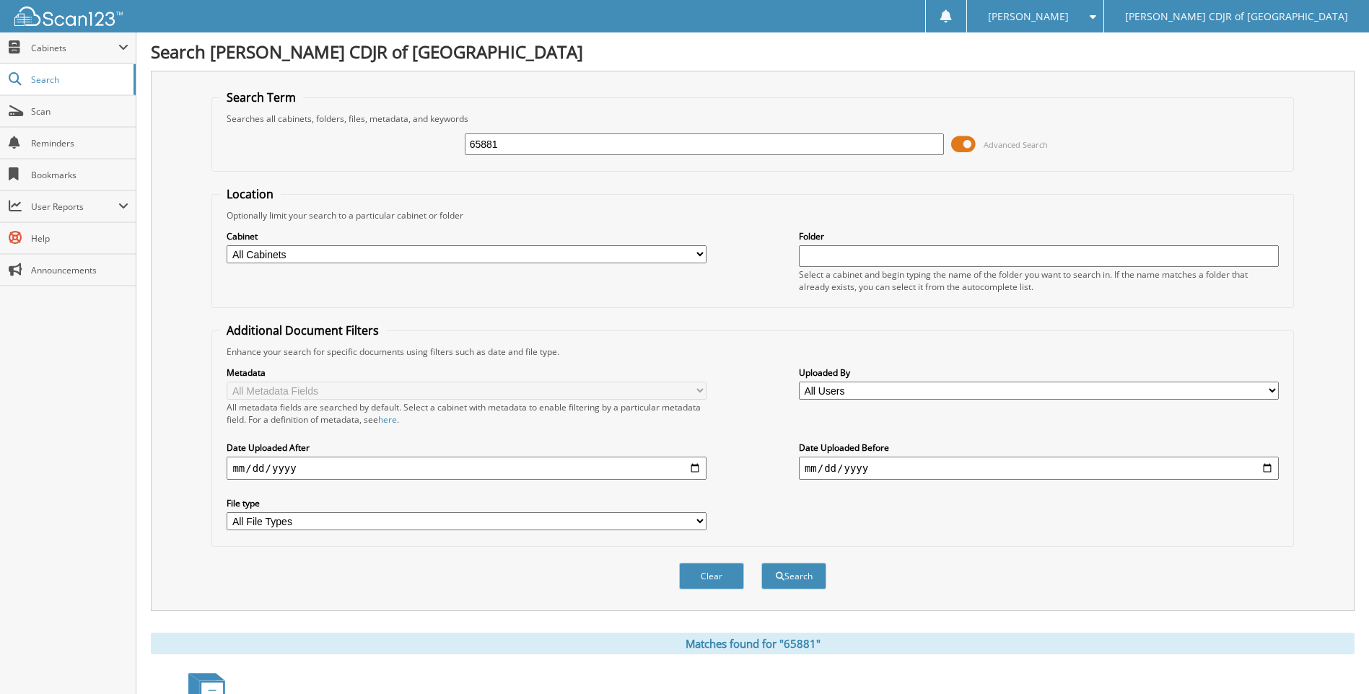
click at [525, 146] on input "65881" at bounding box center [705, 144] width 480 height 22
type input "6"
type input "65987"
click at [761, 563] on button "Search" at bounding box center [793, 576] width 65 height 27
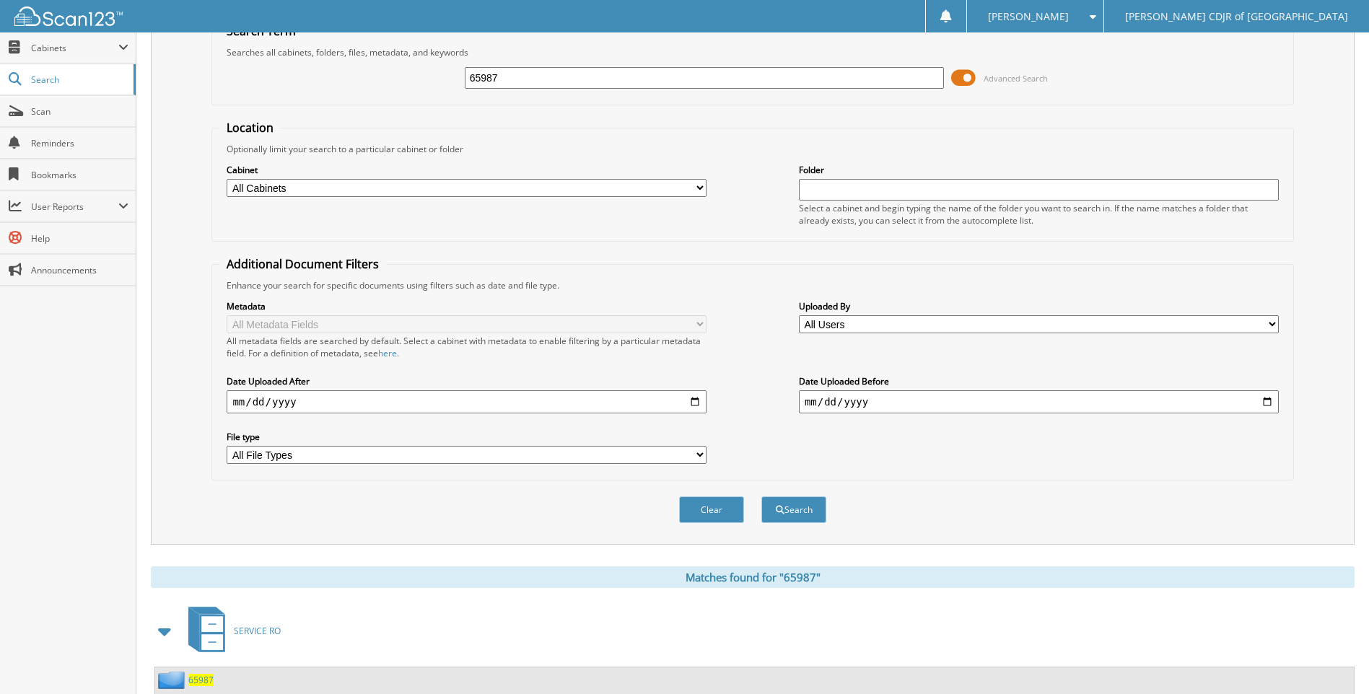
scroll to position [169, 0]
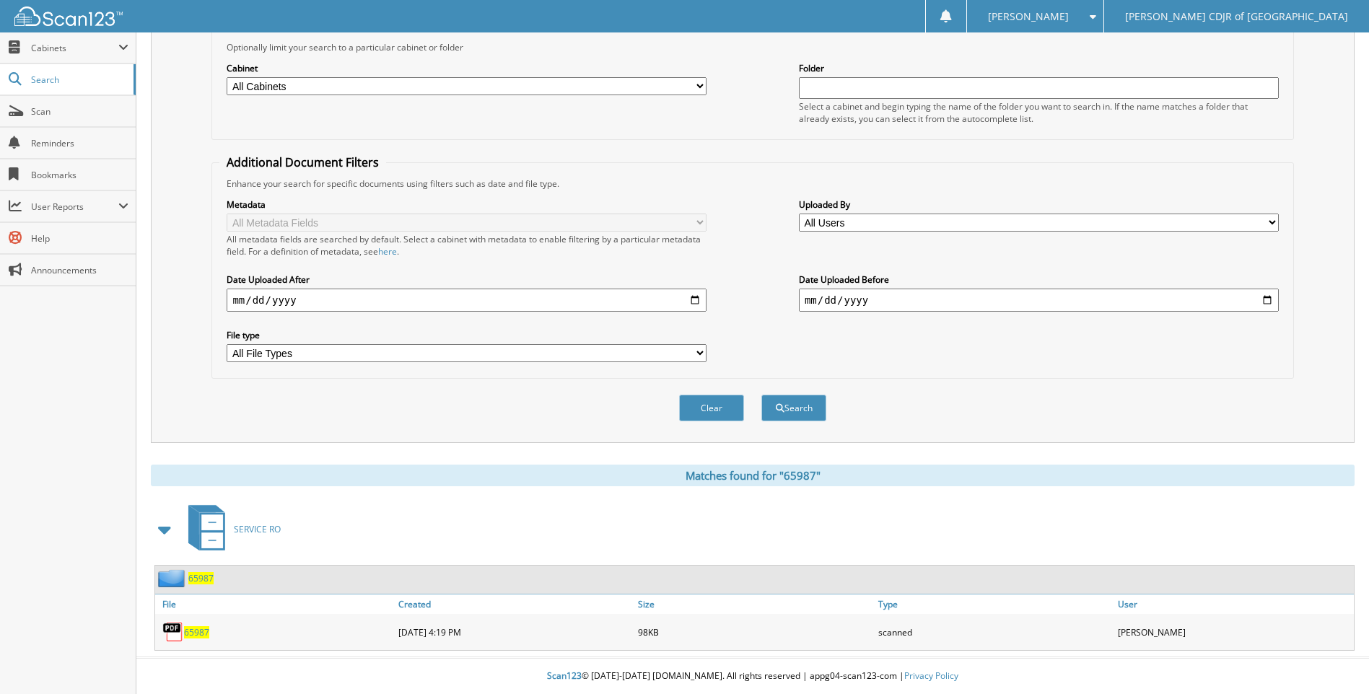
click at [205, 628] on span "65987" at bounding box center [196, 632] width 25 height 12
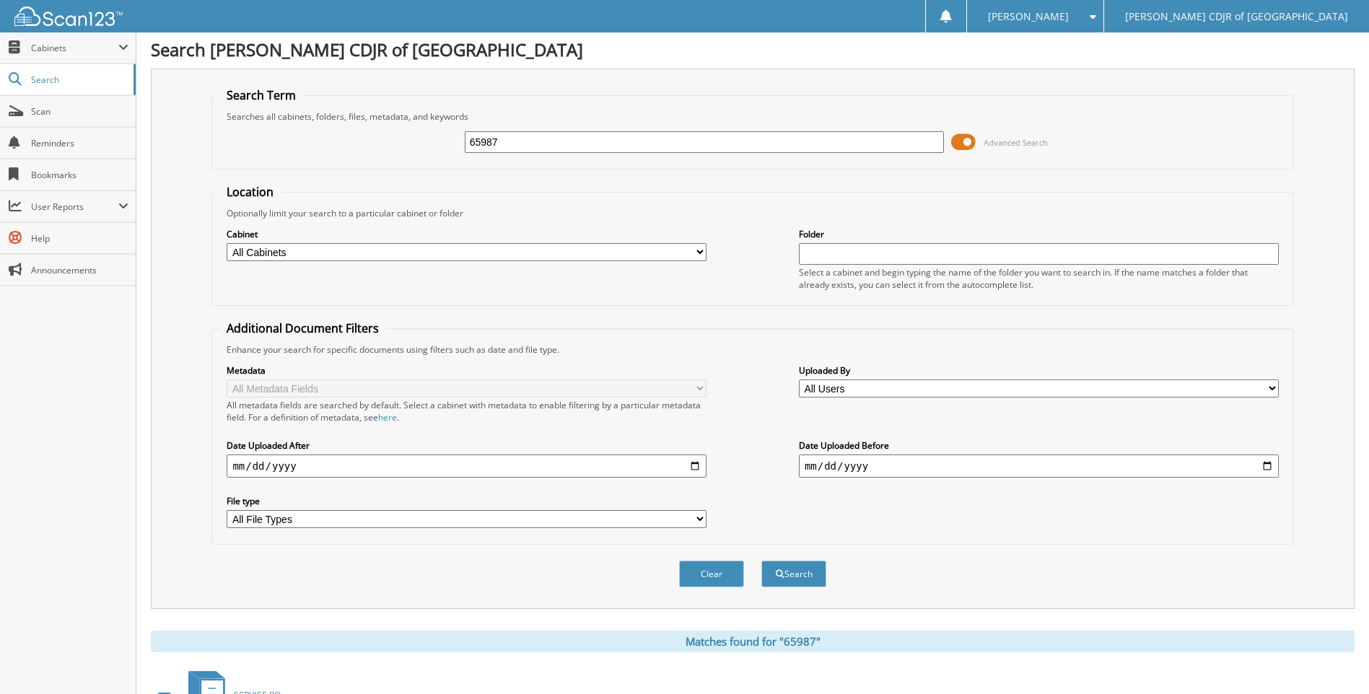
scroll to position [0, 0]
click at [521, 140] on input "65987" at bounding box center [705, 144] width 480 height 22
type input "65897"
click at [761, 563] on button "Search" at bounding box center [793, 576] width 65 height 27
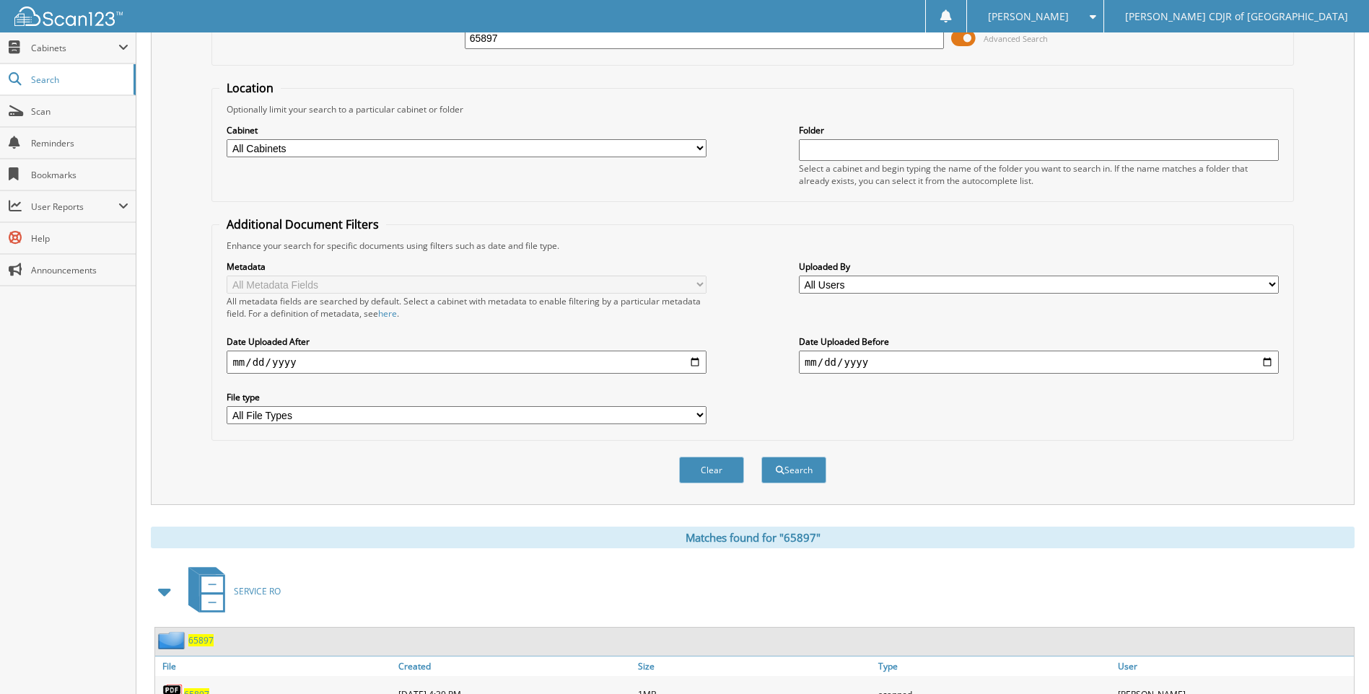
scroll to position [169, 0]
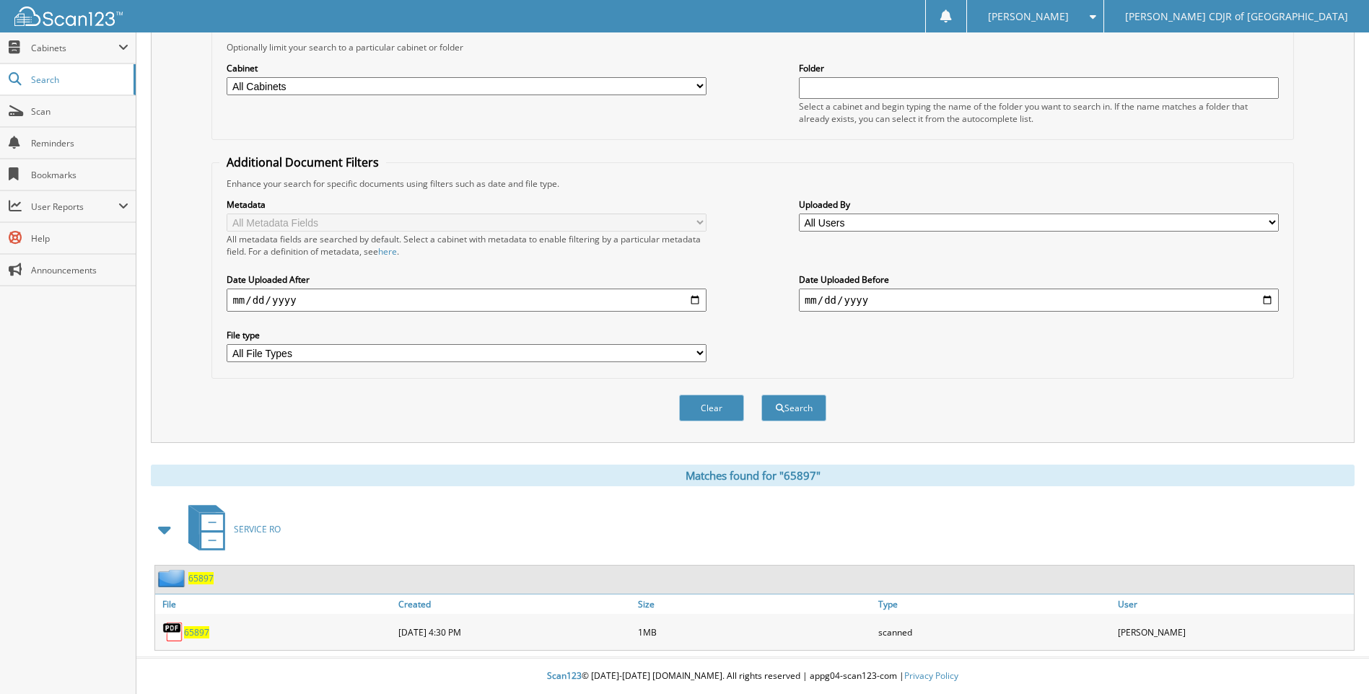
click at [196, 633] on span "65897" at bounding box center [196, 632] width 25 height 12
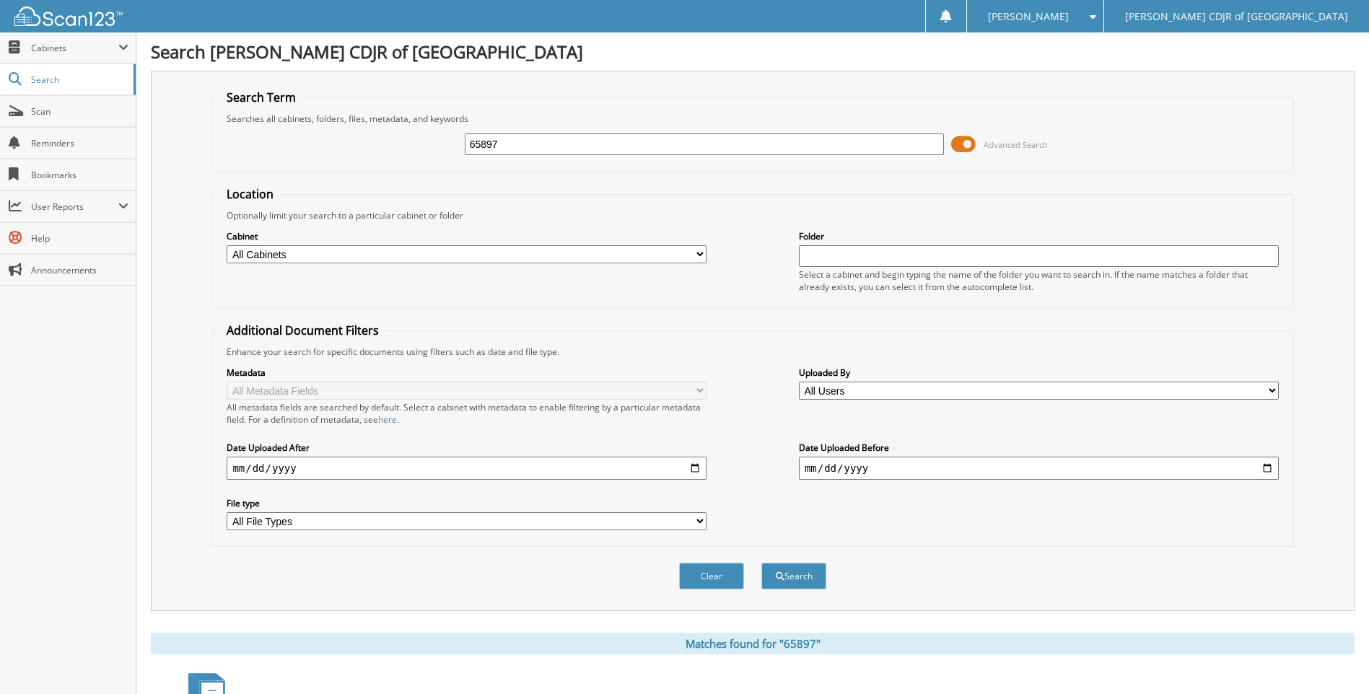
click at [546, 152] on input "65897" at bounding box center [705, 144] width 480 height 22
type input "6"
type input "65899"
click at [761, 563] on button "Search" at bounding box center [793, 576] width 65 height 27
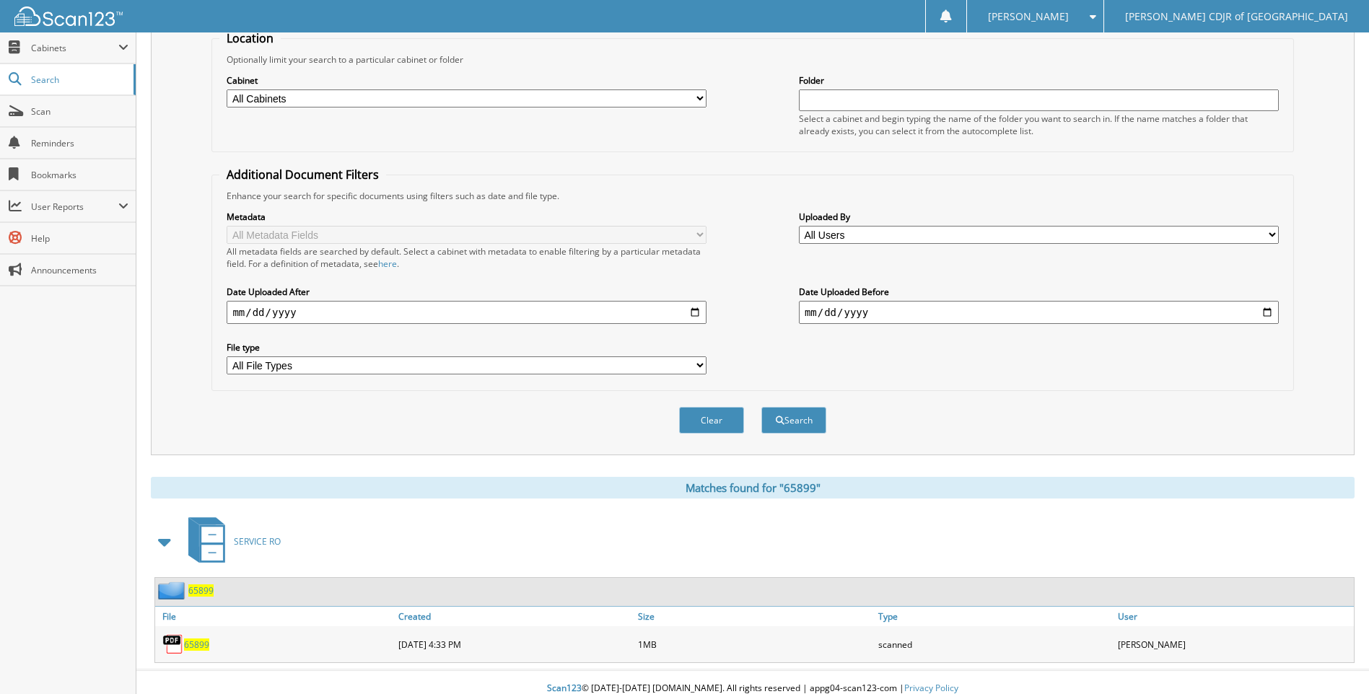
scroll to position [169, 0]
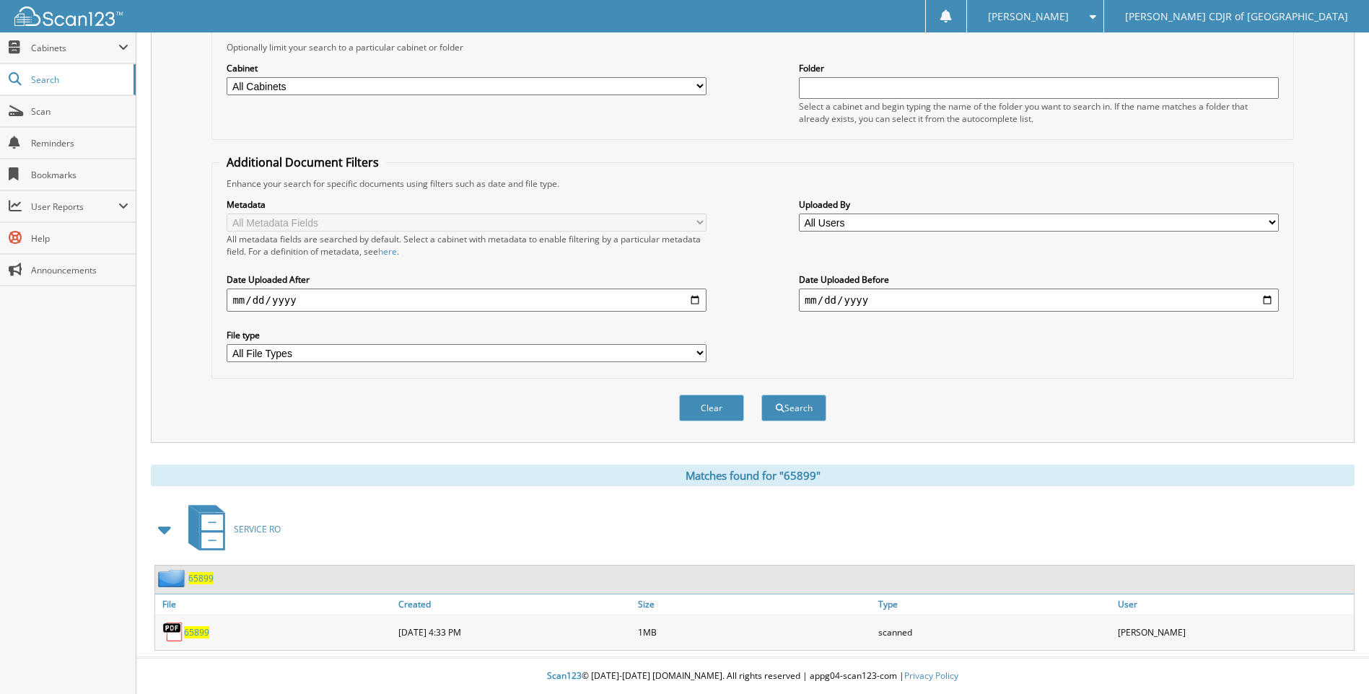
click at [196, 630] on span "65899" at bounding box center [196, 632] width 25 height 12
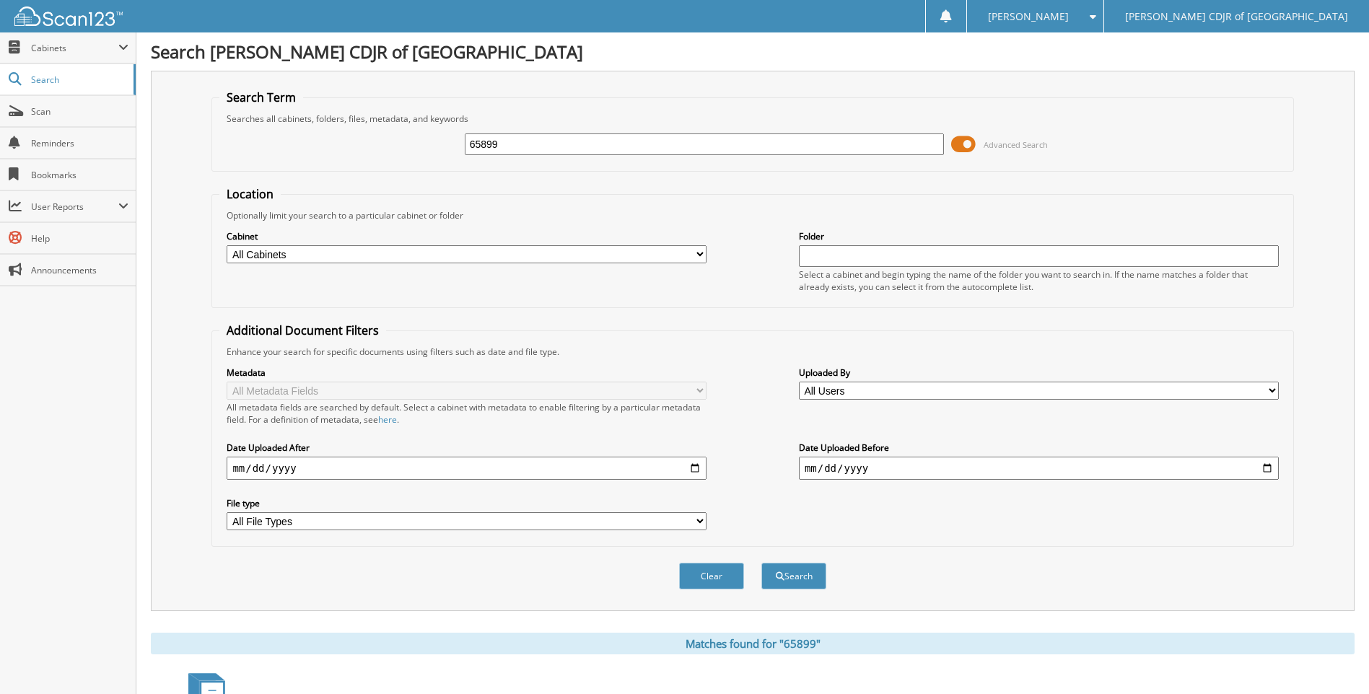
click at [549, 148] on input "65899" at bounding box center [705, 144] width 480 height 22
type input "6"
type input "65908"
click at [761, 563] on button "Search" at bounding box center [793, 576] width 65 height 27
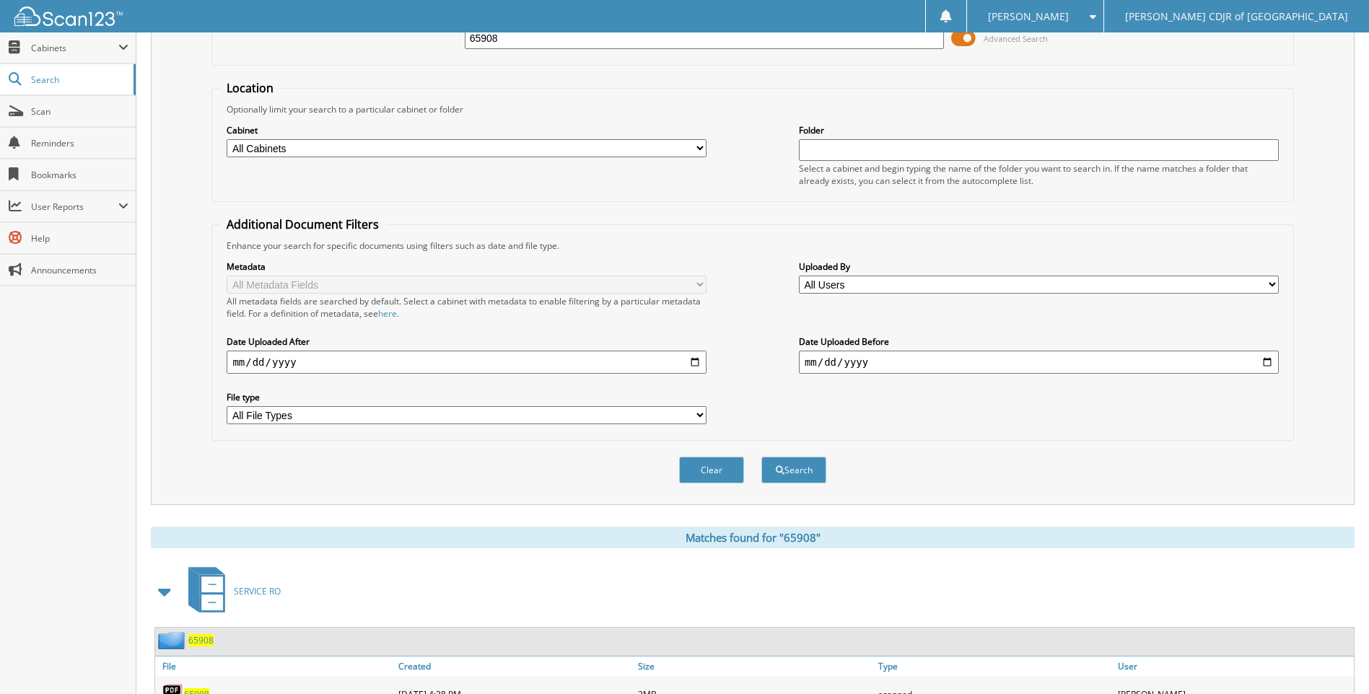
scroll to position [169, 0]
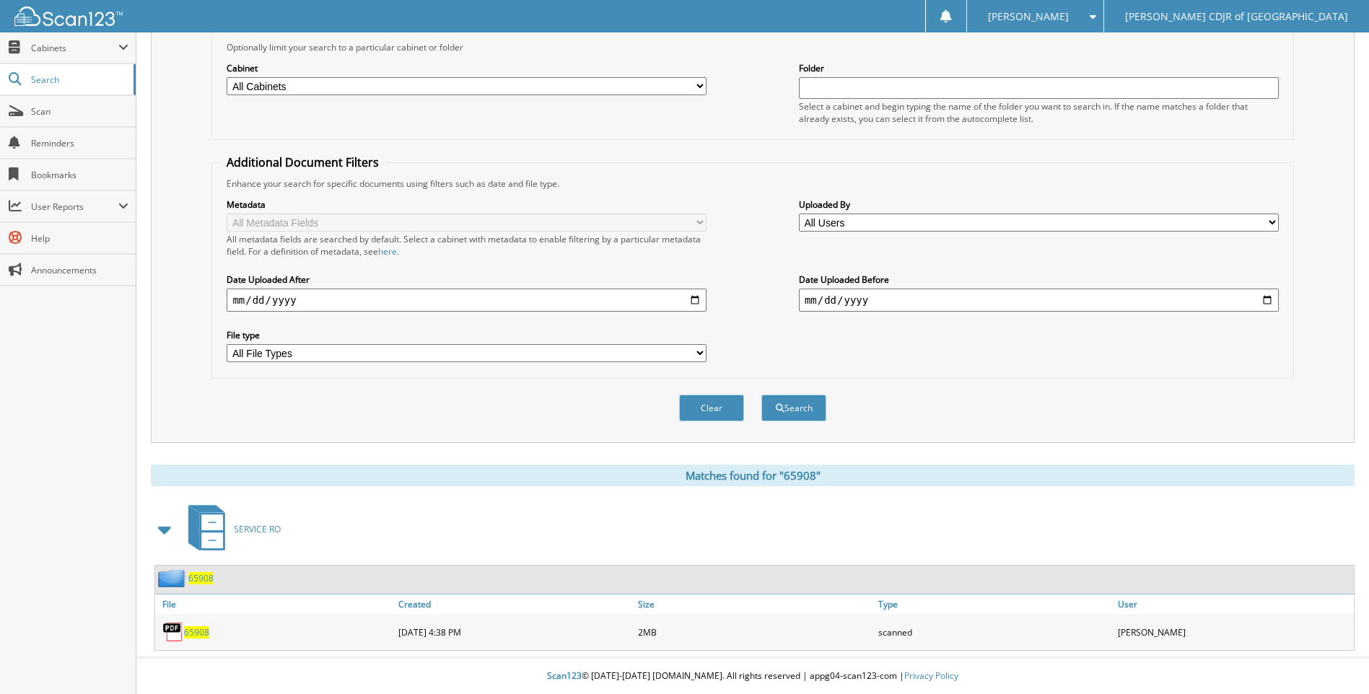
click at [193, 638] on div "65908" at bounding box center [275, 632] width 240 height 29
click at [193, 636] on span "65908" at bounding box center [196, 632] width 25 height 12
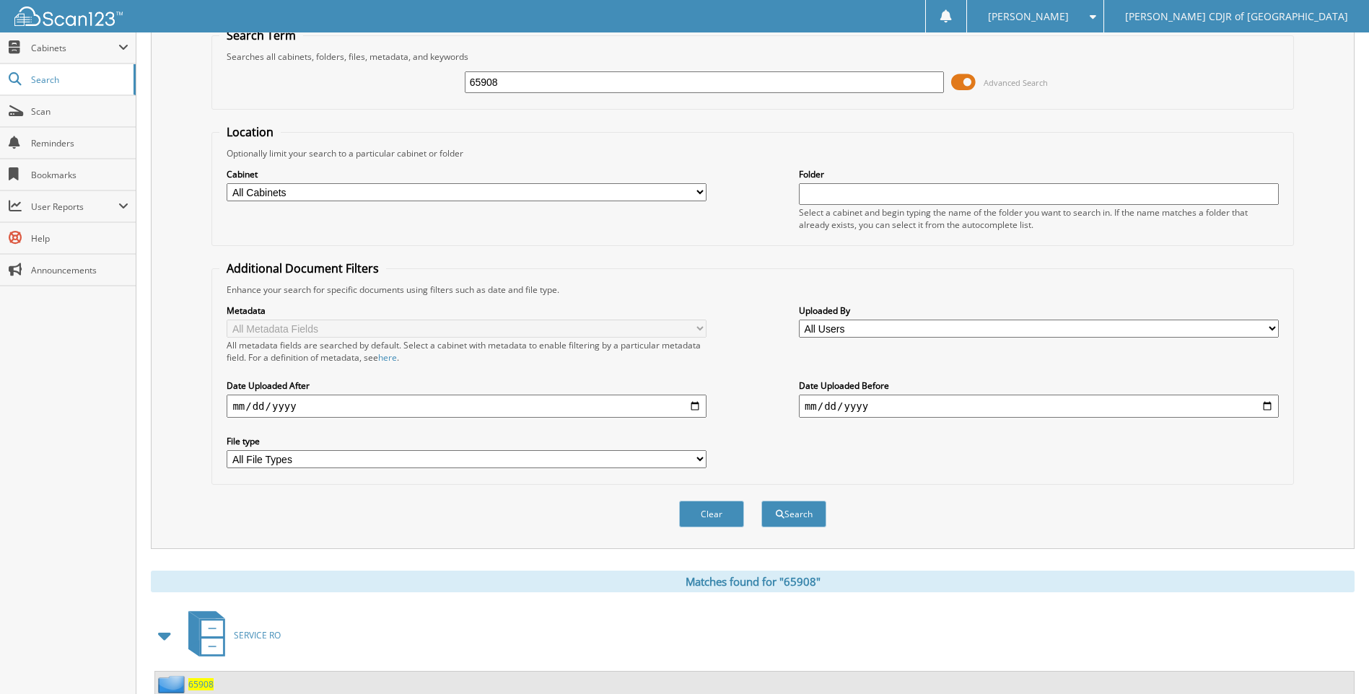
scroll to position [0, 0]
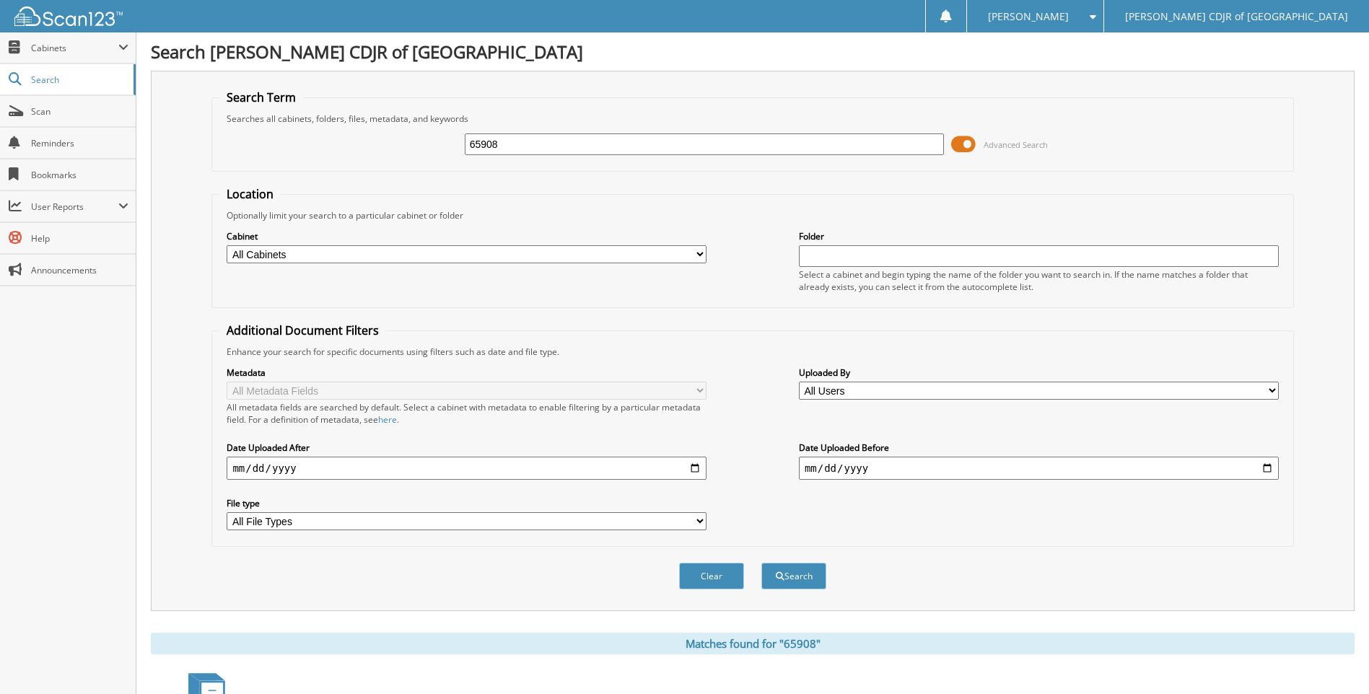
click at [502, 141] on input "65908" at bounding box center [705, 144] width 480 height 22
type input "6"
type input "65913"
click at [761, 563] on button "Search" at bounding box center [793, 576] width 65 height 27
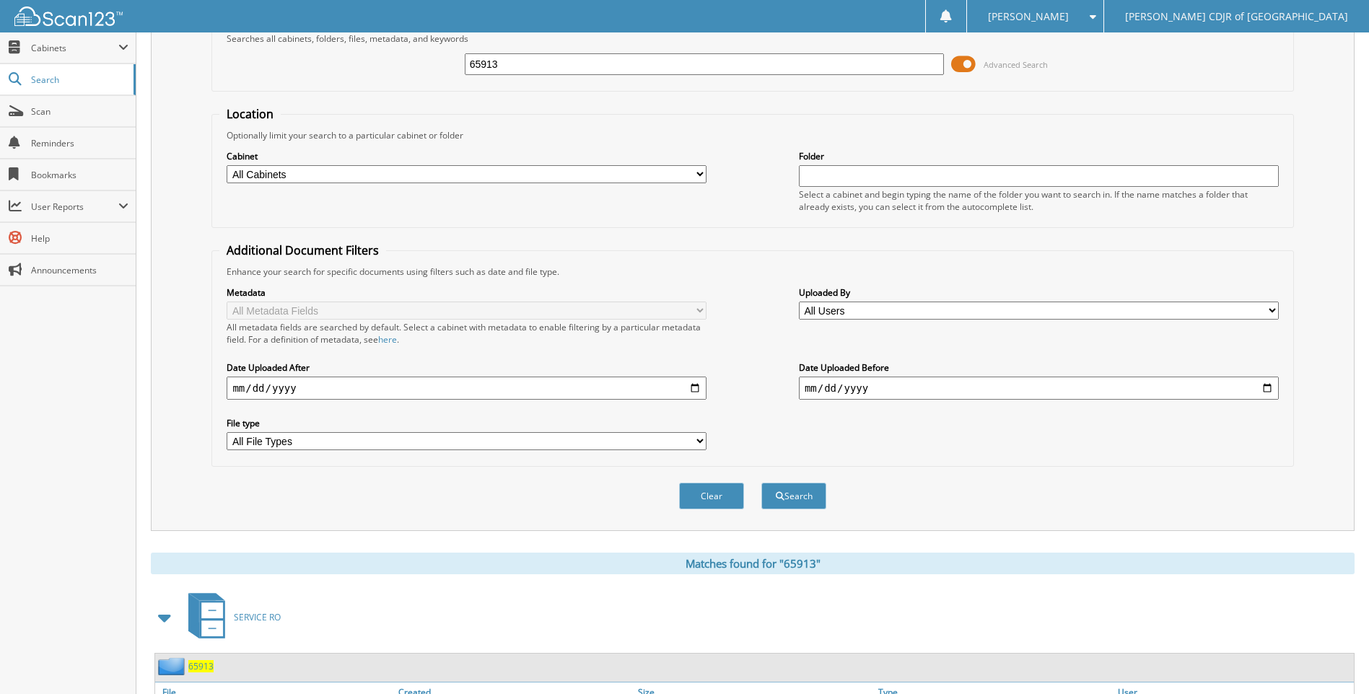
scroll to position [169, 0]
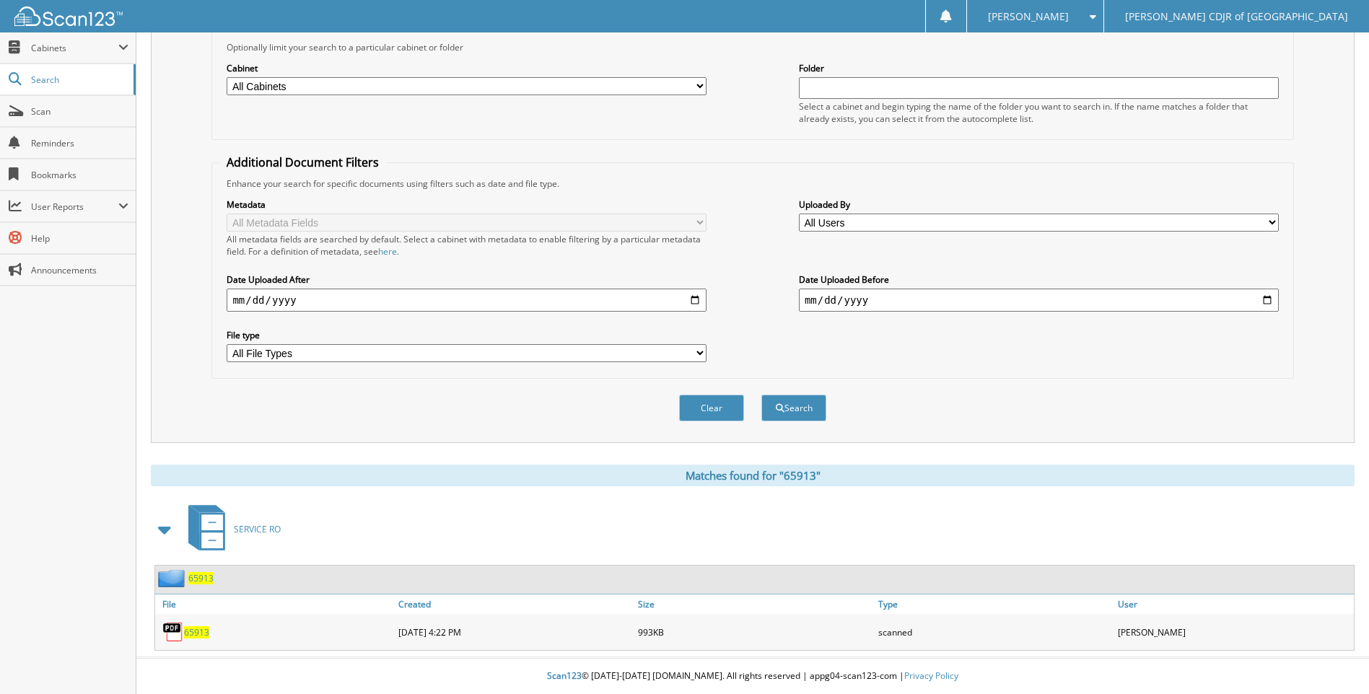
click at [197, 632] on span "65913" at bounding box center [196, 632] width 25 height 12
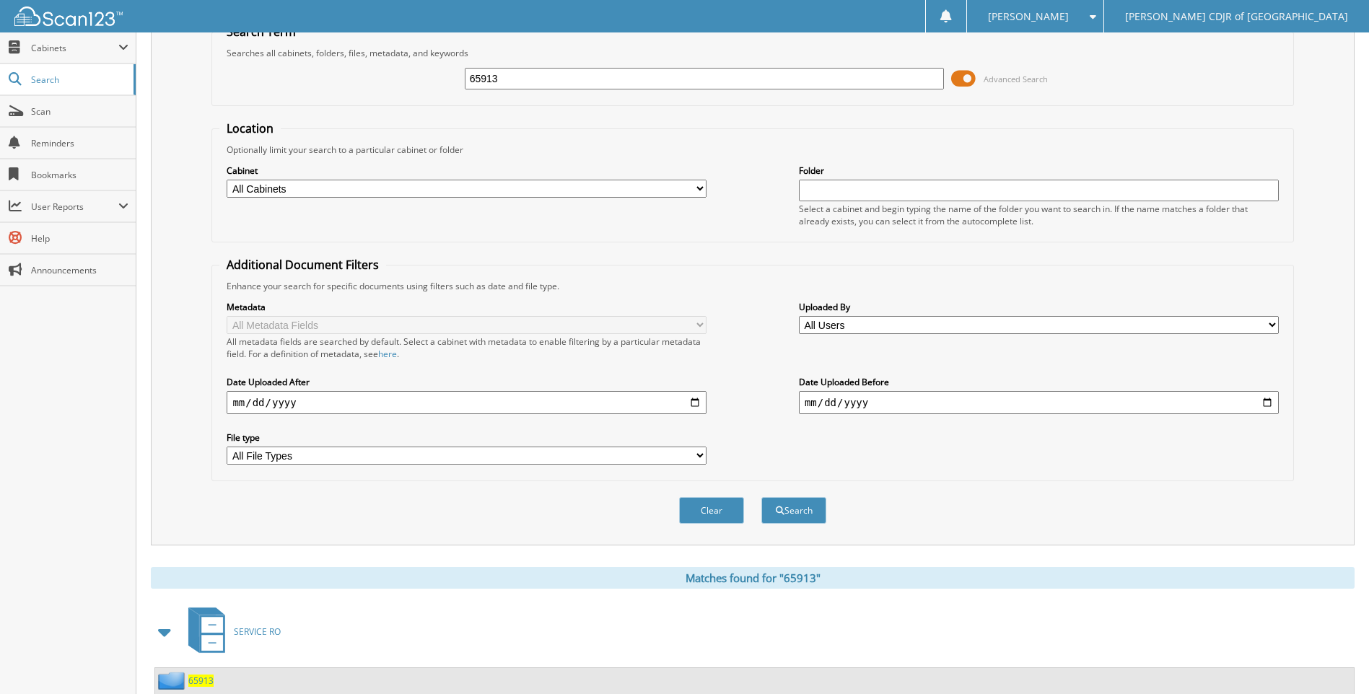
scroll to position [0, 0]
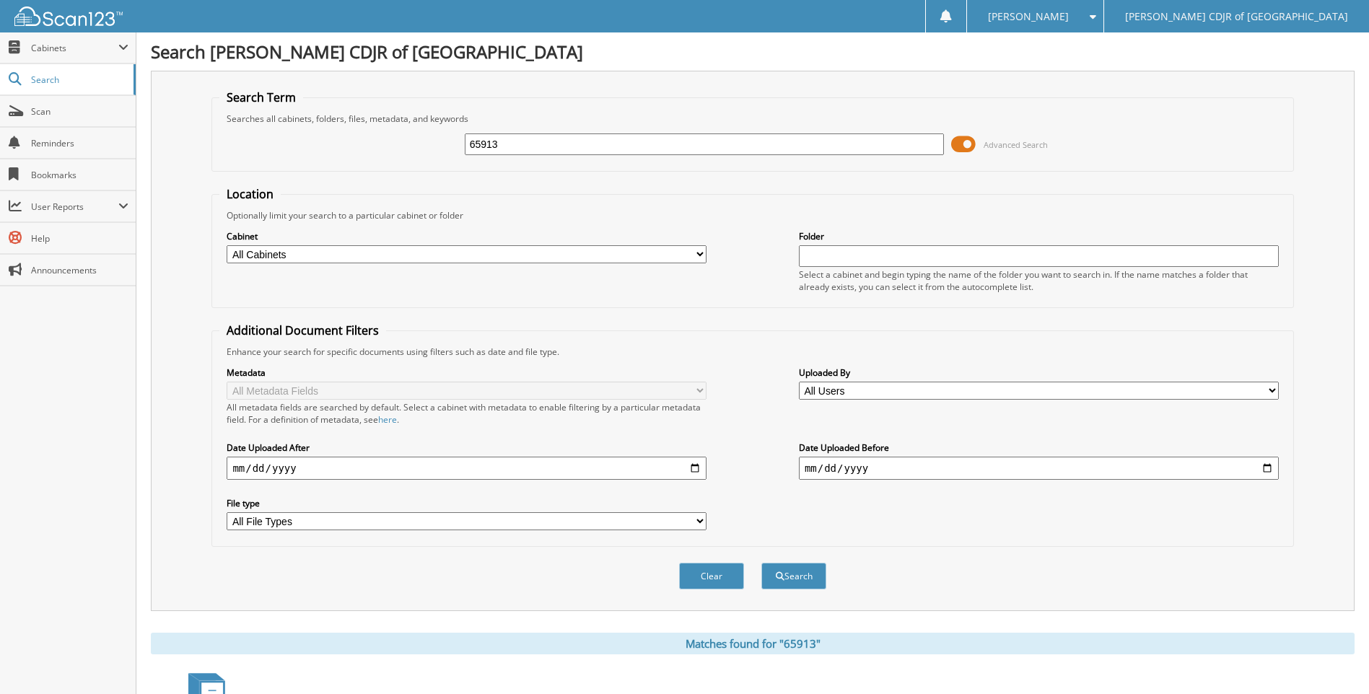
click at [513, 141] on input "65913" at bounding box center [705, 144] width 480 height 22
type input "65915"
click at [761, 563] on button "Search" at bounding box center [793, 576] width 65 height 27
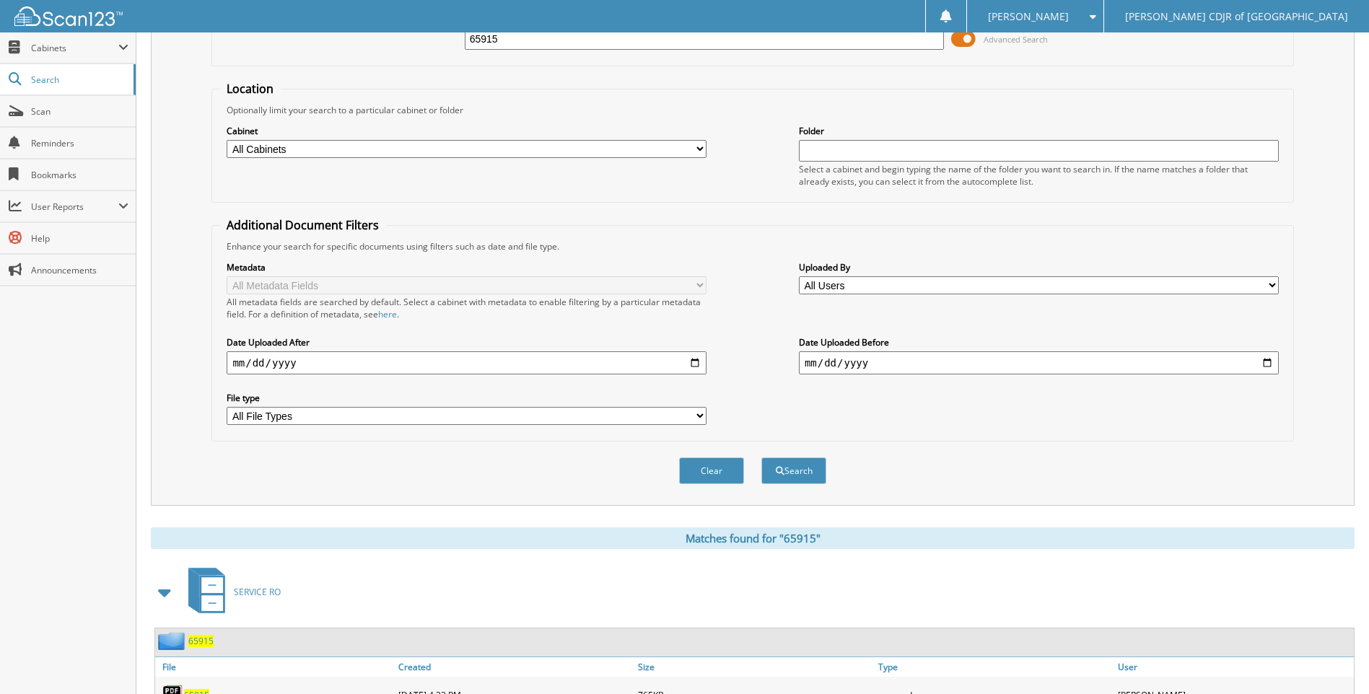
scroll to position [169, 0]
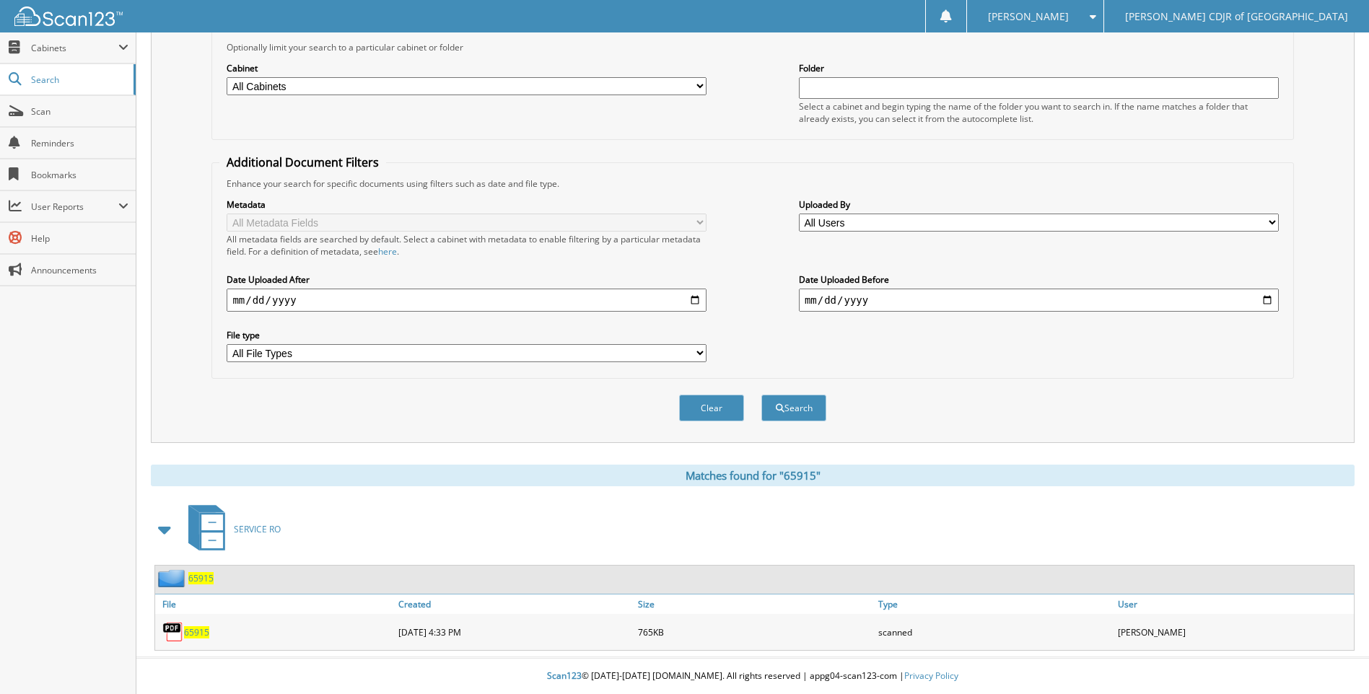
click at [208, 628] on span "65915" at bounding box center [196, 632] width 25 height 12
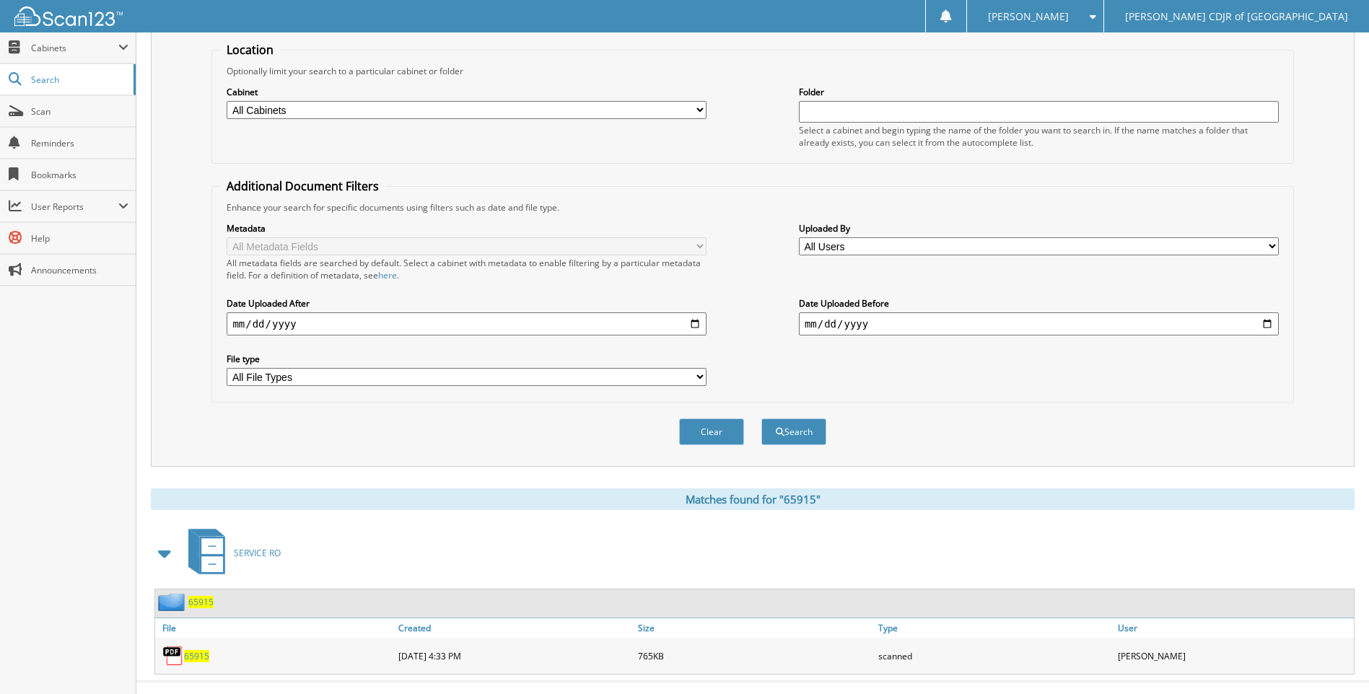
scroll to position [0, 0]
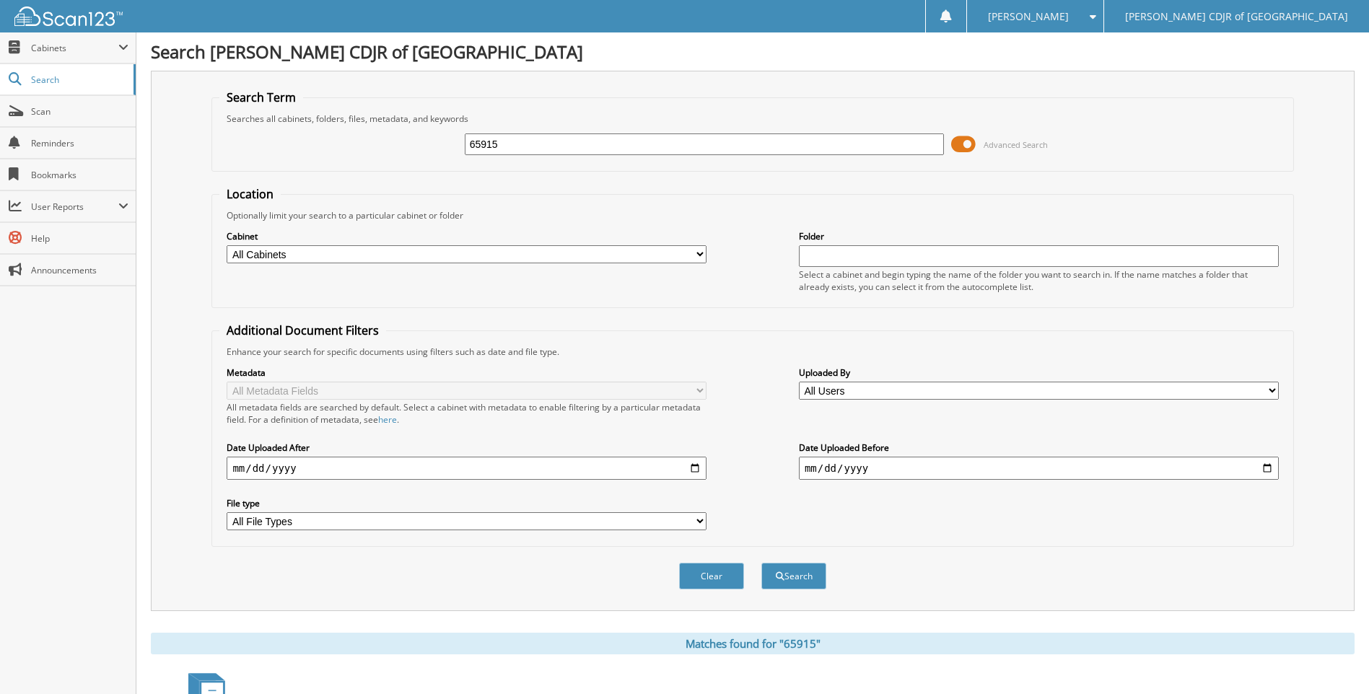
click at [534, 145] on input "65915" at bounding box center [705, 144] width 480 height 22
type input "6"
type input "65930"
click at [761, 563] on button "Search" at bounding box center [793, 576] width 65 height 27
click at [80, 105] on span "Scan" at bounding box center [79, 111] width 97 height 12
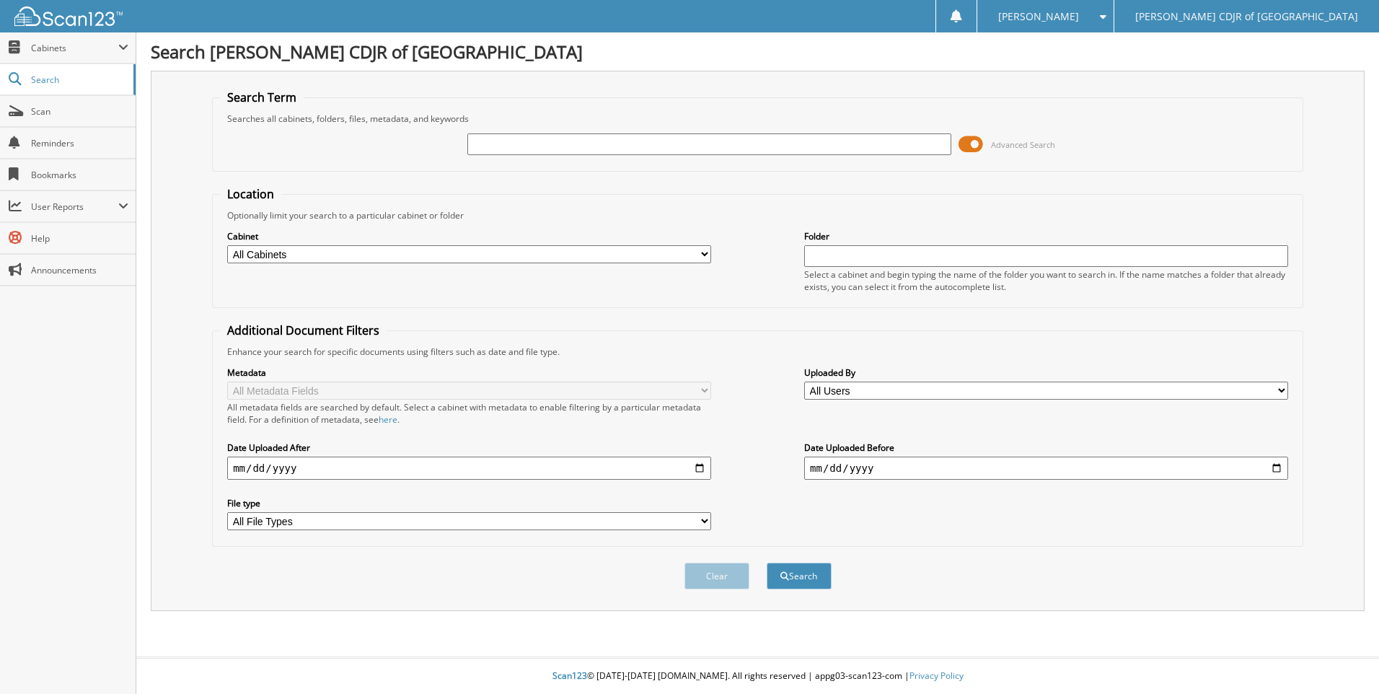
click at [474, 145] on input "text" at bounding box center [709, 144] width 484 height 22
type input "65930"
click at [767, 563] on button "Search" at bounding box center [799, 576] width 65 height 27
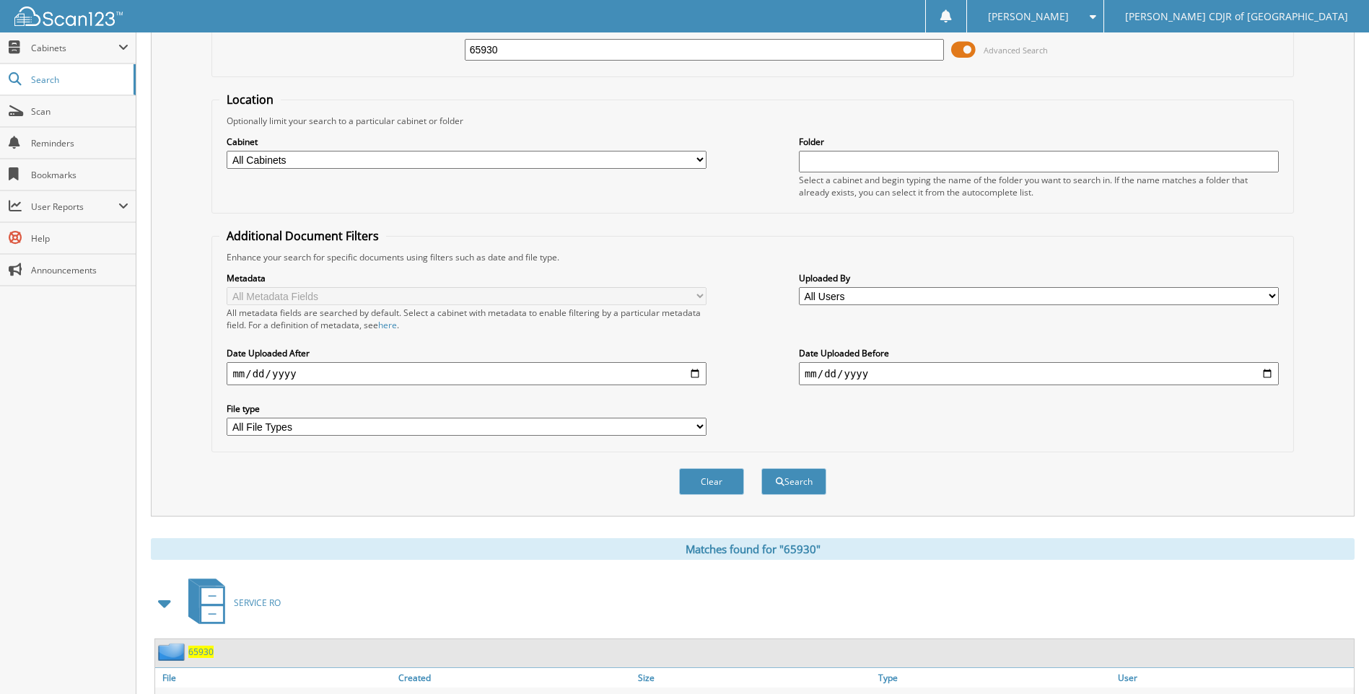
scroll to position [169, 0]
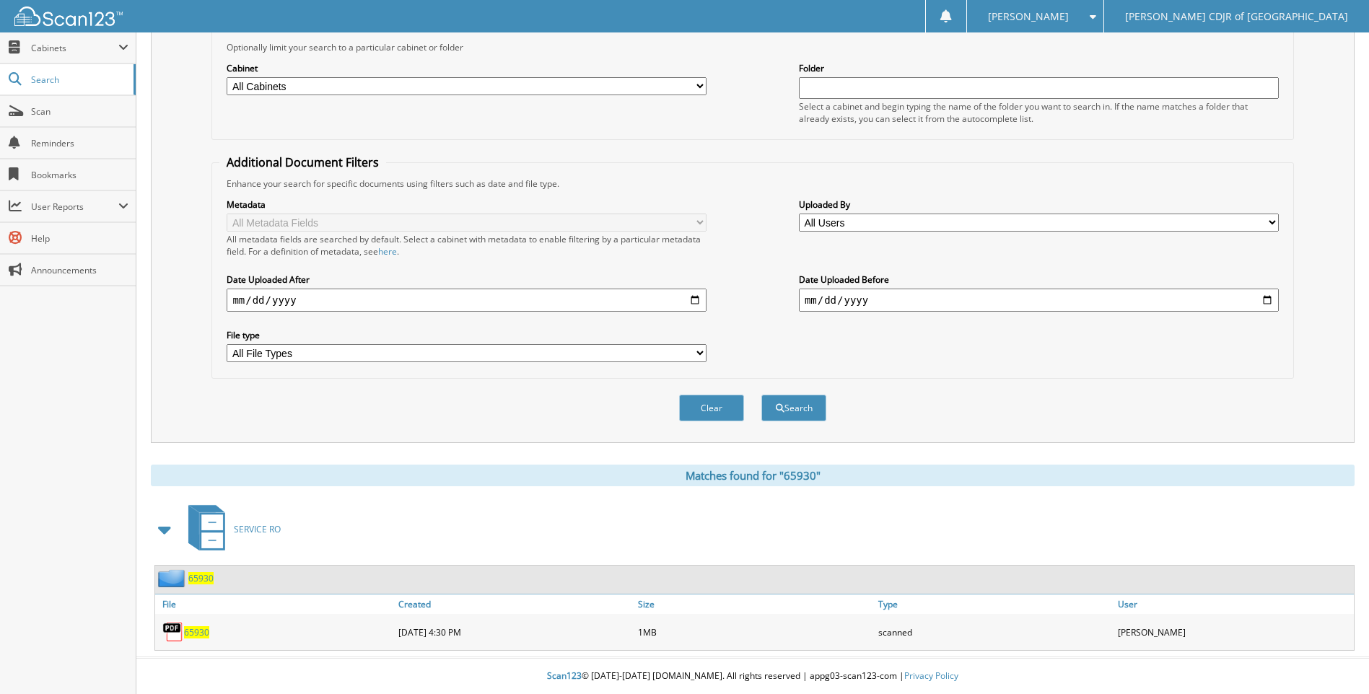
click at [203, 633] on span "65930" at bounding box center [196, 632] width 25 height 12
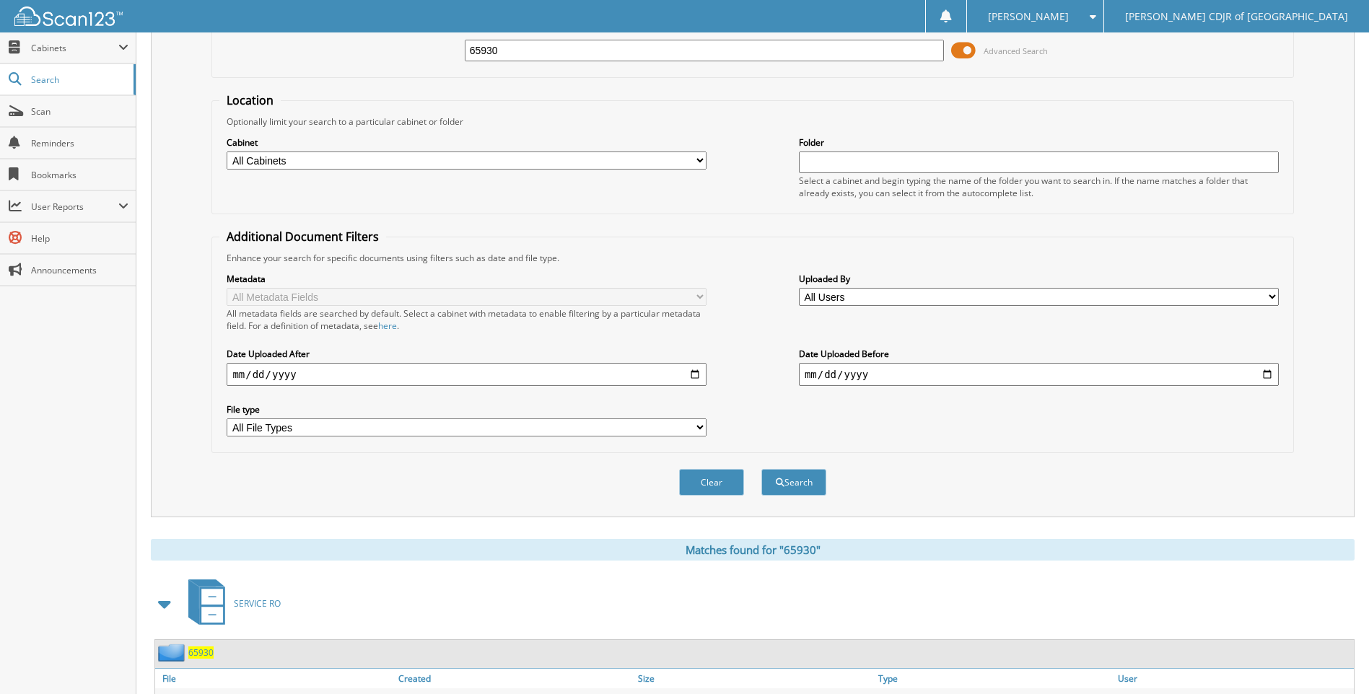
scroll to position [0, 0]
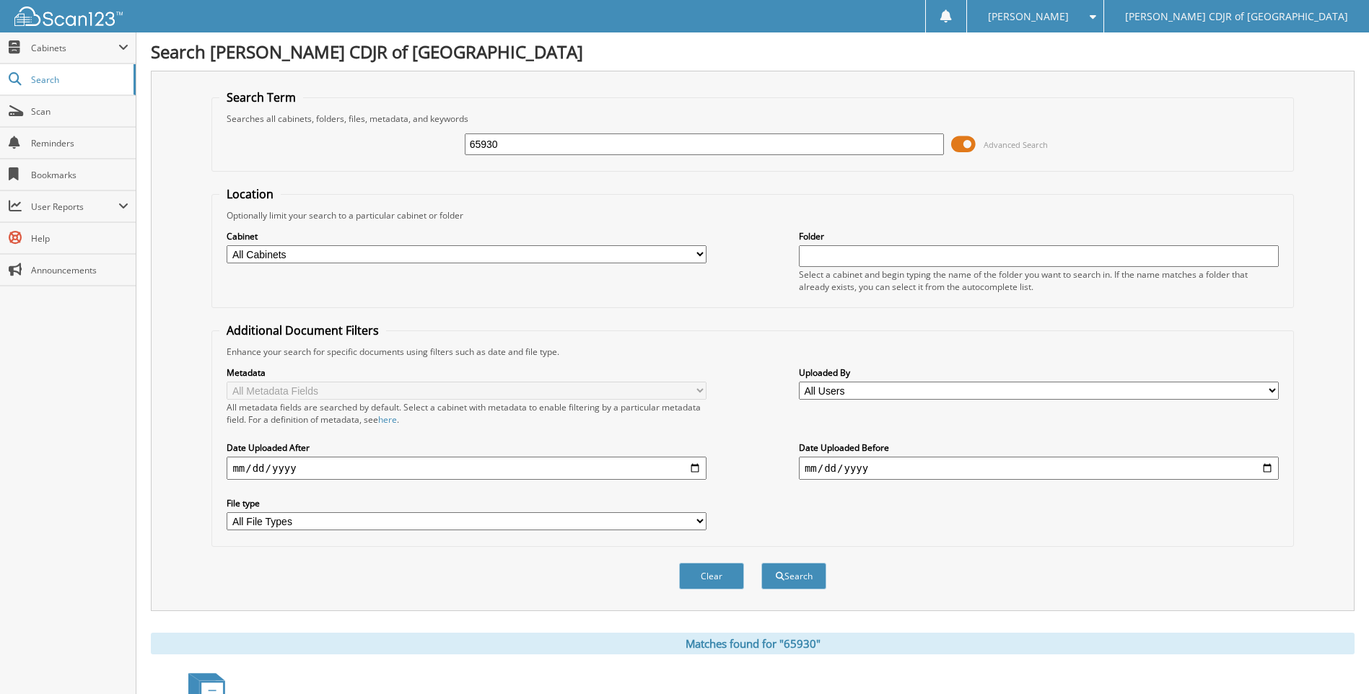
click at [519, 151] on input "65930" at bounding box center [705, 144] width 480 height 22
type input "6"
type input "65940"
click at [761, 563] on button "Search" at bounding box center [793, 576] width 65 height 27
click at [519, 152] on input "65940" at bounding box center [705, 144] width 480 height 22
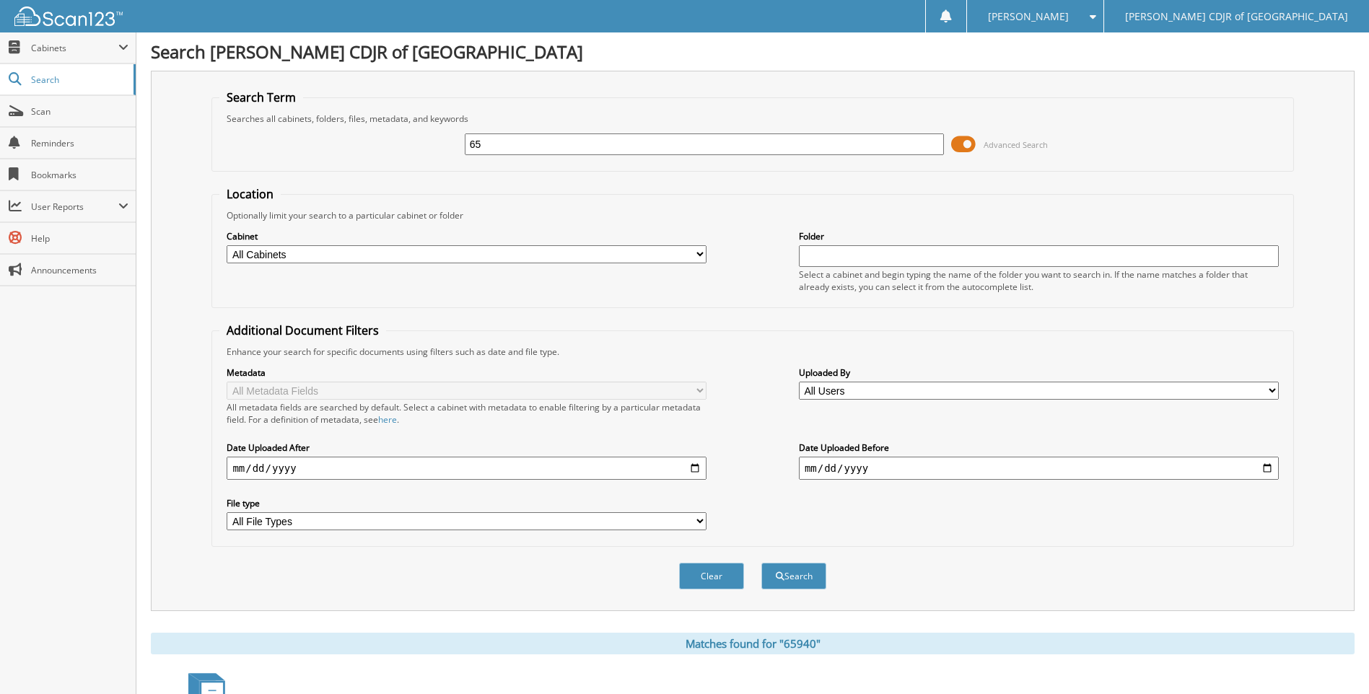
type input "6"
type input "65940"
click at [761, 563] on button "Search" at bounding box center [793, 576] width 65 height 27
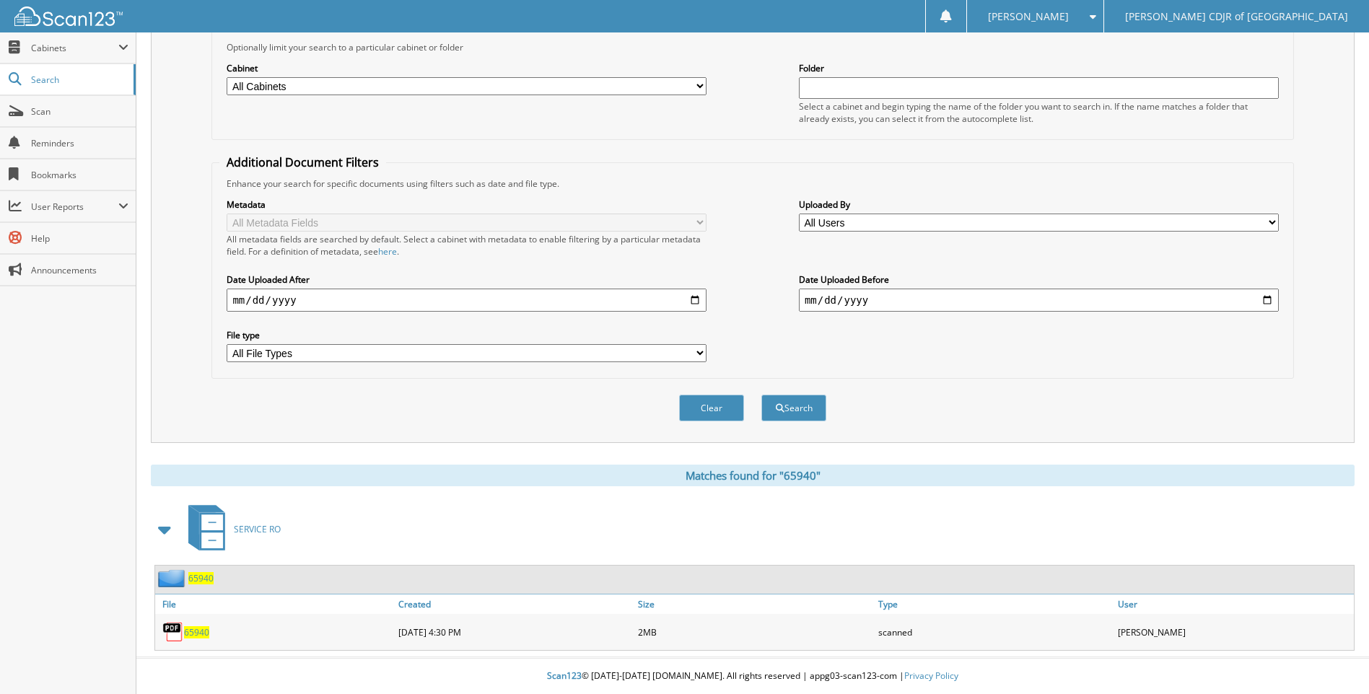
click at [201, 633] on span "65940" at bounding box center [196, 632] width 25 height 12
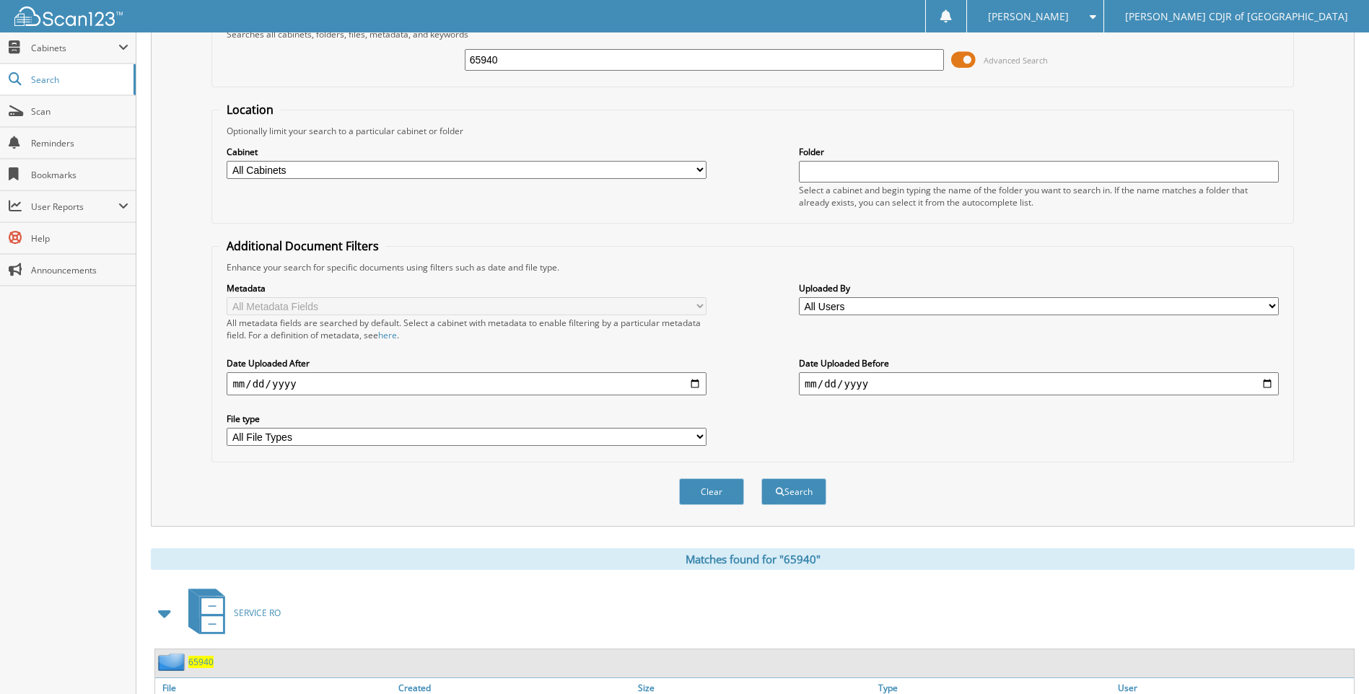
scroll to position [0, 0]
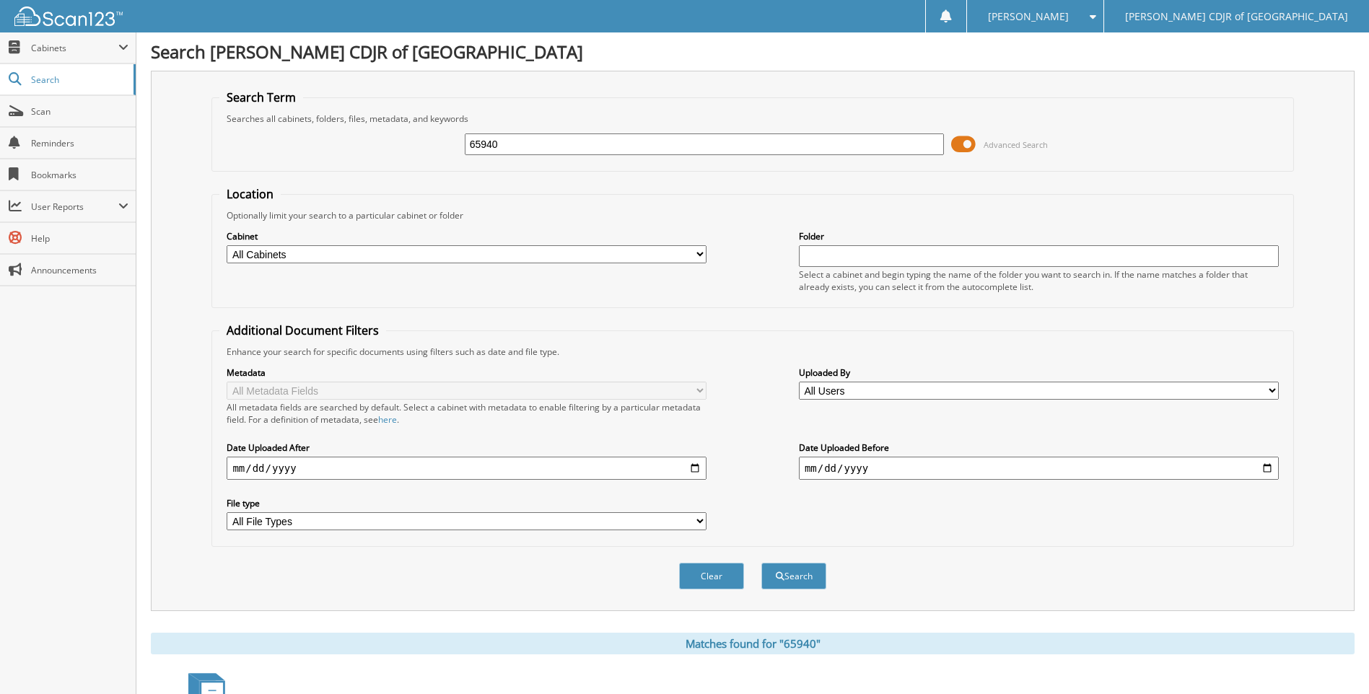
click at [549, 146] on input "65940" at bounding box center [705, 144] width 480 height 22
type input "65944"
click at [761, 563] on button "Search" at bounding box center [793, 576] width 65 height 27
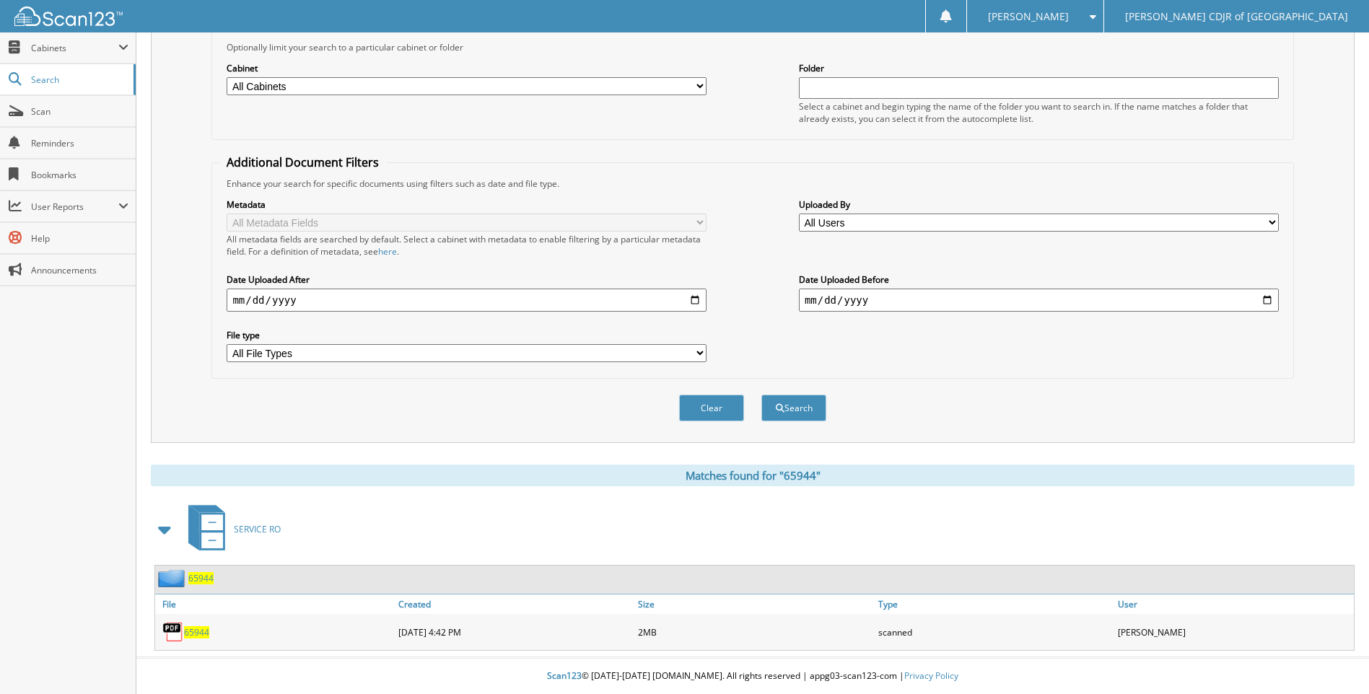
scroll to position [169, 0]
click at [191, 636] on span "65944" at bounding box center [196, 632] width 25 height 12
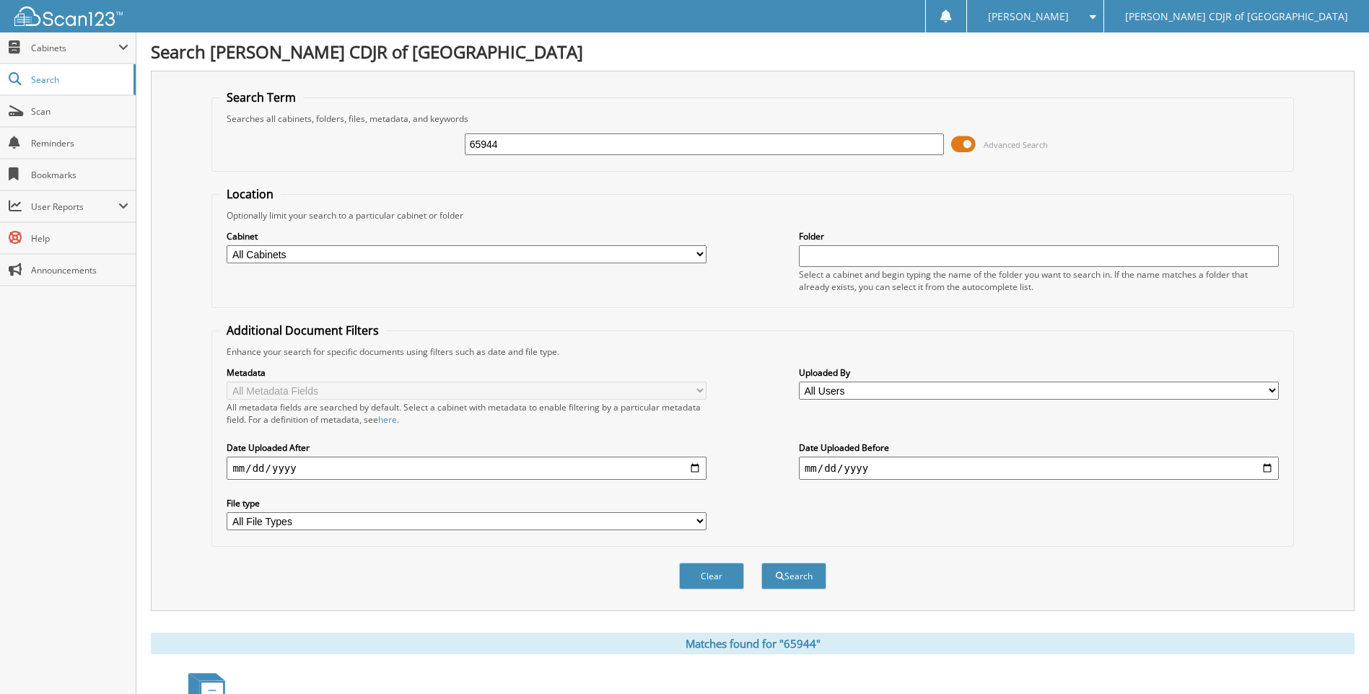
click at [520, 144] on input "65944" at bounding box center [705, 144] width 480 height 22
type input "6"
type input "65946"
click at [761, 563] on button "Search" at bounding box center [793, 576] width 65 height 27
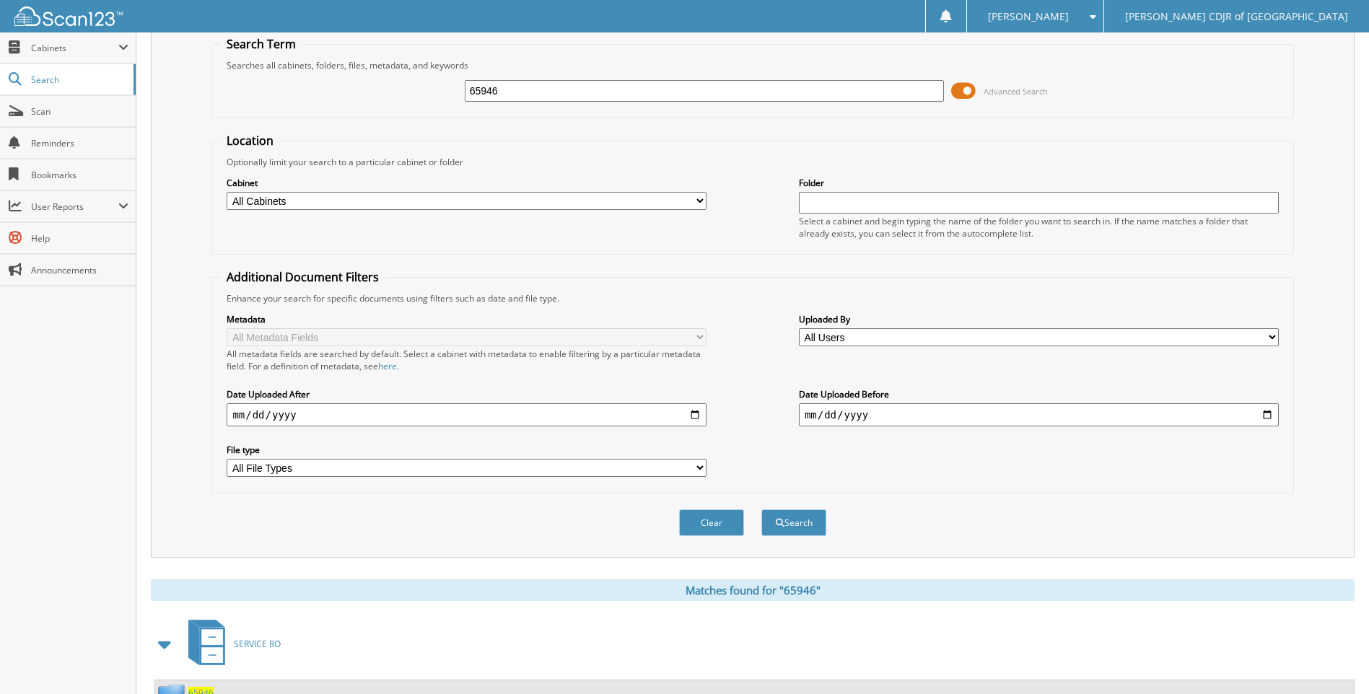
scroll to position [169, 0]
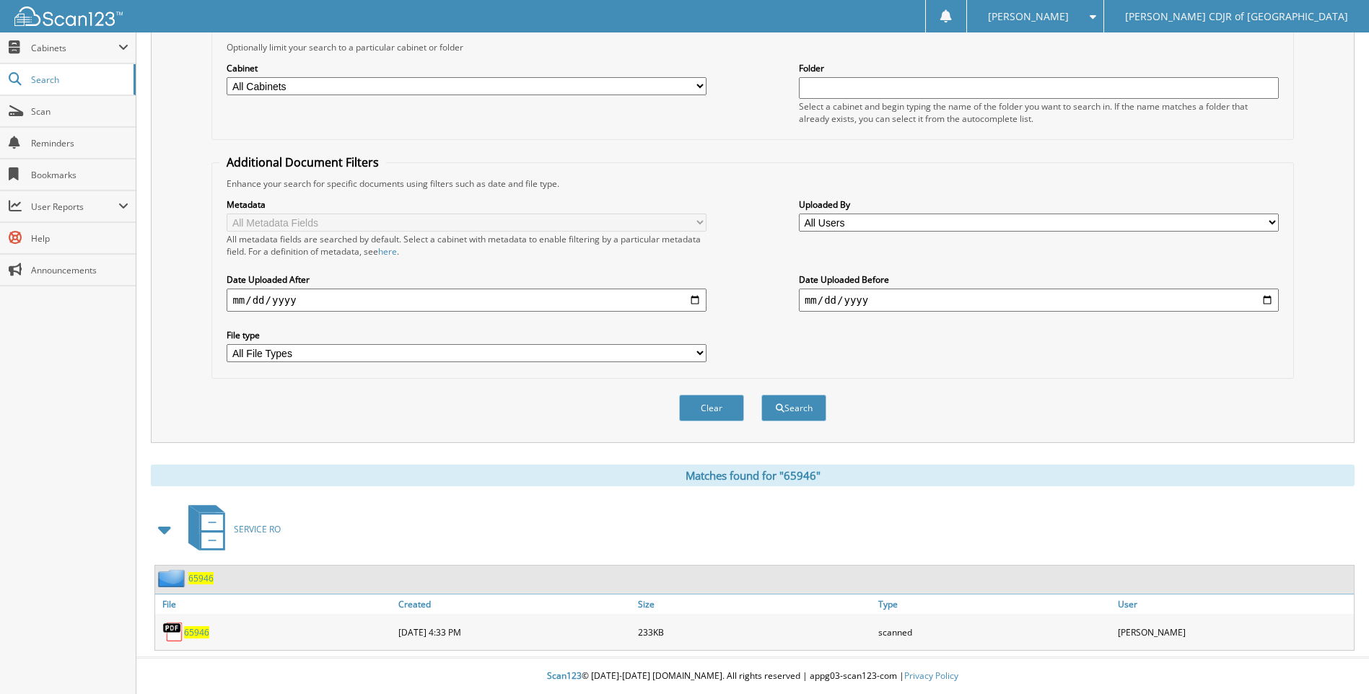
click at [201, 635] on span "65946" at bounding box center [196, 632] width 25 height 12
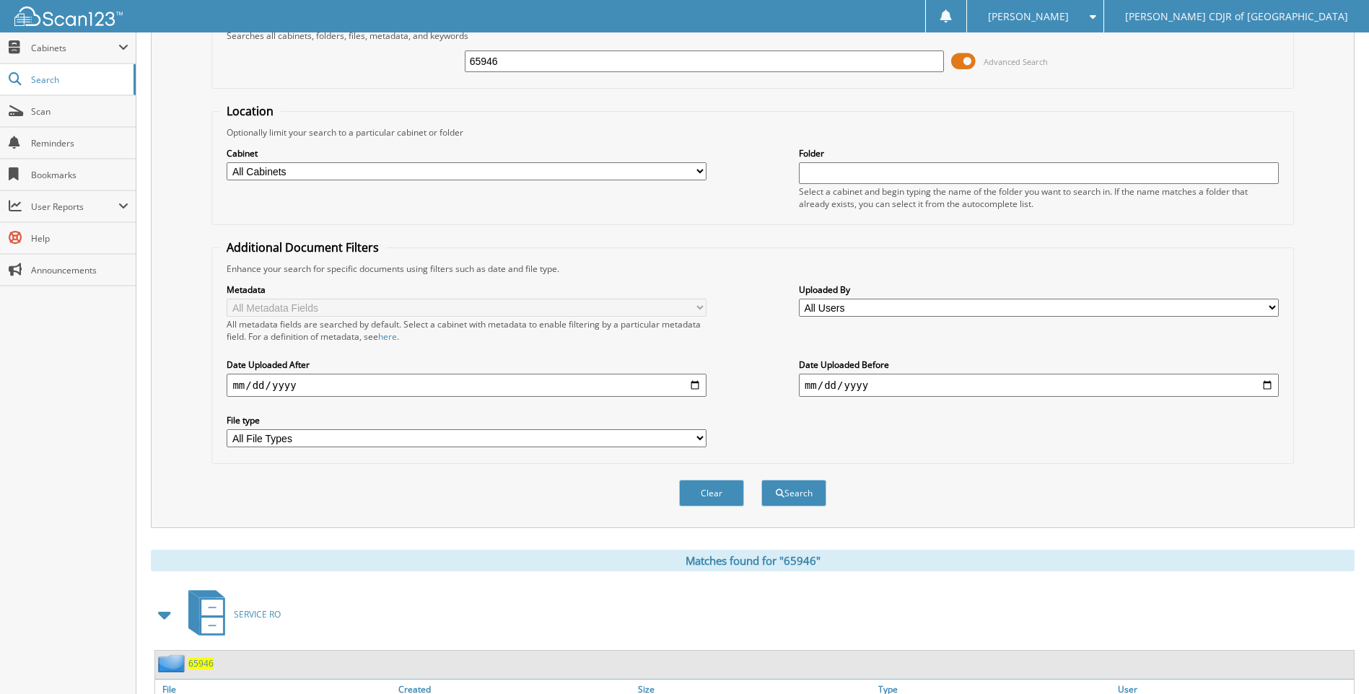
scroll to position [0, 0]
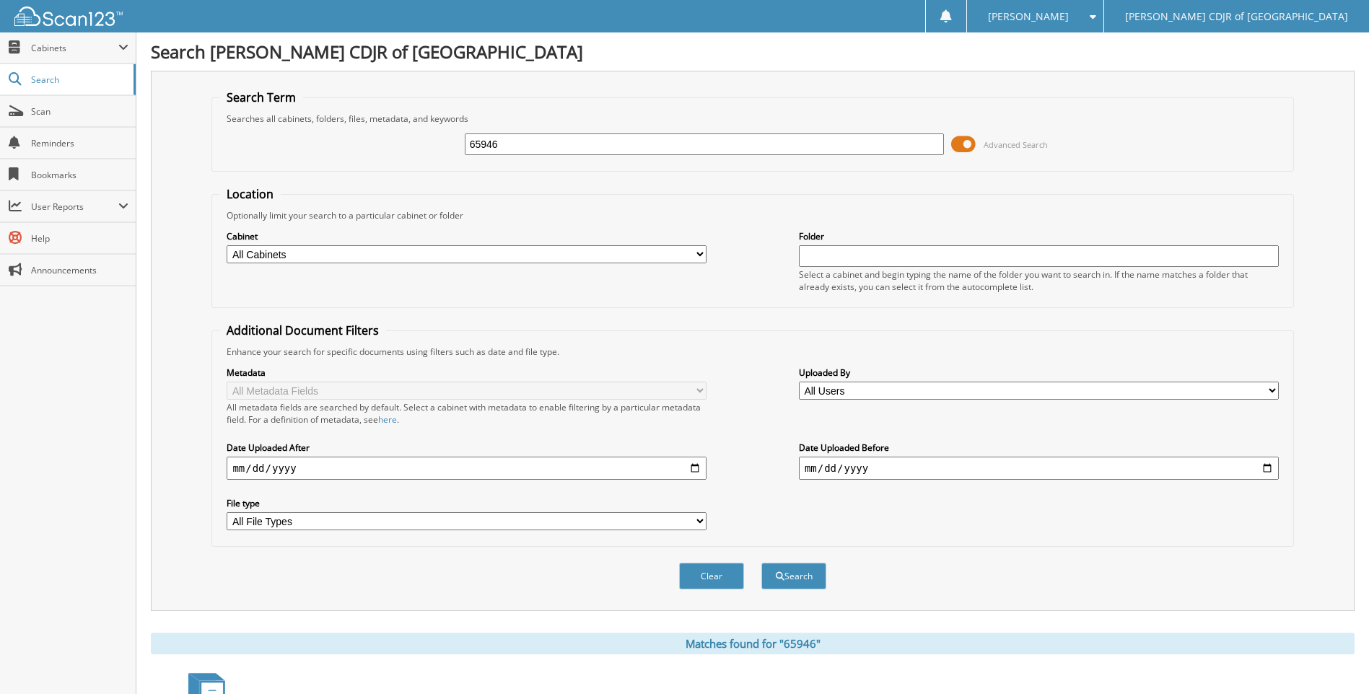
click at [516, 146] on input "65946" at bounding box center [705, 144] width 480 height 22
type input "65947"
click at [761, 563] on button "Search" at bounding box center [793, 576] width 65 height 27
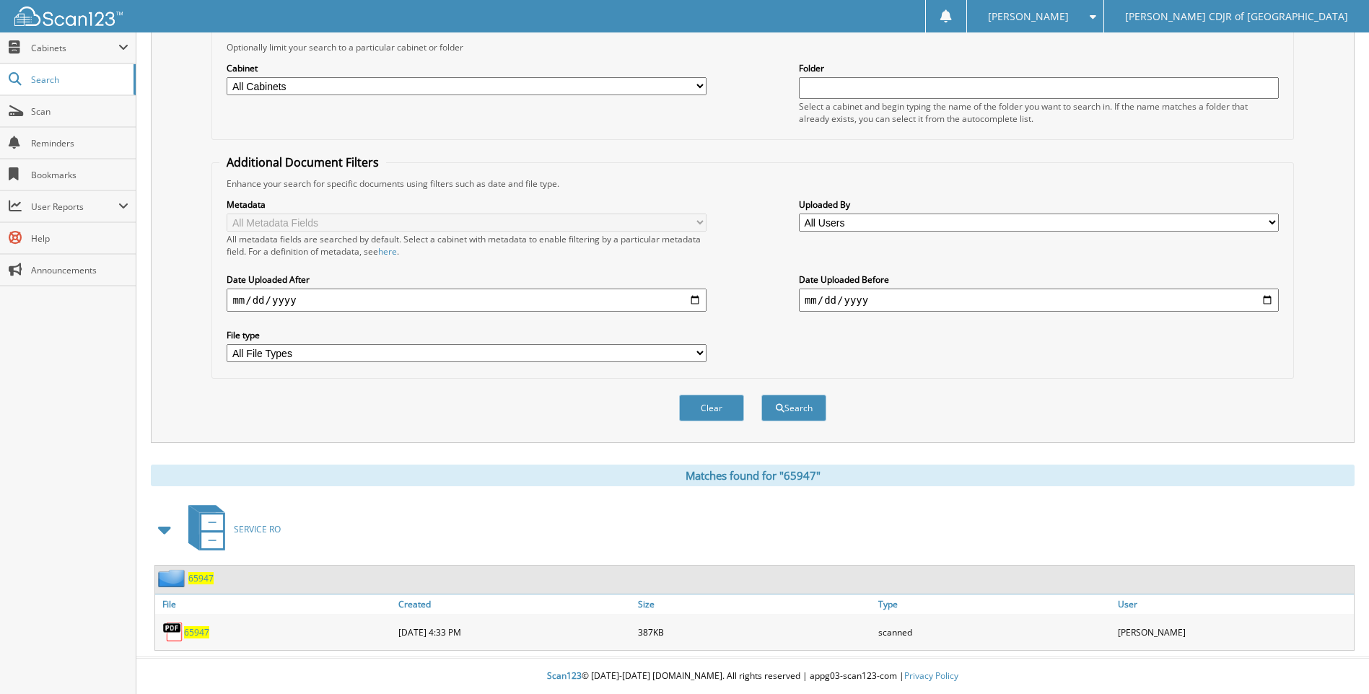
click at [204, 633] on span "65947" at bounding box center [196, 632] width 25 height 12
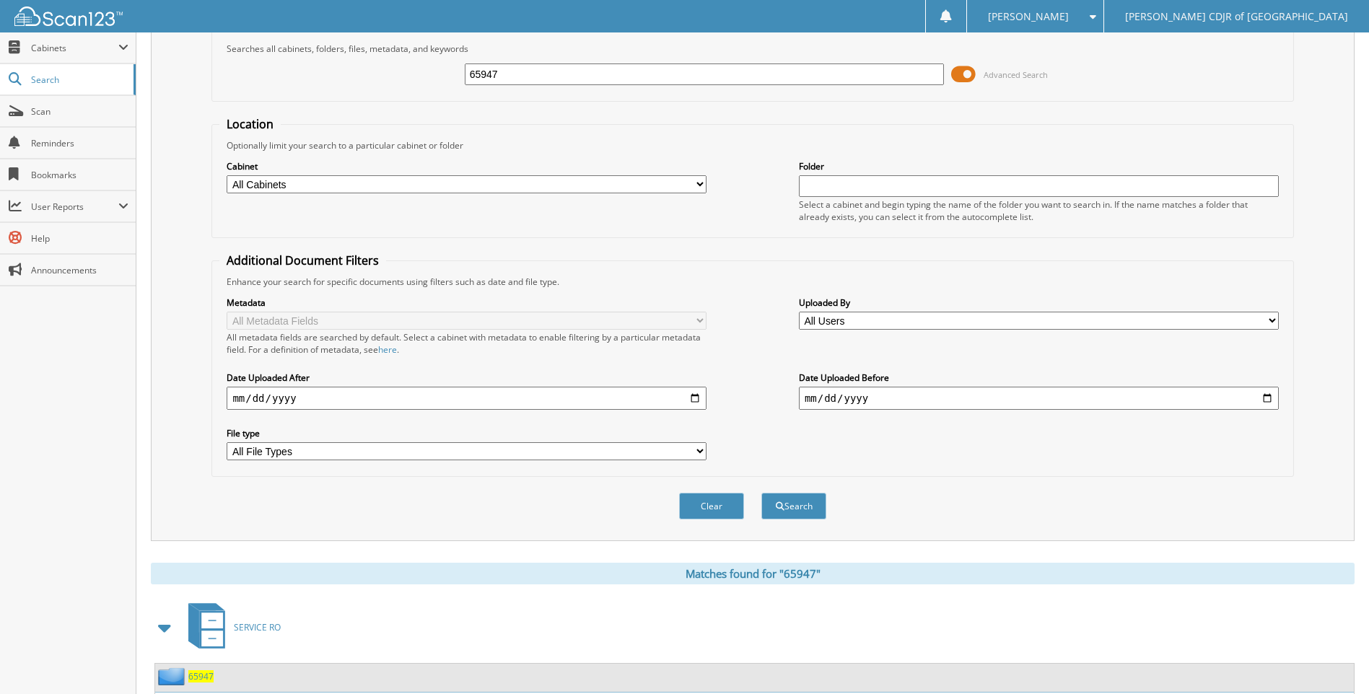
scroll to position [0, 0]
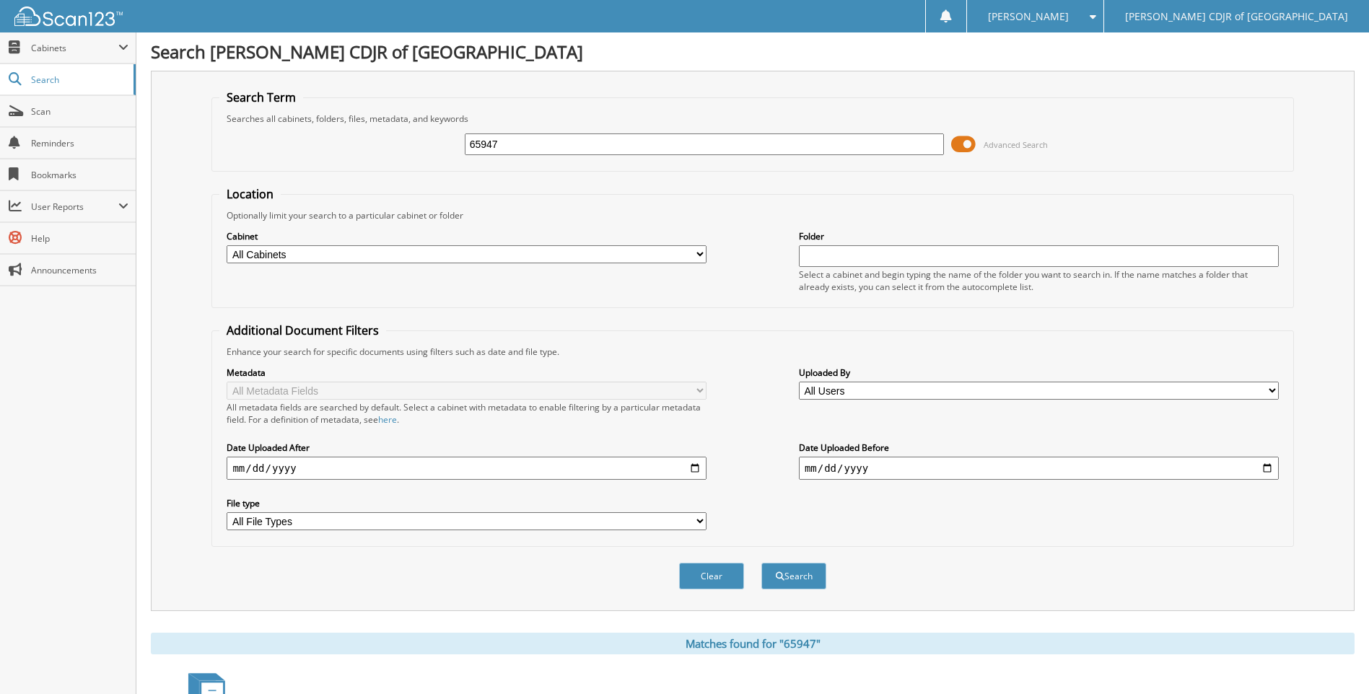
click at [501, 136] on input "65947" at bounding box center [705, 144] width 480 height 22
type input "65948"
click at [761, 563] on button "Search" at bounding box center [793, 576] width 65 height 27
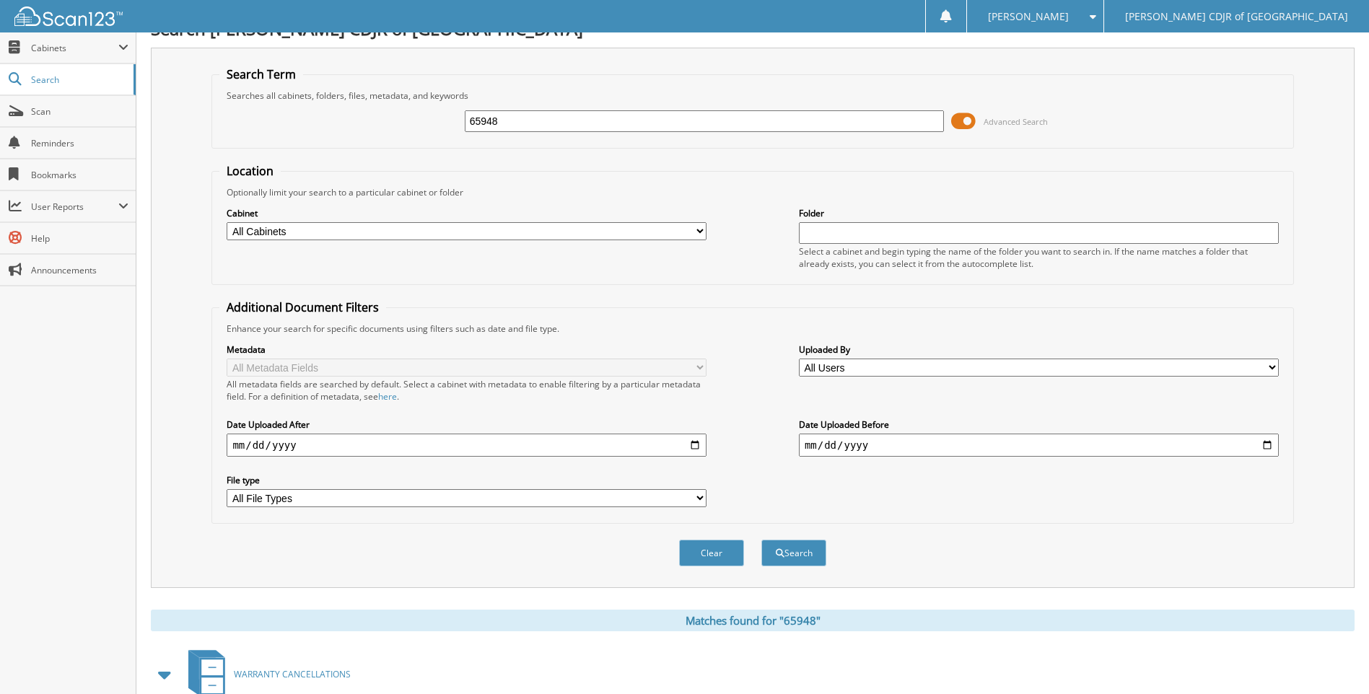
scroll to position [350, 0]
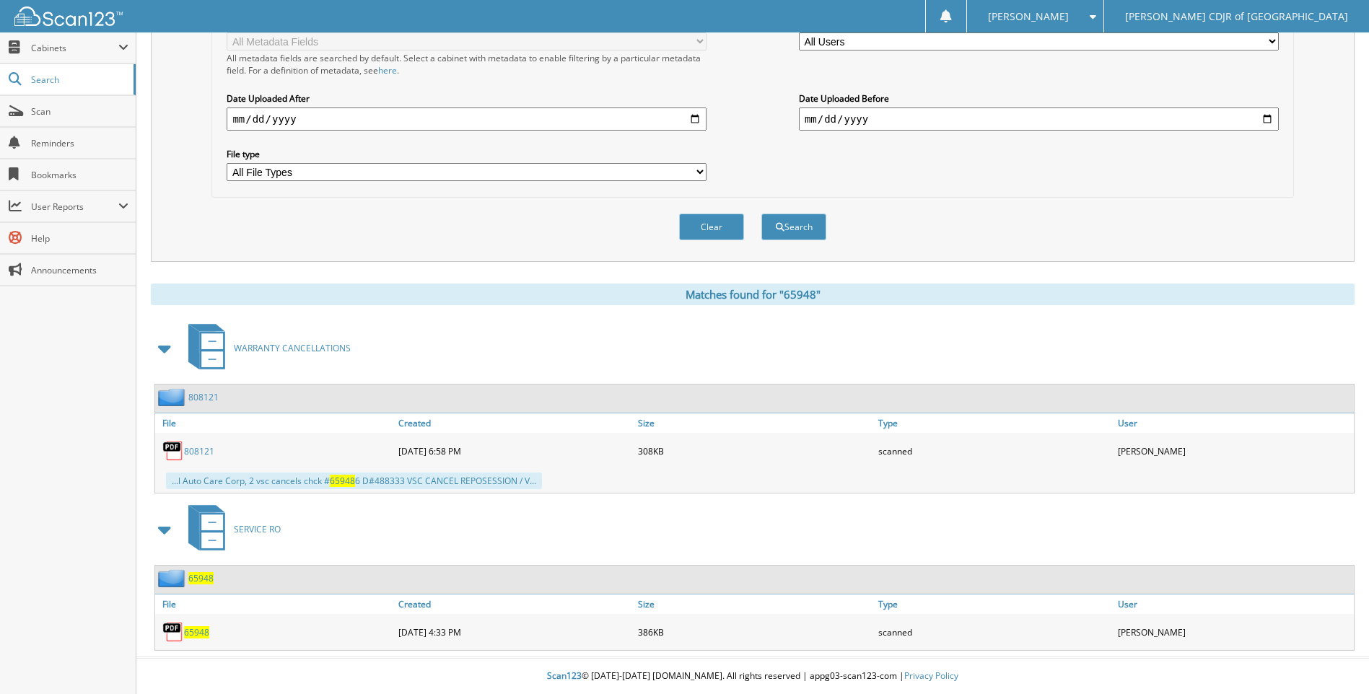
click at [193, 631] on span "65948" at bounding box center [196, 632] width 25 height 12
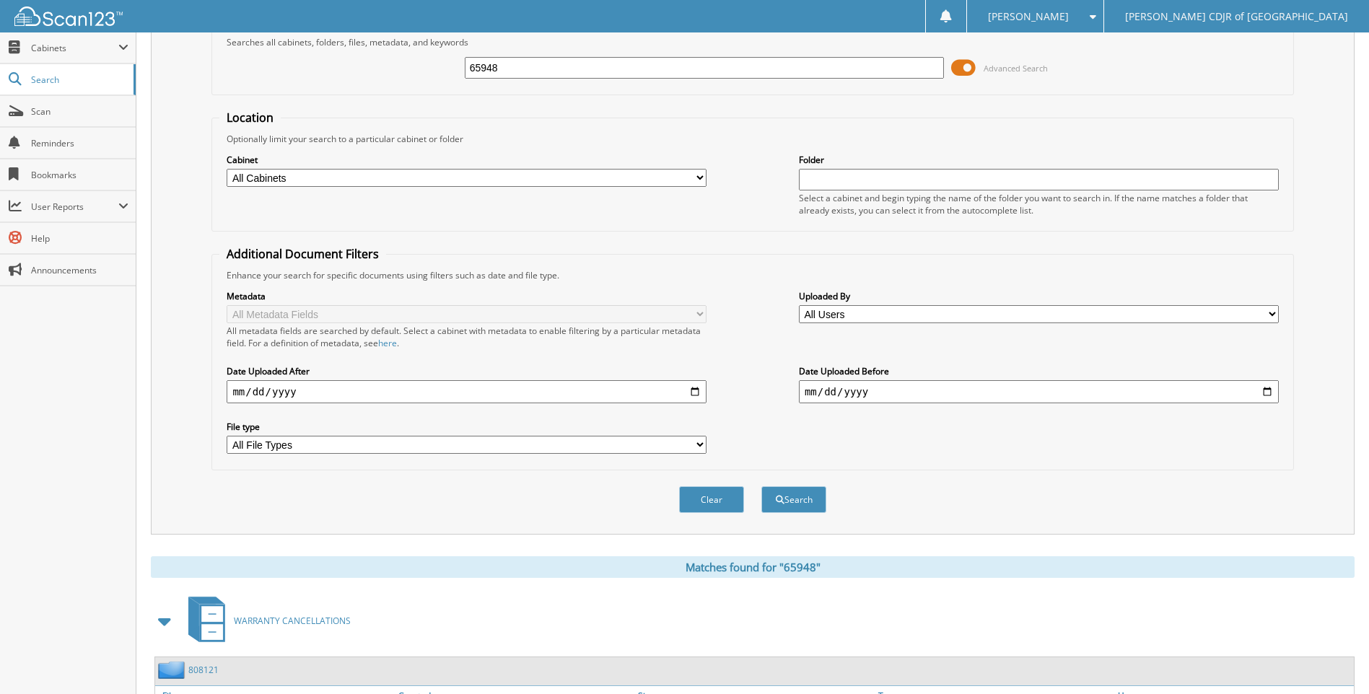
scroll to position [0, 0]
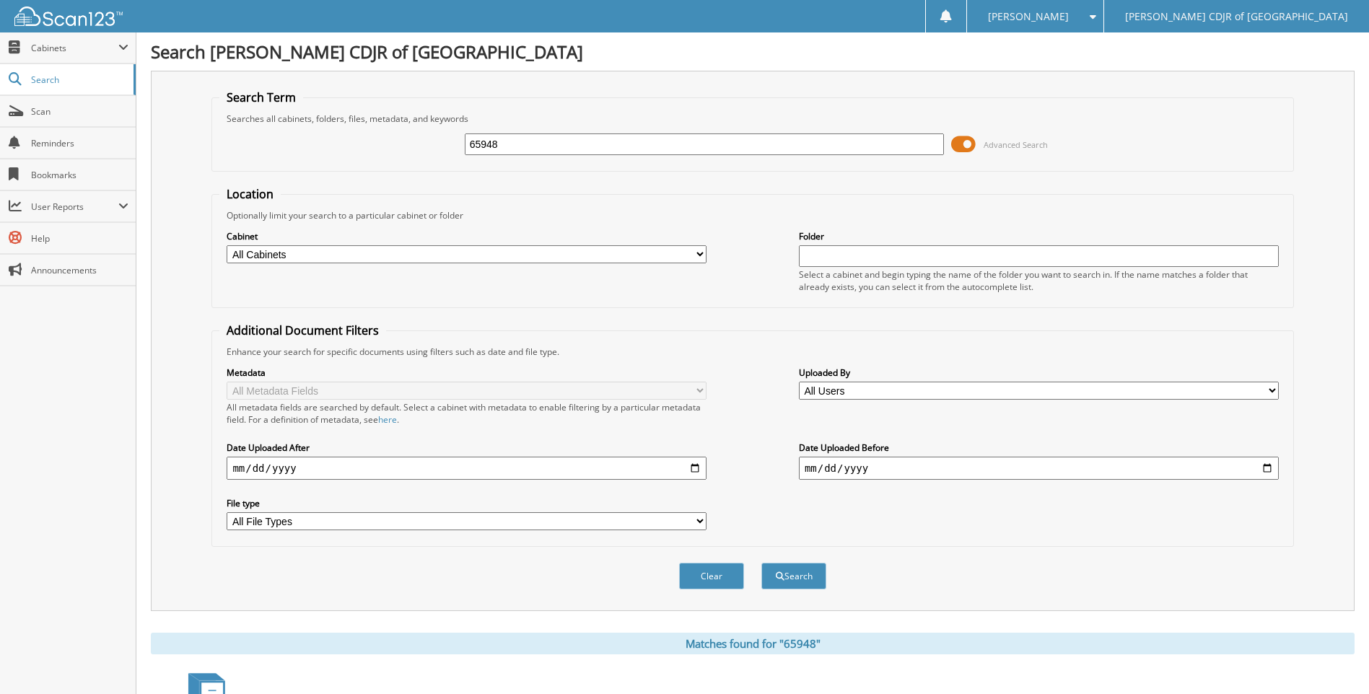
click at [506, 147] on input "65948" at bounding box center [705, 144] width 480 height 22
type input "65950"
click at [761, 563] on button "Search" at bounding box center [793, 576] width 65 height 27
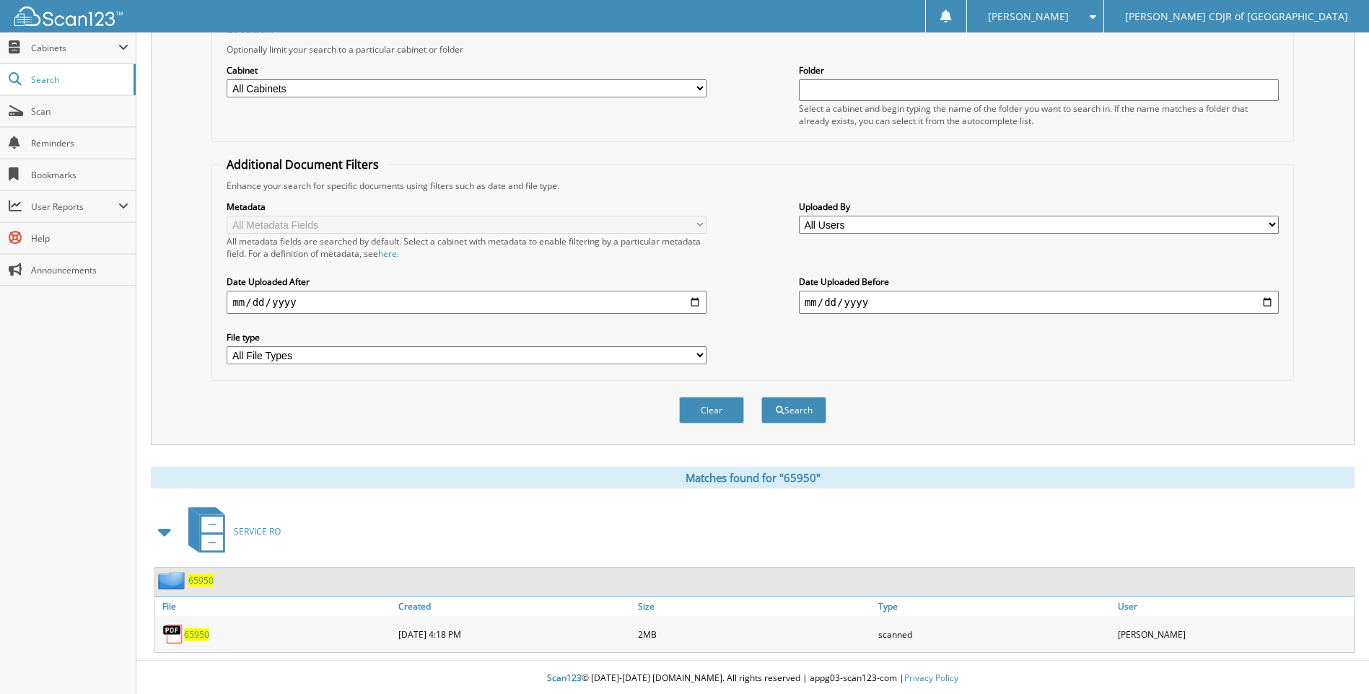
scroll to position [169, 0]
click at [191, 633] on span "65950" at bounding box center [196, 632] width 25 height 12
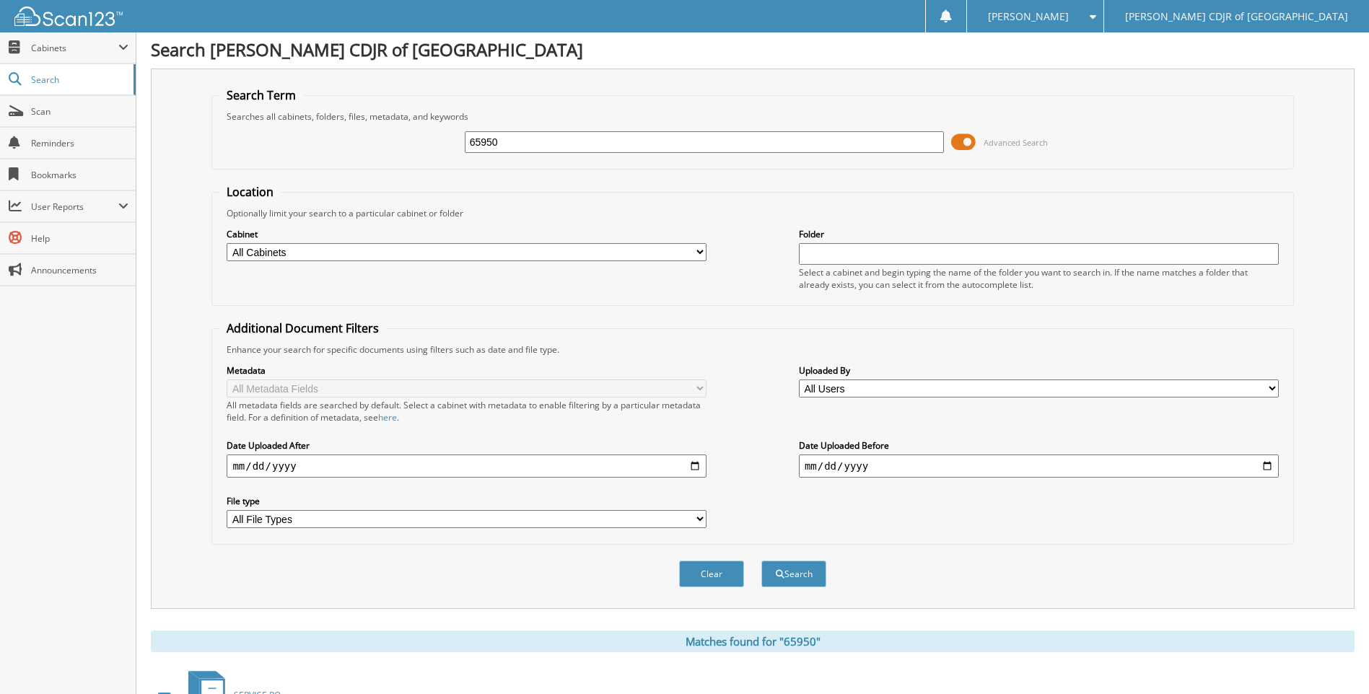
scroll to position [0, 0]
click at [524, 141] on input "65950" at bounding box center [705, 144] width 480 height 22
type input "6"
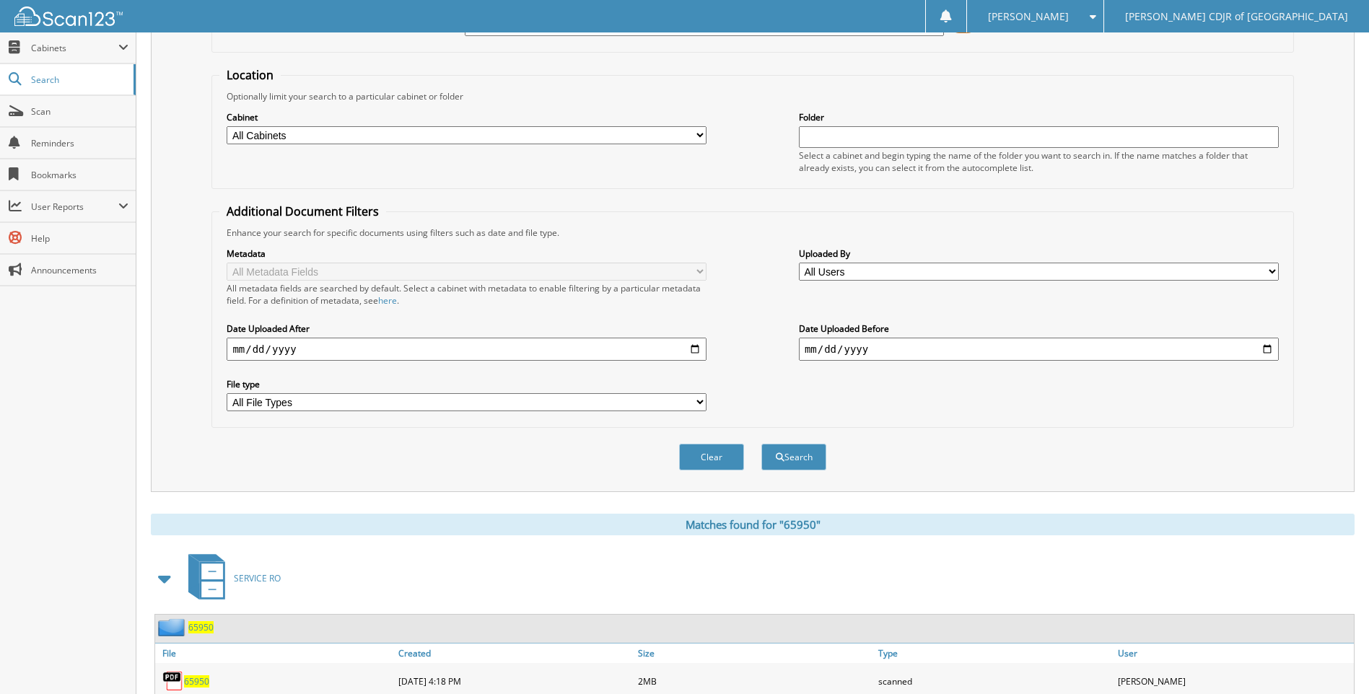
scroll to position [169, 0]
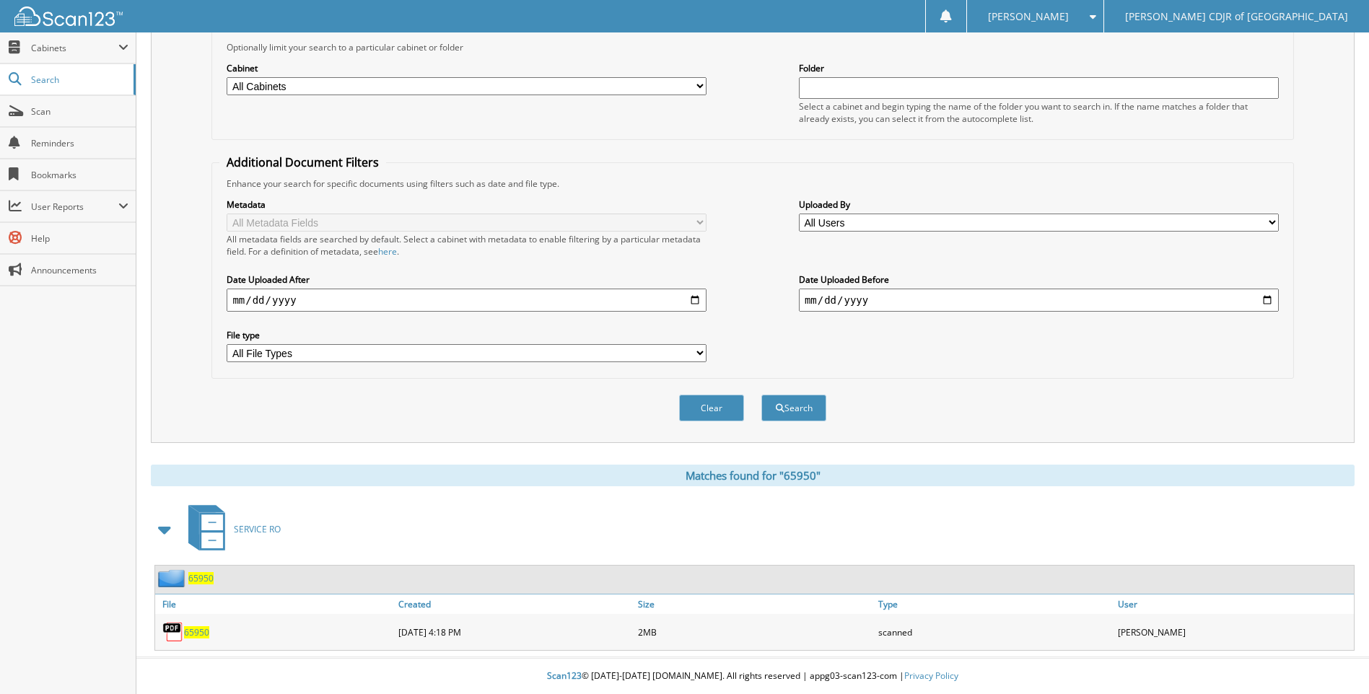
type input "65954"
click at [761, 395] on button "Search" at bounding box center [793, 408] width 65 height 27
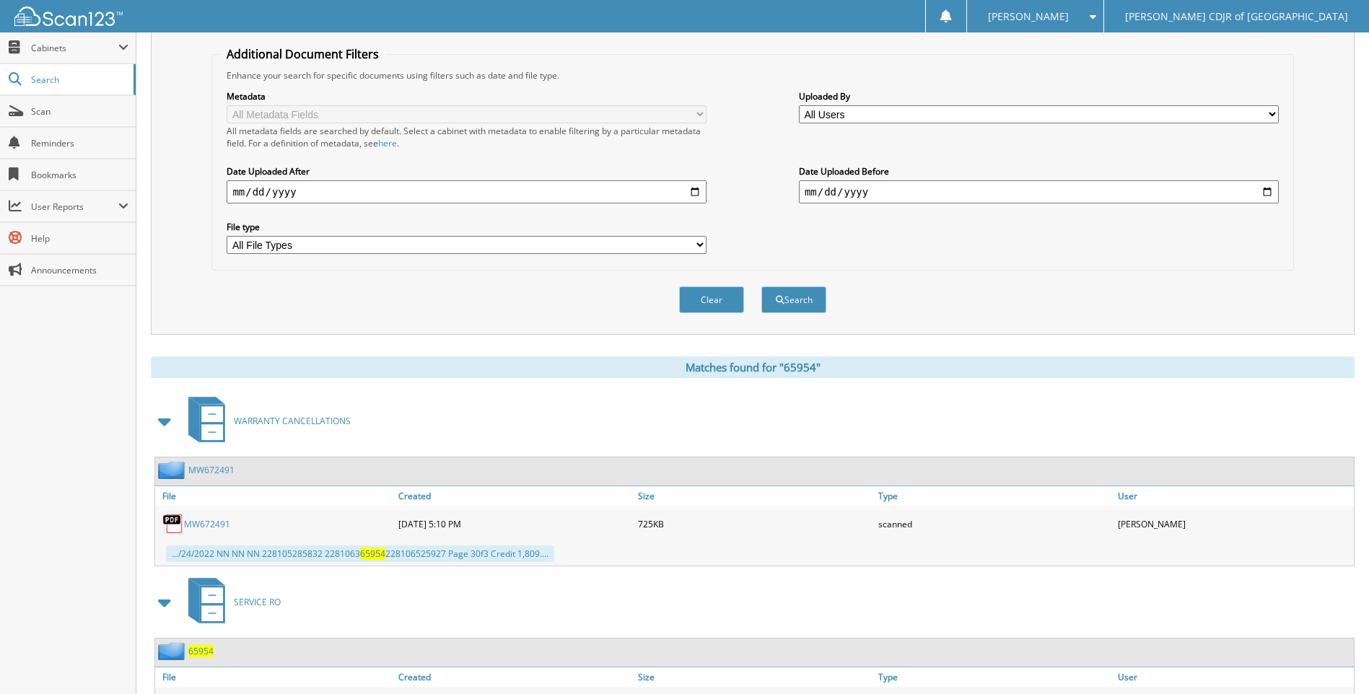
scroll to position [467, 0]
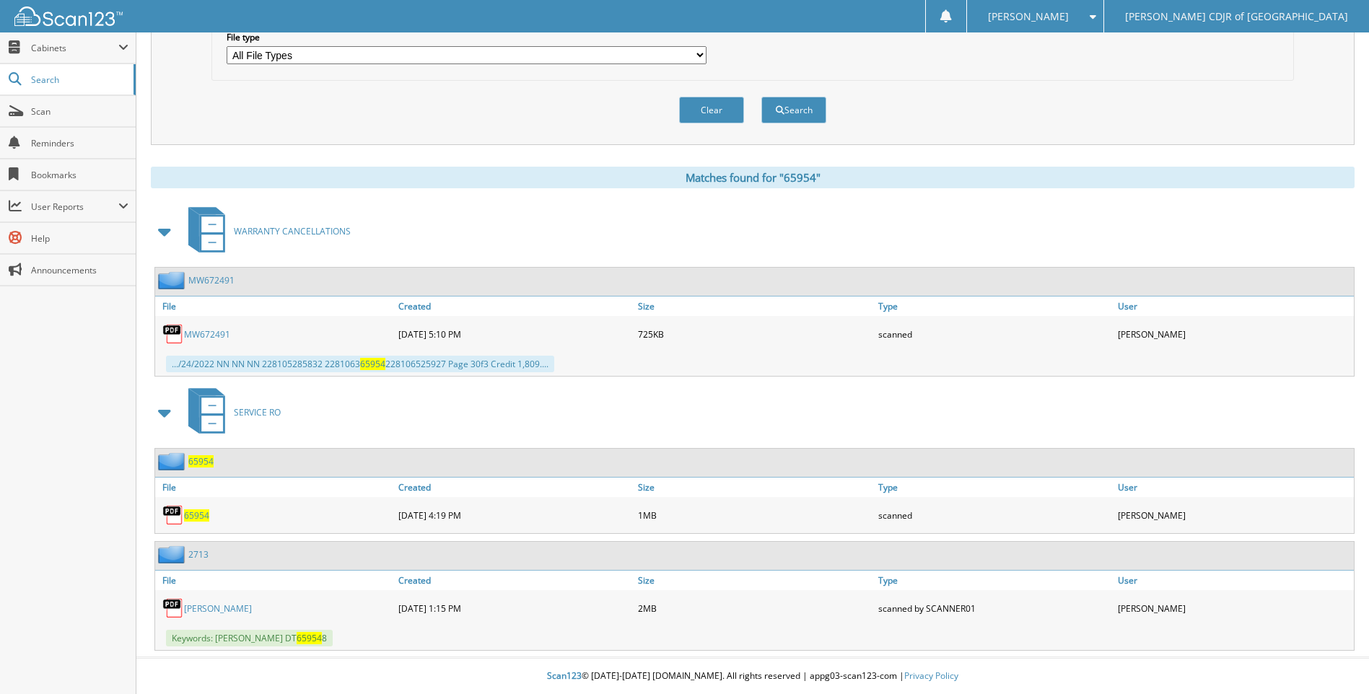
click at [194, 521] on span "65954" at bounding box center [196, 515] width 25 height 12
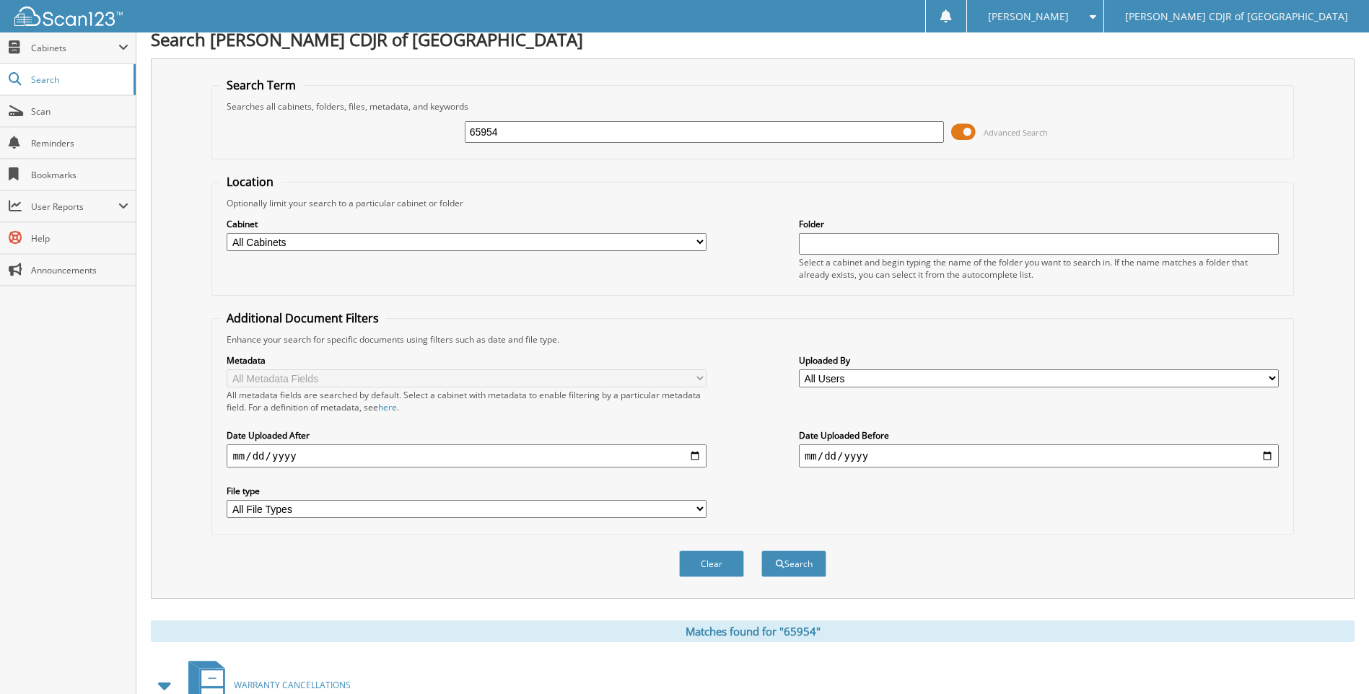
scroll to position [0, 0]
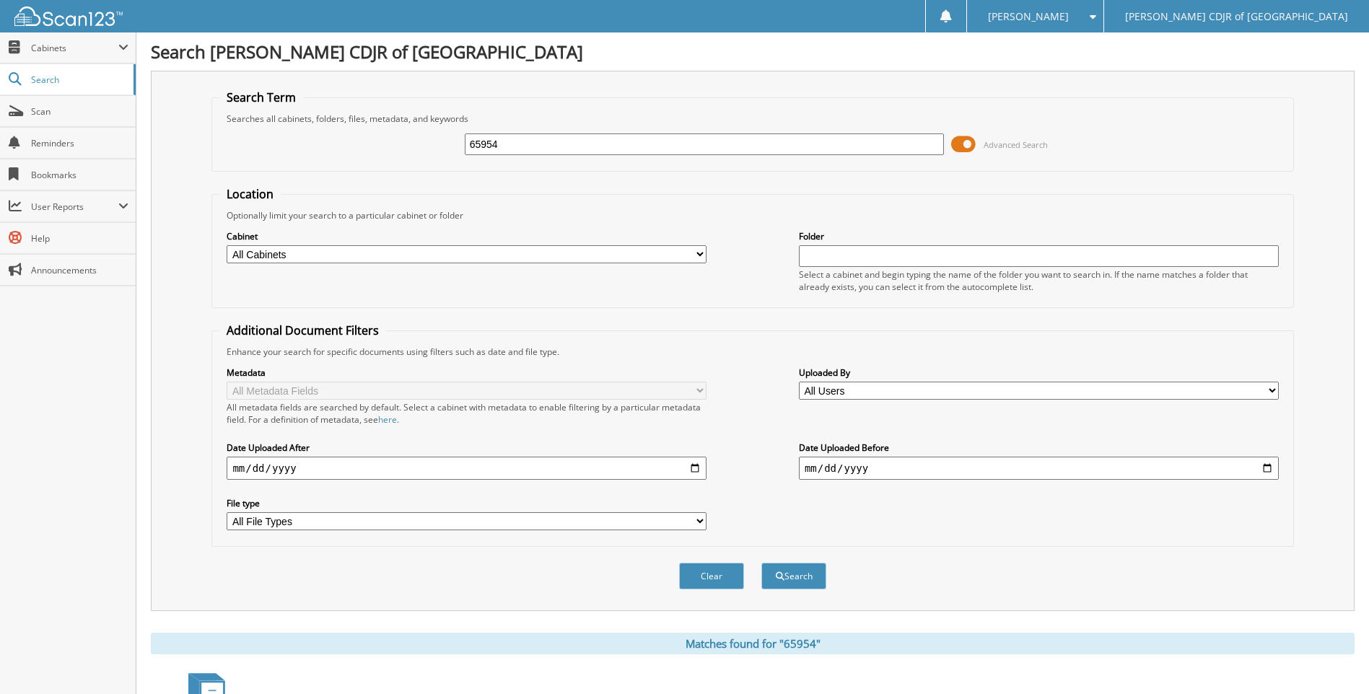
click at [537, 146] on input "65954" at bounding box center [705, 144] width 480 height 22
type input "6"
type input "65970"
click at [761, 563] on button "Search" at bounding box center [793, 576] width 65 height 27
